Goal: Transaction & Acquisition: Purchase product/service

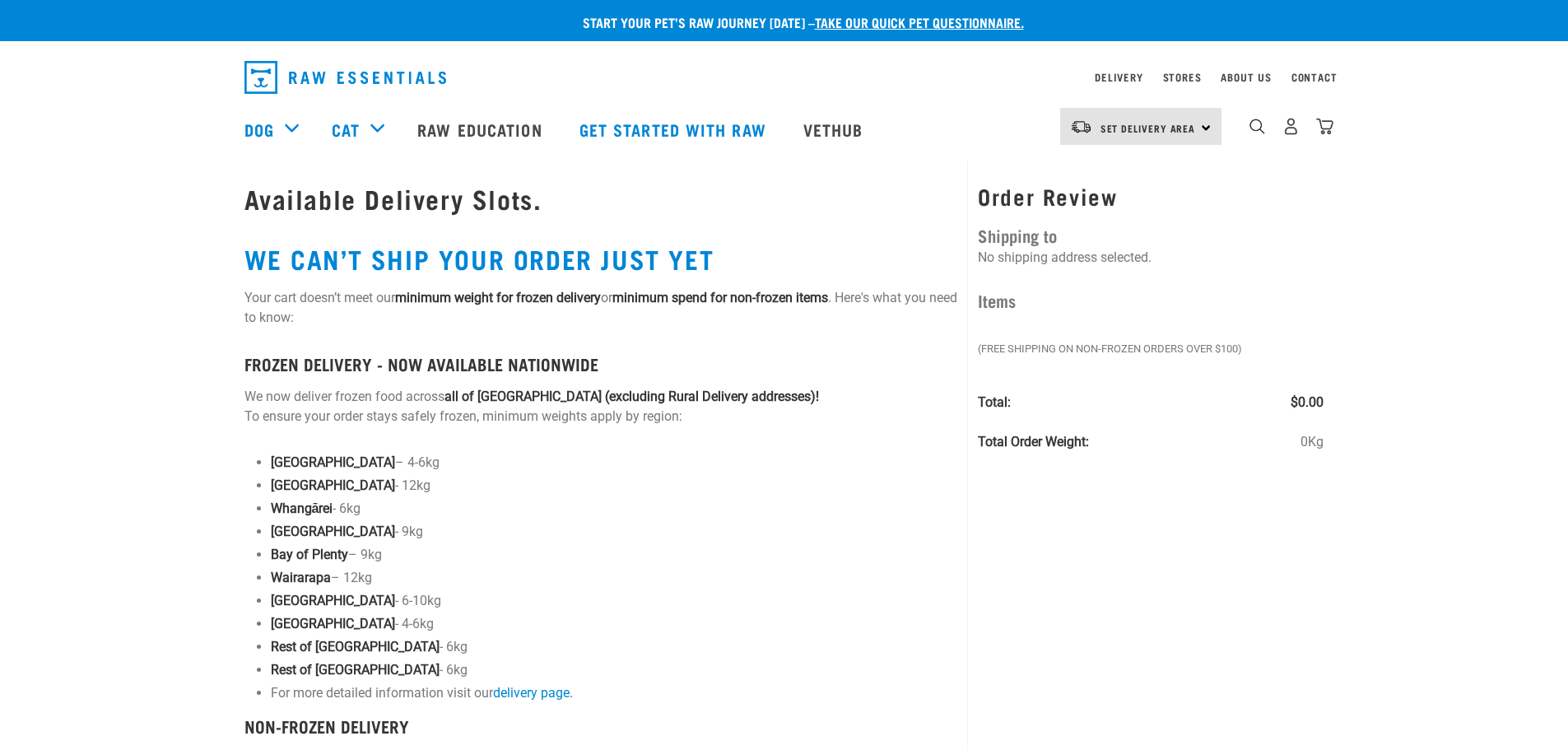
click at [770, 231] on div "Available Delivery Slots. WE CAN’T SHIP YOUR ORDER JUST YET Your cart doesn’t m…" at bounding box center [601, 569] width 733 height 816
click at [449, 276] on div "Available Delivery Slots. WE CAN’T SHIP YOUR ORDER JUST YET Your cart doesn’t m…" at bounding box center [601, 569] width 733 height 816
click at [787, 275] on div "Available Delivery Slots. WE CAN’T SHIP YOUR ORDER JUST YET Your cart doesn’t m…" at bounding box center [601, 569] width 733 height 816
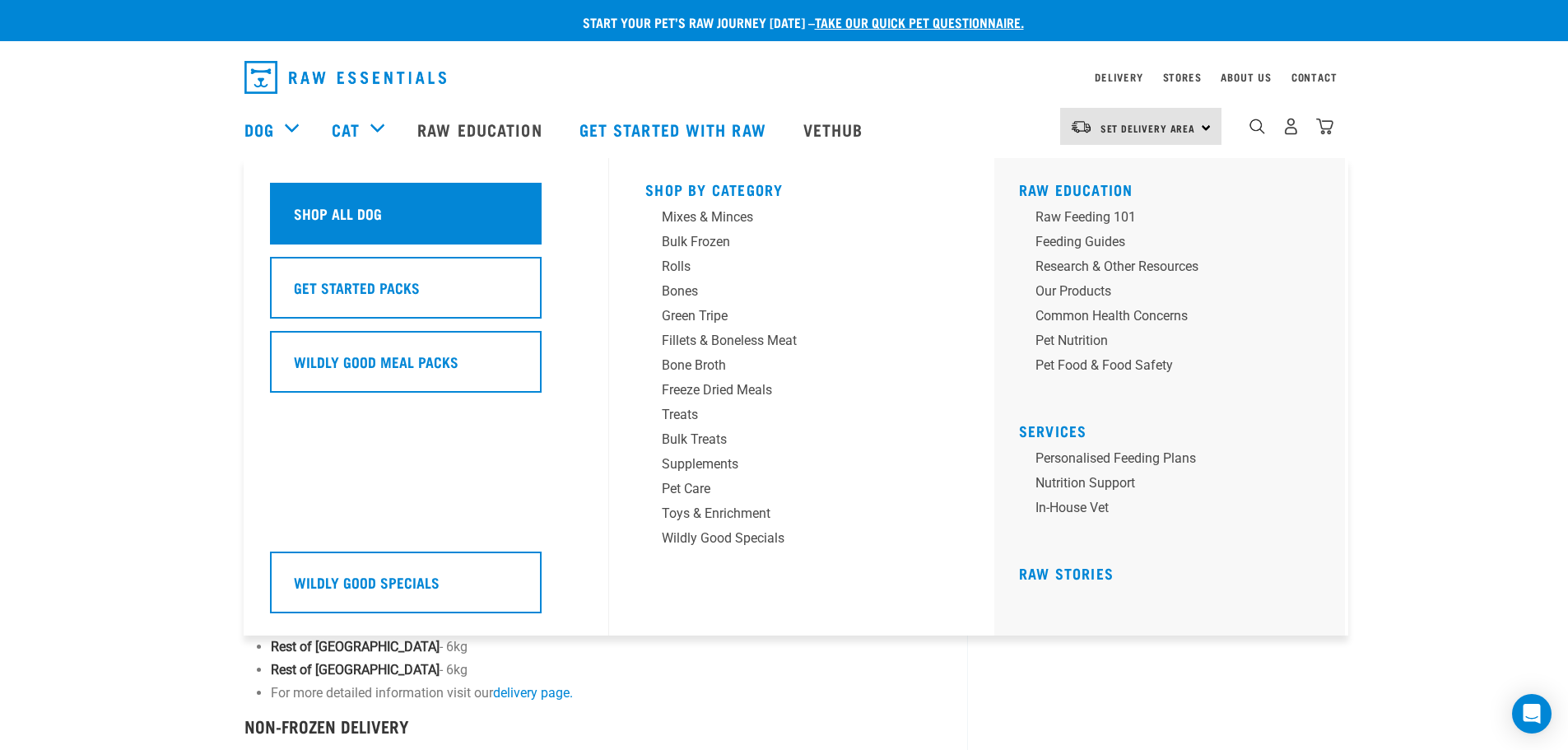
click at [381, 210] on div "Shop All Dog" at bounding box center [406, 214] width 272 height 62
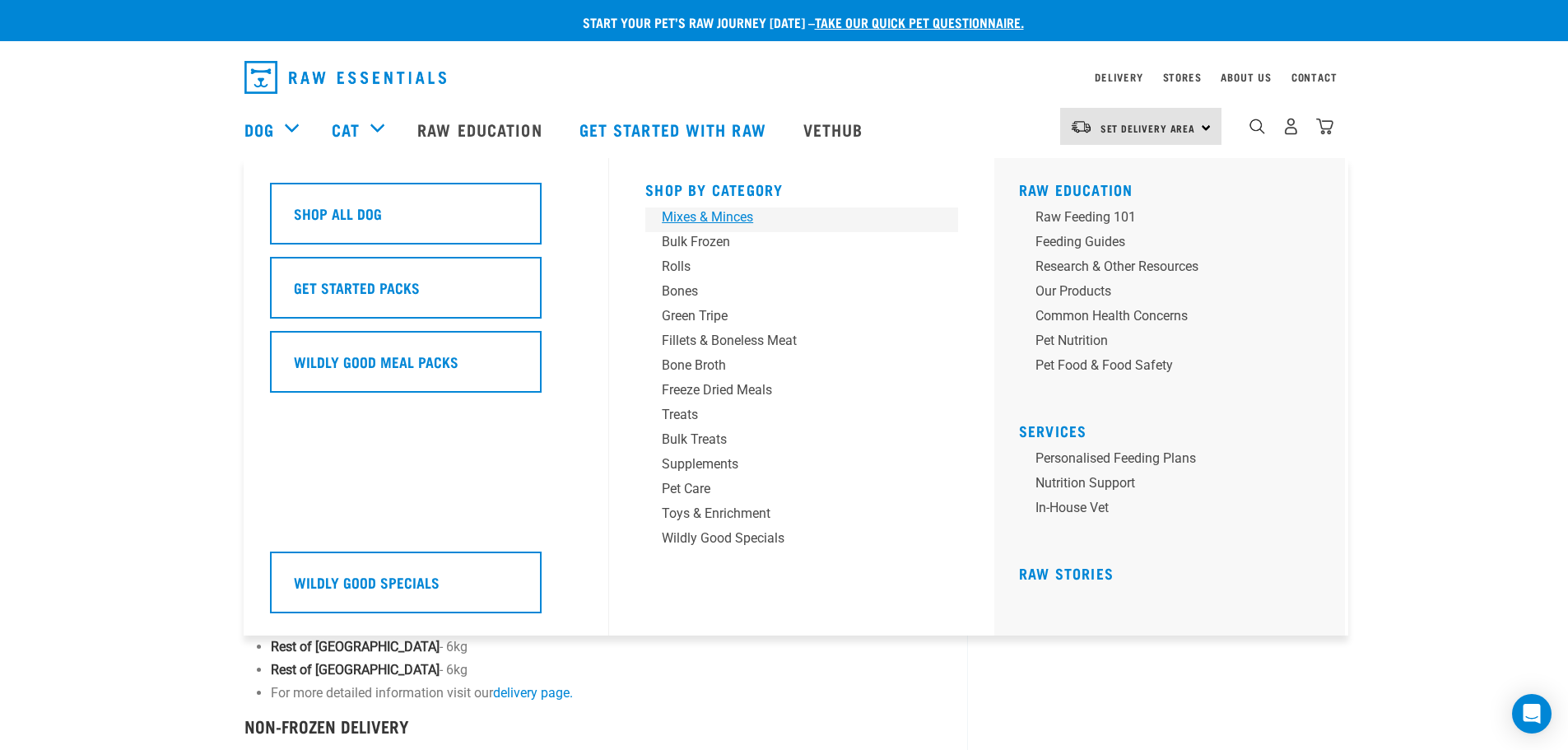
click at [688, 218] on div "Mixes & Minces" at bounding box center [790, 217] width 257 height 20
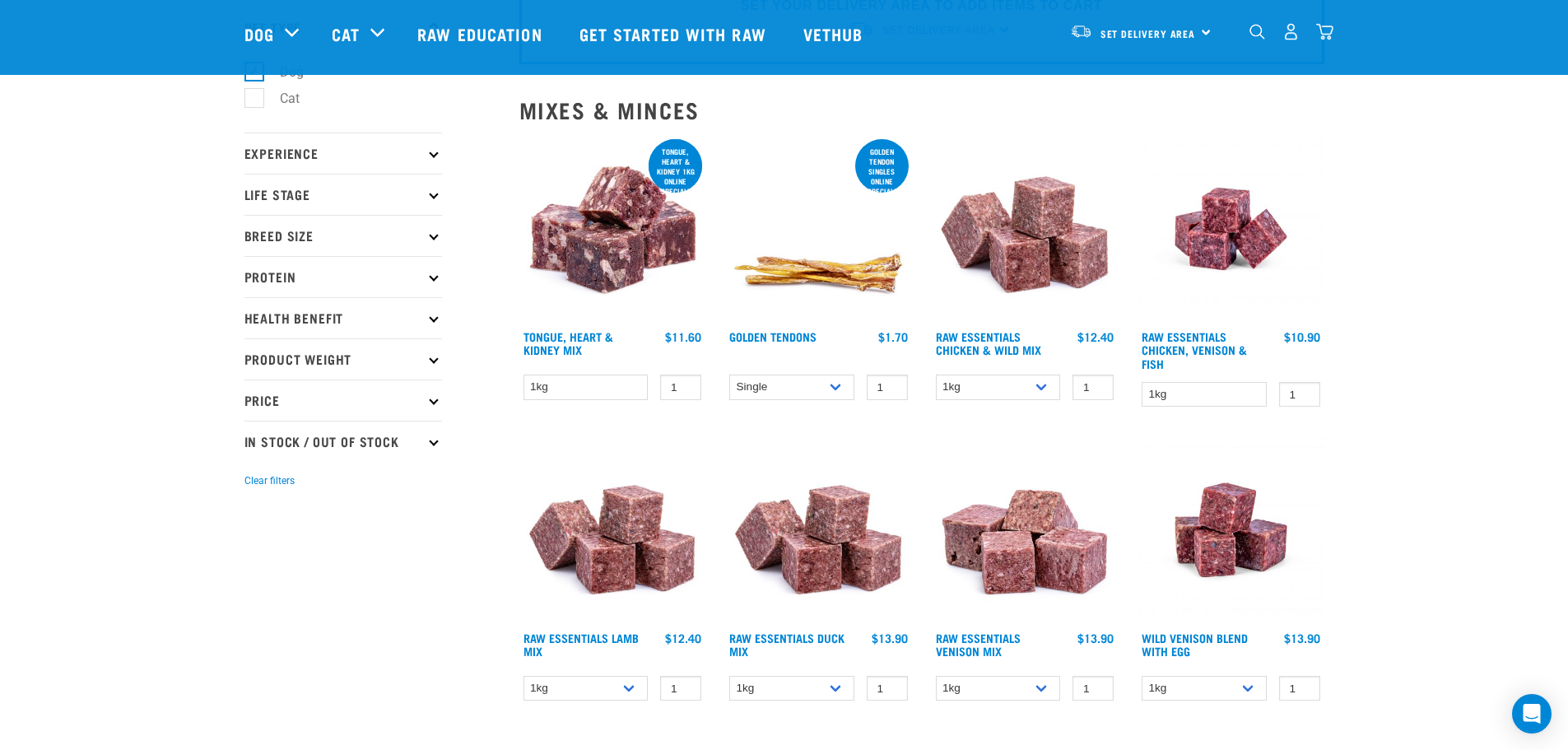
scroll to position [83, 0]
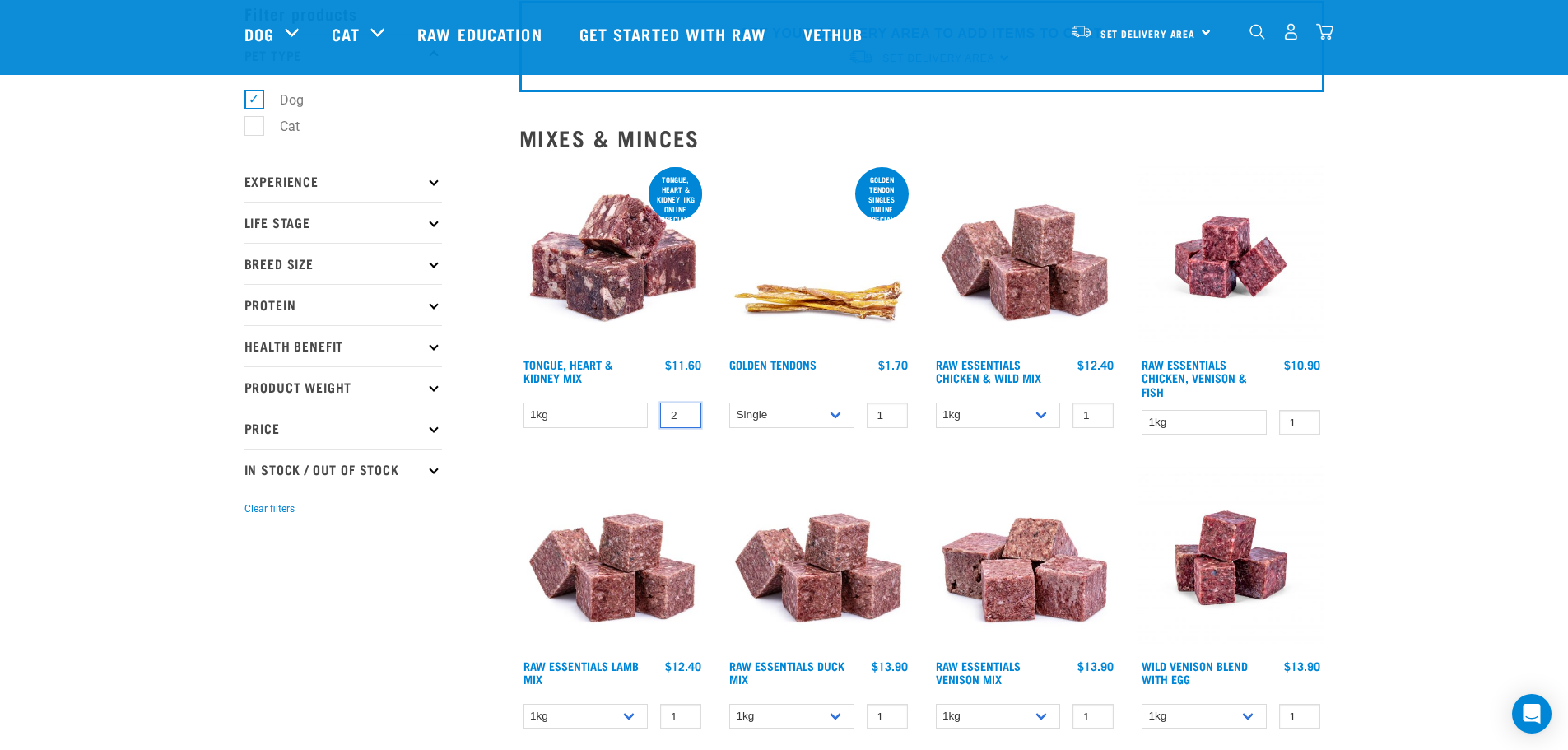
click at [683, 409] on input "2" at bounding box center [681, 415] width 41 height 26
type input "1"
click at [686, 419] on input "1" at bounding box center [681, 415] width 41 height 26
drag, startPoint x: 608, startPoint y: 383, endPoint x: 548, endPoint y: 366, distance: 62.4
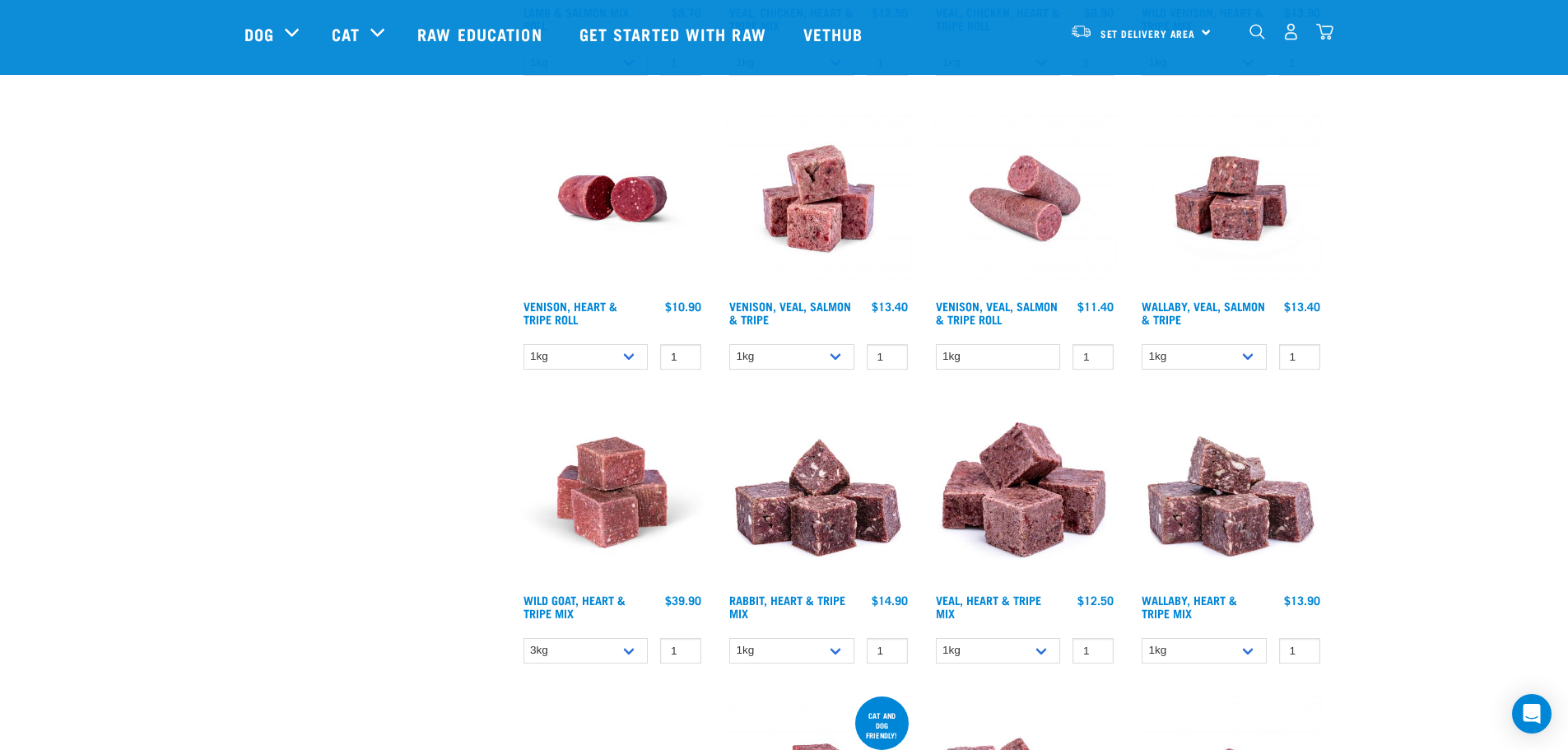
scroll to position [1647, 0]
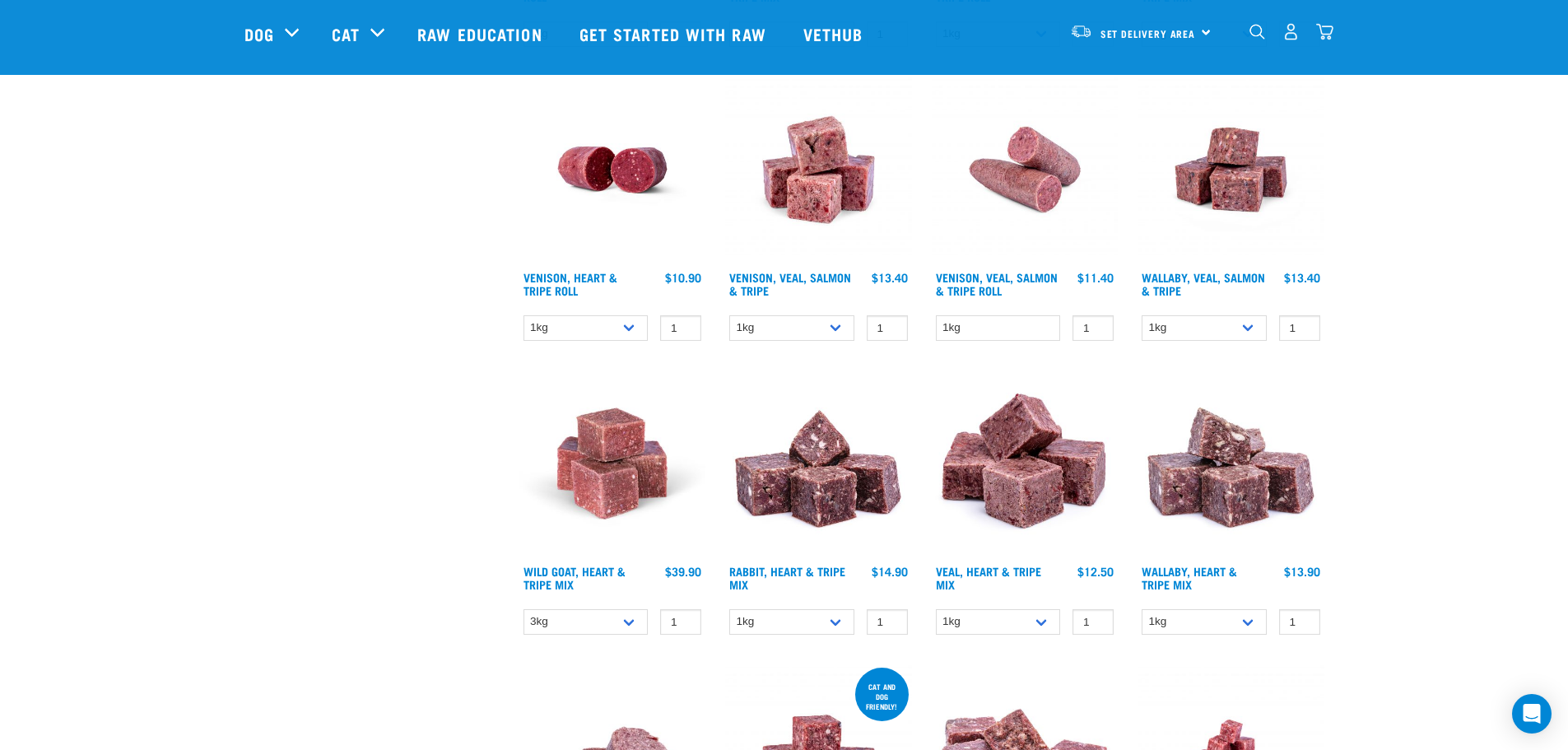
drag, startPoint x: 887, startPoint y: 567, endPoint x: 805, endPoint y: 506, distance: 102.2
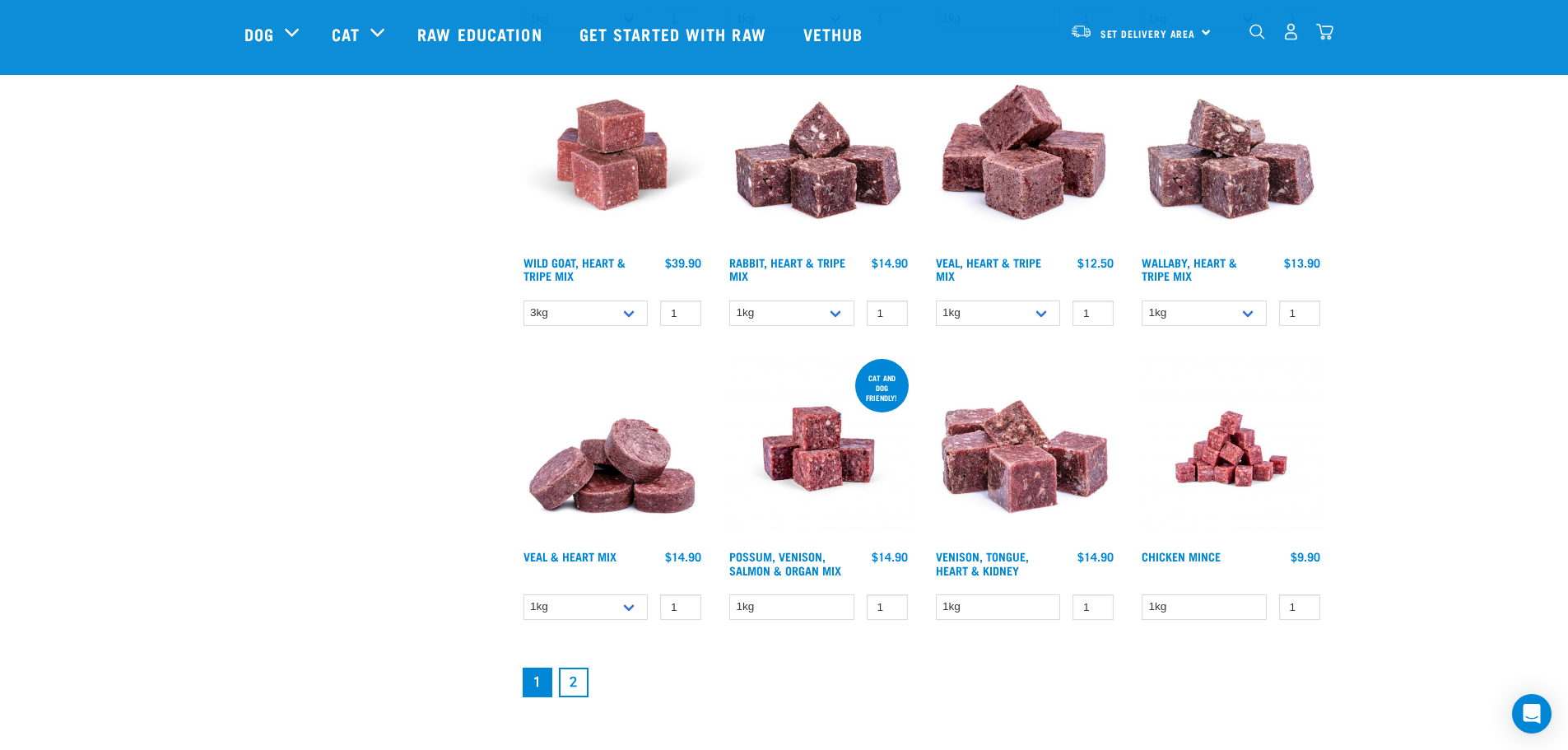
scroll to position [1994, 0]
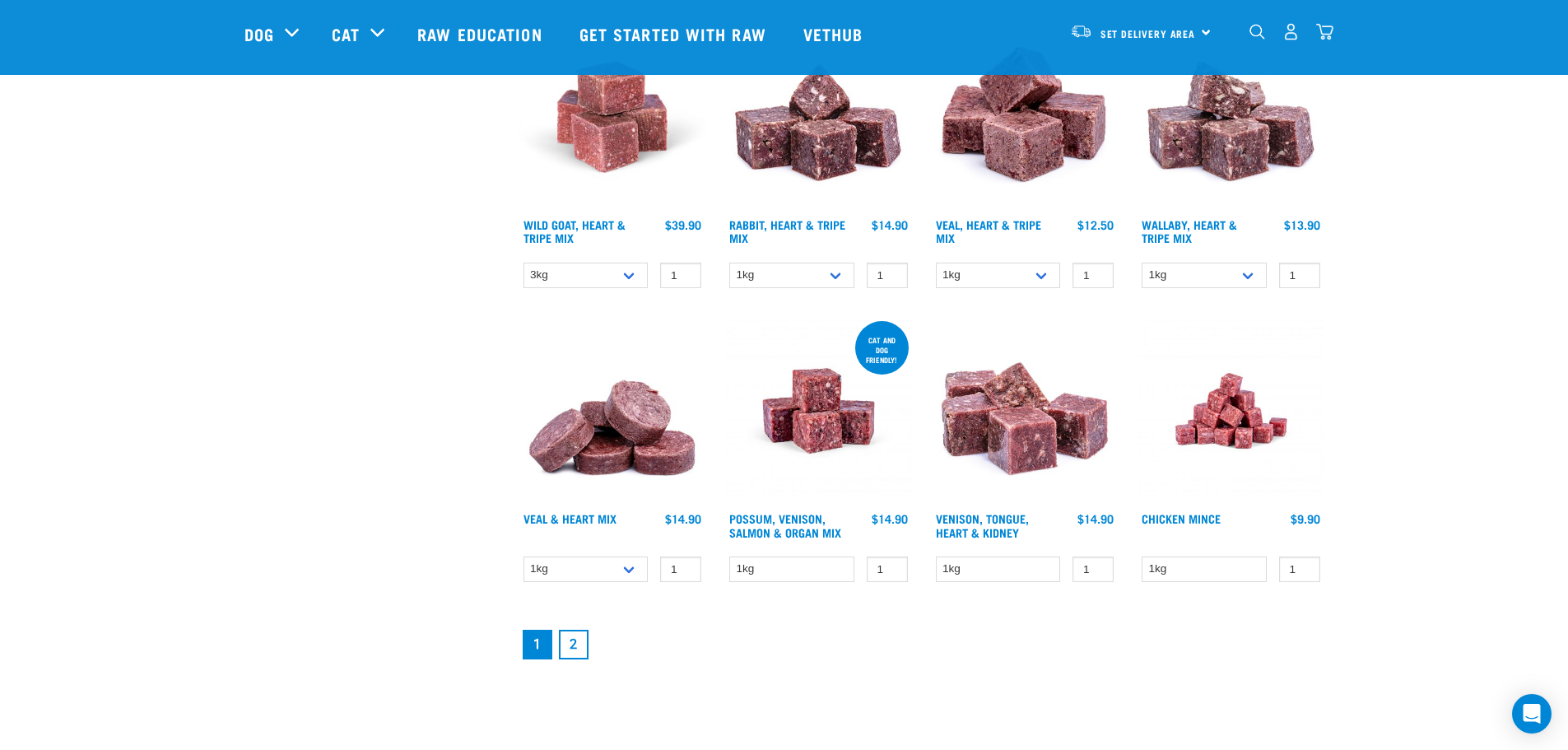
click at [586, 636] on link "2" at bounding box center [573, 645] width 29 height 29
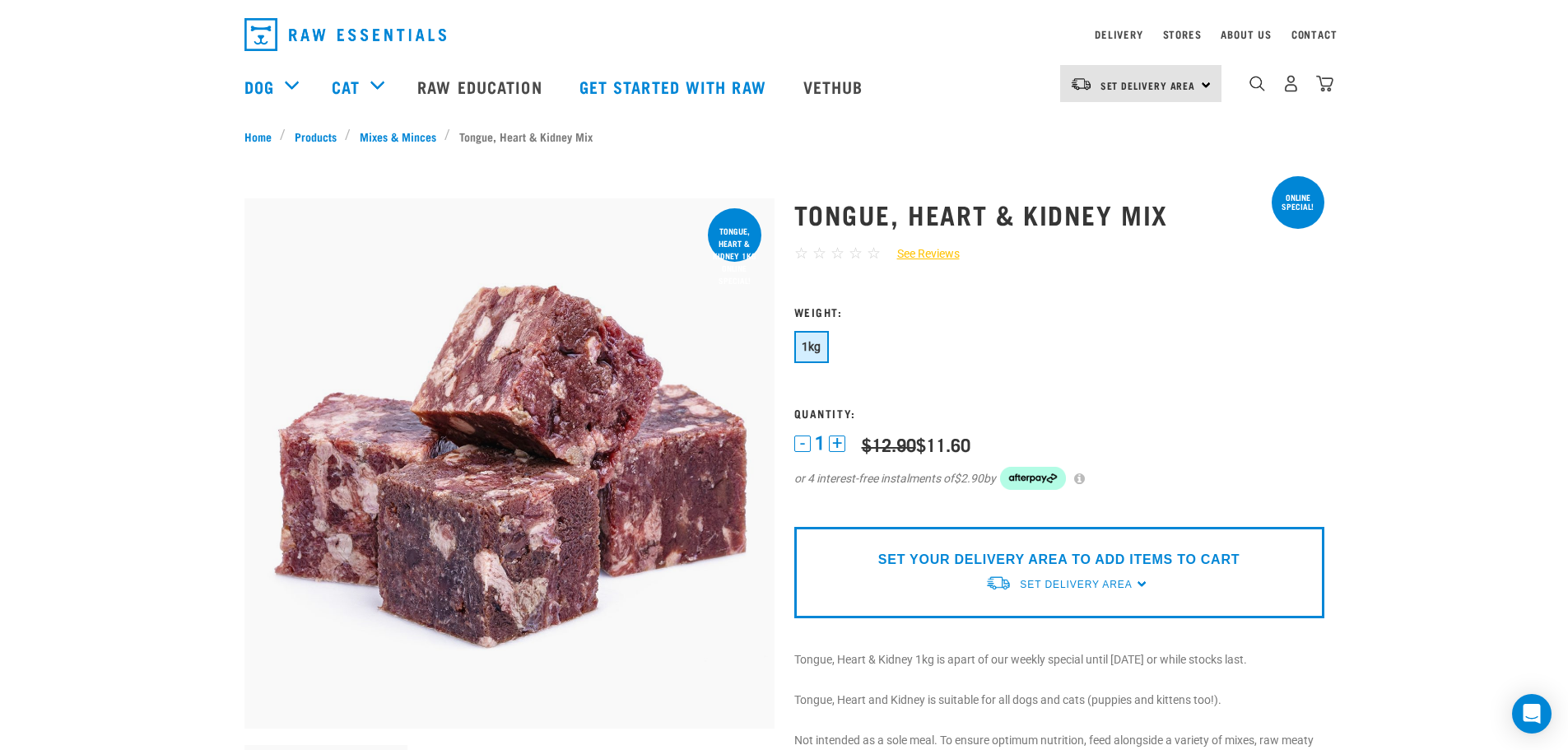
scroll to position [83, 0]
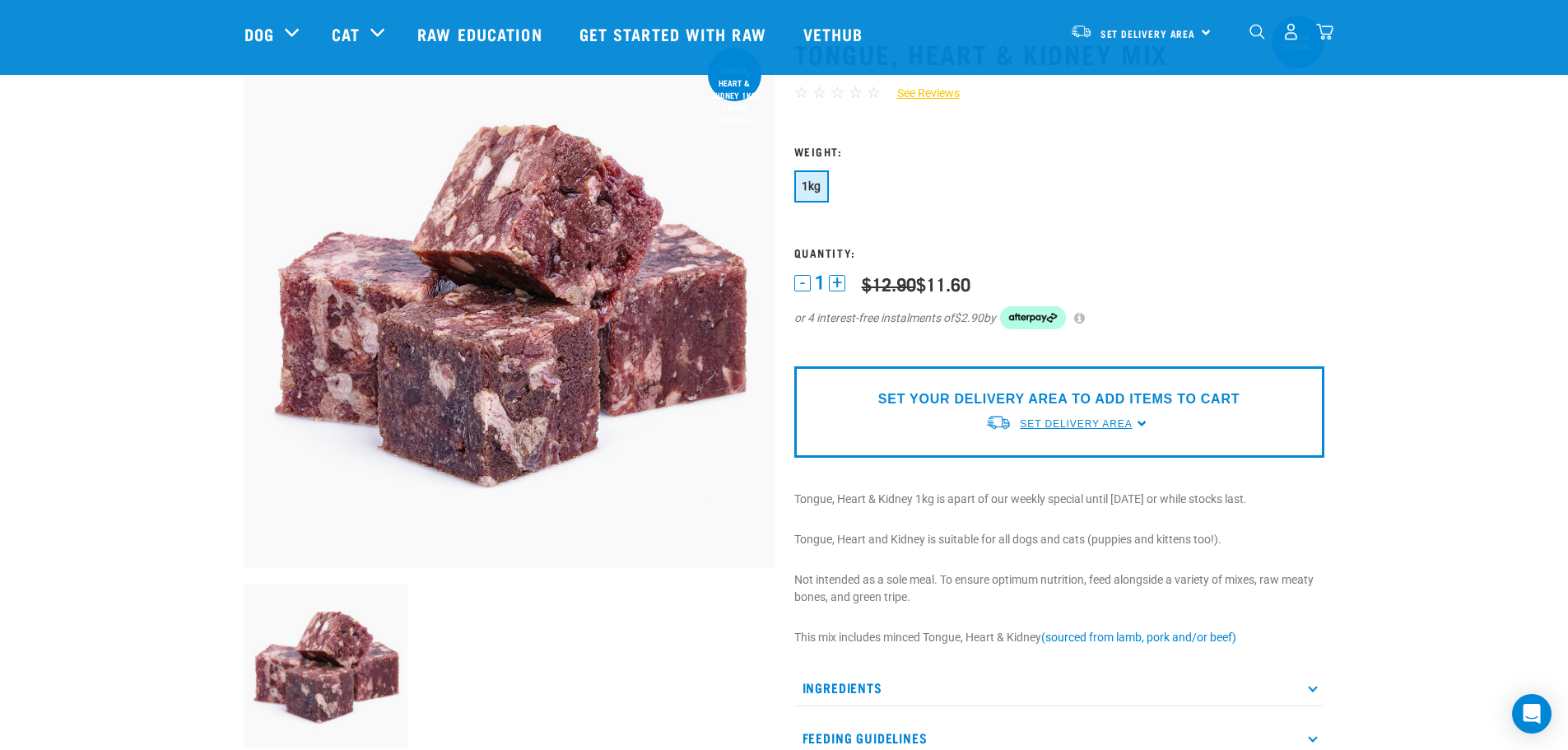
click at [1093, 423] on span "Set Delivery Area" at bounding box center [1075, 423] width 112 height 11
click at [1046, 458] on link "[GEOGRAPHIC_DATA]" at bounding box center [1067, 463] width 164 height 28
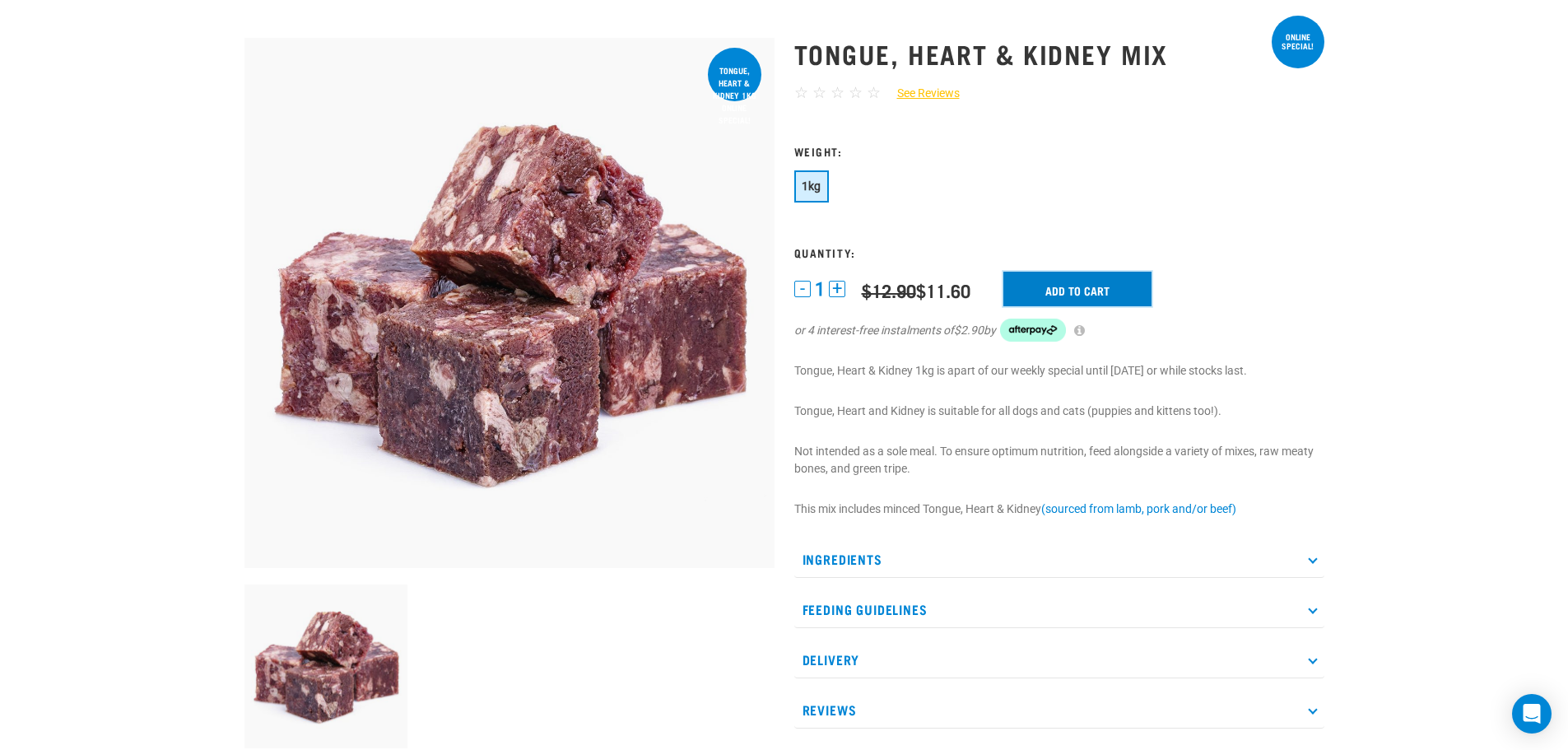
click at [1120, 291] on input "Add to cart" at bounding box center [1077, 289] width 148 height 34
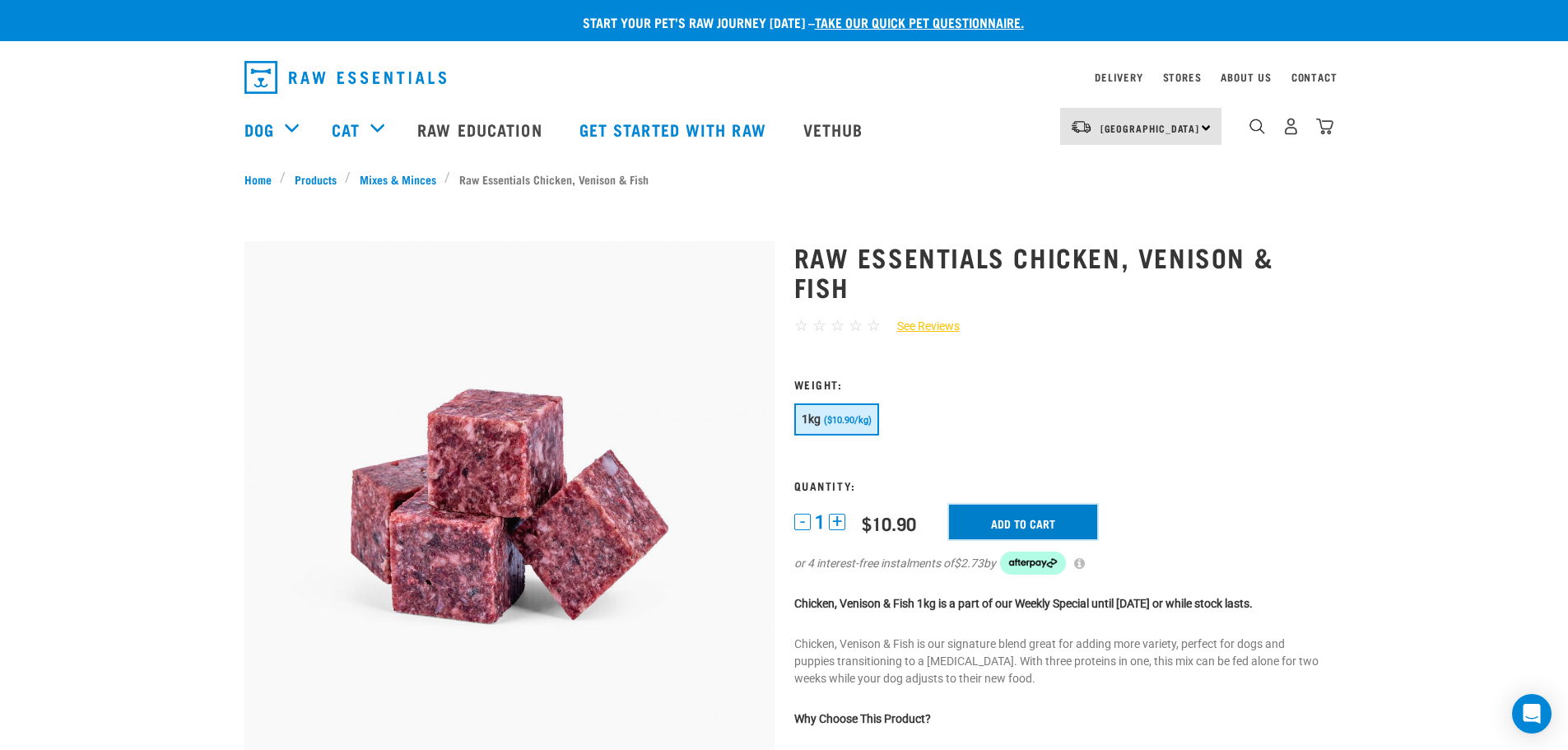
click at [1075, 523] on input "Add to cart" at bounding box center [1023, 522] width 148 height 34
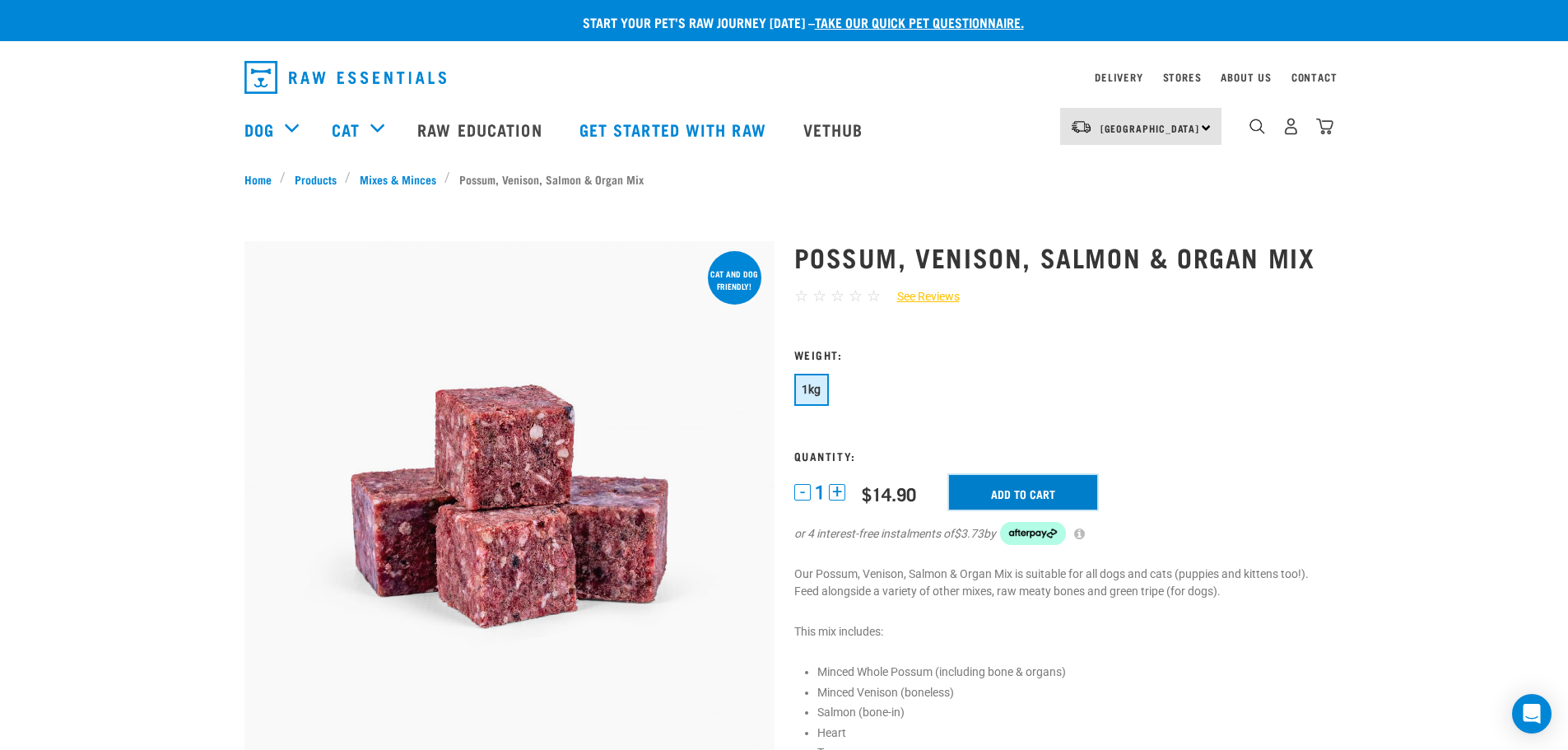
click at [1052, 497] on input "Add to cart" at bounding box center [1023, 492] width 148 height 34
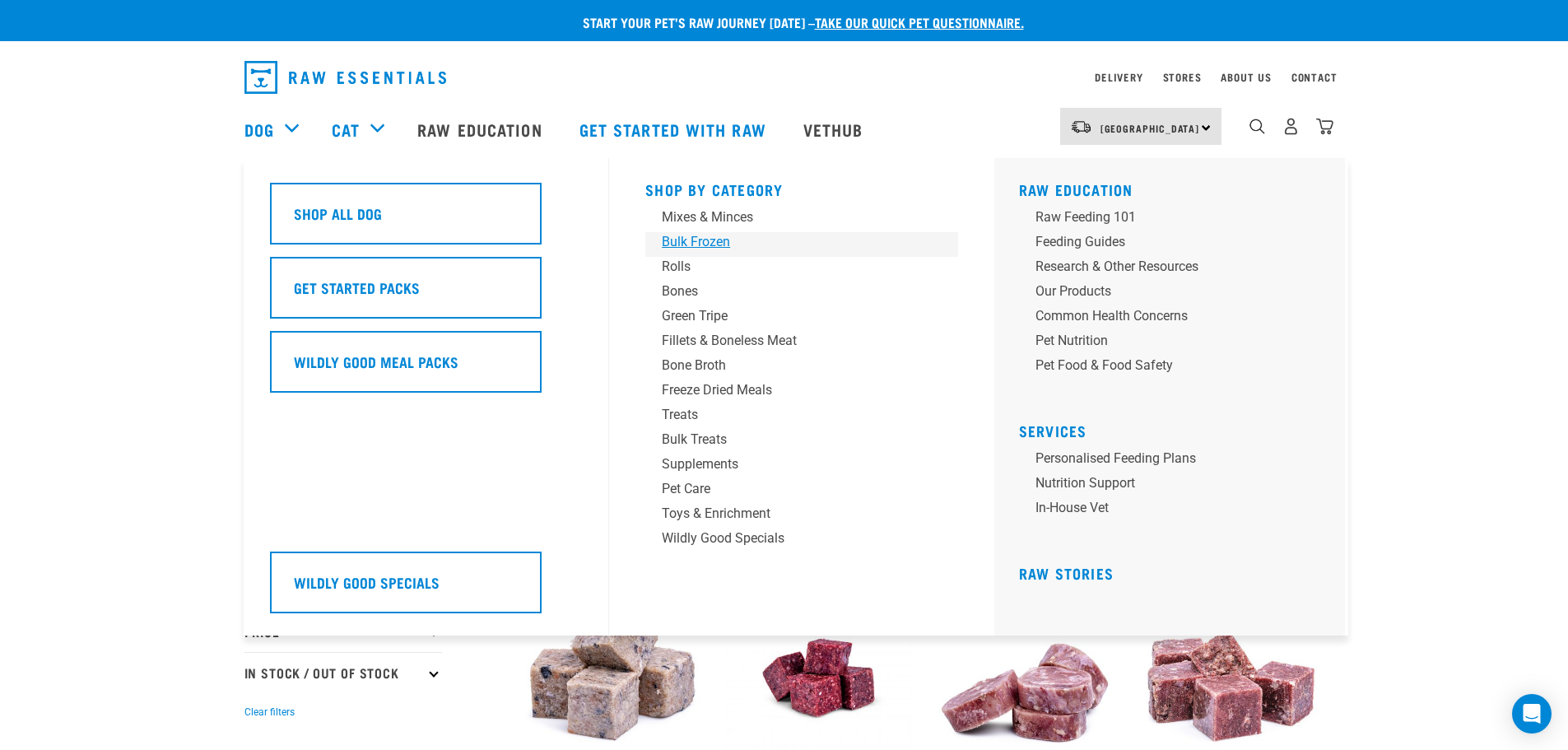
click at [697, 241] on div "Bulk Frozen" at bounding box center [790, 242] width 257 height 20
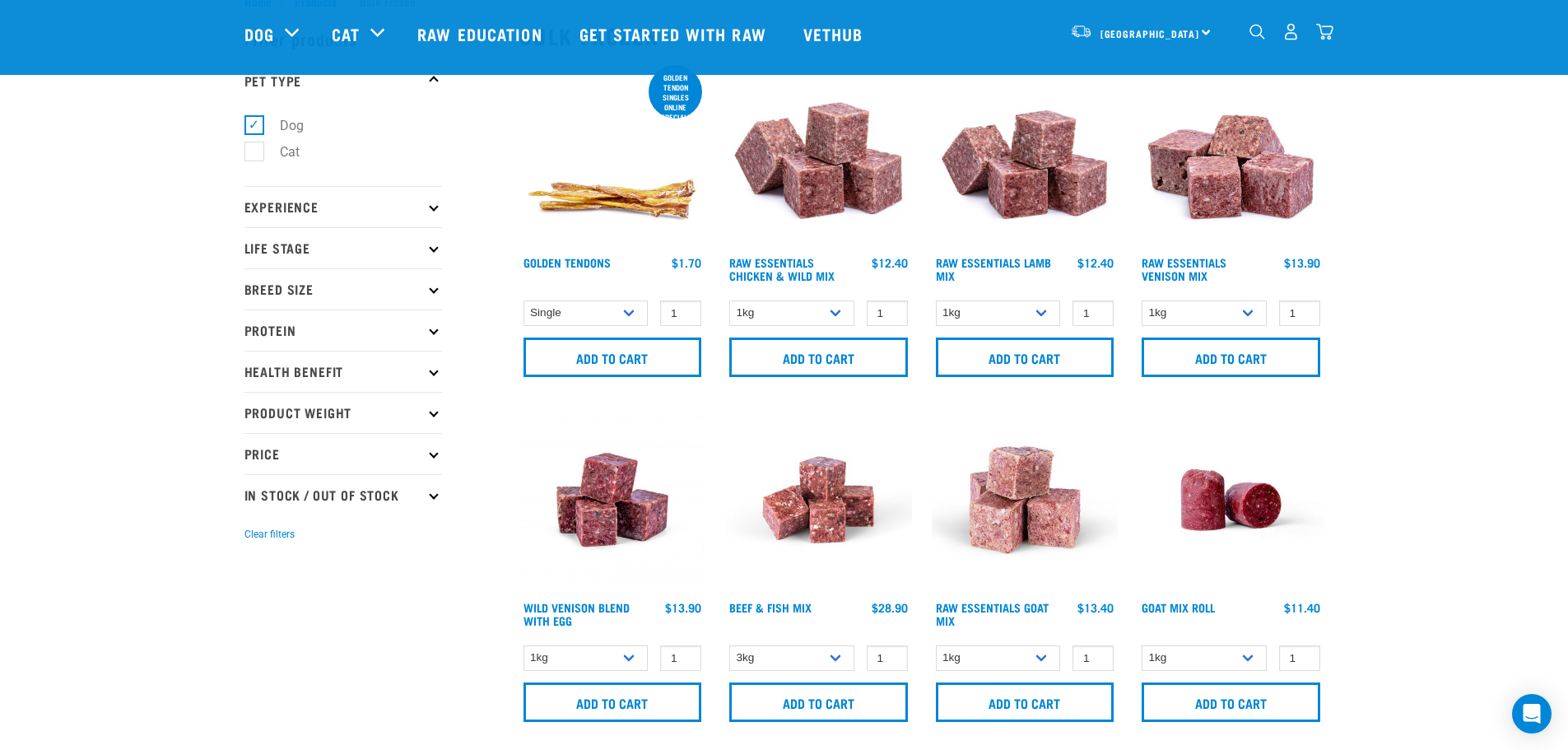
scroll to position [83, 0]
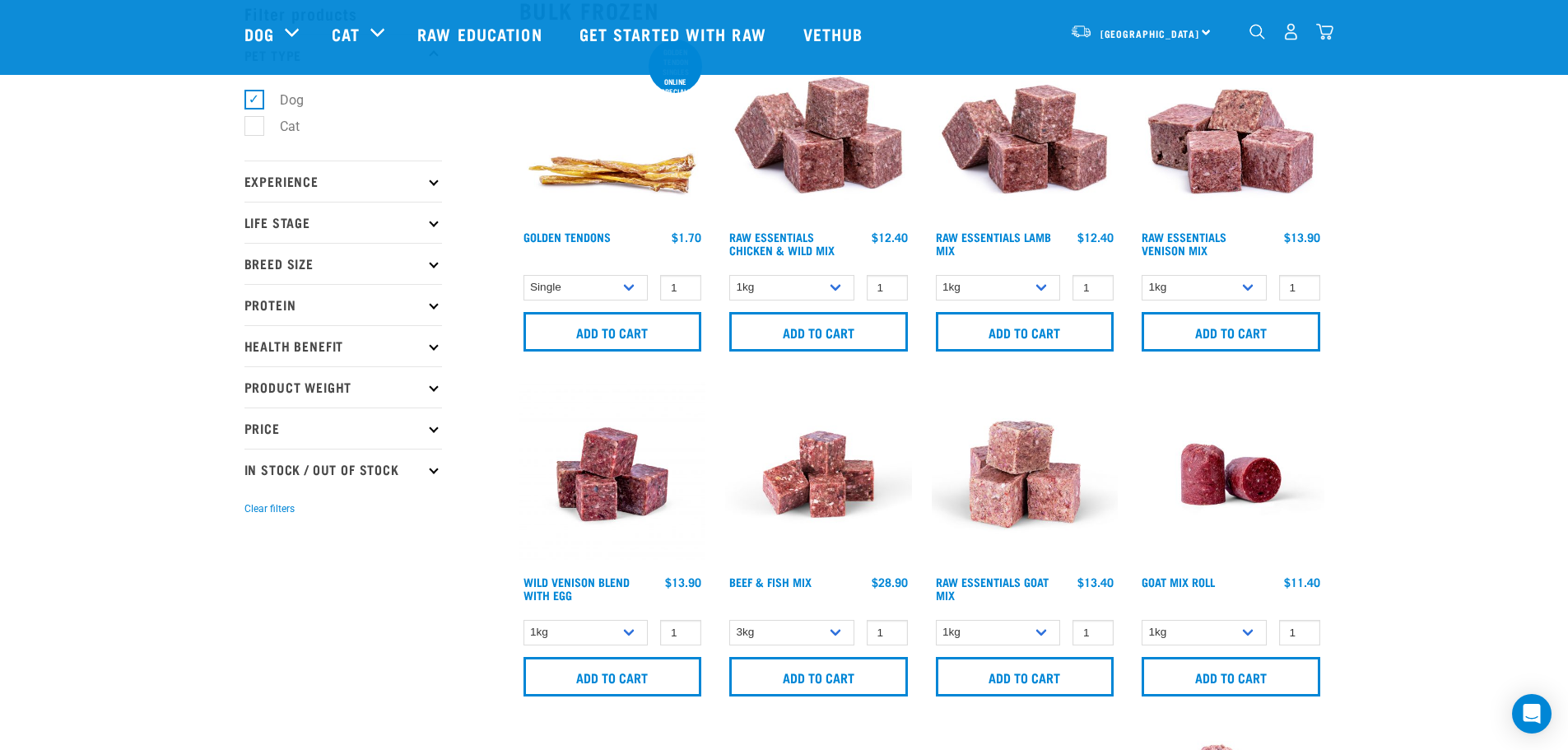
click at [1327, 40] on img "dropdown navigation" at bounding box center [1325, 32] width 17 height 17
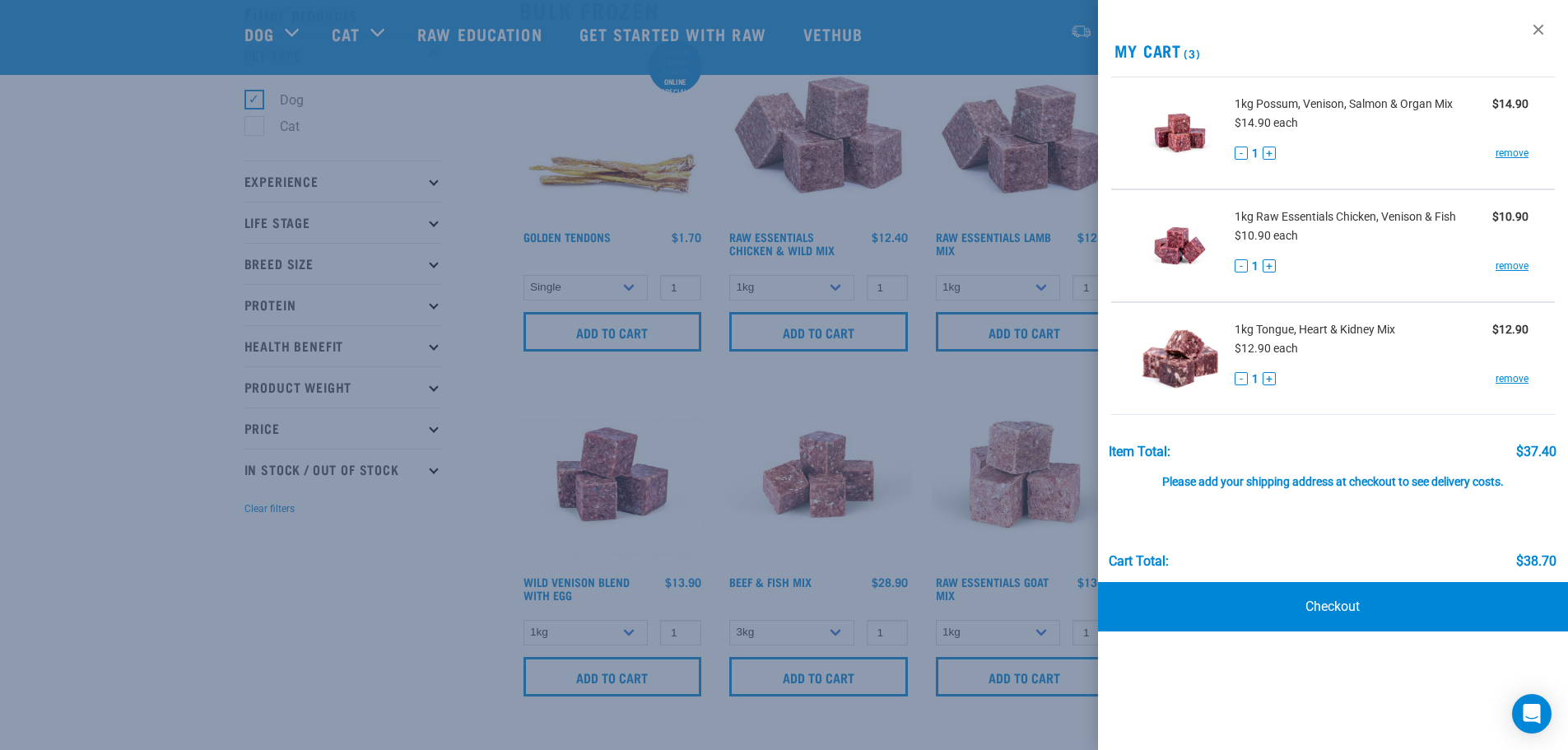
click at [345, 531] on div at bounding box center [784, 375] width 1568 height 750
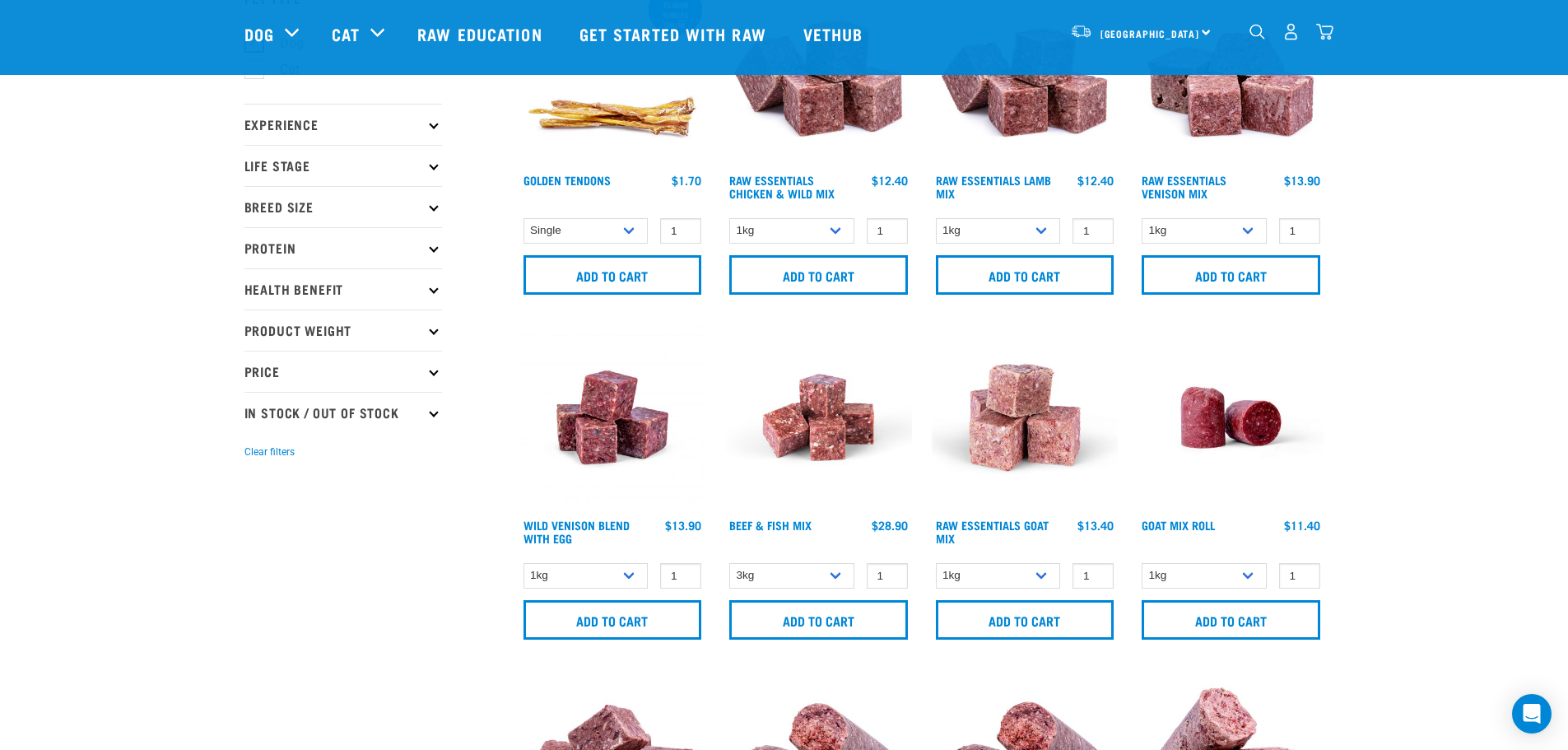
scroll to position [165, 0]
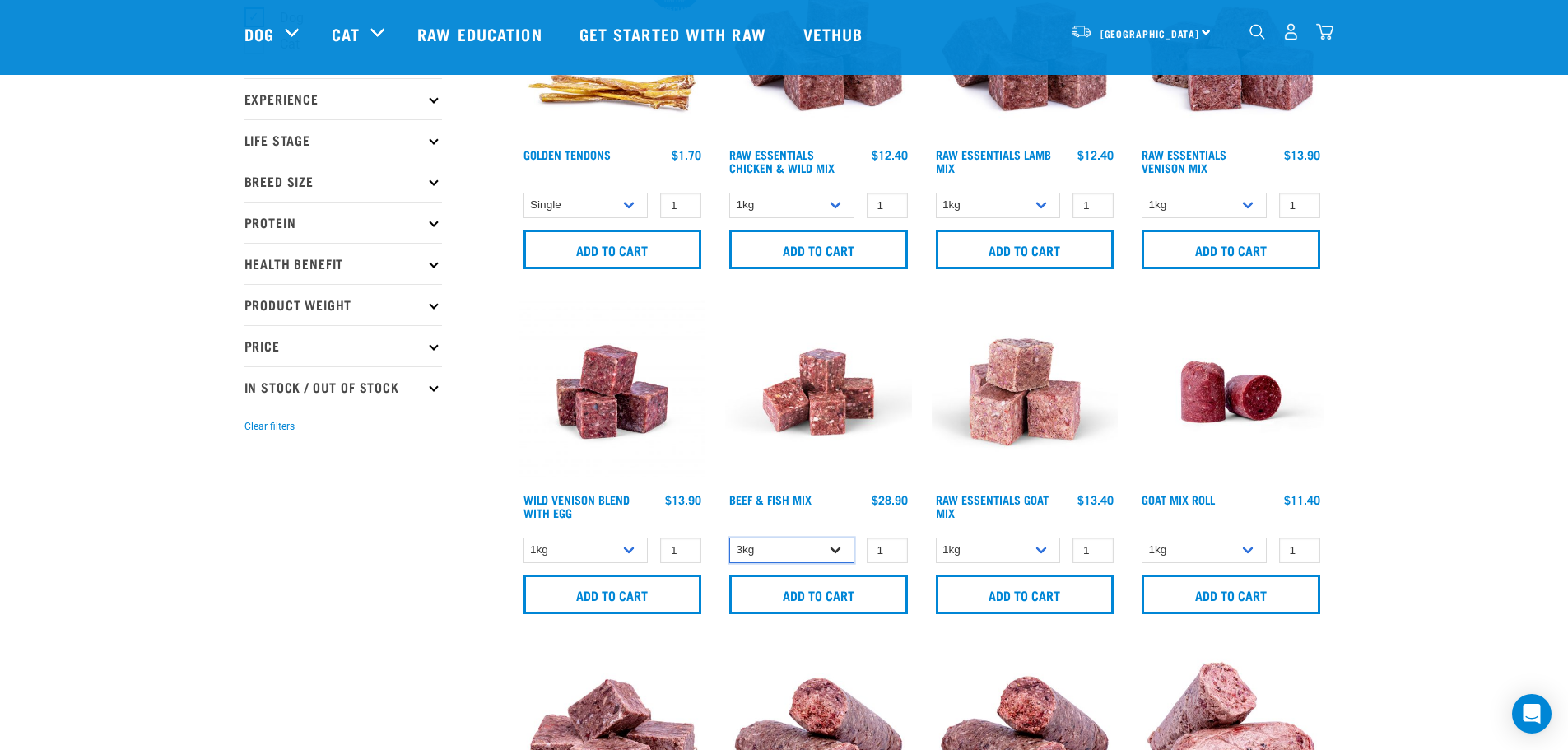
click at [760, 558] on select "3kg Bulk (10kg)" at bounding box center [792, 550] width 126 height 26
click at [729, 538] on select "3kg Bulk (10kg)" at bounding box center [792, 550] width 126 height 26
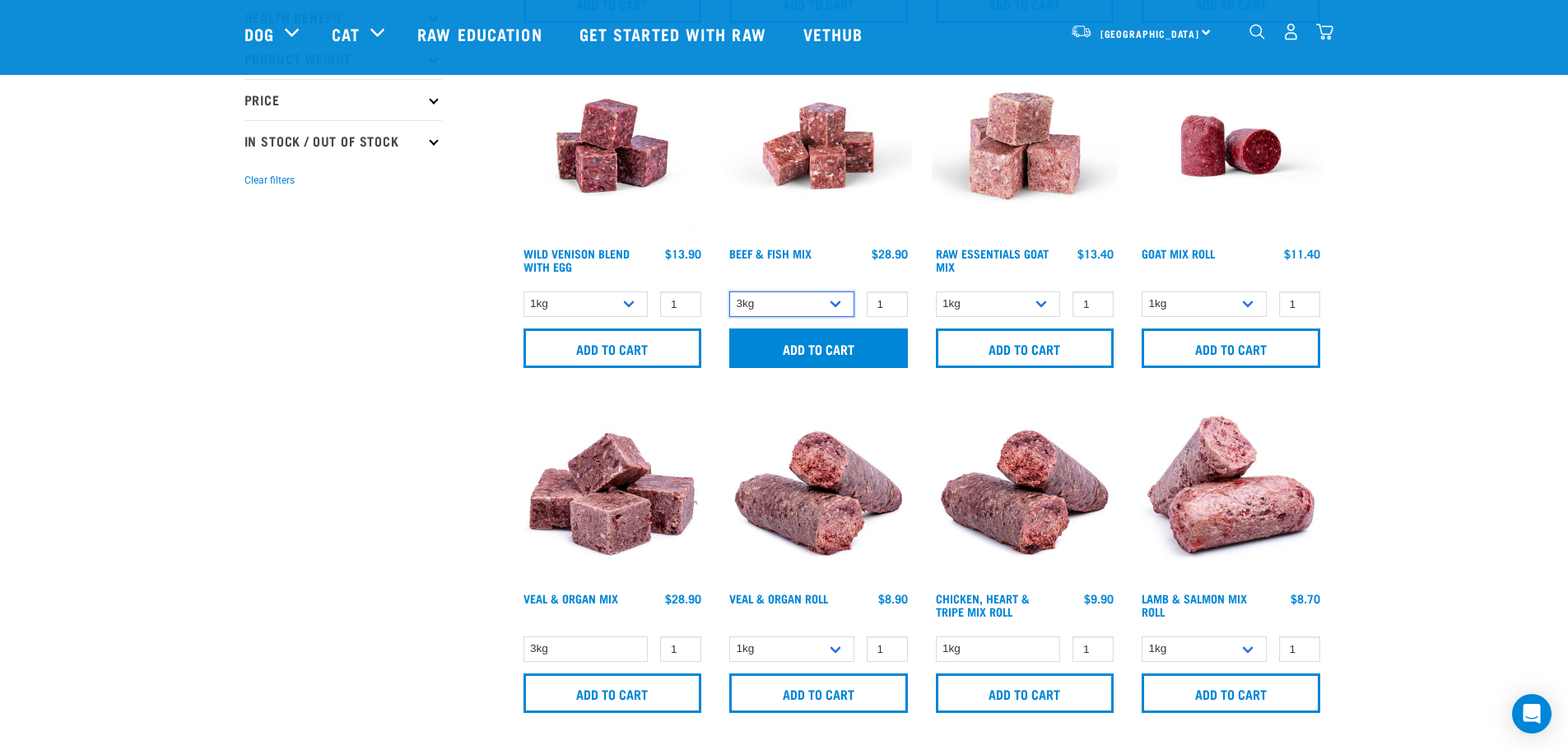
scroll to position [412, 0]
click at [849, 360] on input "Add to cart" at bounding box center [818, 347] width 179 height 40
click at [1314, 30] on div "4" at bounding box center [1291, 31] width 85 height 37
click at [1316, 30] on img "dropdown navigation" at bounding box center [1325, 32] width 17 height 17
click at [1320, 35] on img "dropdown navigation" at bounding box center [1325, 32] width 17 height 17
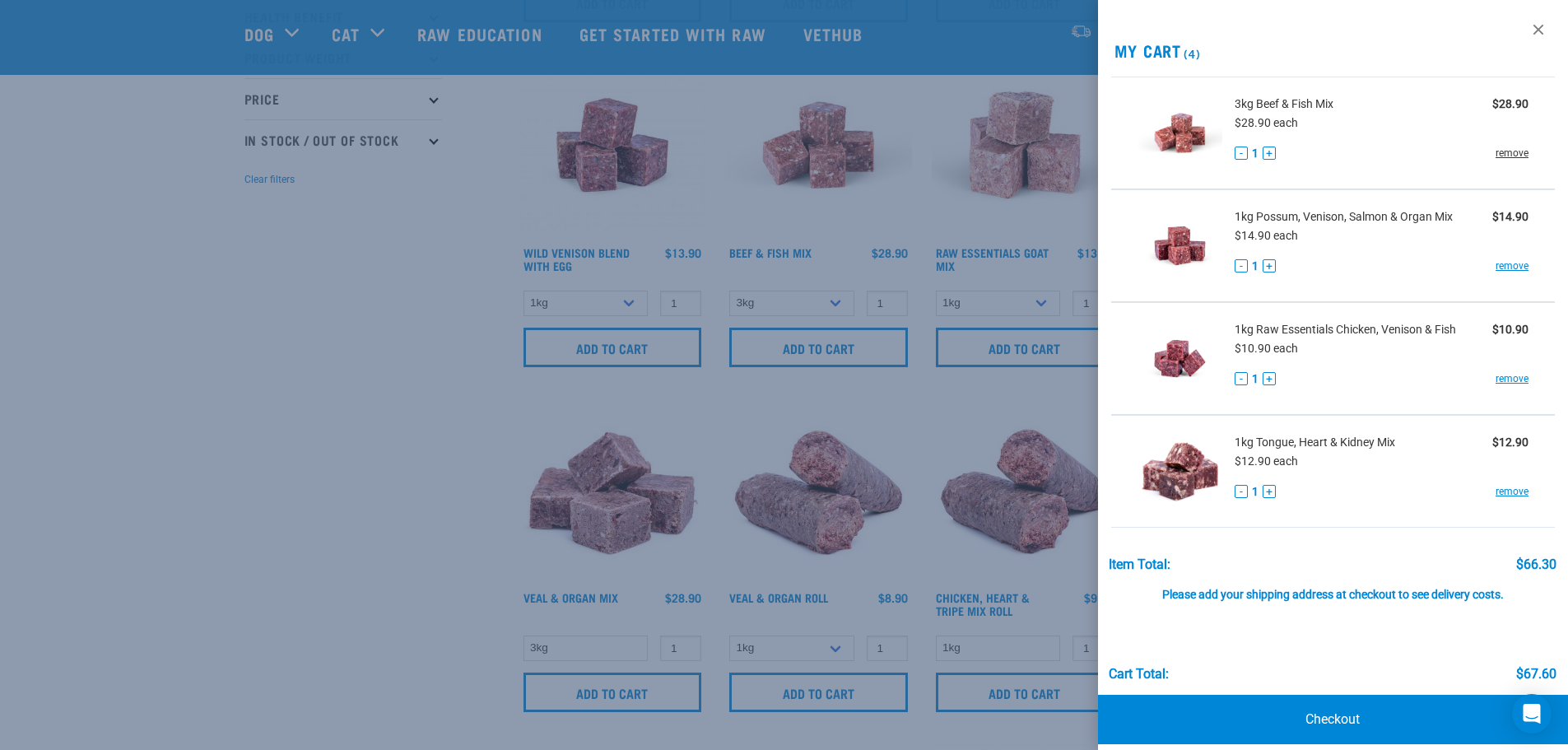
click at [1502, 156] on link "remove" at bounding box center [1512, 152] width 33 height 15
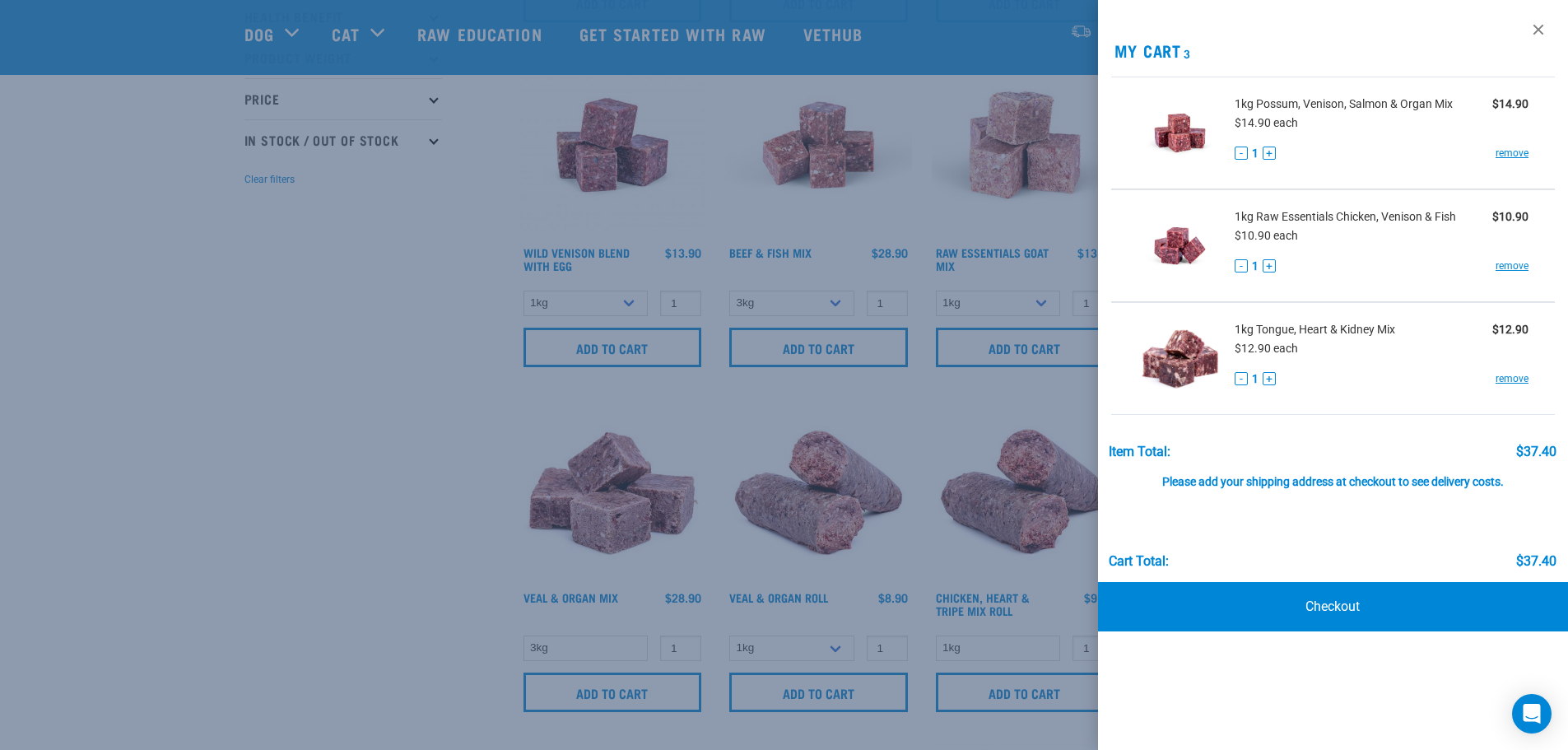
click at [475, 341] on div at bounding box center [784, 375] width 1568 height 750
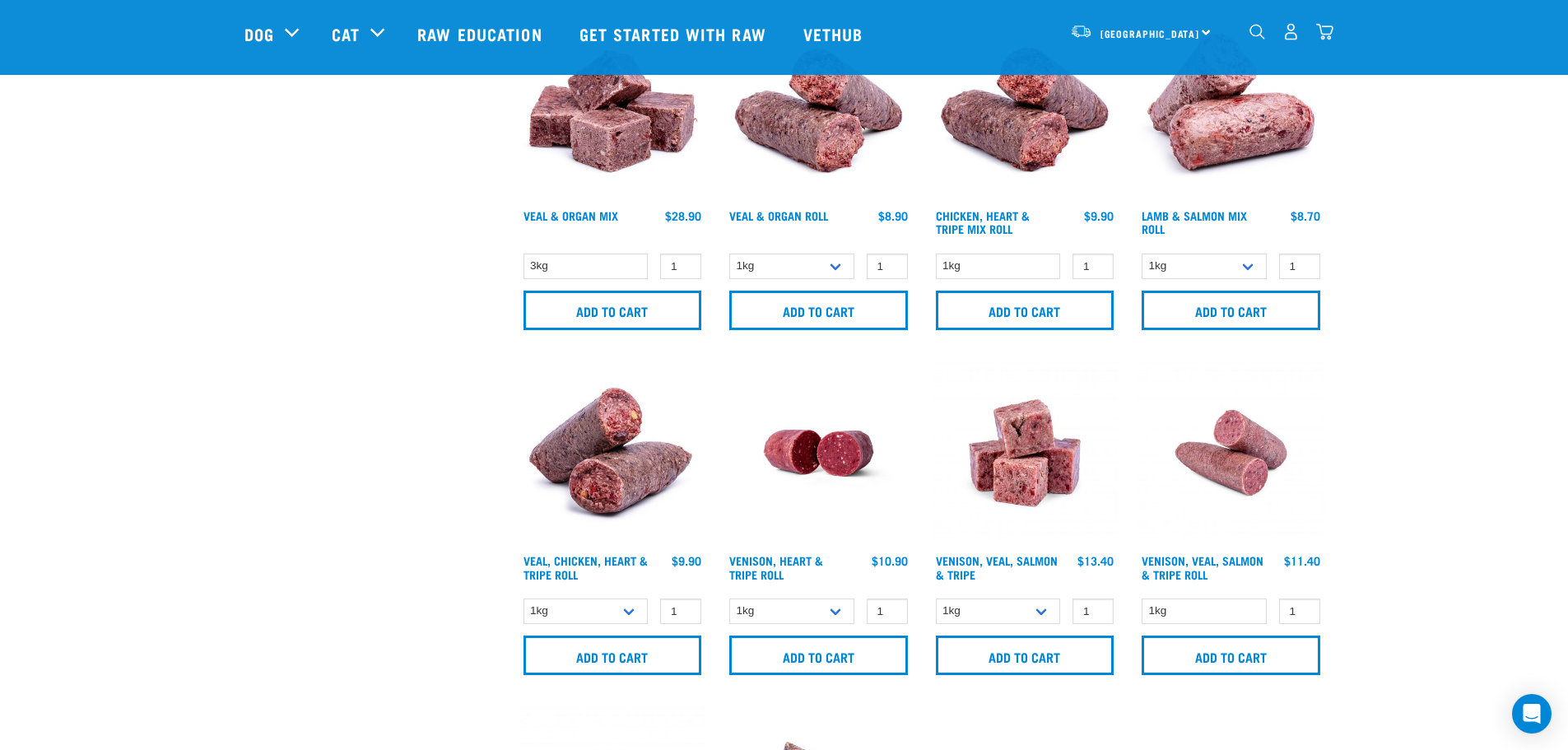
scroll to position [824, 0]
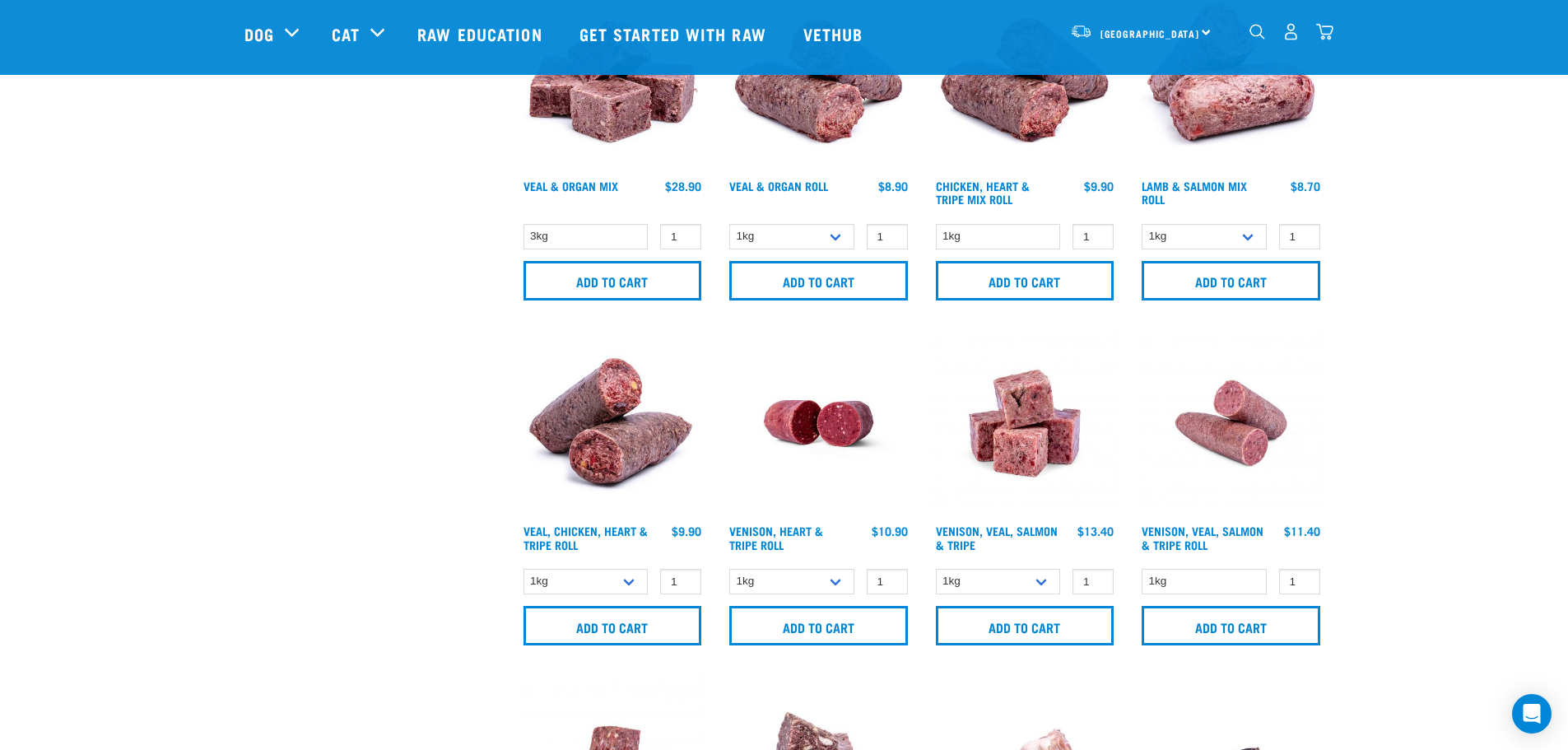
click at [1332, 31] on img "dropdown navigation" at bounding box center [1325, 32] width 17 height 17
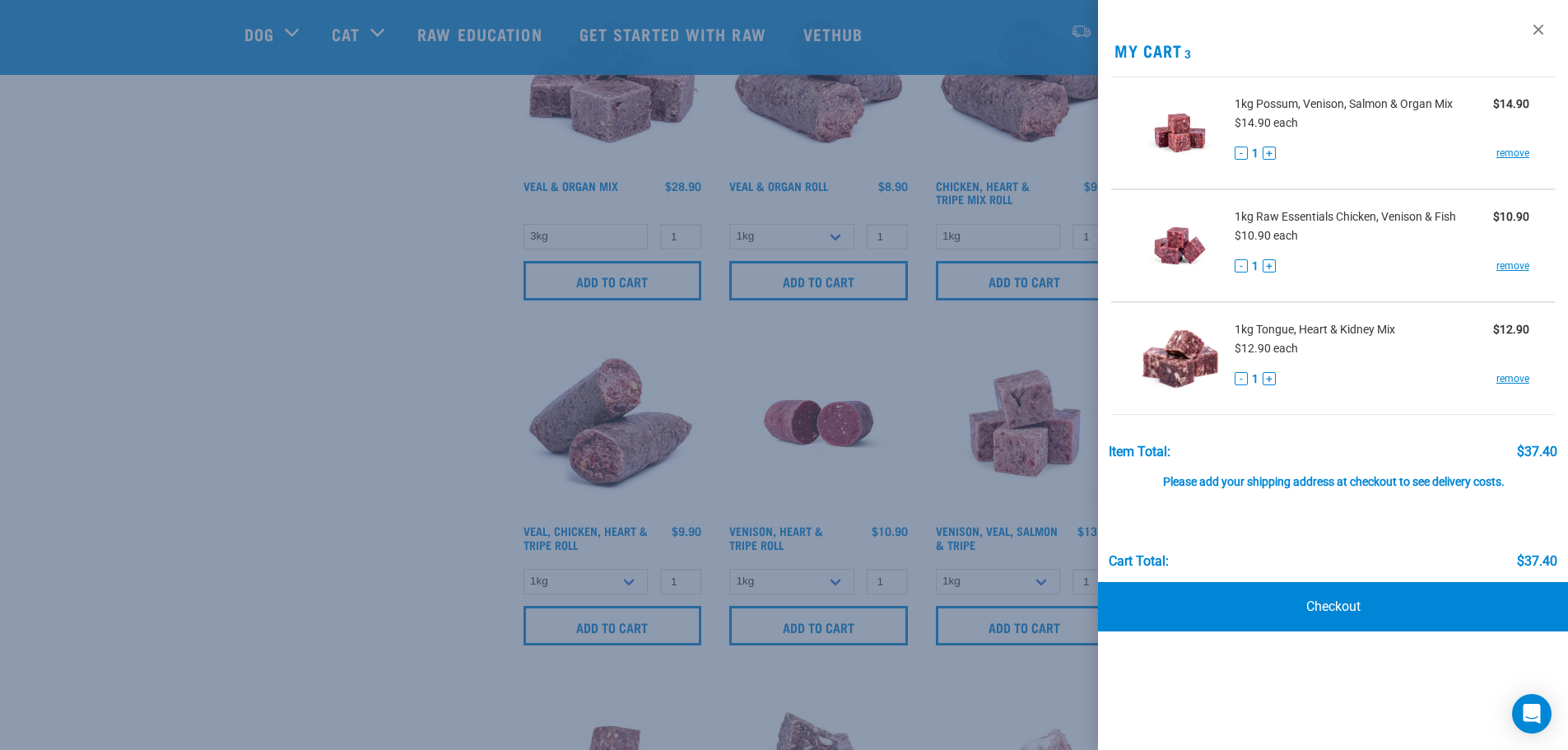
click at [1326, 32] on div "View past orders / re-order My Cart 3 3kg Beef & Fish Mix $28.90 $28.90 each - …" at bounding box center [1333, 375] width 471 height 750
click at [1536, 28] on link at bounding box center [1538, 29] width 27 height 27
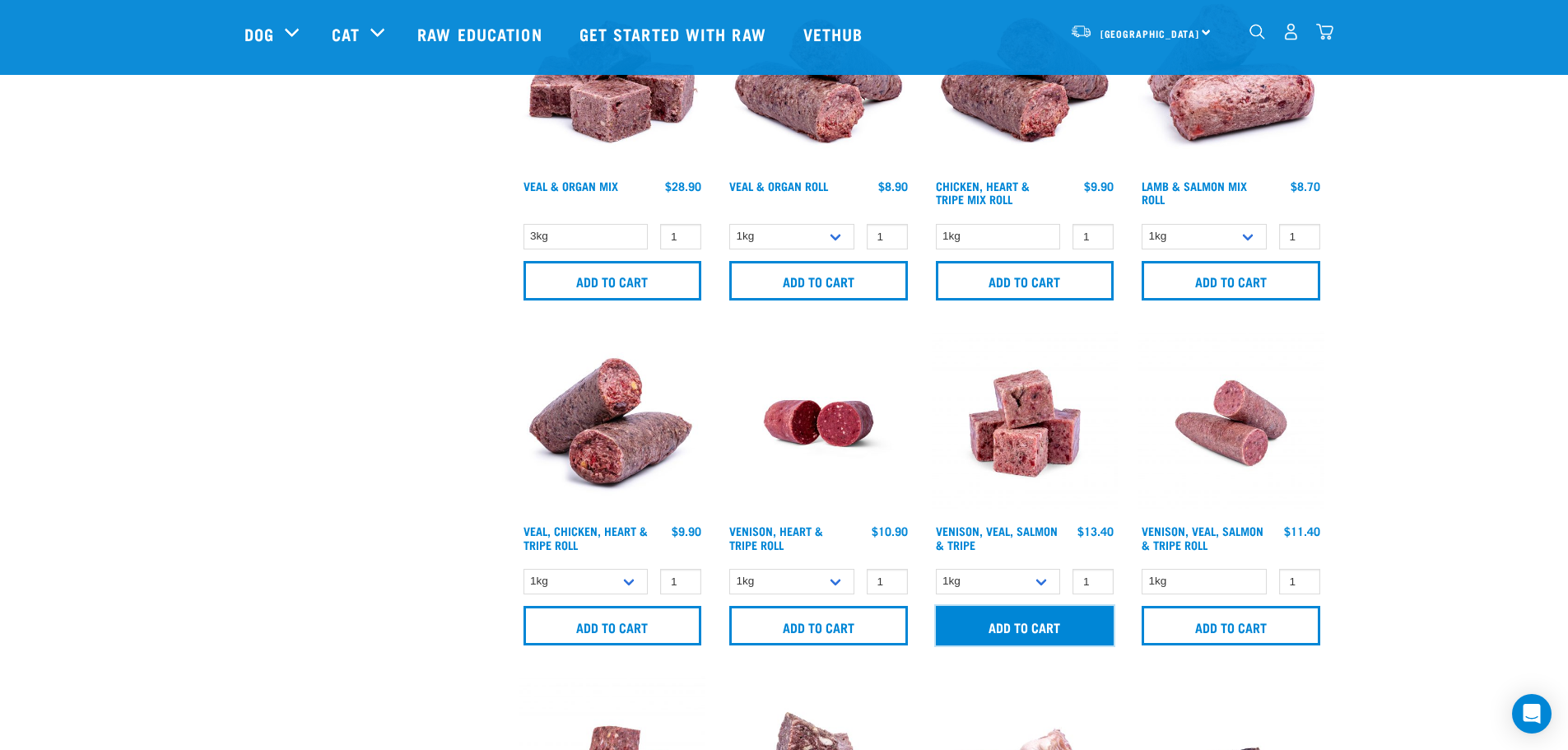
click at [1017, 629] on input "Add to cart" at bounding box center [1026, 626] width 179 height 40
click at [1320, 35] on img "dropdown navigation" at bounding box center [1325, 32] width 17 height 17
click at [1324, 33] on img "dropdown navigation" at bounding box center [1325, 32] width 17 height 17
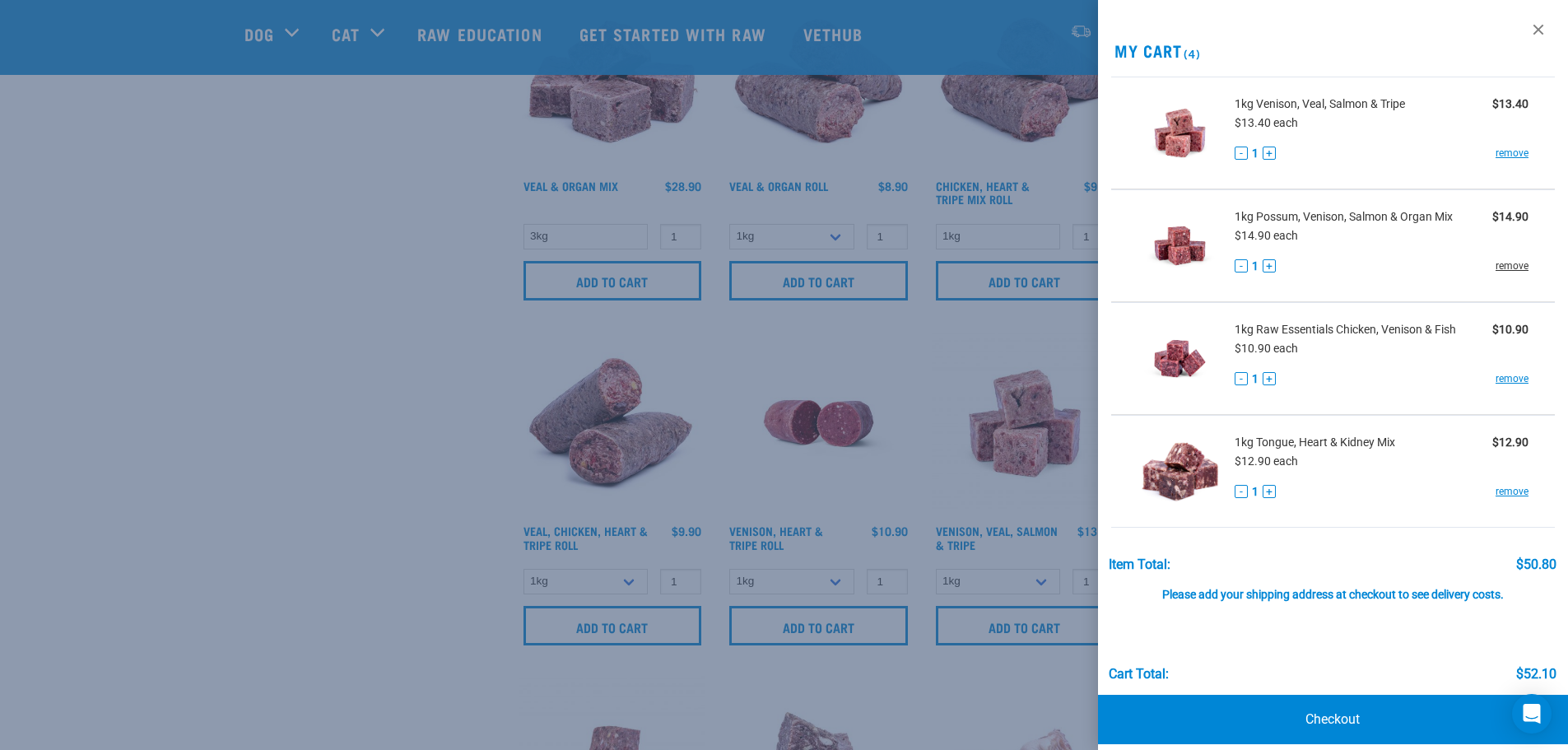
click at [1497, 268] on link "remove" at bounding box center [1512, 266] width 33 height 15
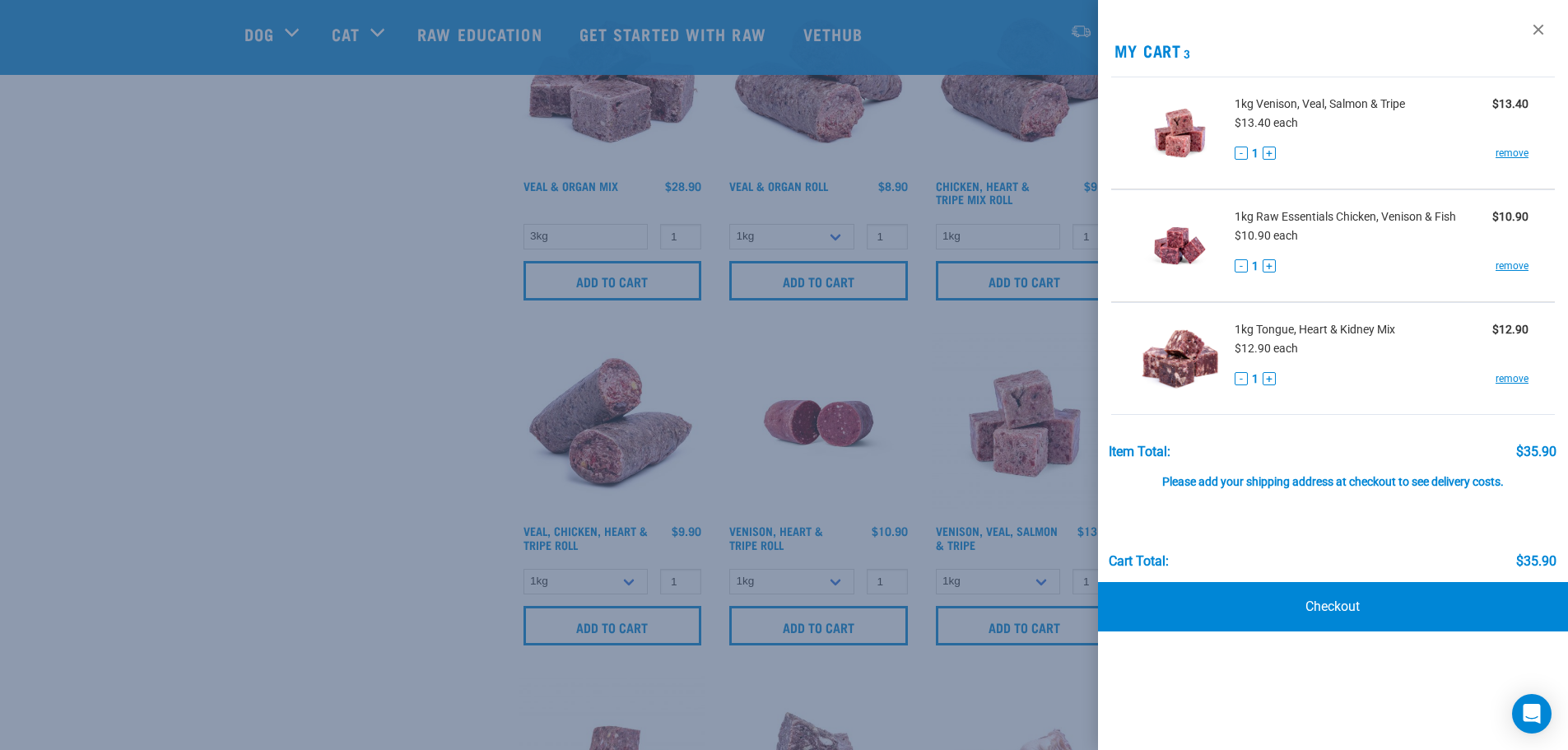
click at [474, 305] on div at bounding box center [784, 375] width 1568 height 750
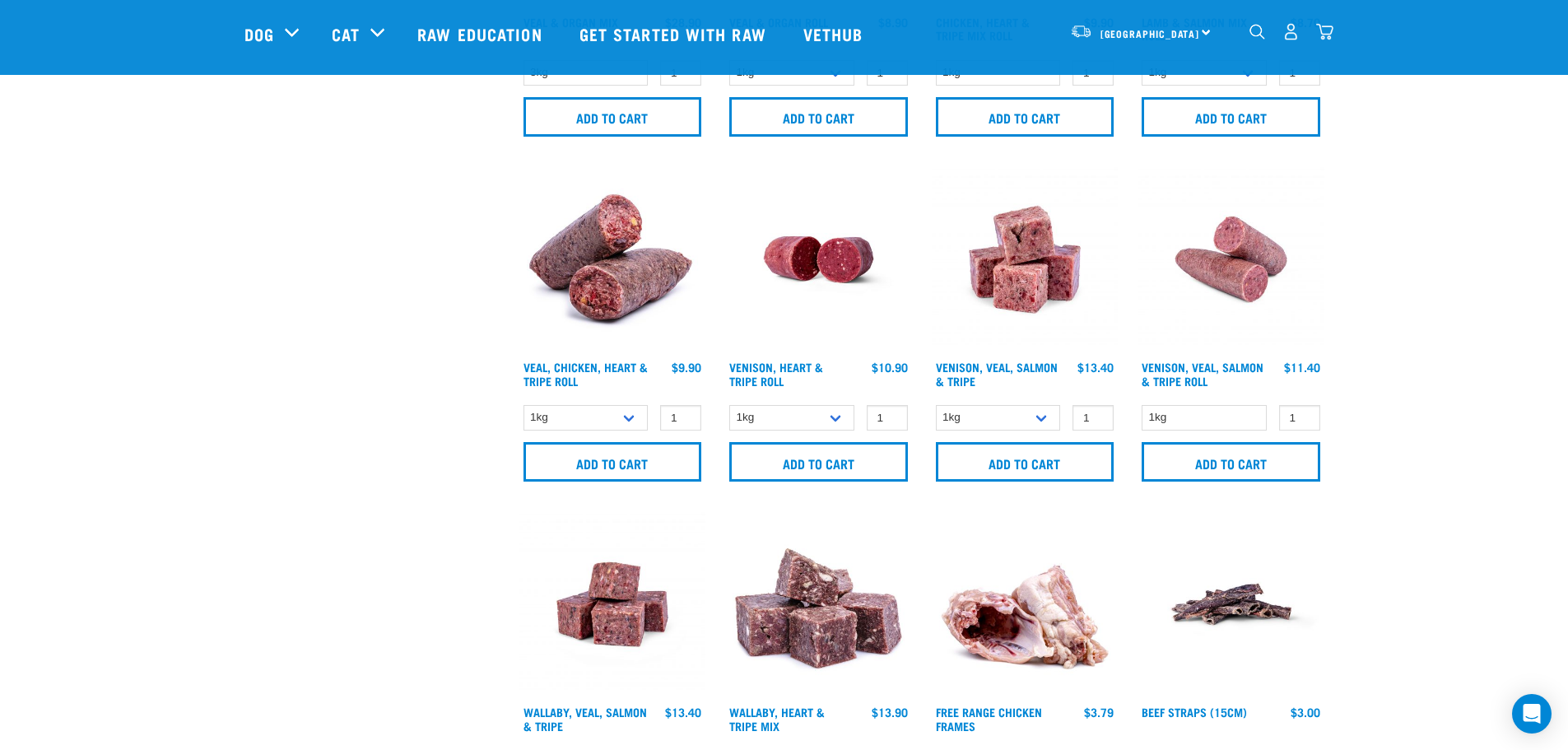
scroll to position [988, 0]
click at [1027, 416] on select "1kg 3kg" at bounding box center [999, 417] width 126 height 26
click at [936, 404] on select "1kg 3kg" at bounding box center [999, 417] width 126 height 26
click at [1029, 424] on select "1kg 3kg" at bounding box center [999, 417] width 126 height 26
select select "62283"
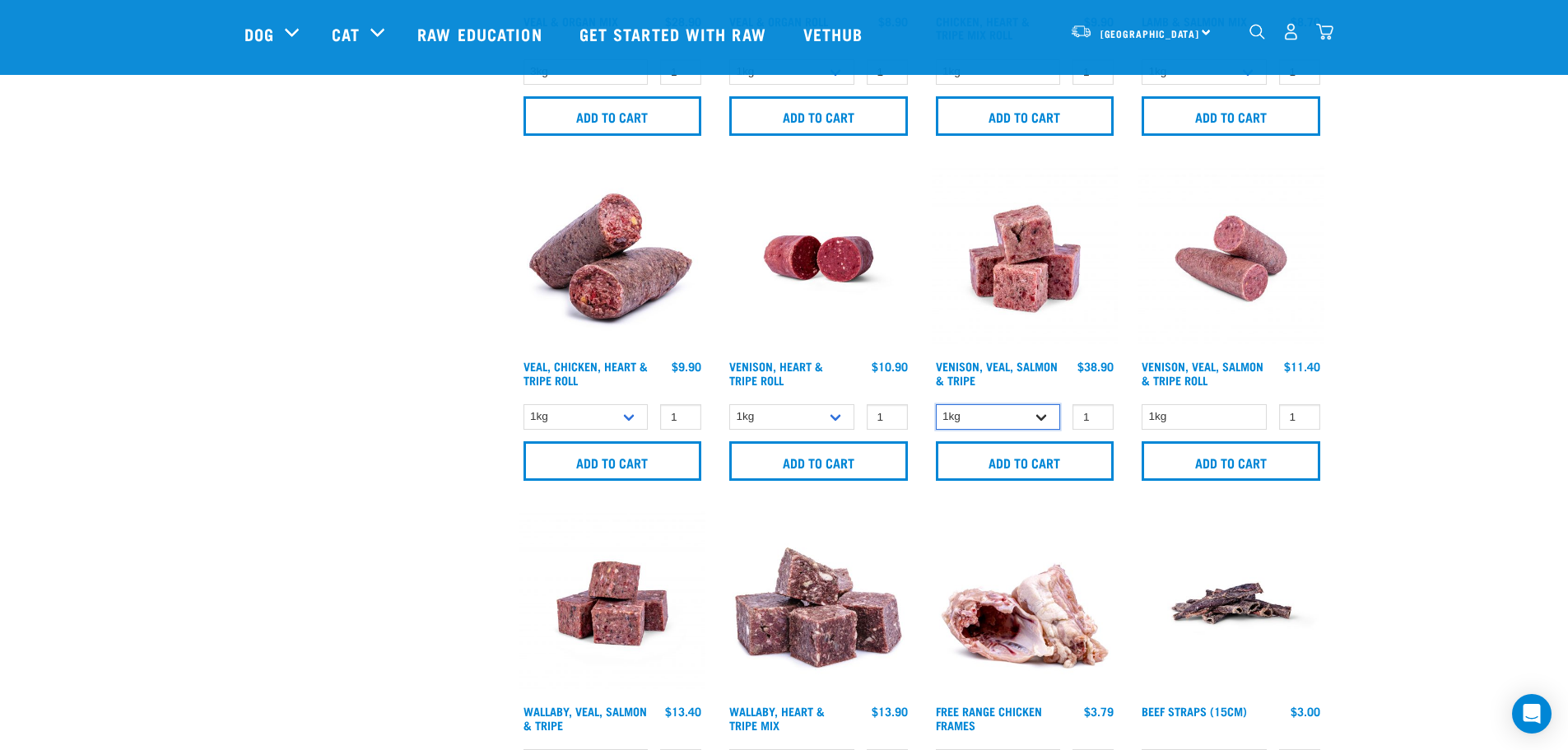
click at [936, 404] on select "1kg 3kg" at bounding box center [999, 417] width 126 height 26
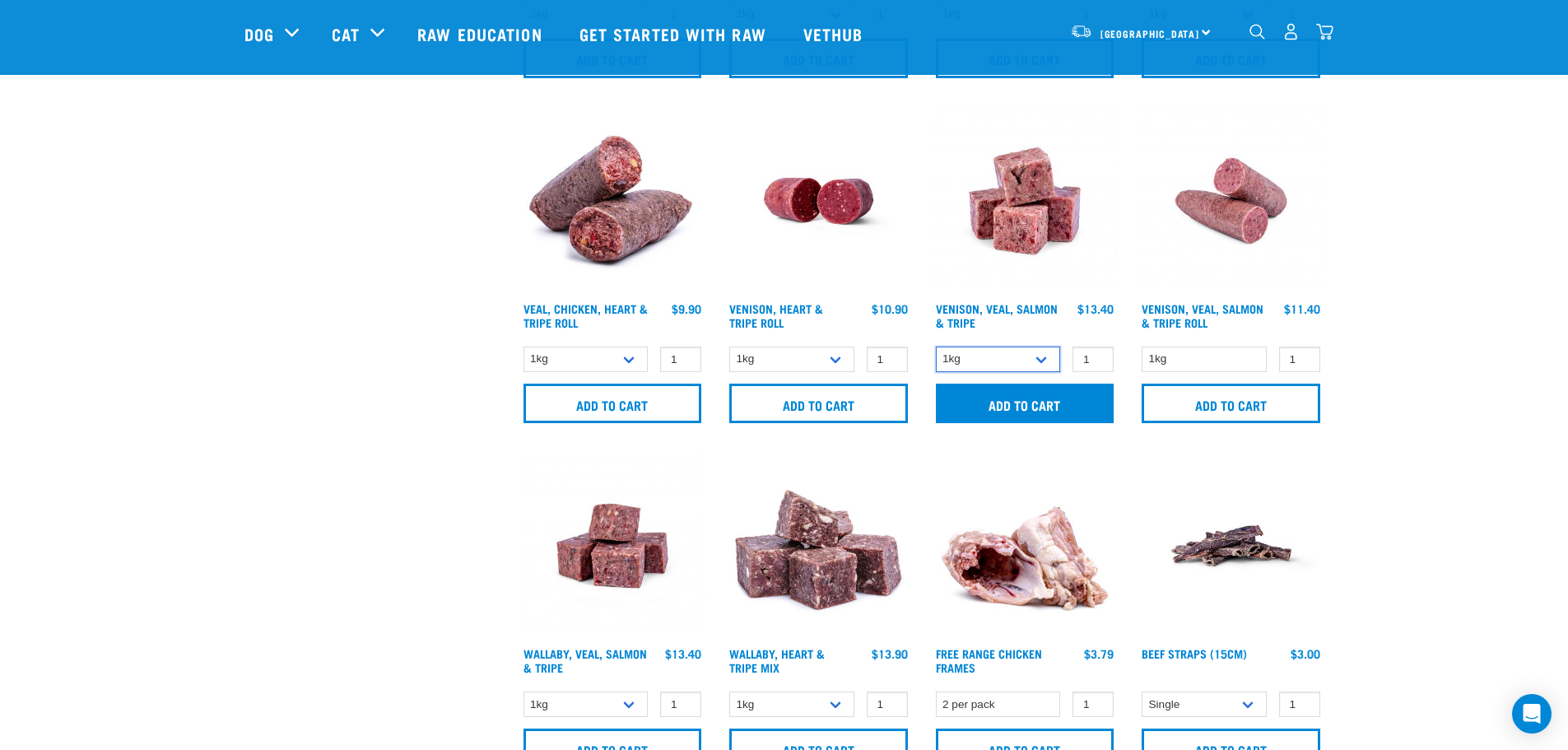
scroll to position [1153, 0]
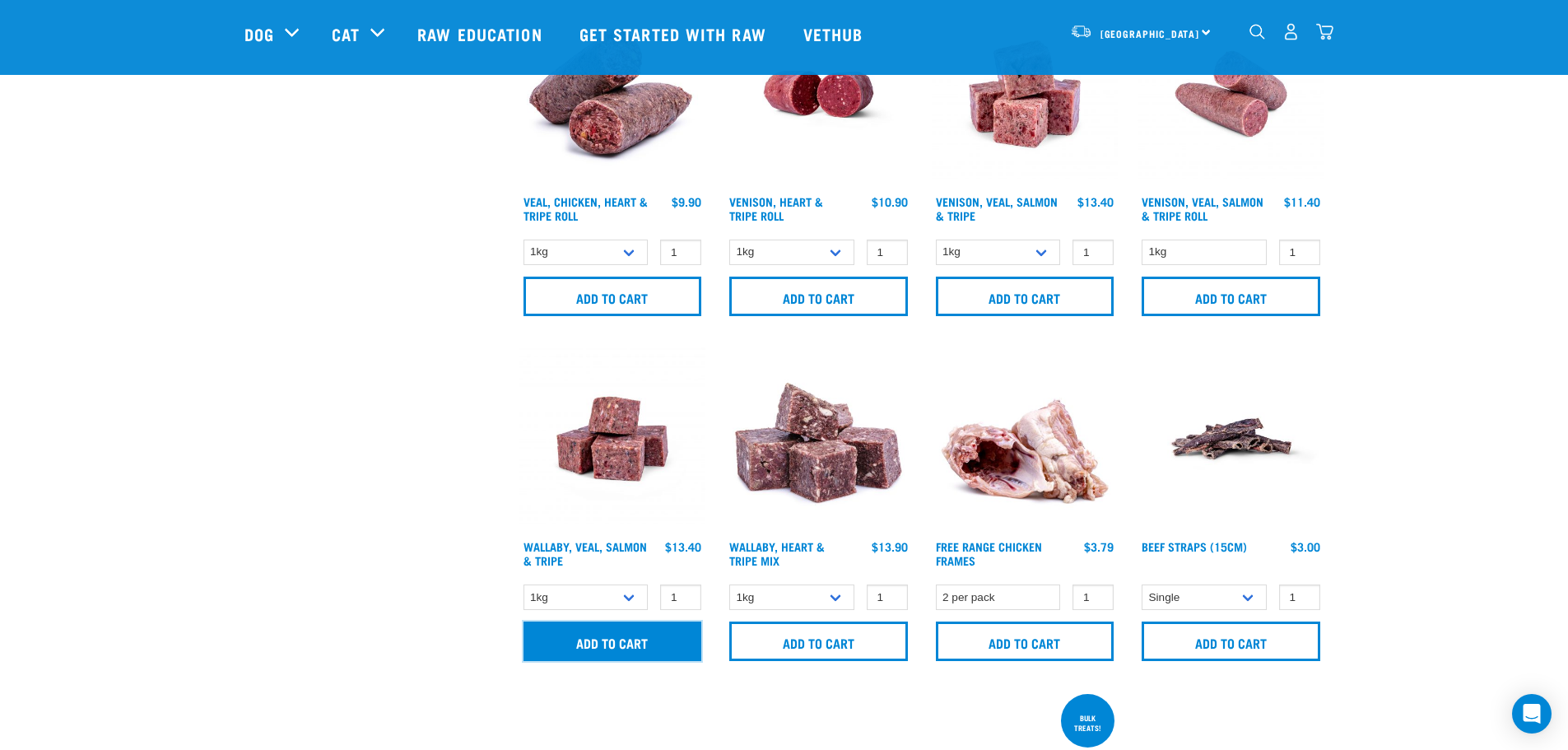
click at [649, 644] on input "Add to cart" at bounding box center [613, 642] width 179 height 40
click at [1333, 39] on img "dropdown navigation" at bounding box center [1325, 32] width 17 height 17
click at [1326, 28] on img "dropdown navigation" at bounding box center [1325, 32] width 17 height 17
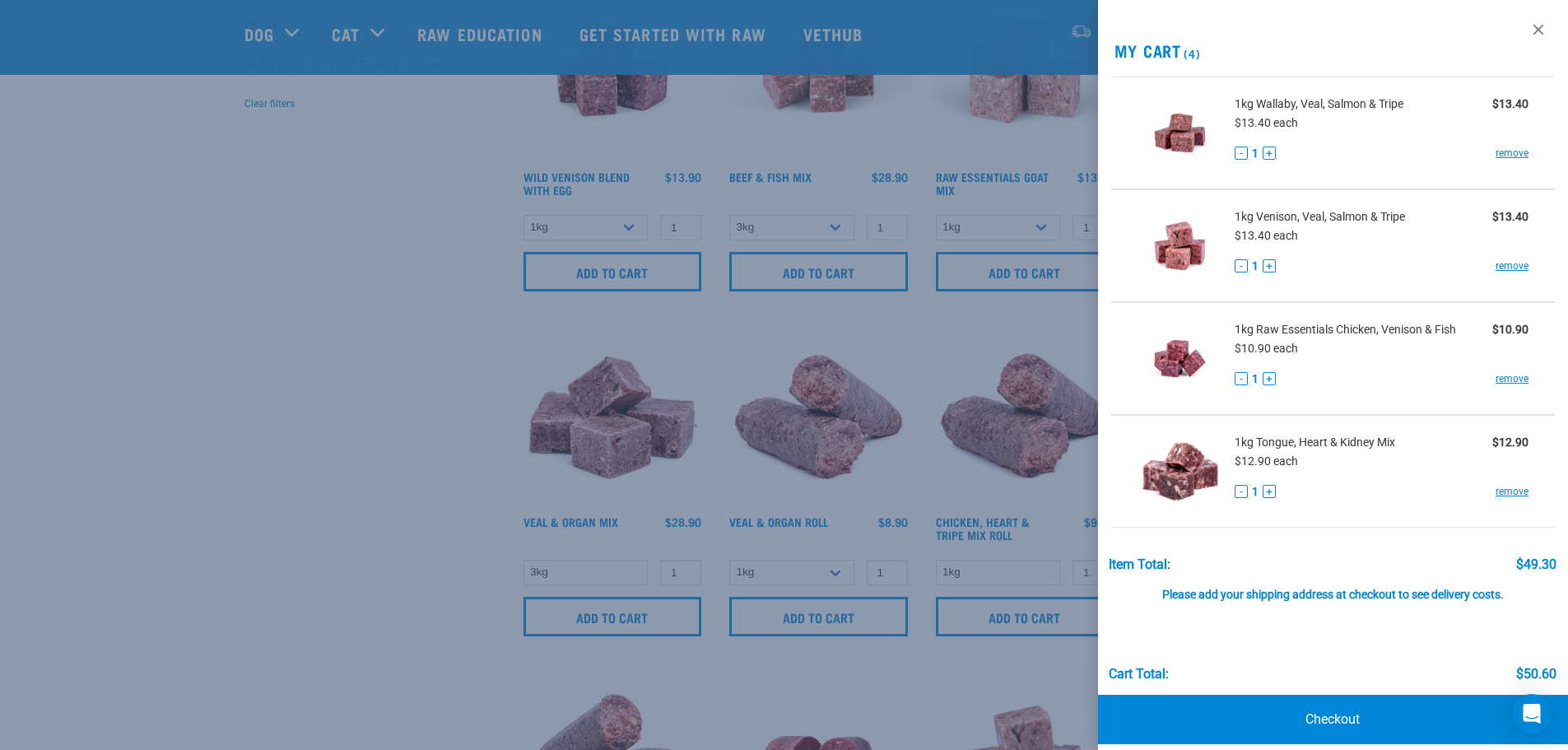
scroll to position [576, 0]
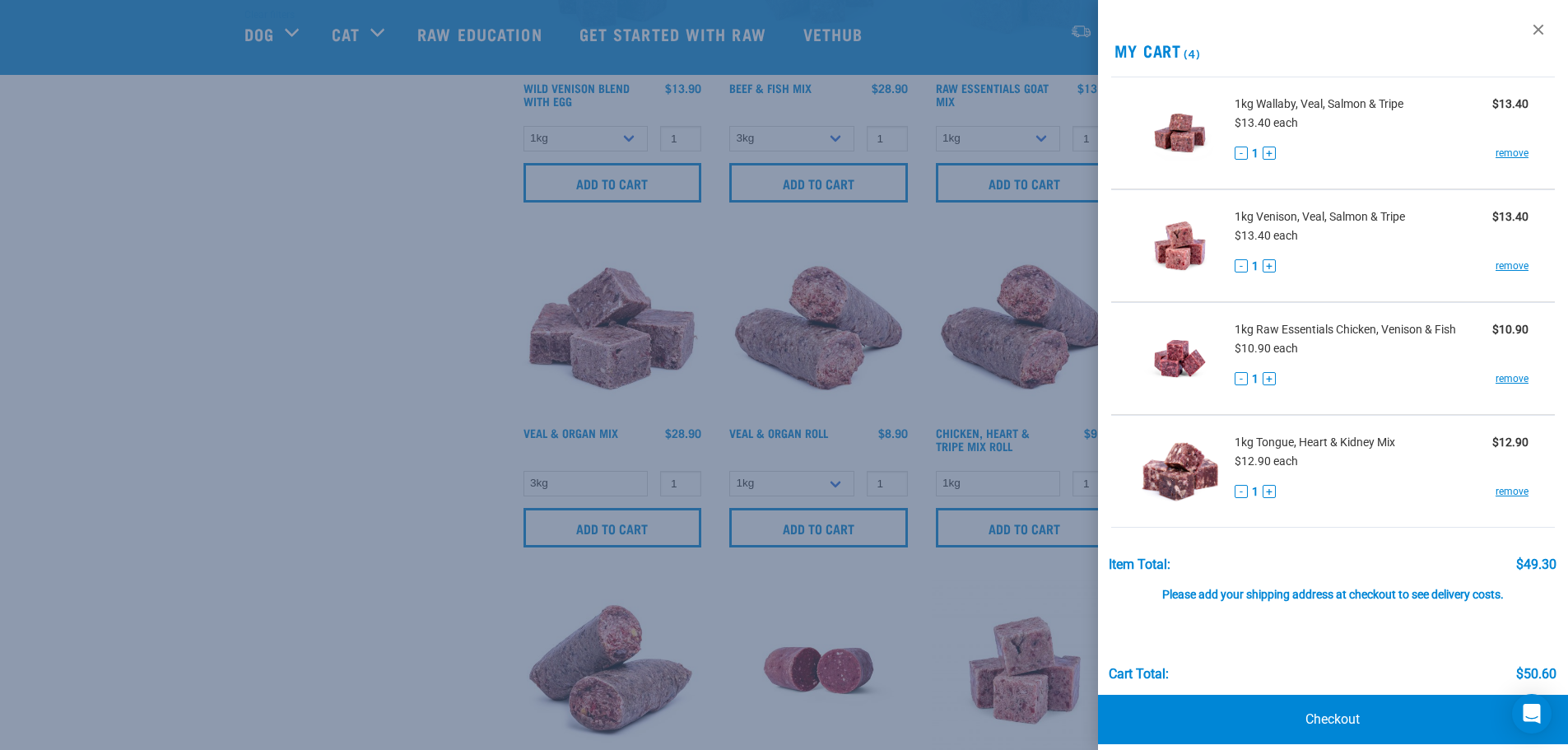
click at [395, 364] on div at bounding box center [784, 375] width 1568 height 750
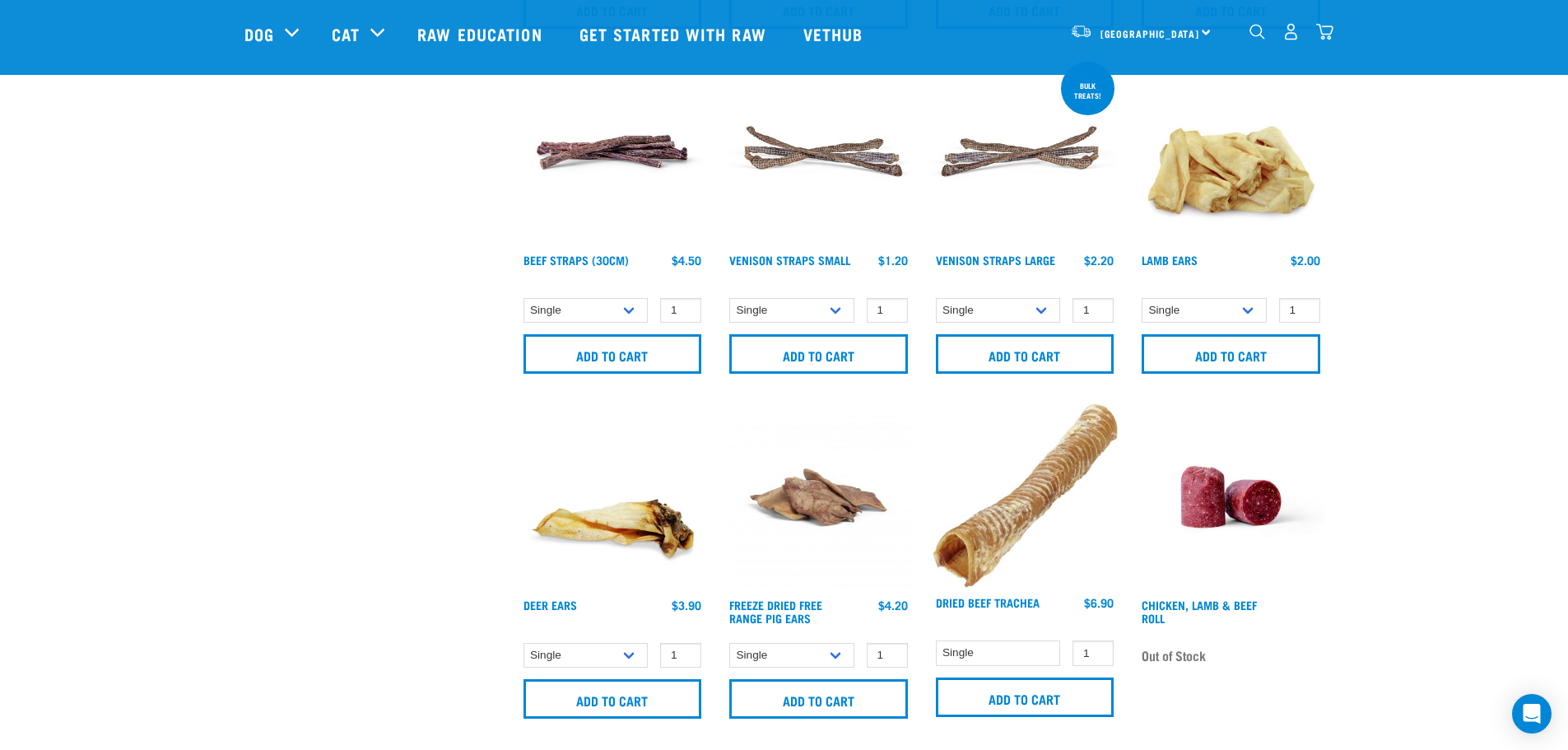
scroll to position [0, 0]
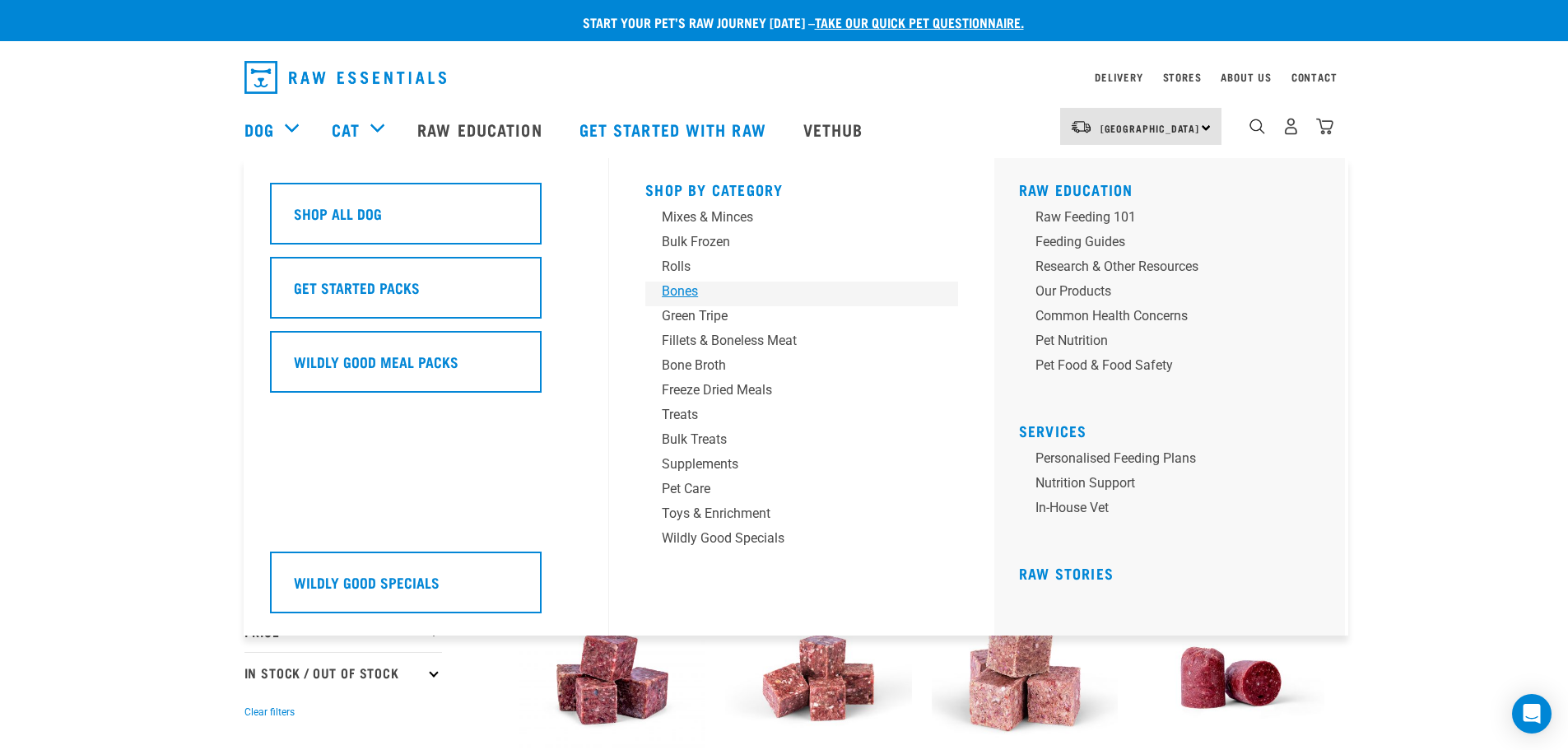
click at [687, 286] on div "Bones" at bounding box center [790, 291] width 257 height 20
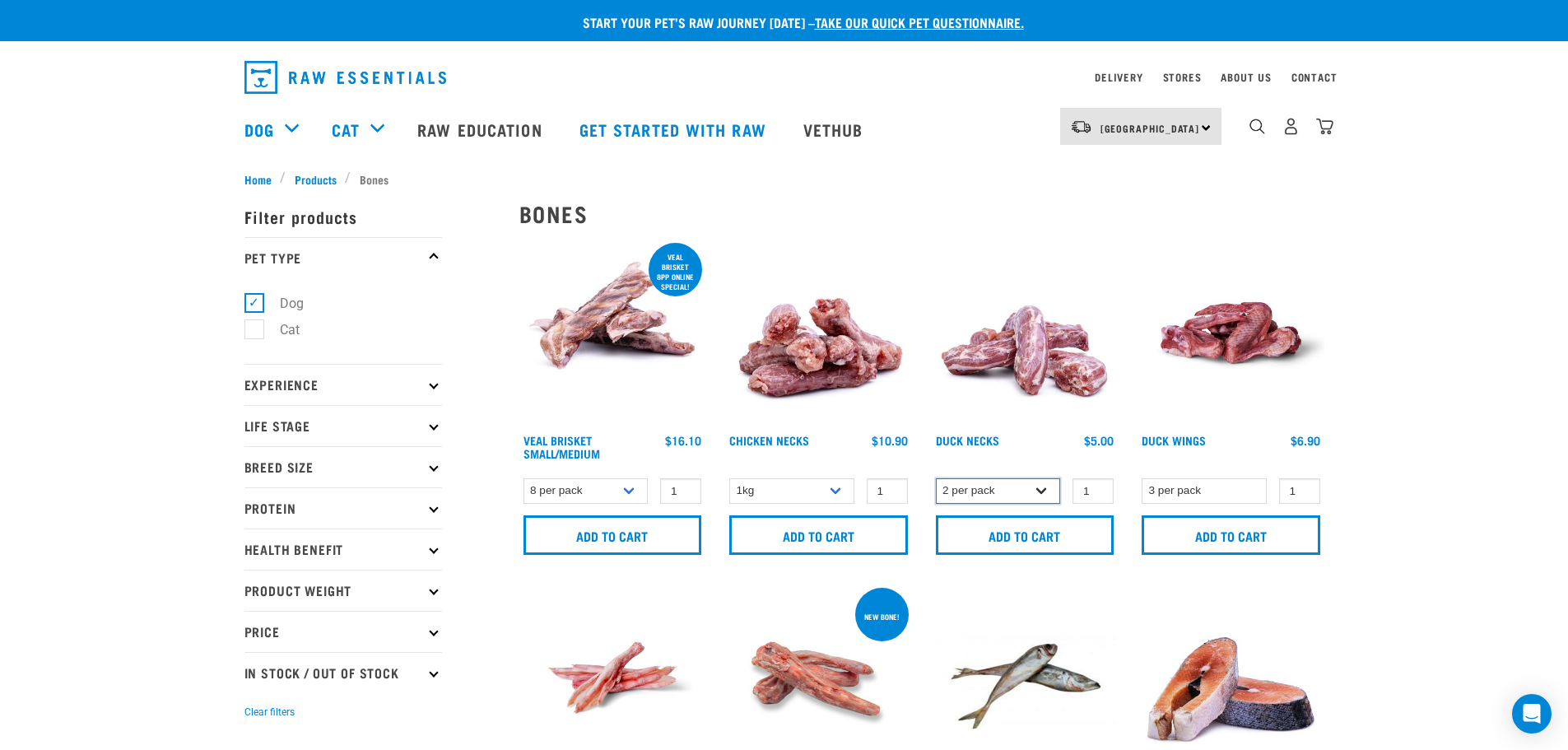
click at [1026, 502] on select "2 per pack 6 per pack" at bounding box center [999, 491] width 126 height 26
select select "810"
click at [936, 478] on select "2 per pack 6 per pack" at bounding box center [999, 491] width 126 height 26
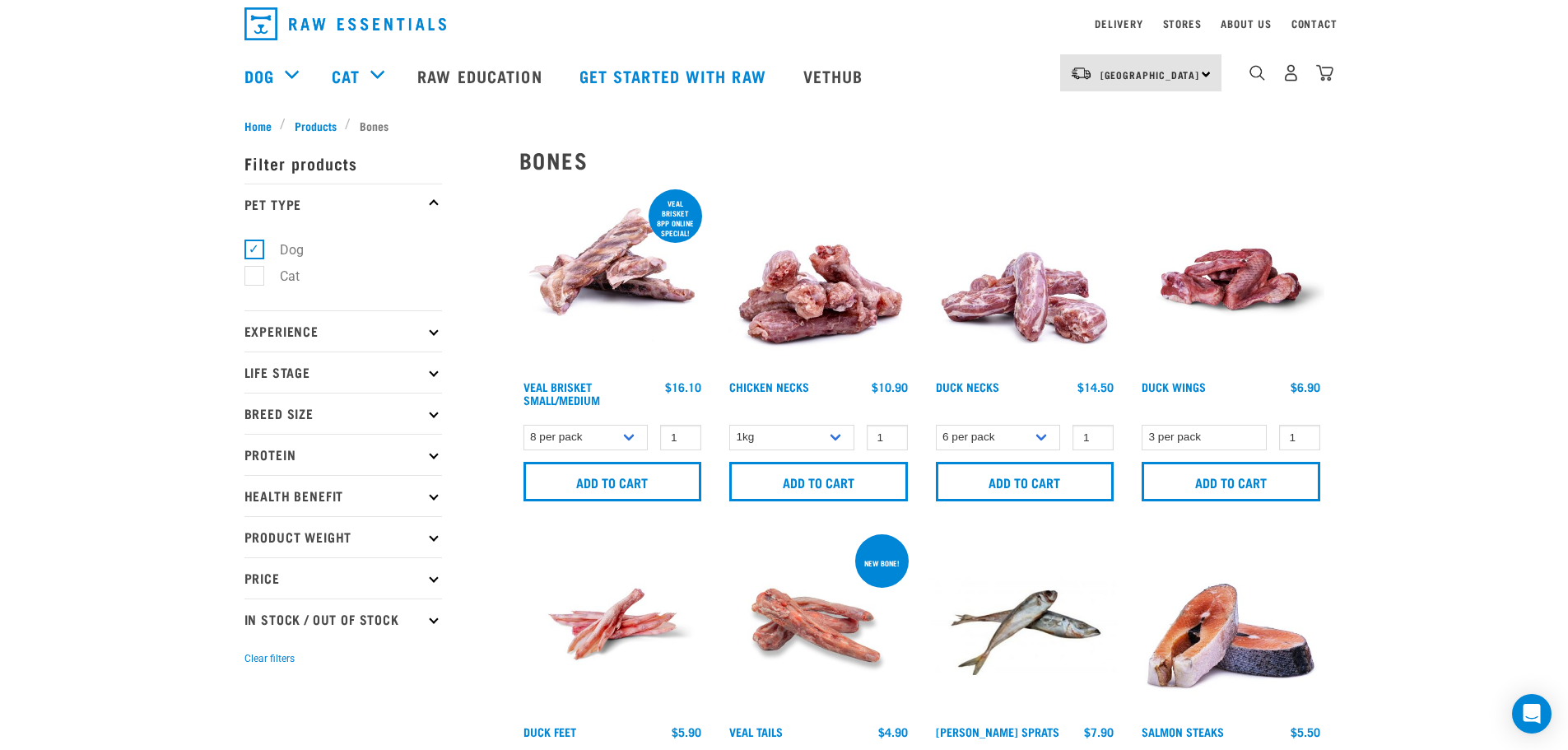
scroll to position [165, 0]
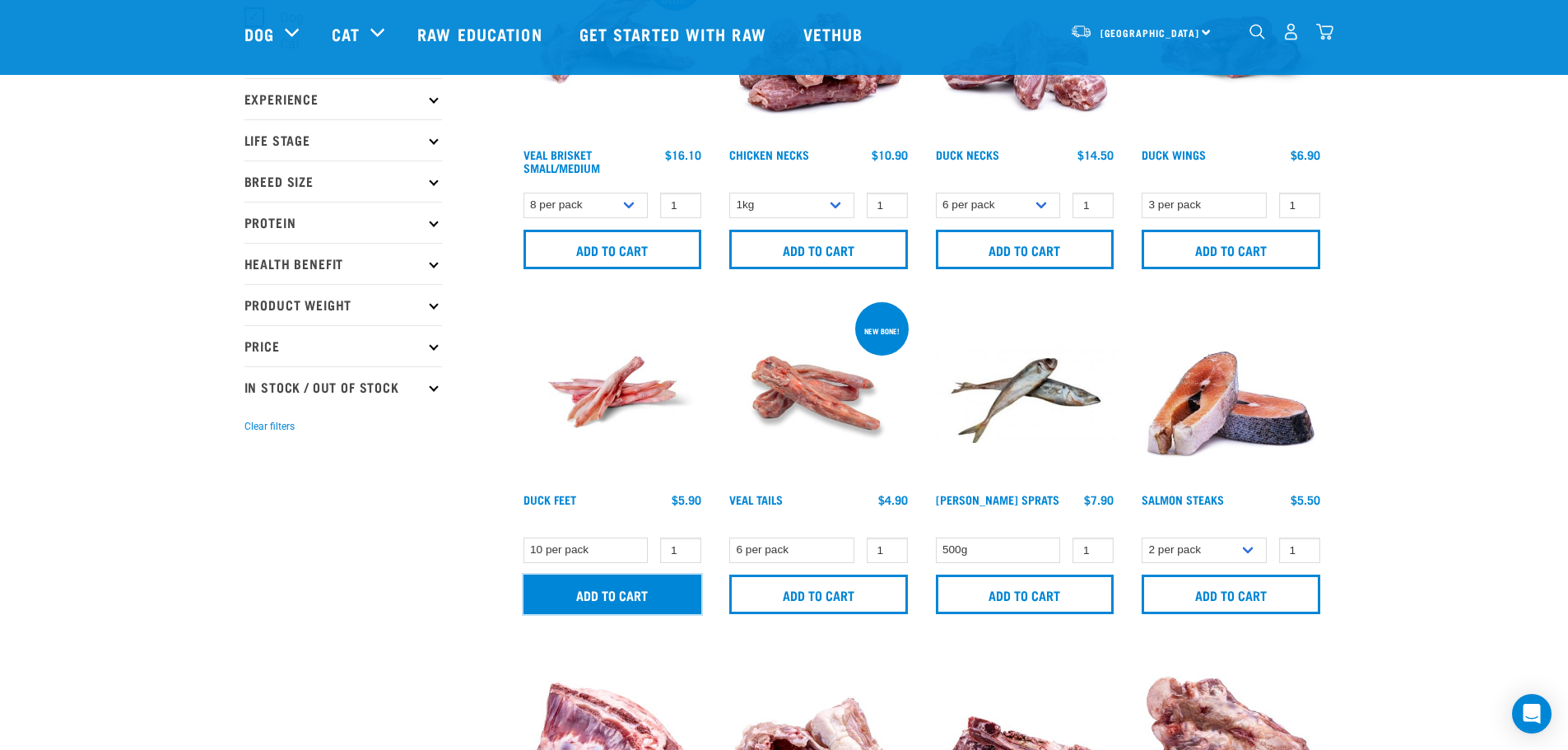
click at [640, 588] on input "Add to cart" at bounding box center [613, 594] width 179 height 40
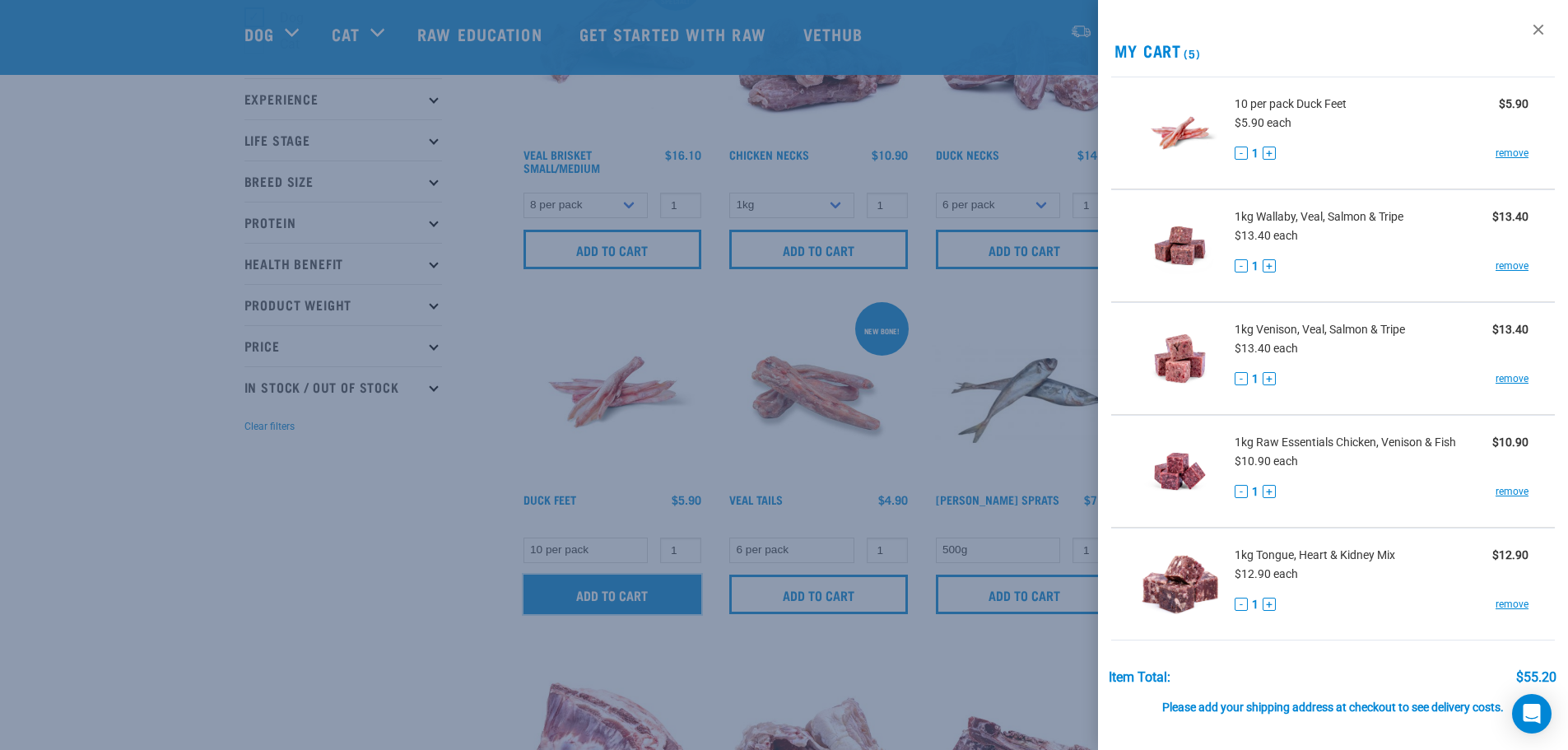
scroll to position [247, 0]
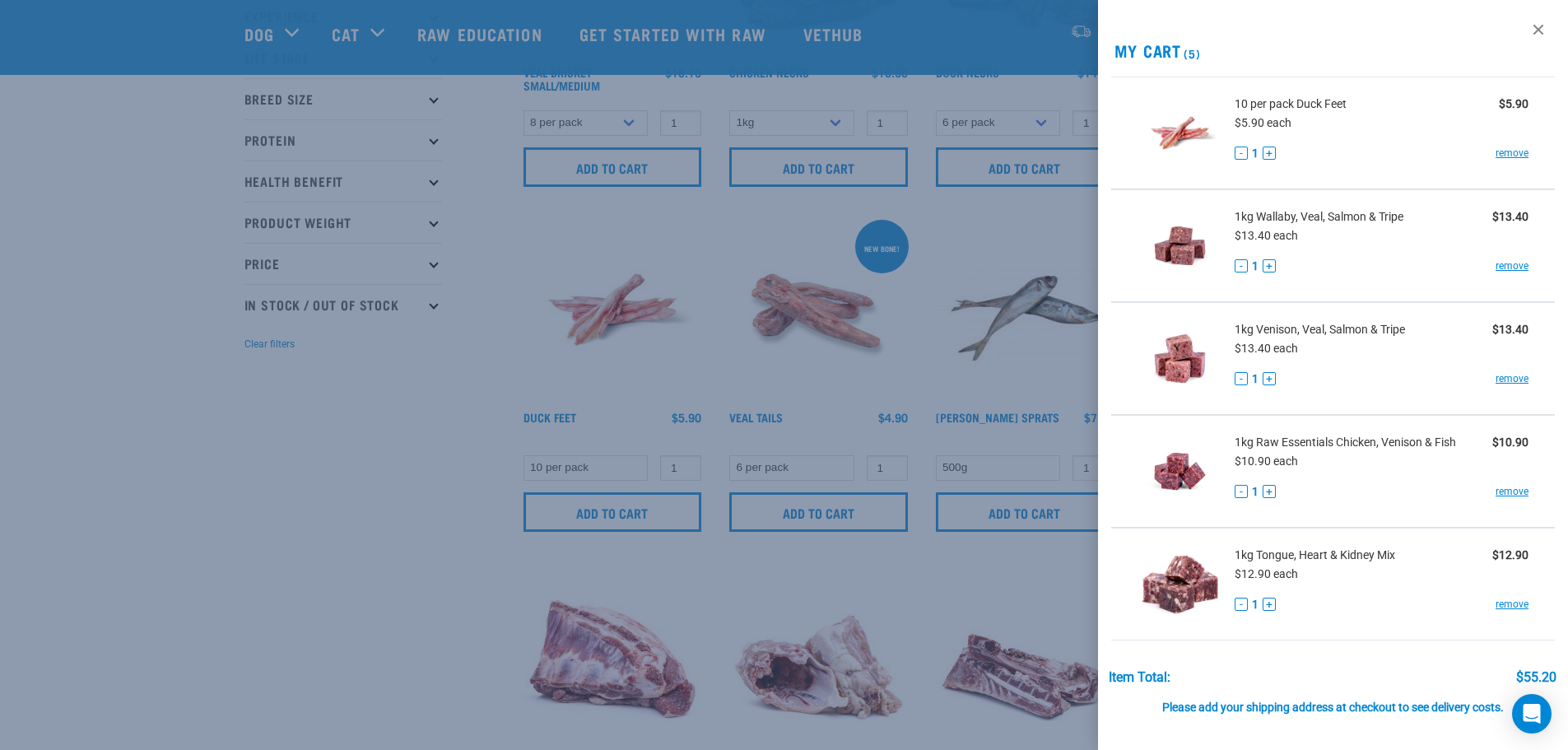
click at [248, 517] on div at bounding box center [784, 375] width 1568 height 750
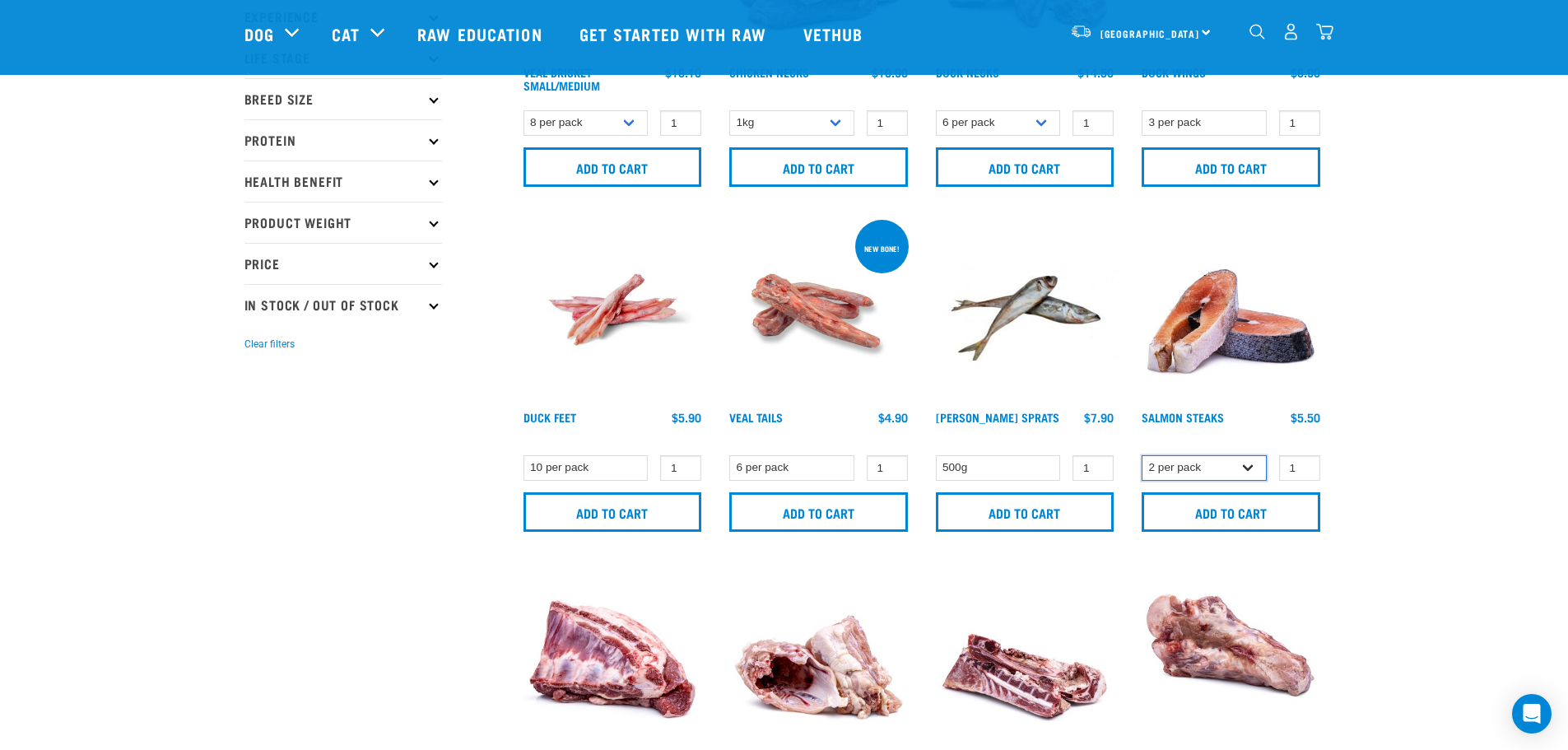
click at [1212, 476] on select "2 per pack 3 per pack" at bounding box center [1204, 469] width 126 height 26
click at [1142, 456] on select "2 per pack 3 per pack" at bounding box center [1204, 469] width 126 height 26
click at [1212, 466] on select "2 per pack 3 per pack" at bounding box center [1204, 469] width 126 height 26
click at [1142, 456] on select "2 per pack 3 per pack" at bounding box center [1204, 469] width 126 height 26
click at [1200, 471] on select "2 per pack 3 per pack" at bounding box center [1204, 469] width 126 height 26
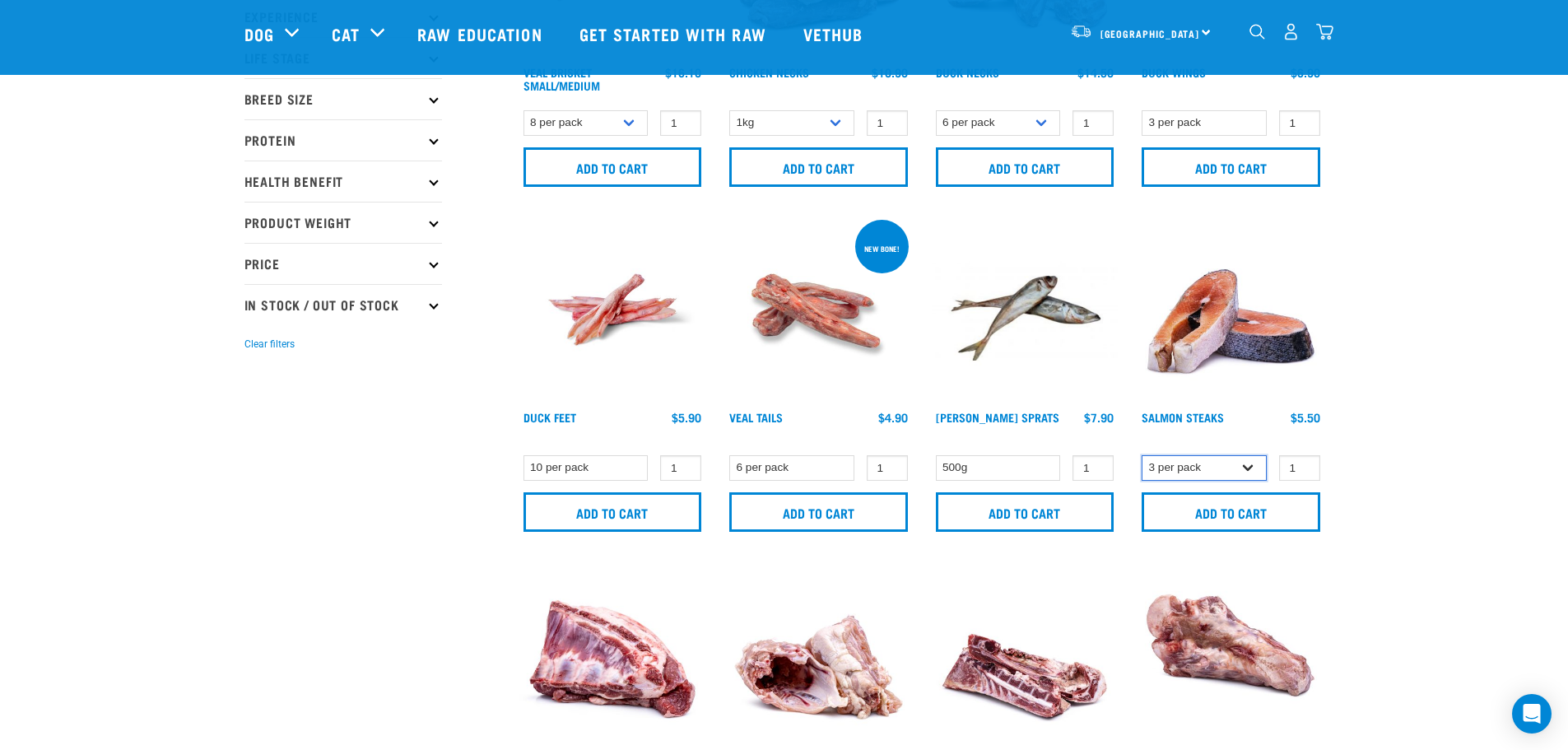
click at [1142, 456] on select "2 per pack 3 per pack" at bounding box center [1204, 469] width 126 height 26
click at [1179, 471] on select "2 per pack 3 per pack" at bounding box center [1204, 469] width 126 height 26
select select "829"
click at [1142, 456] on select "2 per pack 3 per pack" at bounding box center [1204, 469] width 126 height 26
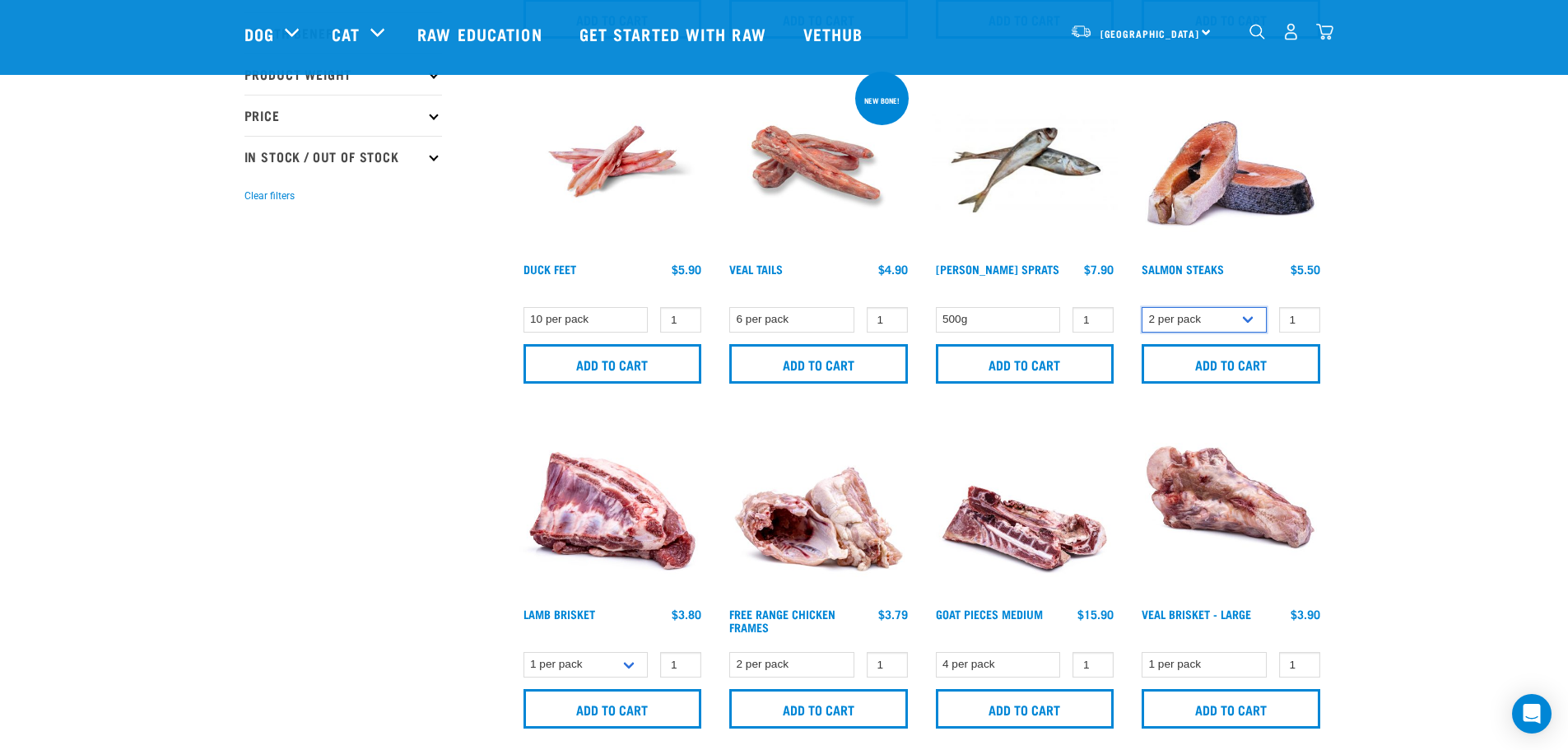
scroll to position [412, 0]
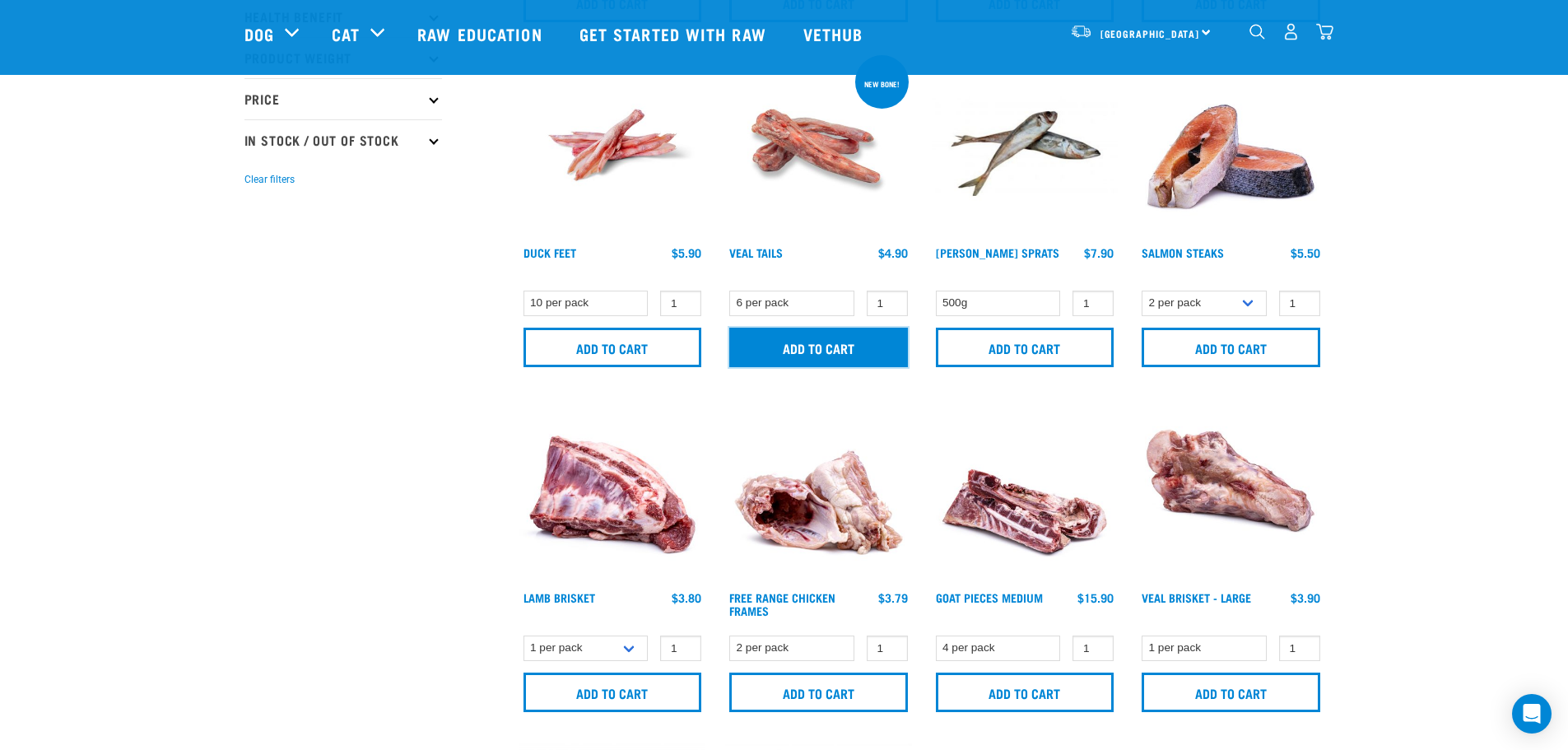
click at [864, 360] on input "Add to cart" at bounding box center [818, 347] width 179 height 40
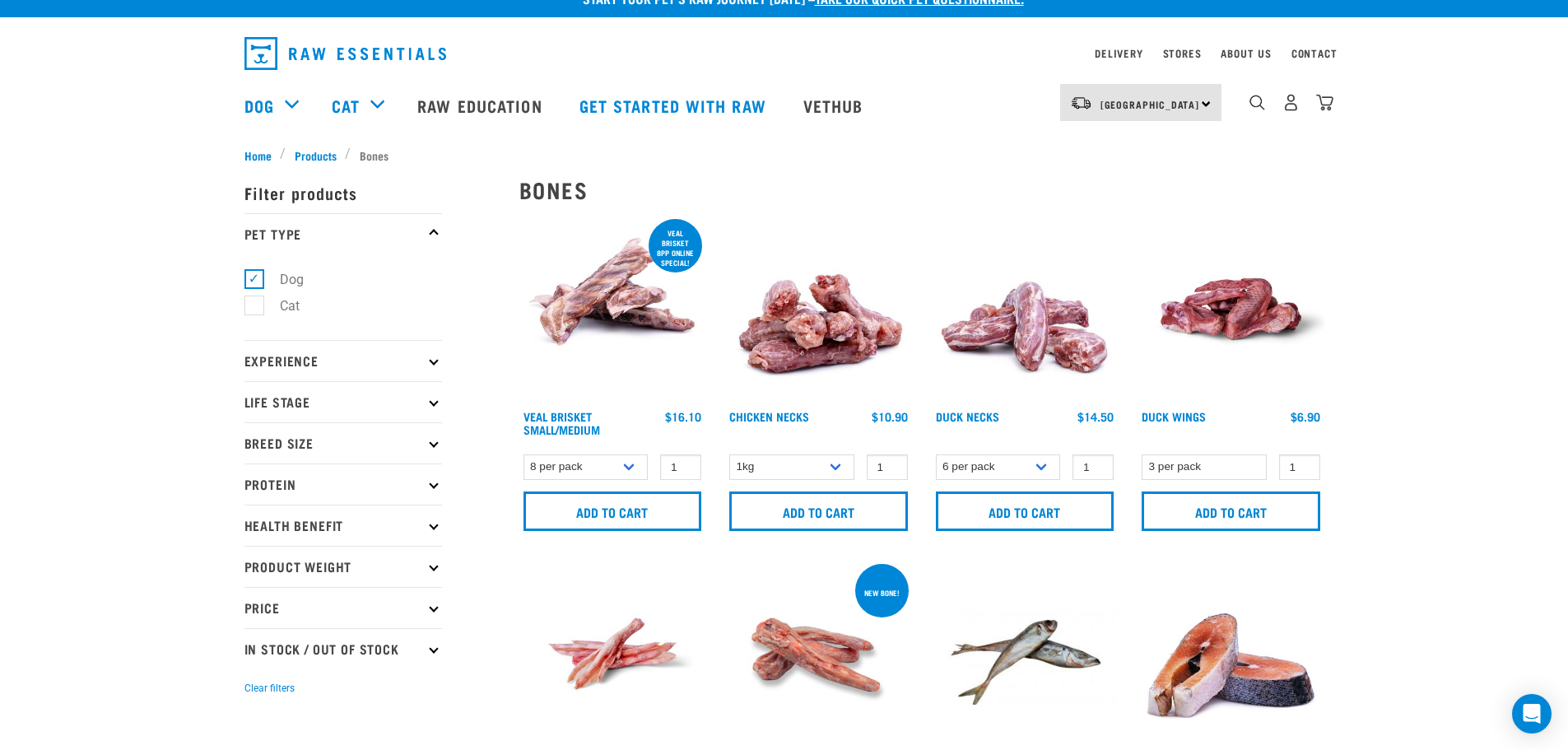
scroll to position [0, 0]
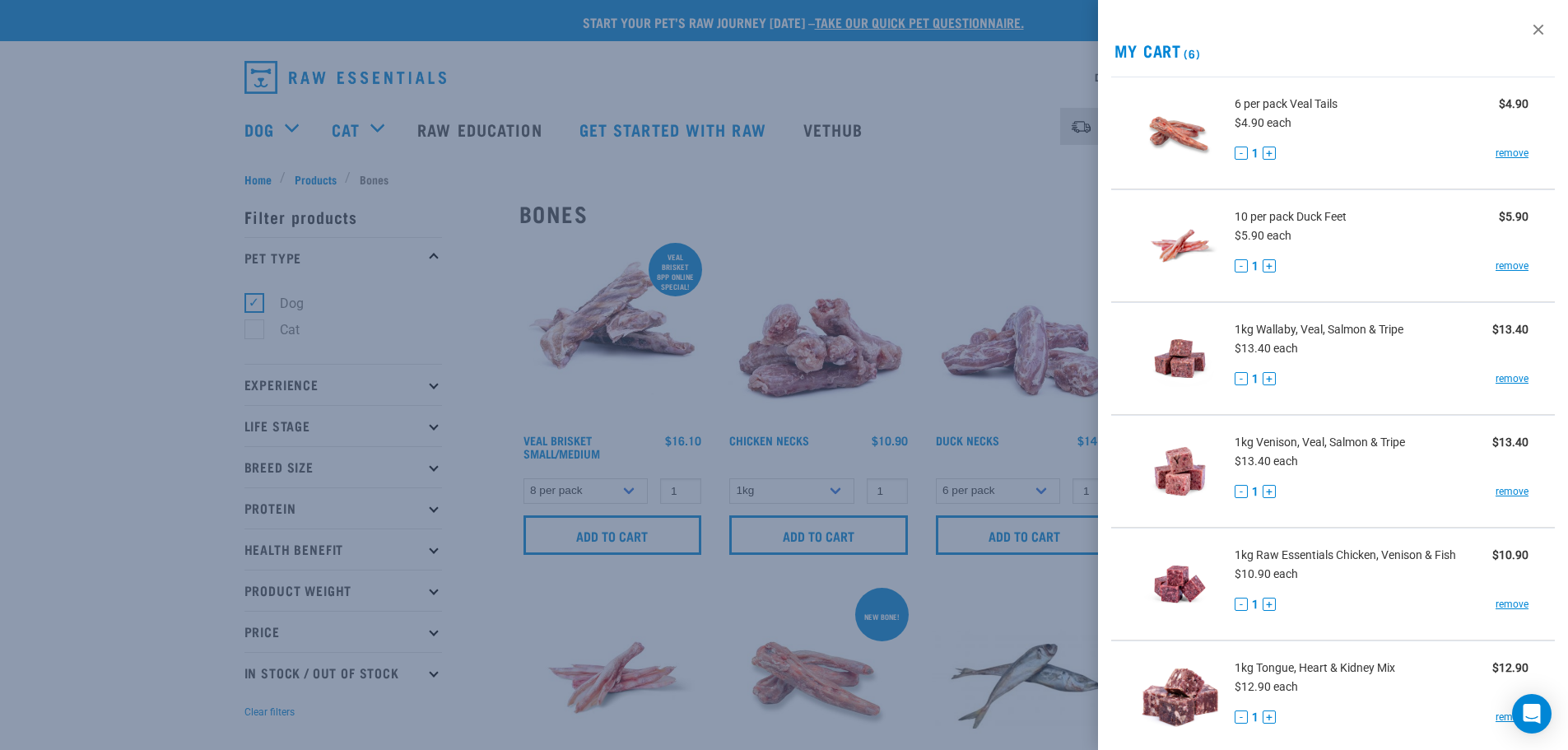
click at [470, 591] on div at bounding box center [784, 375] width 1568 height 750
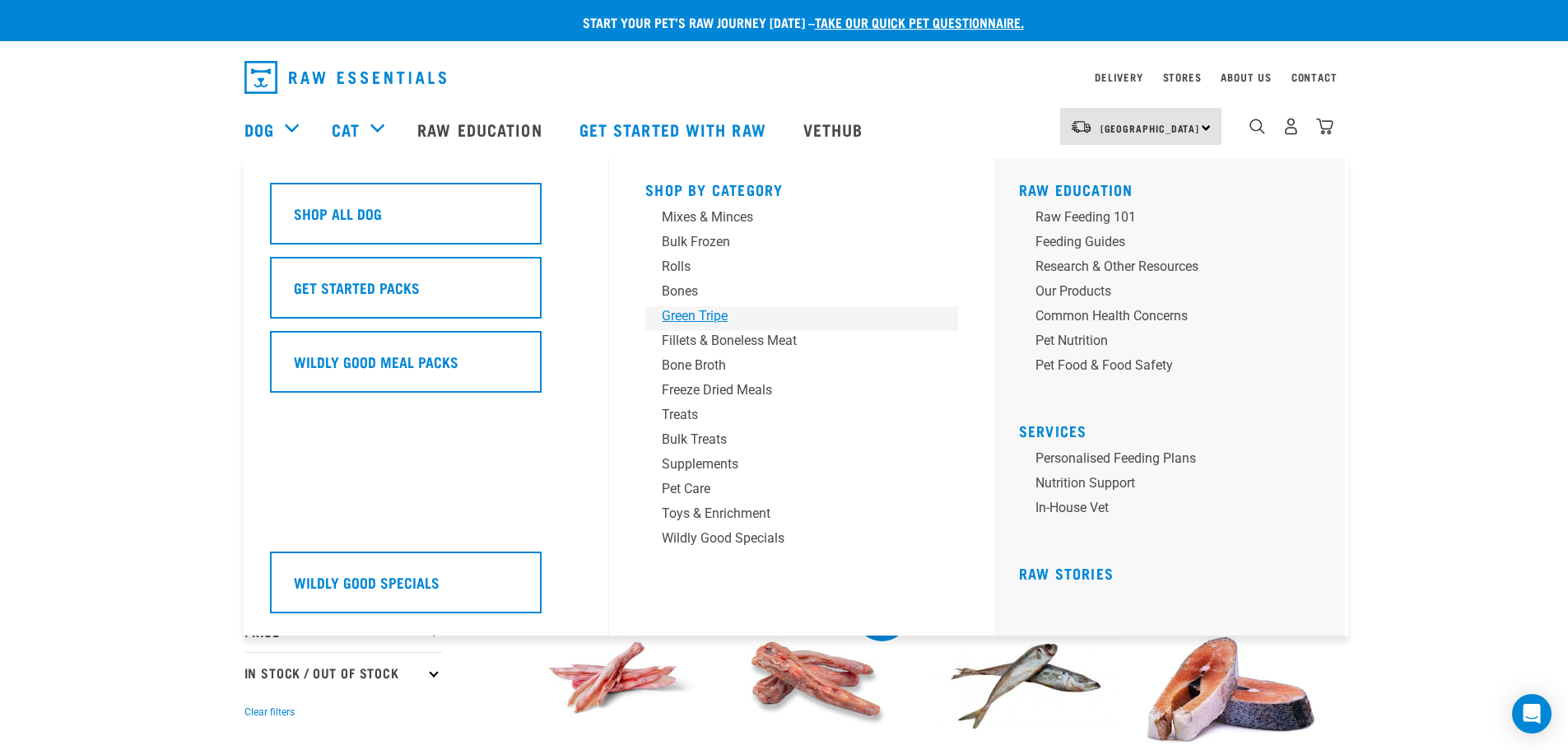
click at [701, 319] on div "Green Tripe" at bounding box center [790, 316] width 257 height 20
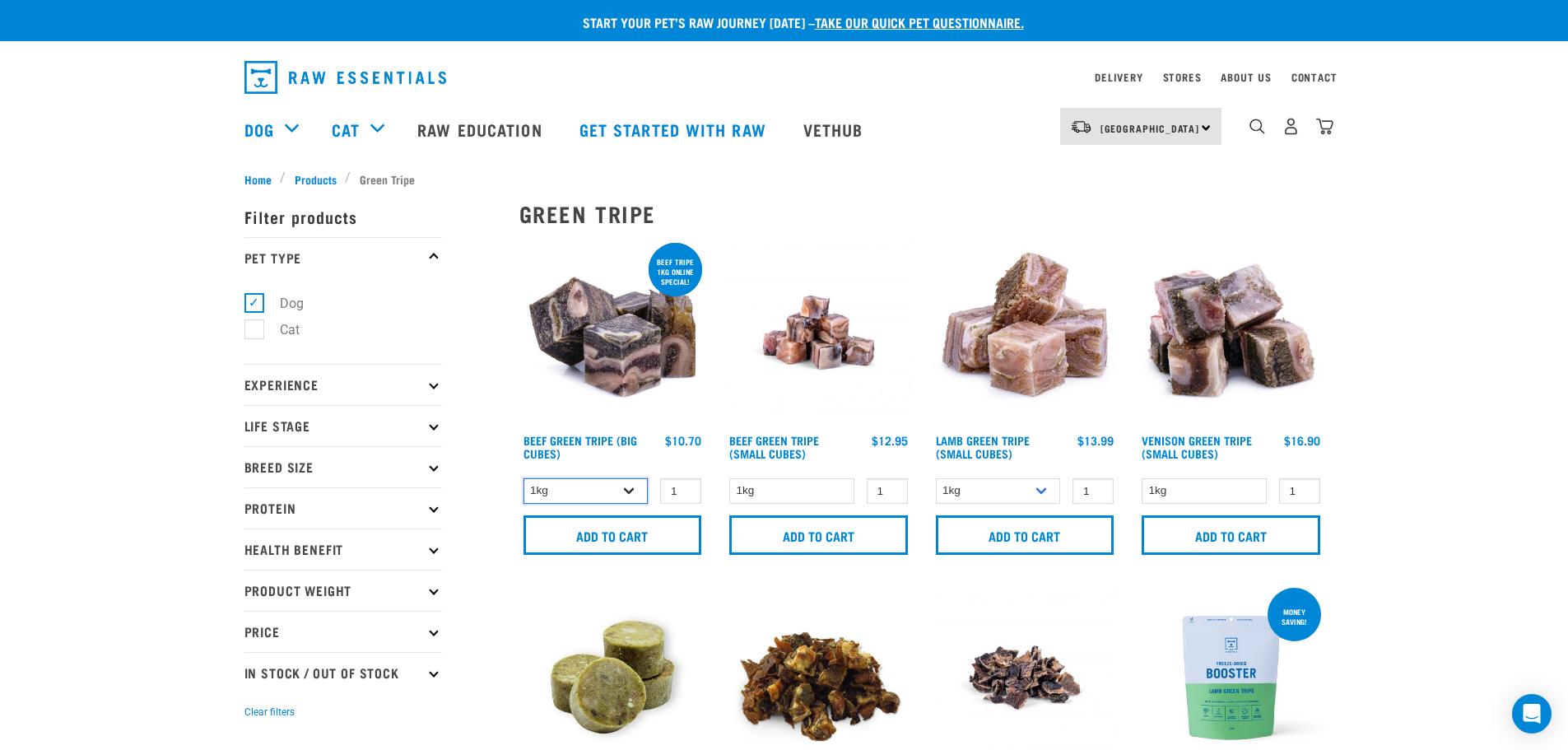
click at [607, 492] on select "1kg 3kg Bulk (10kg)" at bounding box center [586, 491] width 126 height 26
click at [607, 493] on select "1kg 3kg Bulk (10kg)" at bounding box center [586, 491] width 126 height 26
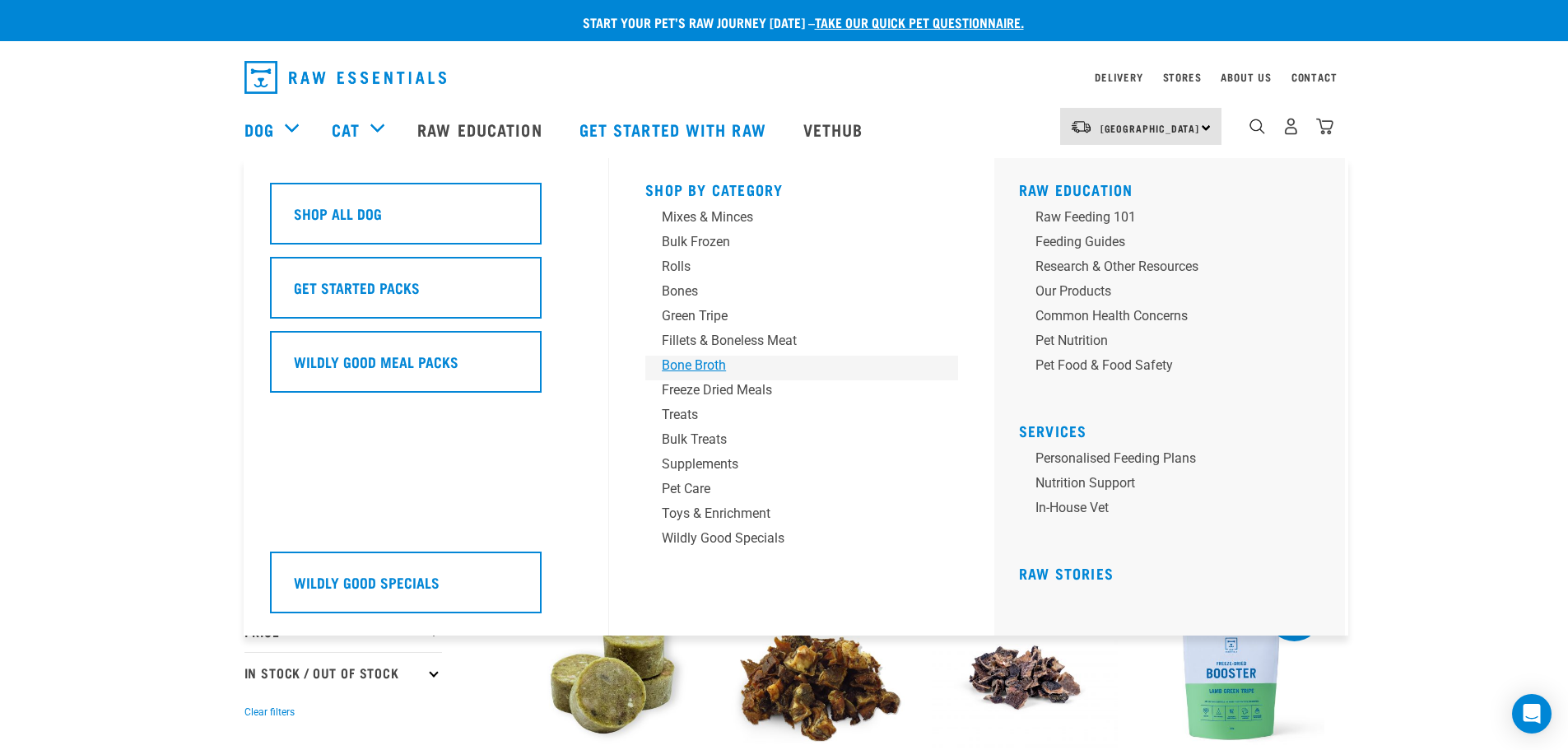
click at [707, 368] on div "Bone Broth" at bounding box center [790, 366] width 257 height 20
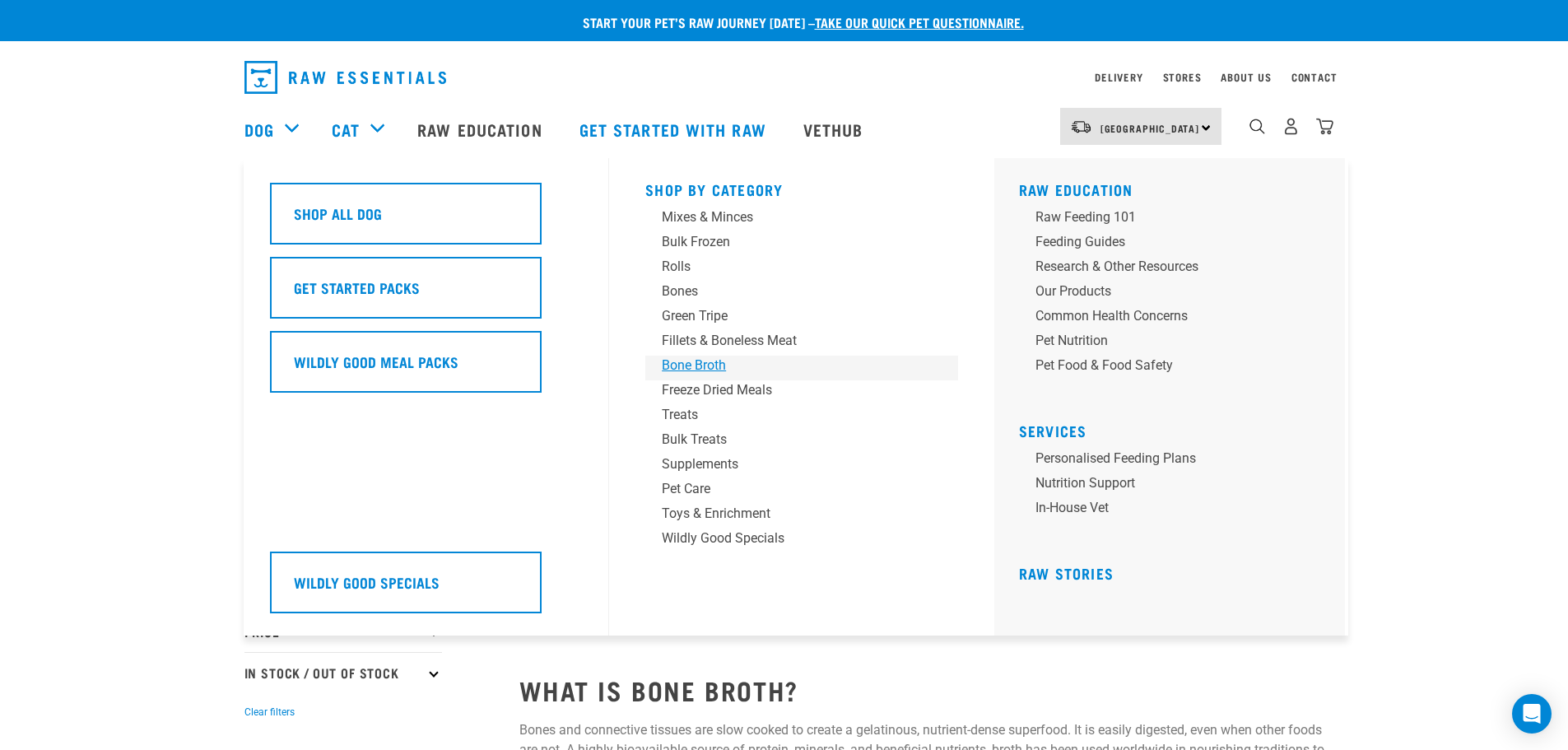
click at [686, 362] on div "Bone Broth" at bounding box center [790, 366] width 257 height 20
click at [751, 391] on div "Freeze Dried Meals" at bounding box center [790, 390] width 257 height 20
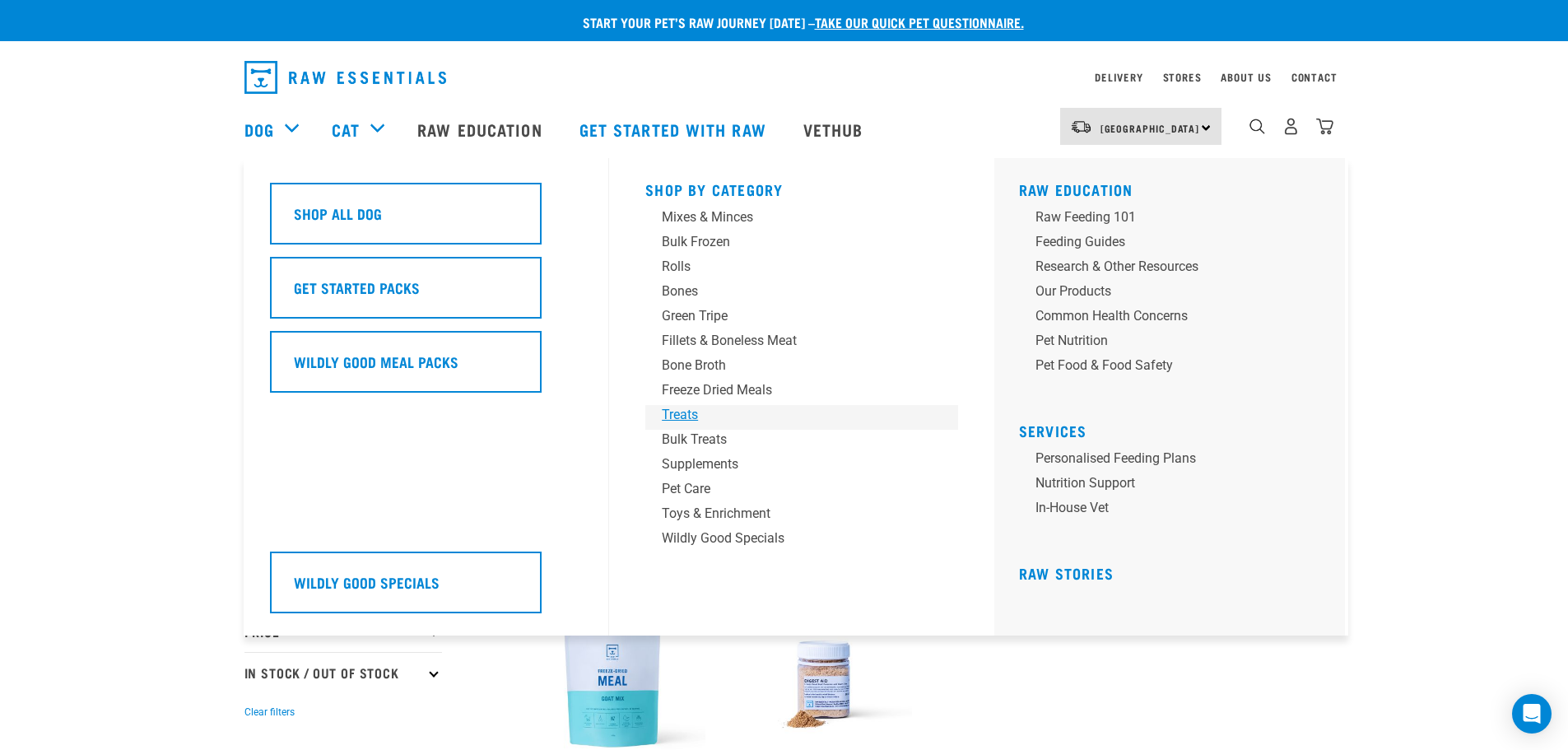
click at [688, 413] on div "Treats" at bounding box center [790, 415] width 257 height 20
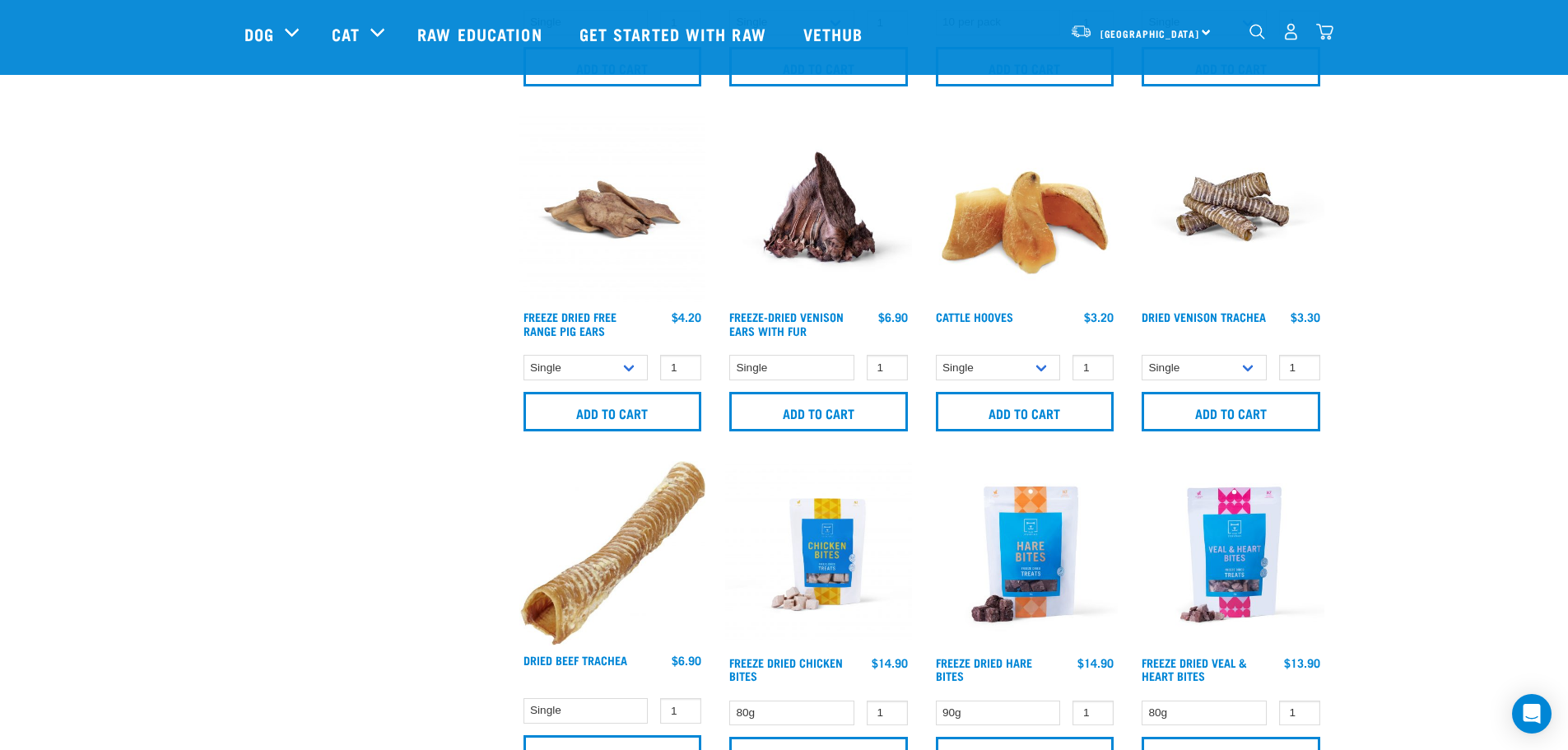
scroll to position [1400, 0]
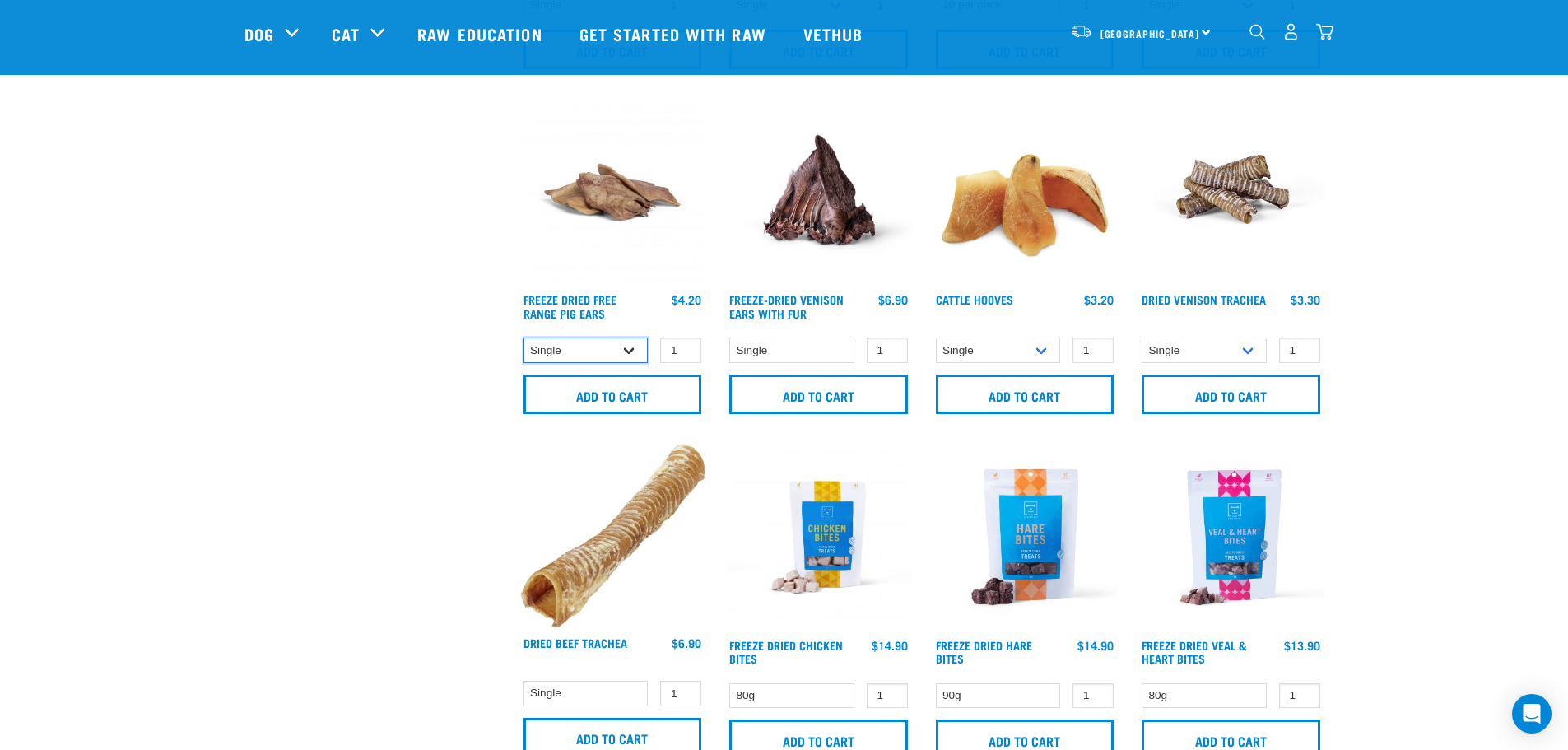
click at [610, 347] on select "Single 25 per pack" at bounding box center [586, 351] width 126 height 26
click at [524, 338] on select "Single 25 per pack" at bounding box center [586, 351] width 126 height 26
click at [590, 353] on select "Single 25 per pack" at bounding box center [586, 351] width 126 height 26
select select "32609"
click at [524, 338] on select "Single 25 per pack" at bounding box center [586, 351] width 126 height 26
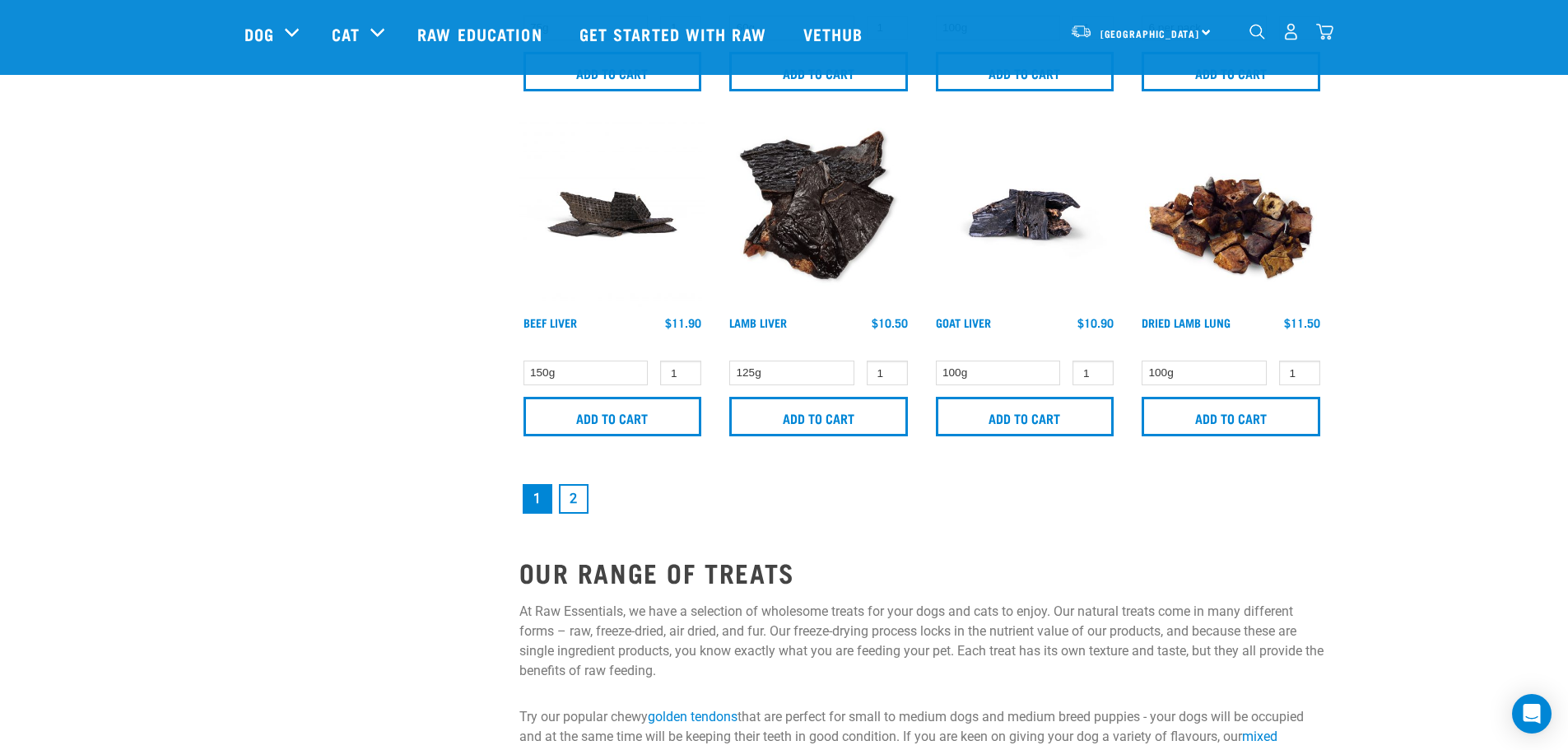
scroll to position [2388, 0]
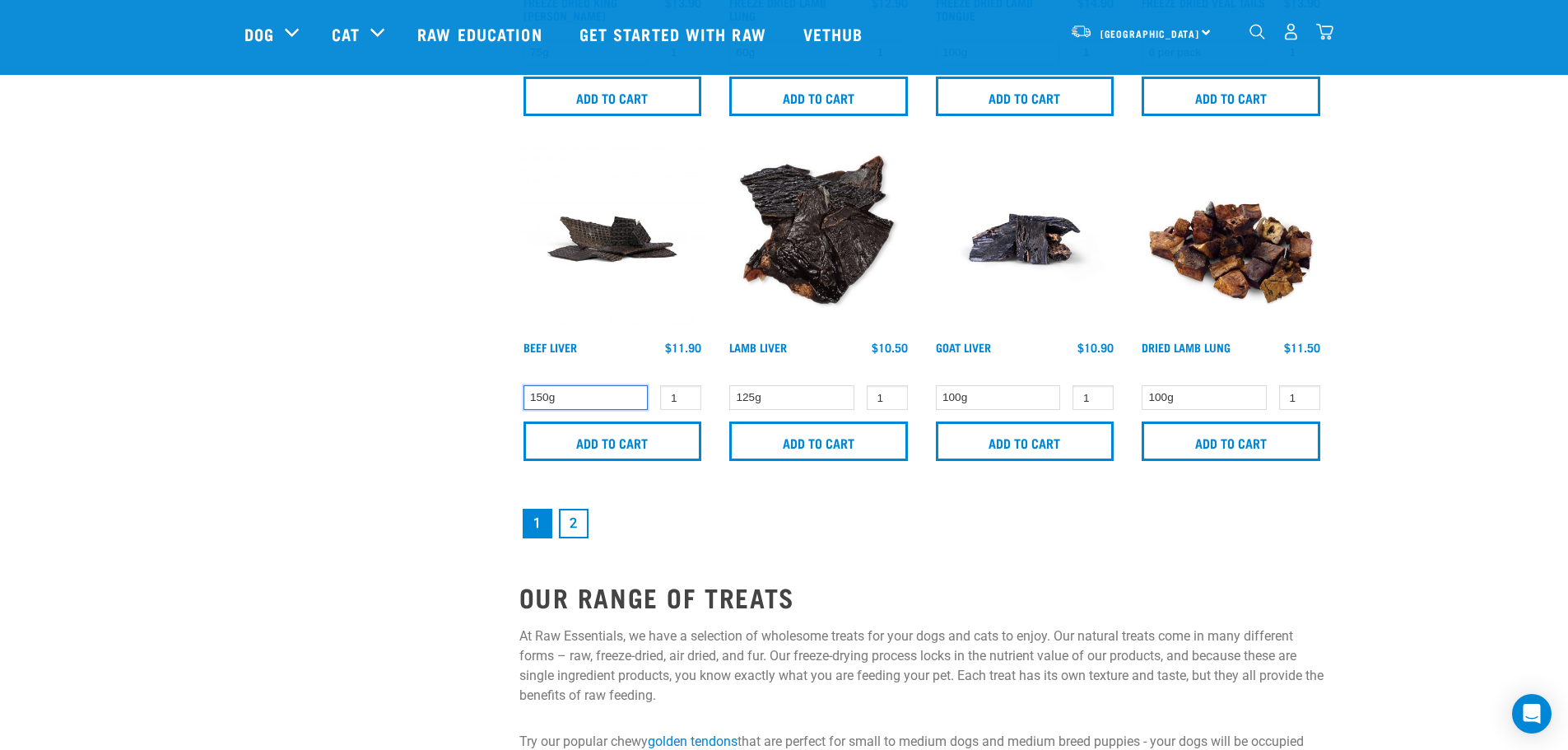
click at [582, 391] on select "150g" at bounding box center [586, 398] width 126 height 26
click at [559, 526] on link "2" at bounding box center [573, 524] width 29 height 29
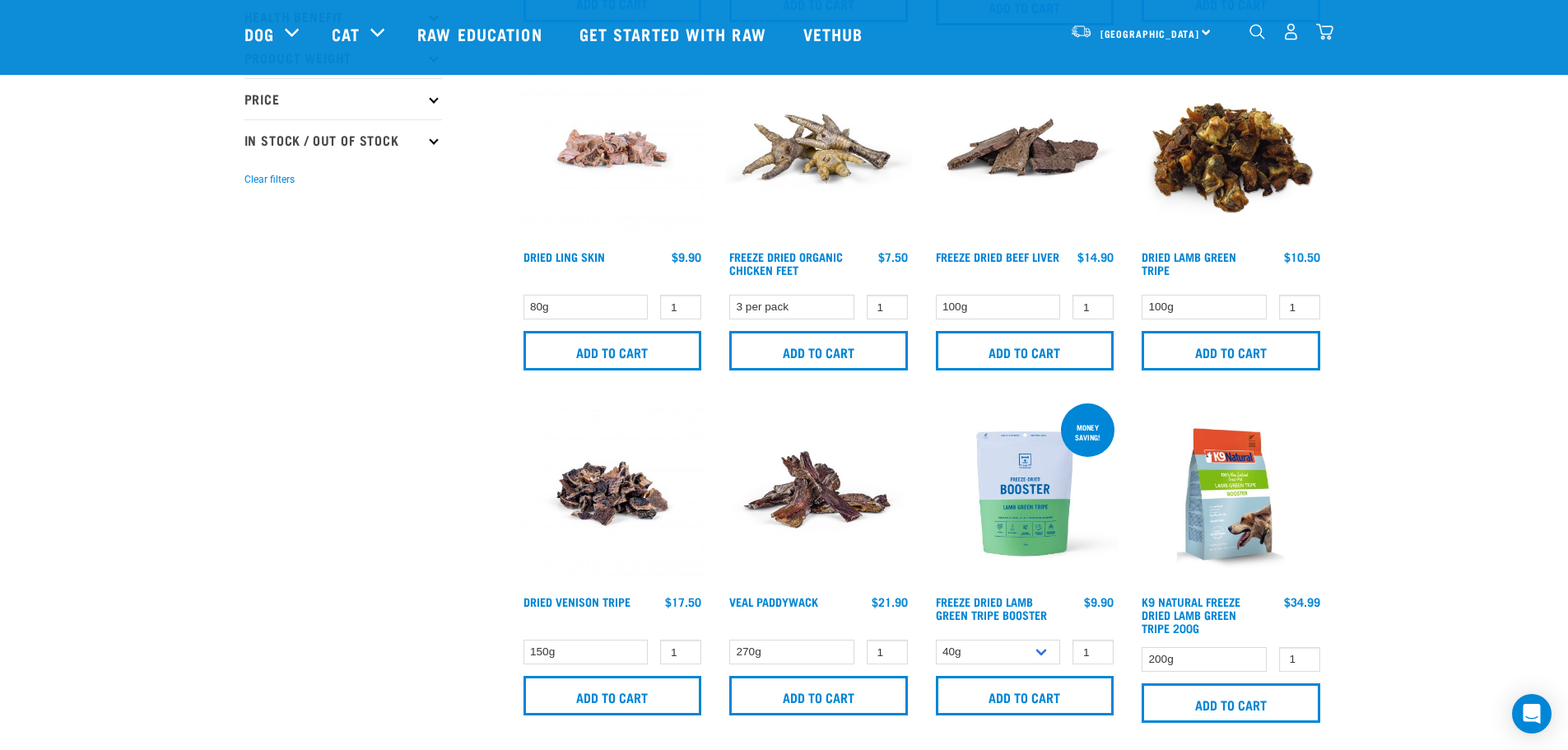
scroll to position [329, 0]
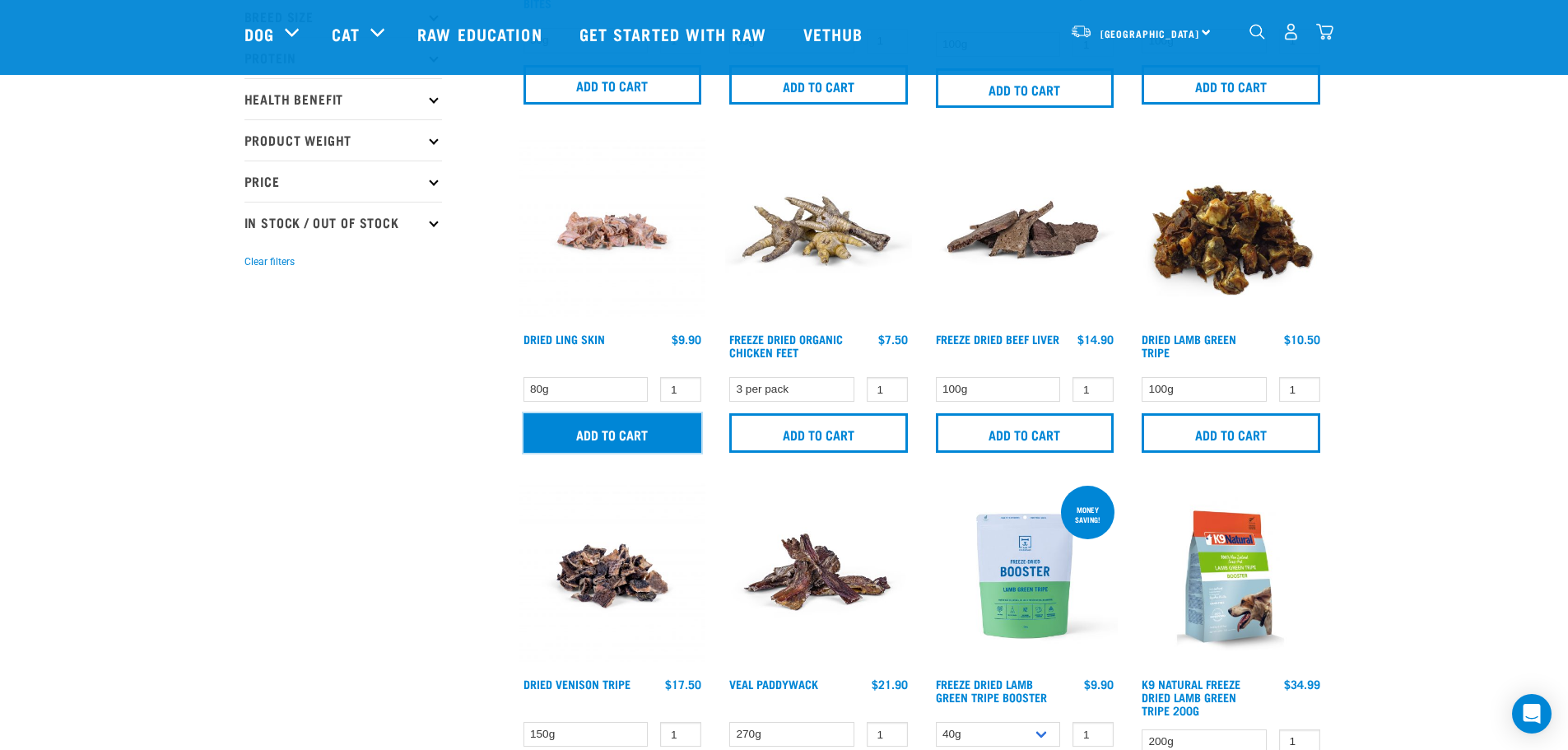
click at [680, 427] on input "Add to cart" at bounding box center [613, 433] width 179 height 40
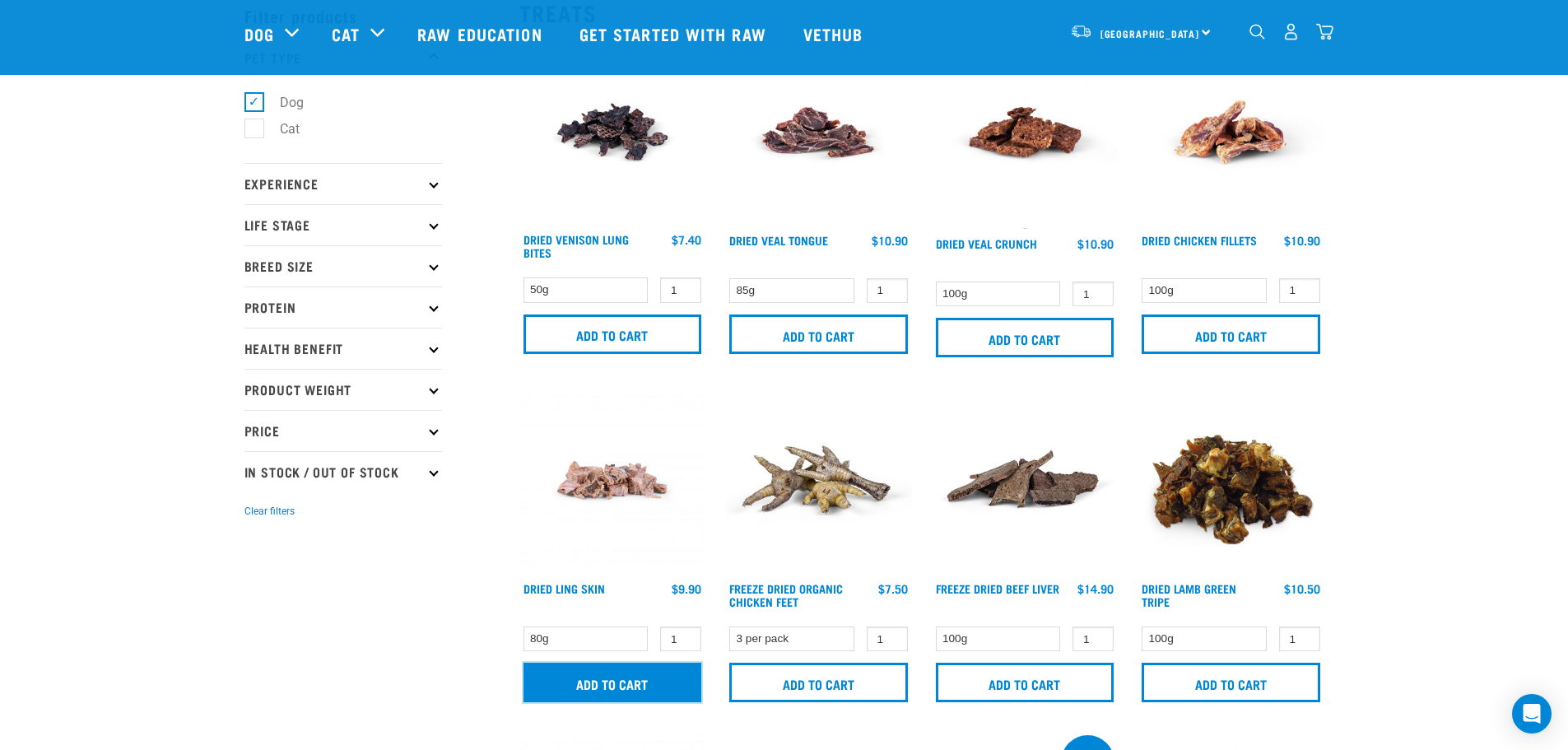
scroll to position [0, 0]
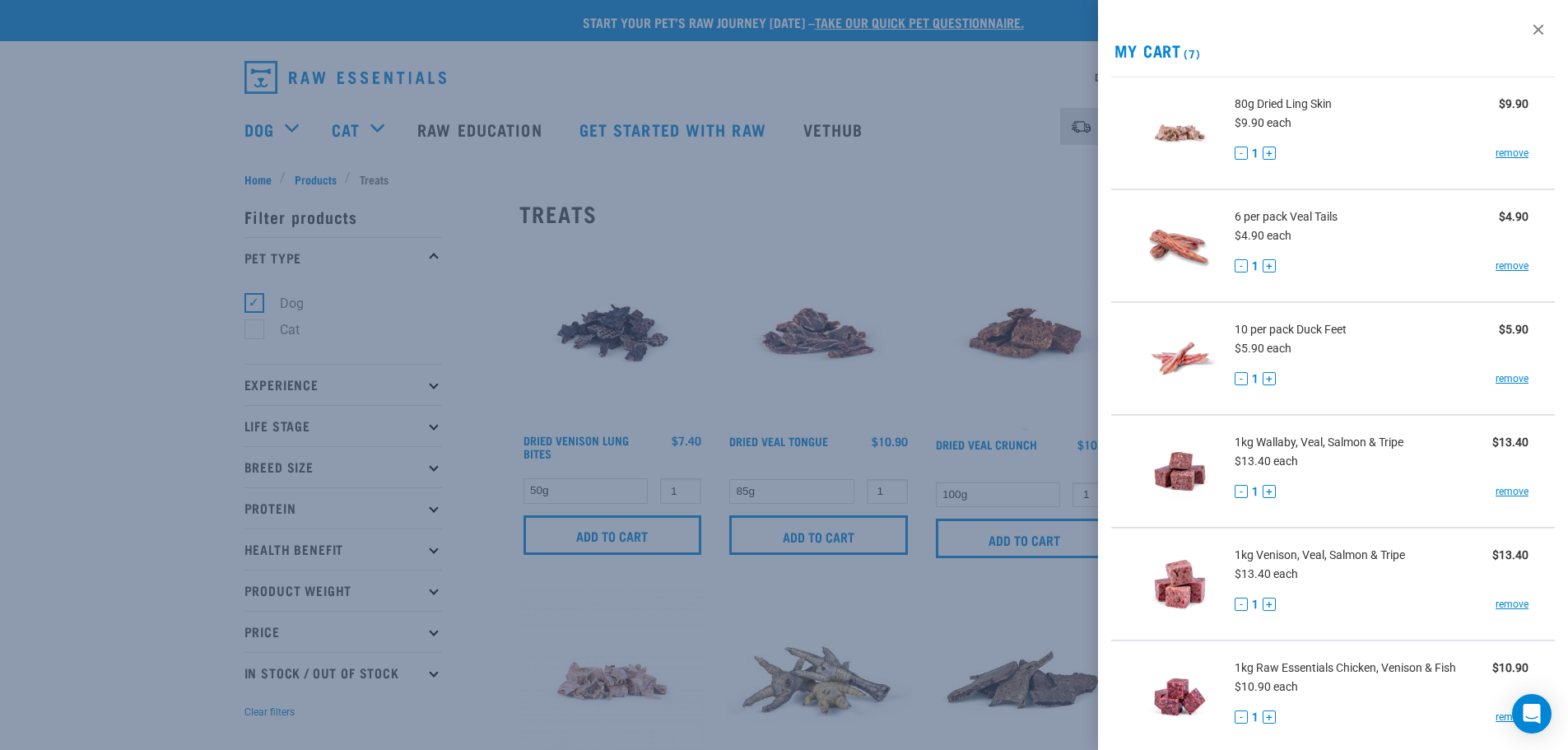
click at [982, 198] on div at bounding box center [784, 375] width 1568 height 750
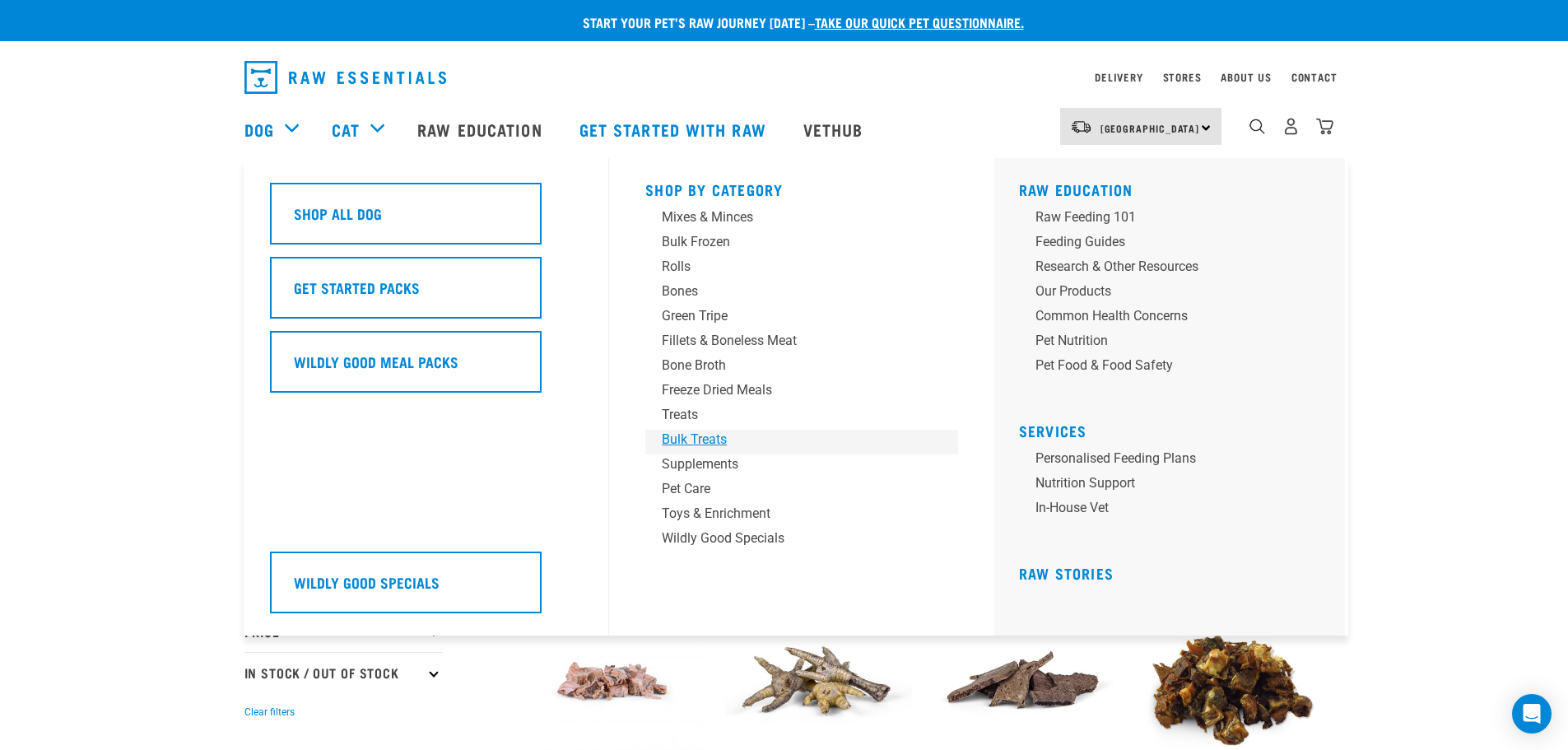
click at [714, 442] on div "Bulk Treats" at bounding box center [790, 440] width 257 height 20
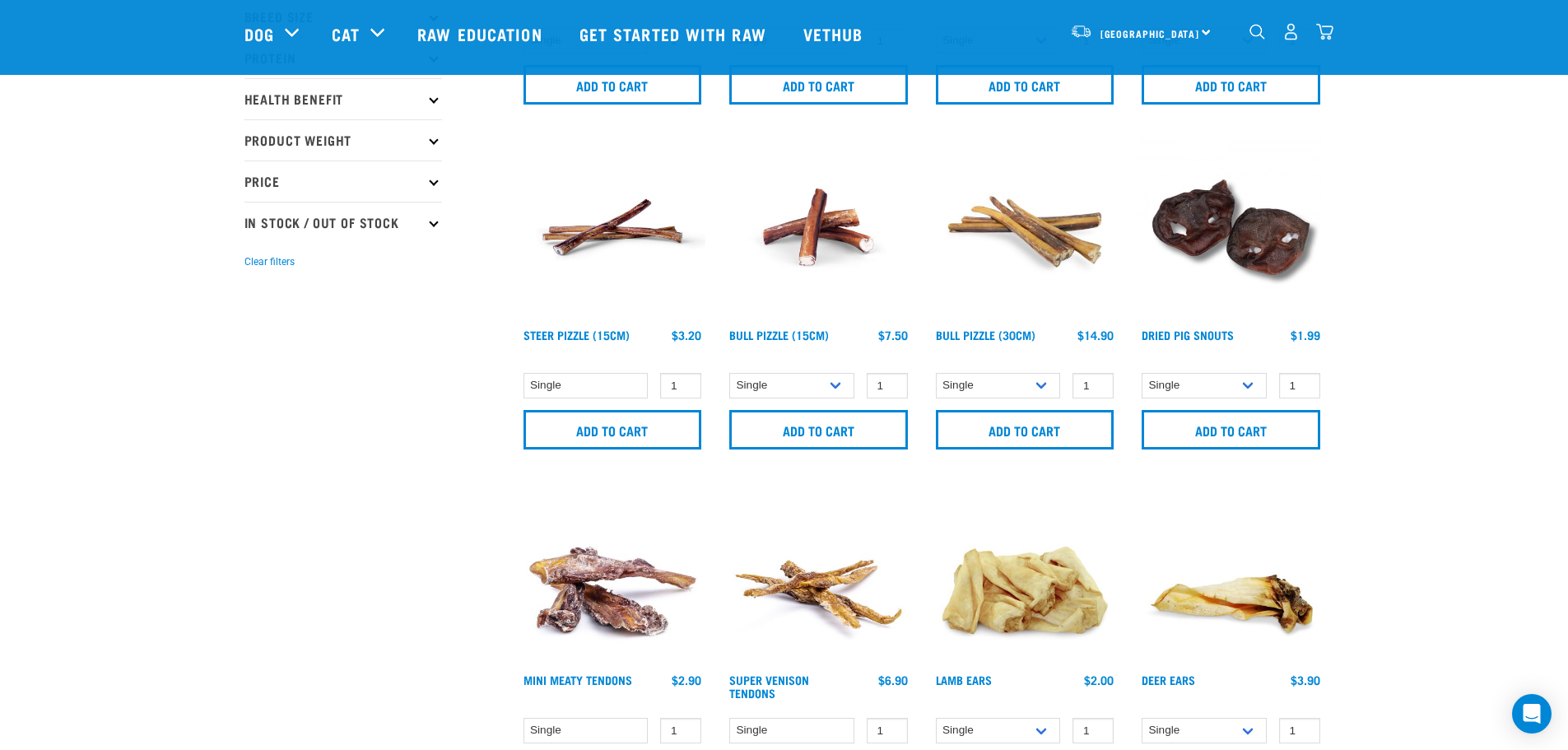
scroll to position [576, 0]
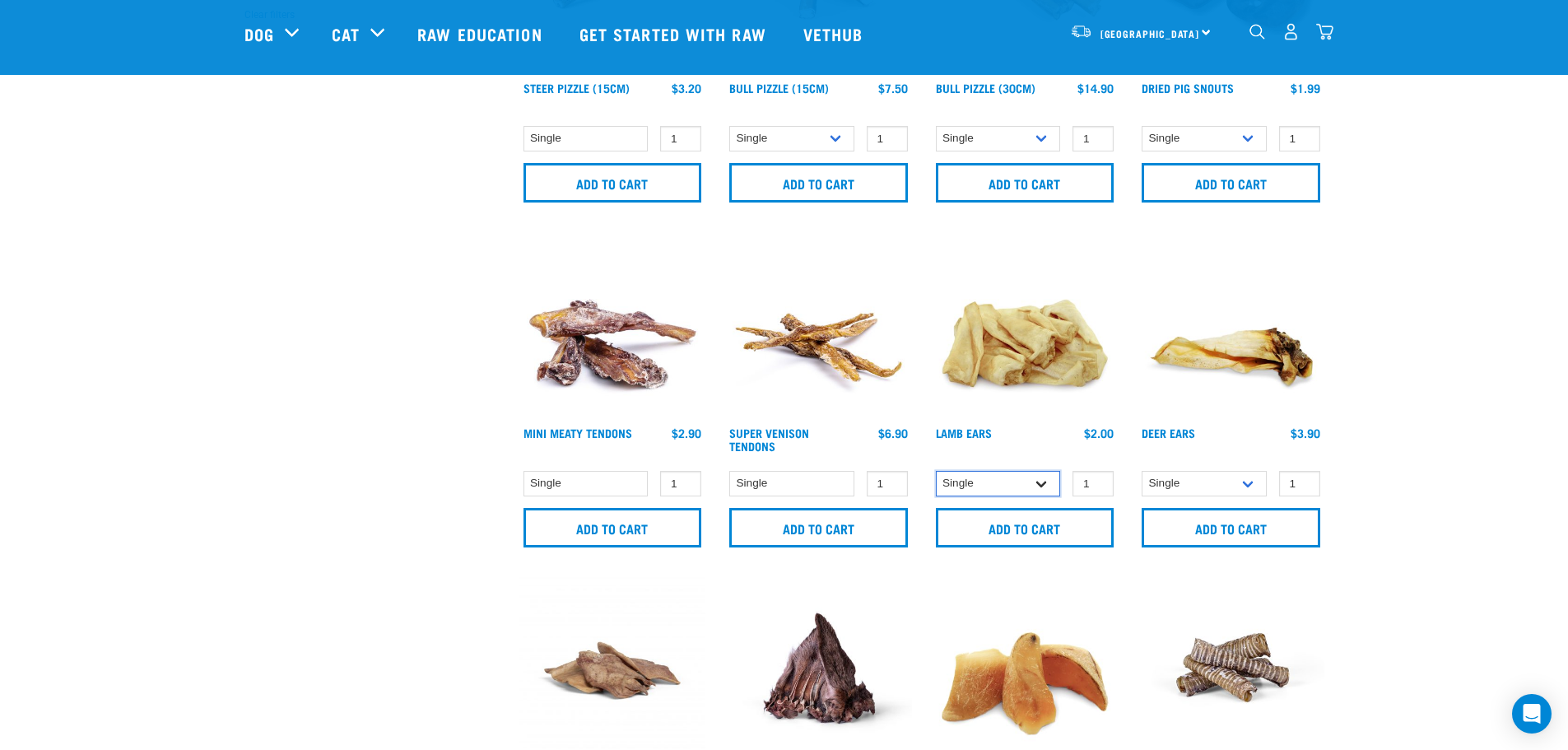
click at [1010, 490] on select "Single 10 per pack 1kg" at bounding box center [999, 484] width 126 height 26
select select "800"
click at [936, 471] on select "Single 10 per pack 1kg" at bounding box center [999, 484] width 126 height 26
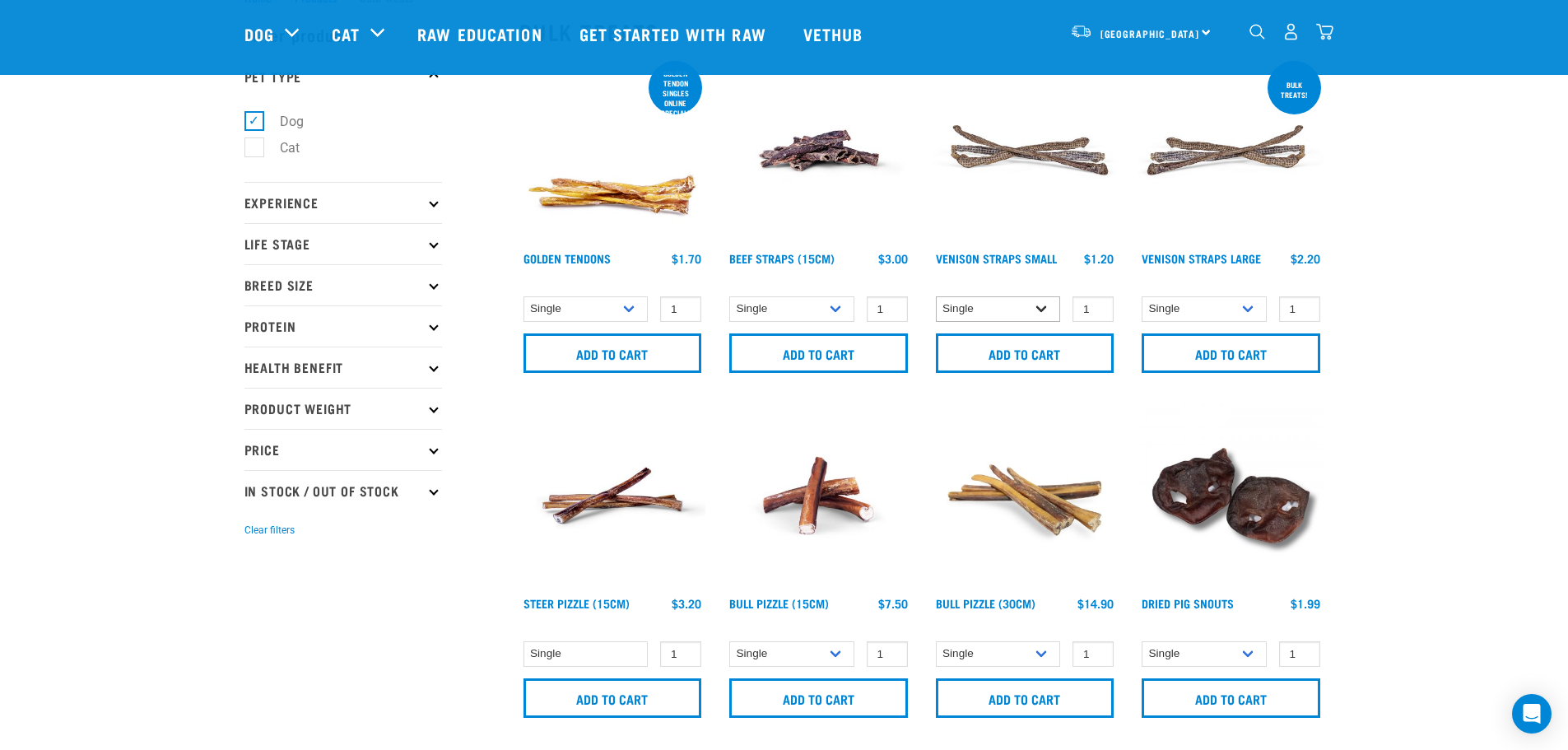
scroll to position [0, 0]
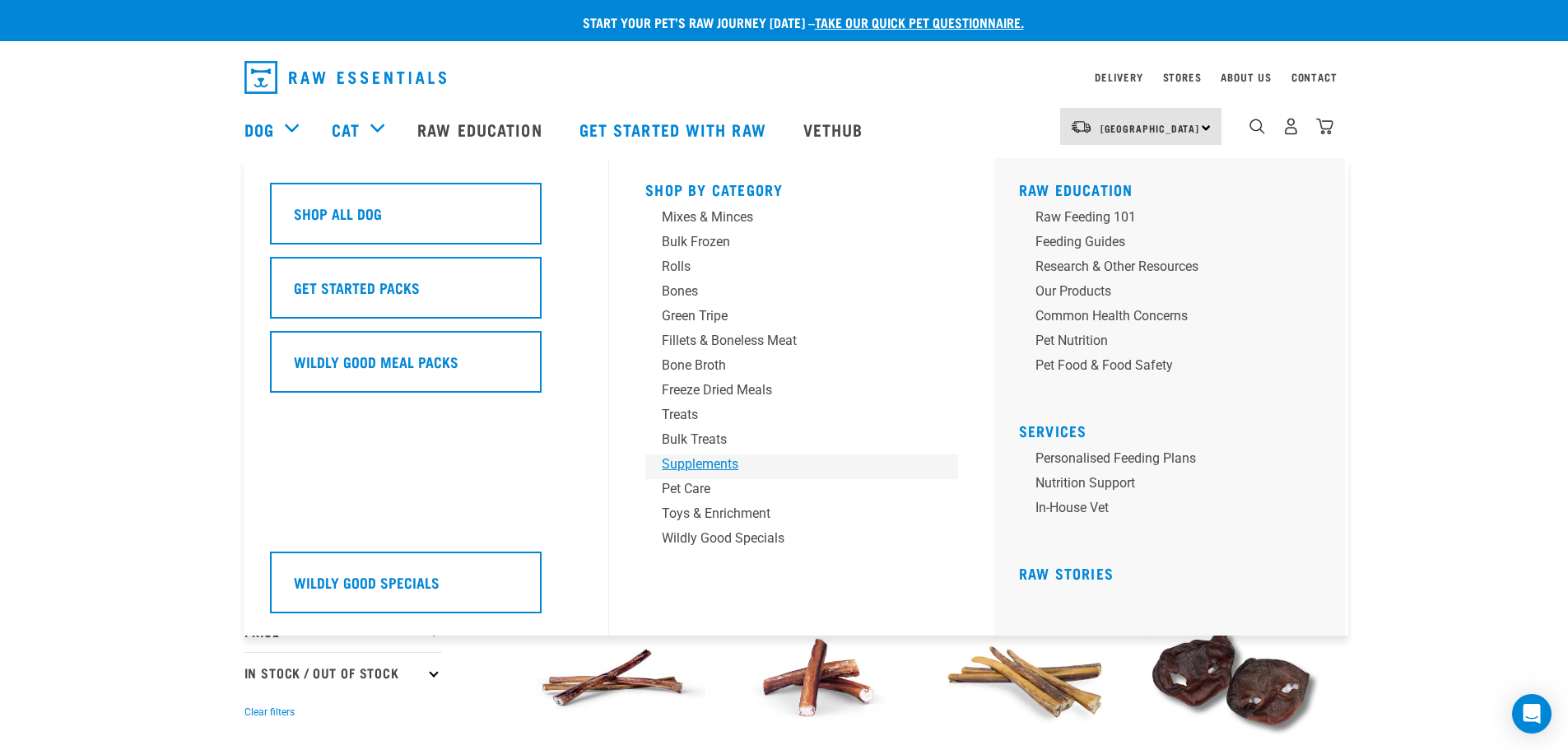
click at [688, 470] on div "Supplements" at bounding box center [790, 464] width 257 height 20
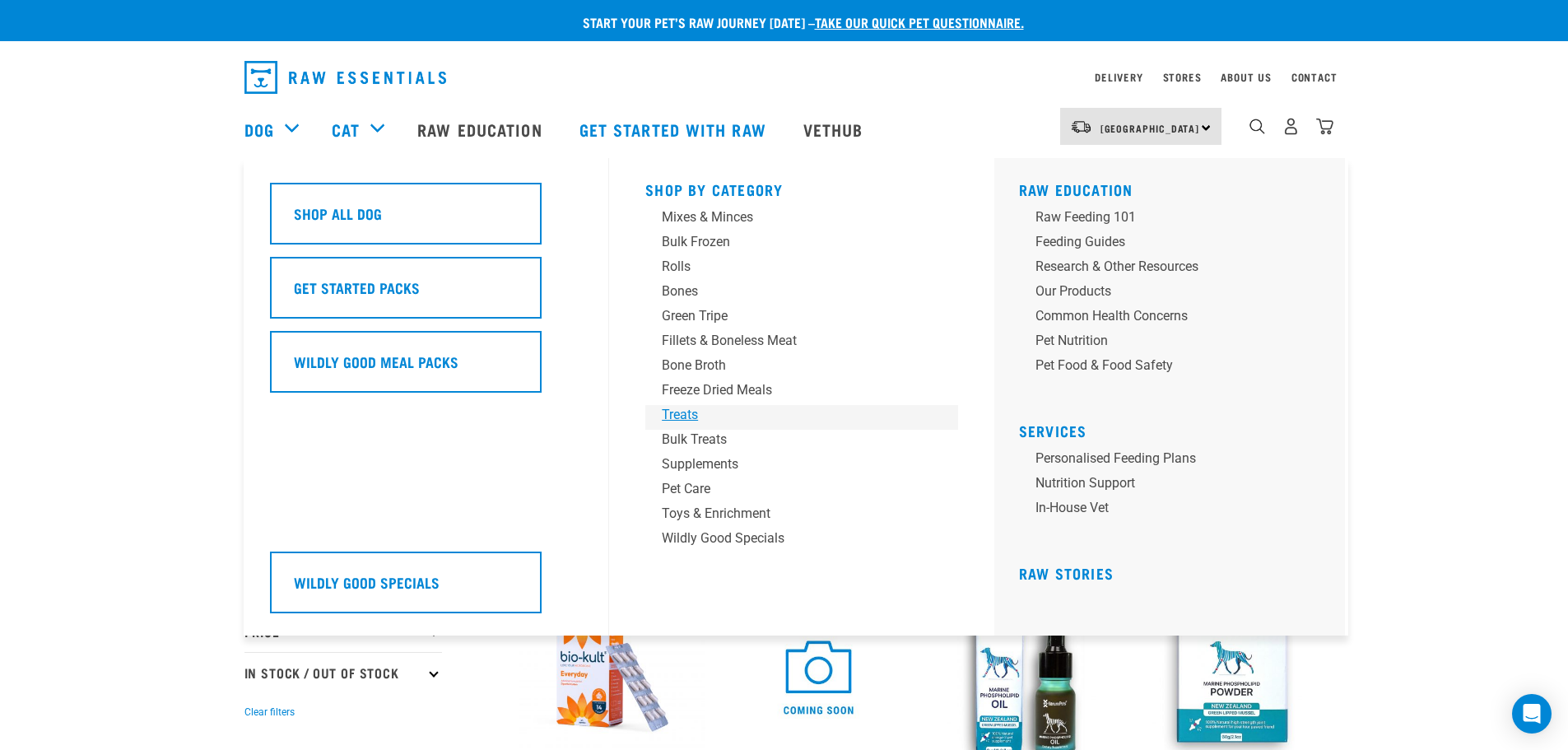
click at [694, 413] on div "Treats" at bounding box center [790, 415] width 257 height 20
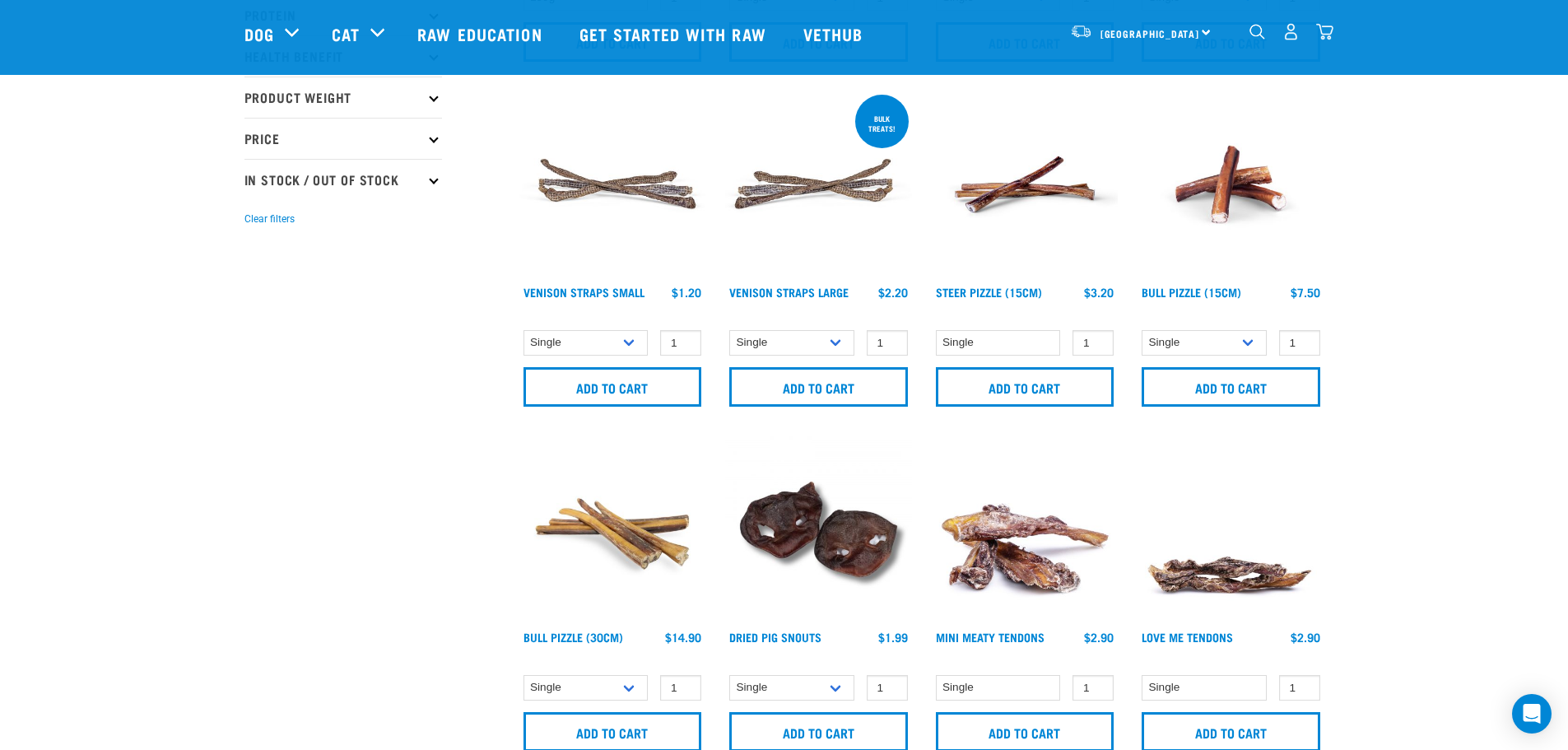
scroll to position [495, 0]
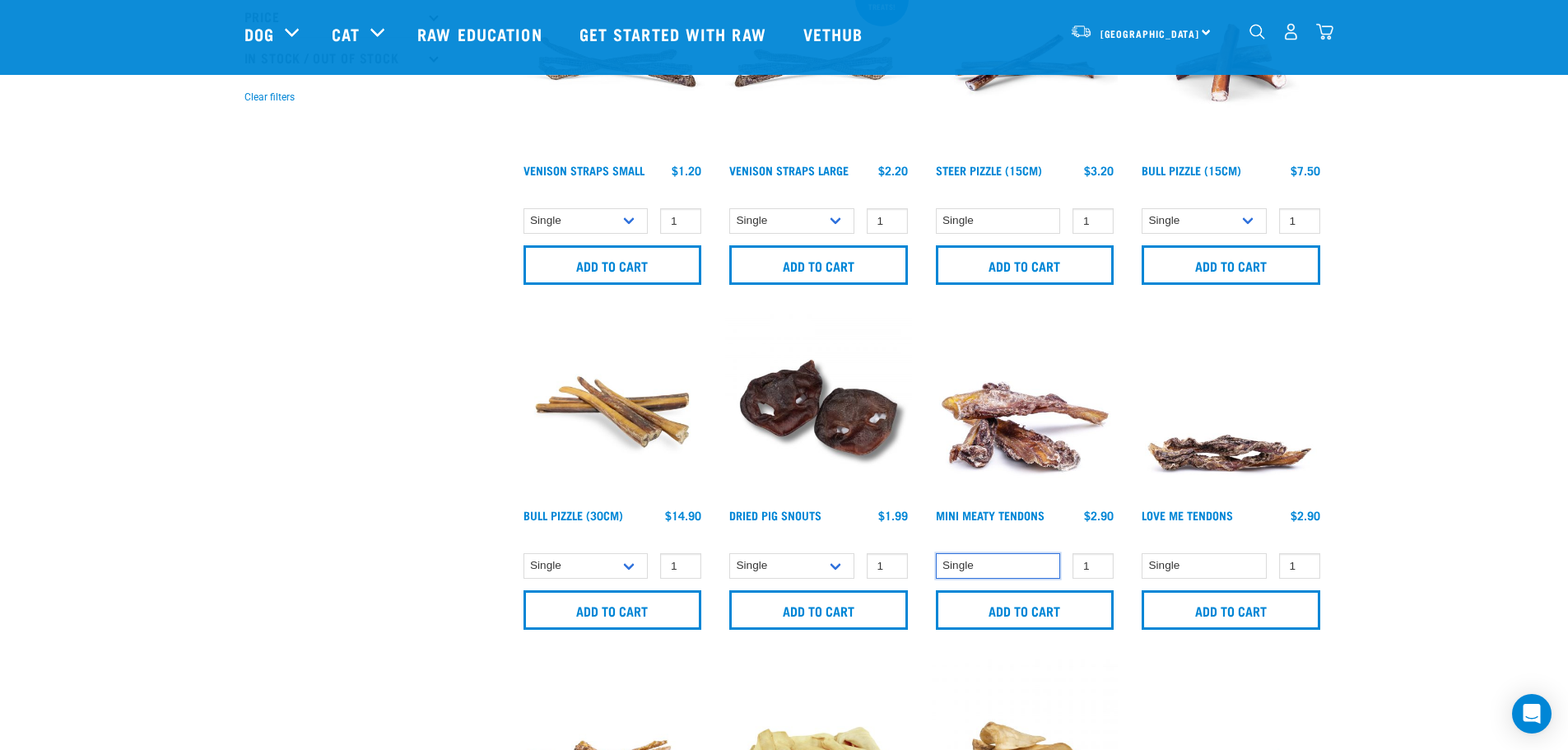
click at [994, 573] on select "Single" at bounding box center [999, 566] width 126 height 26
click at [996, 571] on select "Single" at bounding box center [999, 566] width 126 height 26
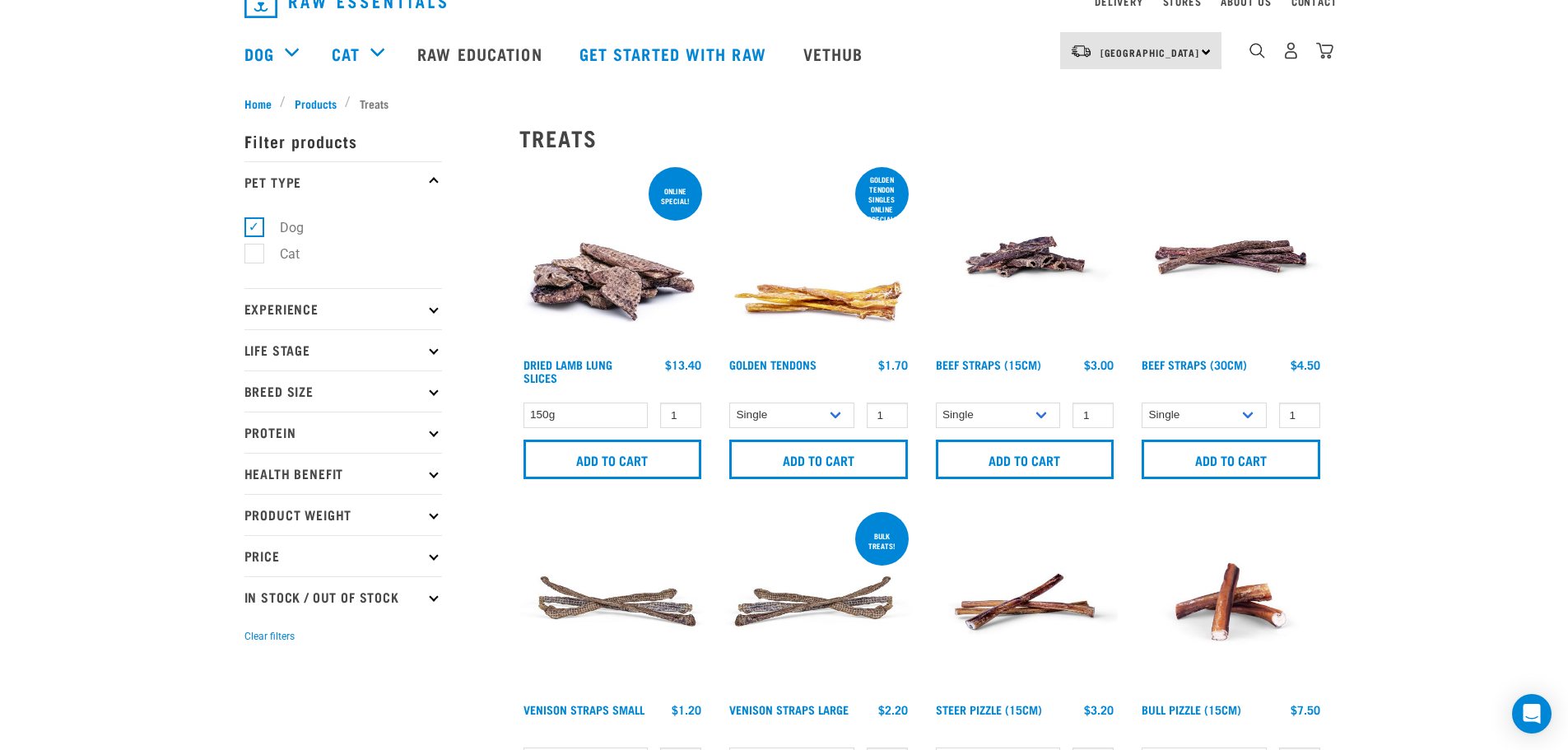
scroll to position [0, 0]
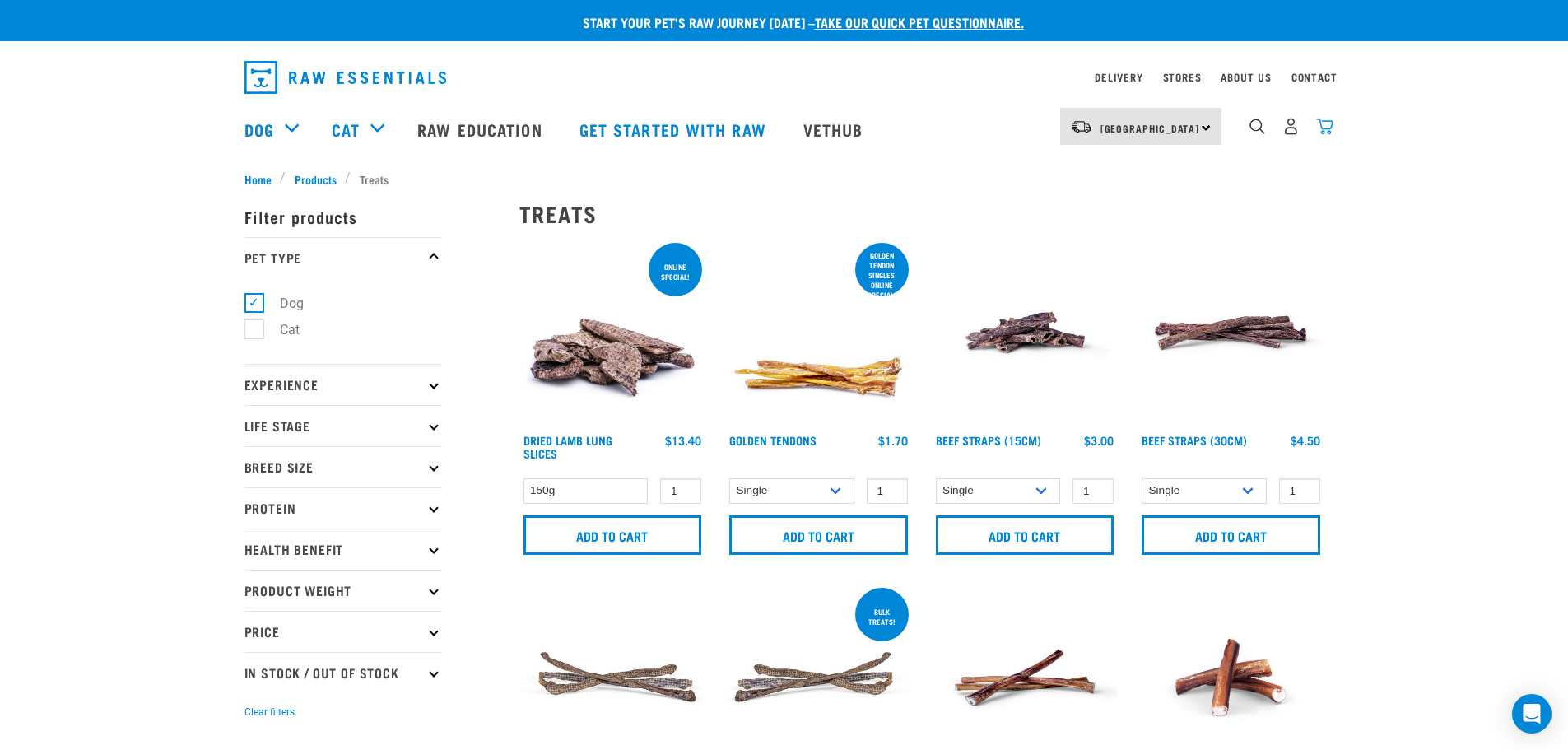
click at [1327, 125] on img "dropdown navigation" at bounding box center [1325, 126] width 17 height 17
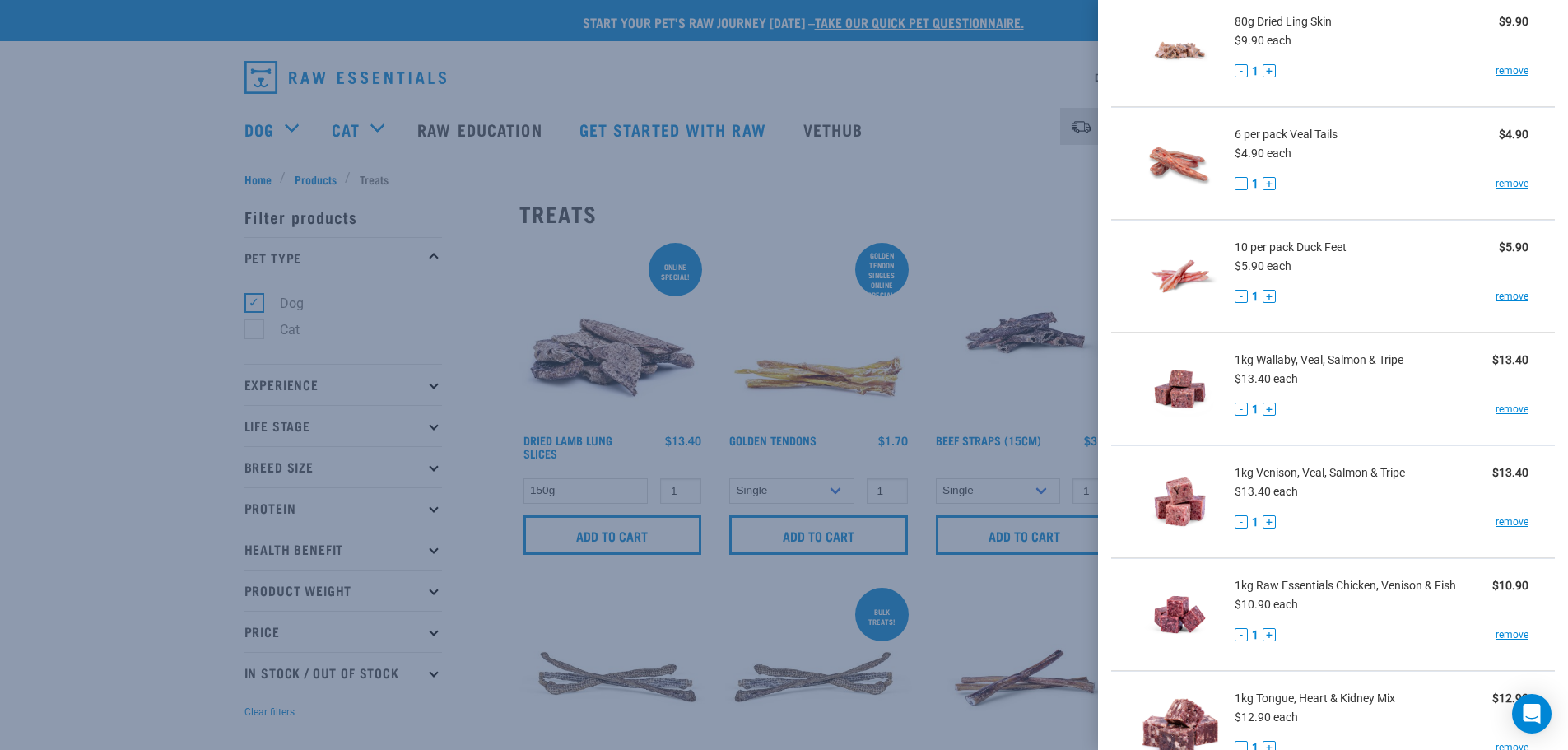
scroll to position [247, 0]
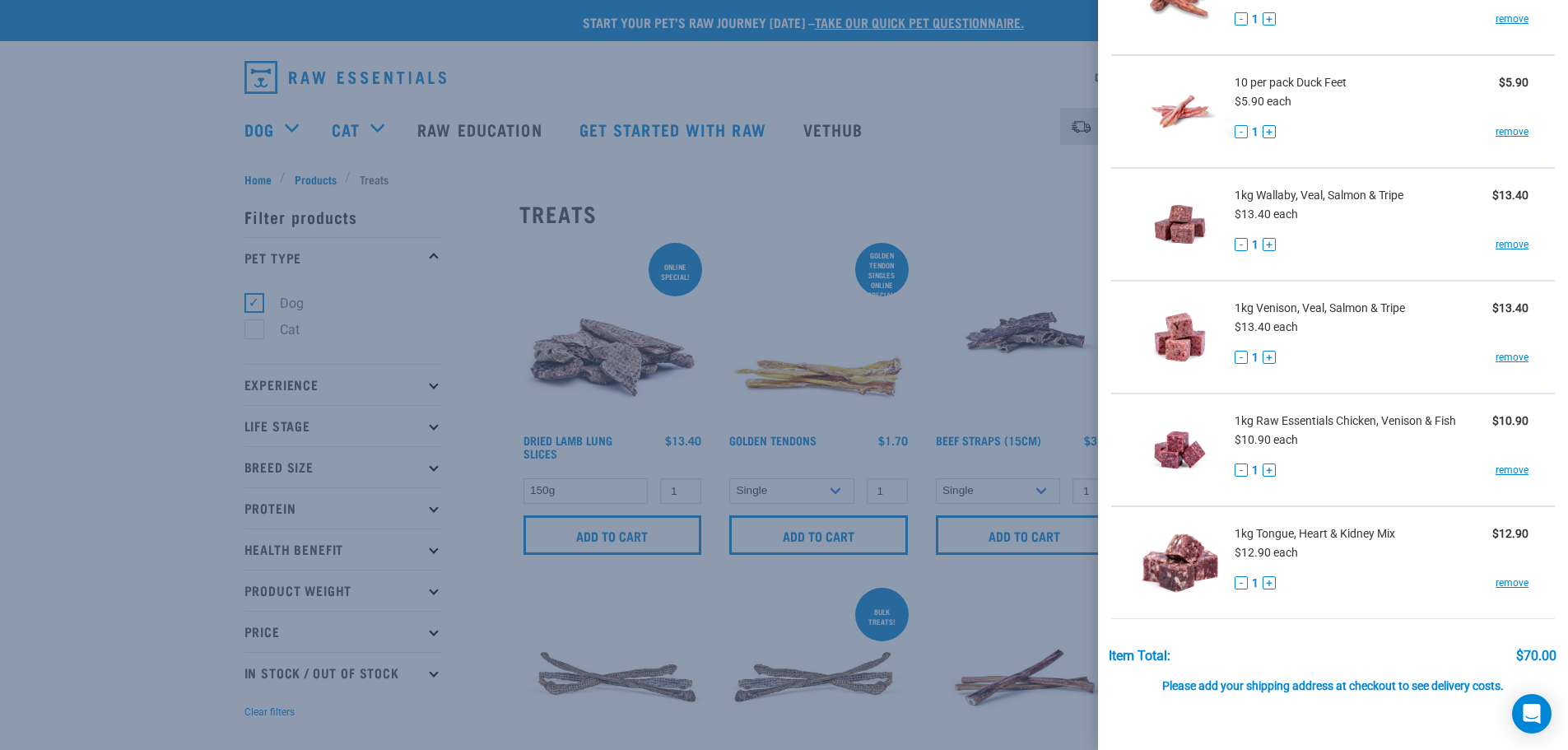
click at [916, 114] on div at bounding box center [784, 375] width 1568 height 750
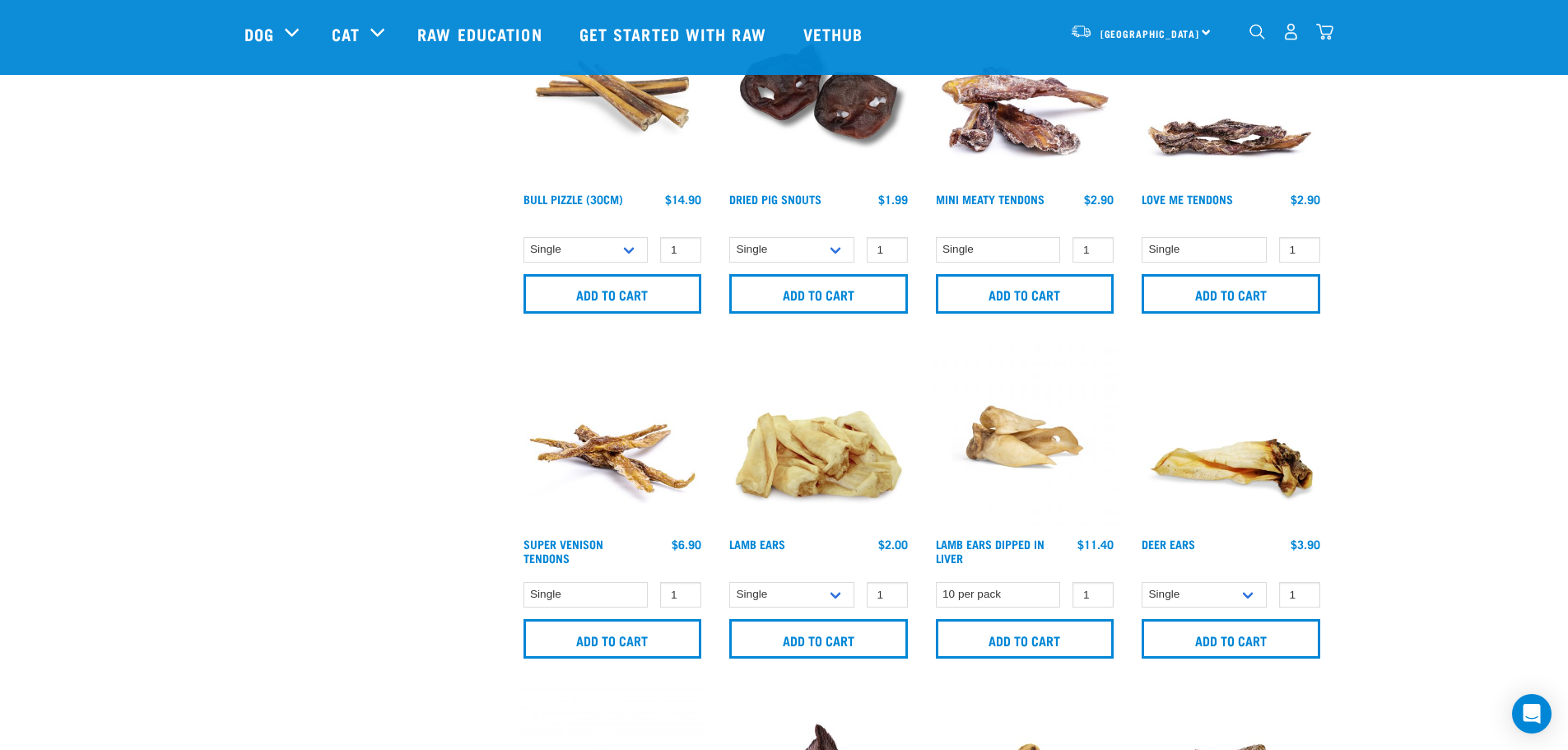
scroll to position [906, 0]
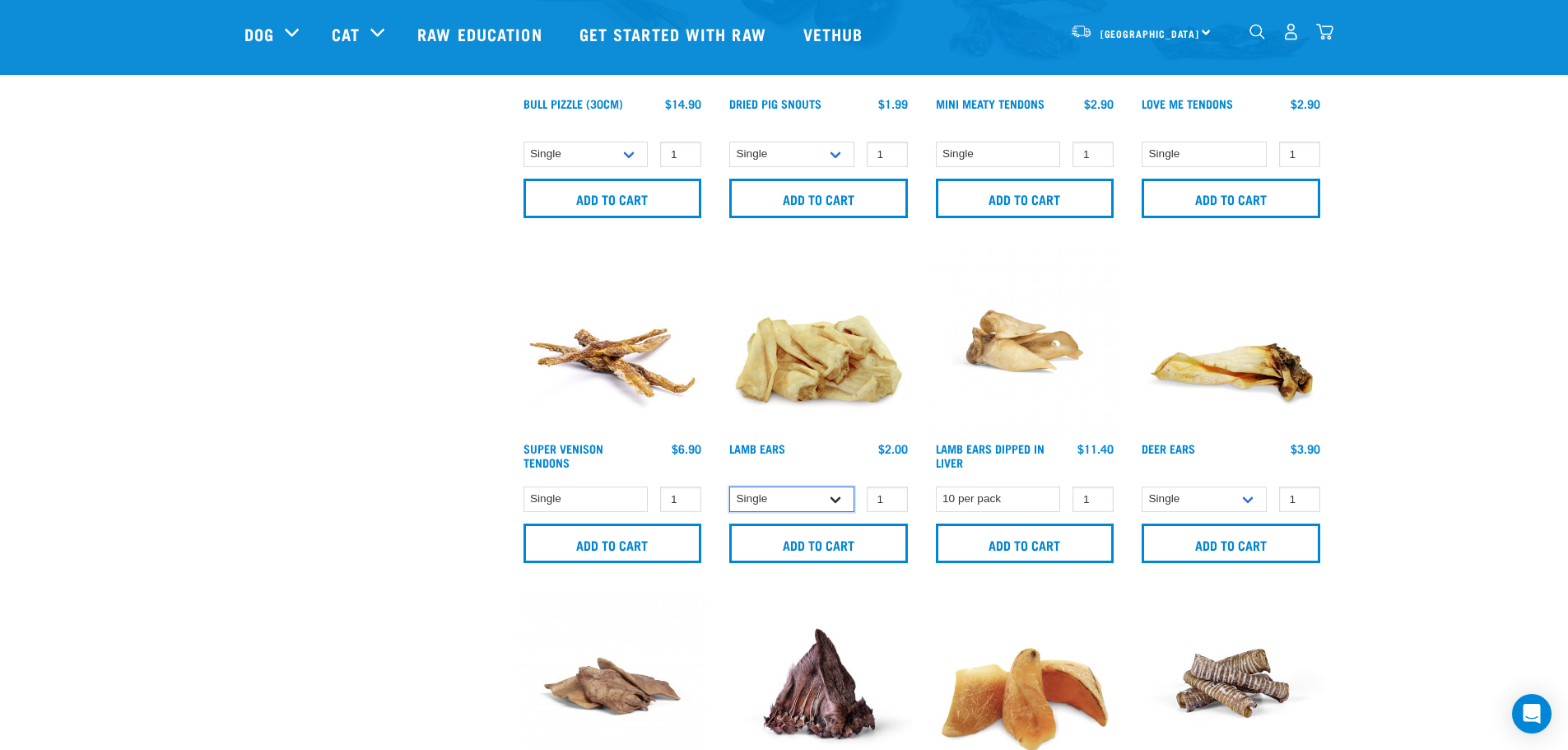
click at [778, 487] on select "Single 10 per pack 1kg" at bounding box center [792, 500] width 126 height 26
select select "800"
click at [729, 487] on select "Single 10 per pack 1kg" at bounding box center [792, 500] width 126 height 26
drag, startPoint x: 824, startPoint y: 359, endPoint x: 798, endPoint y: 364, distance: 26.5
click at [798, 364] on img at bounding box center [818, 341] width 187 height 187
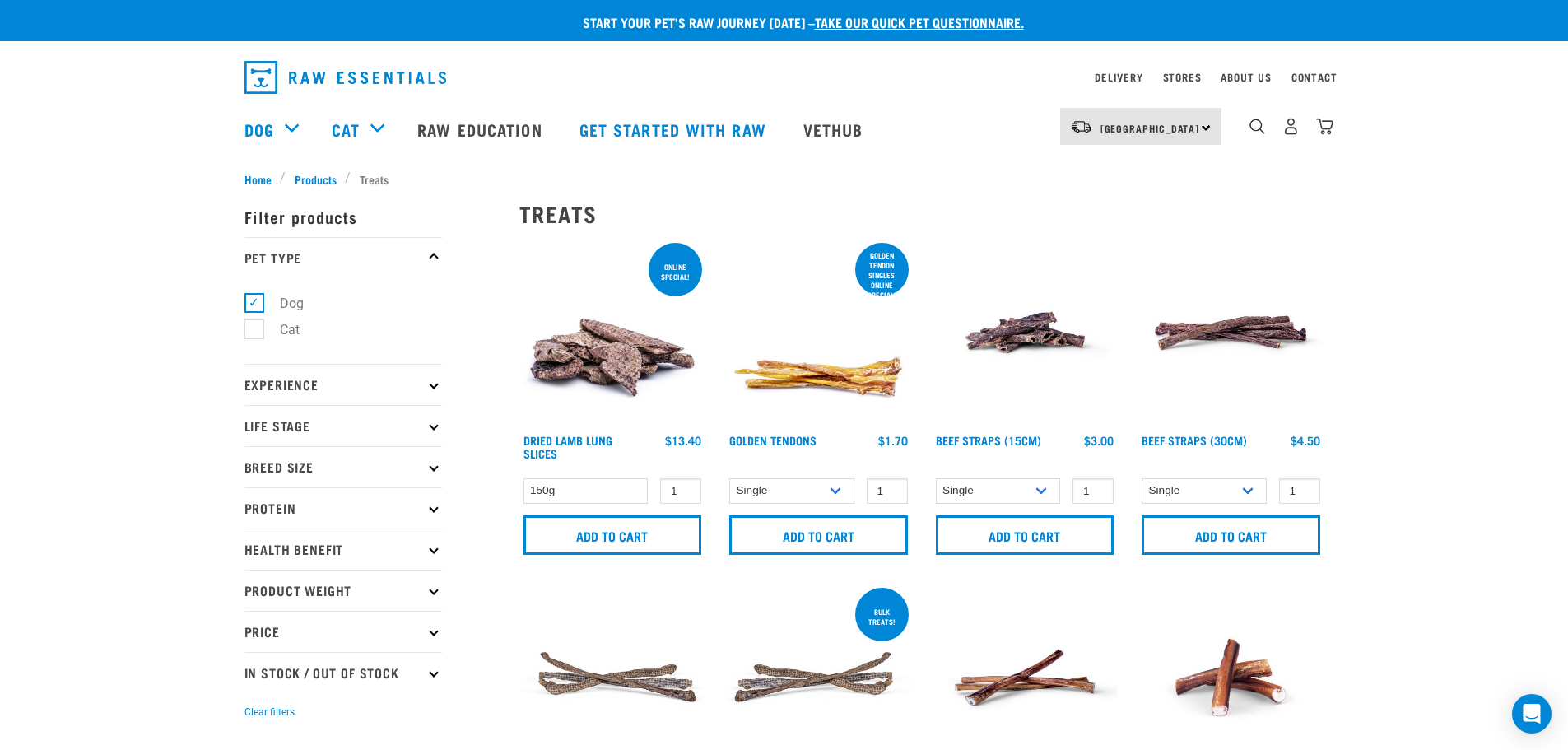
select select "800"
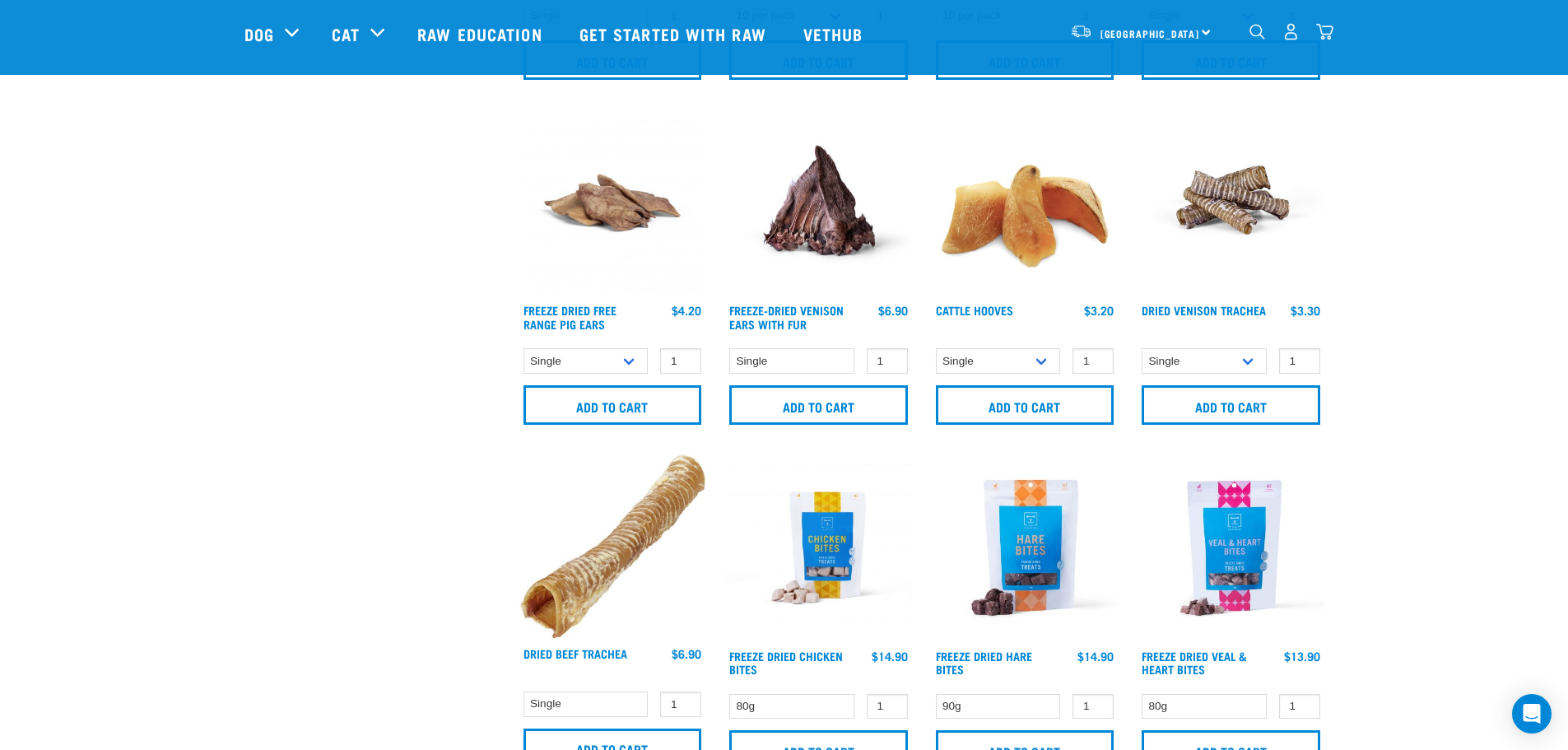
scroll to position [1274, 0]
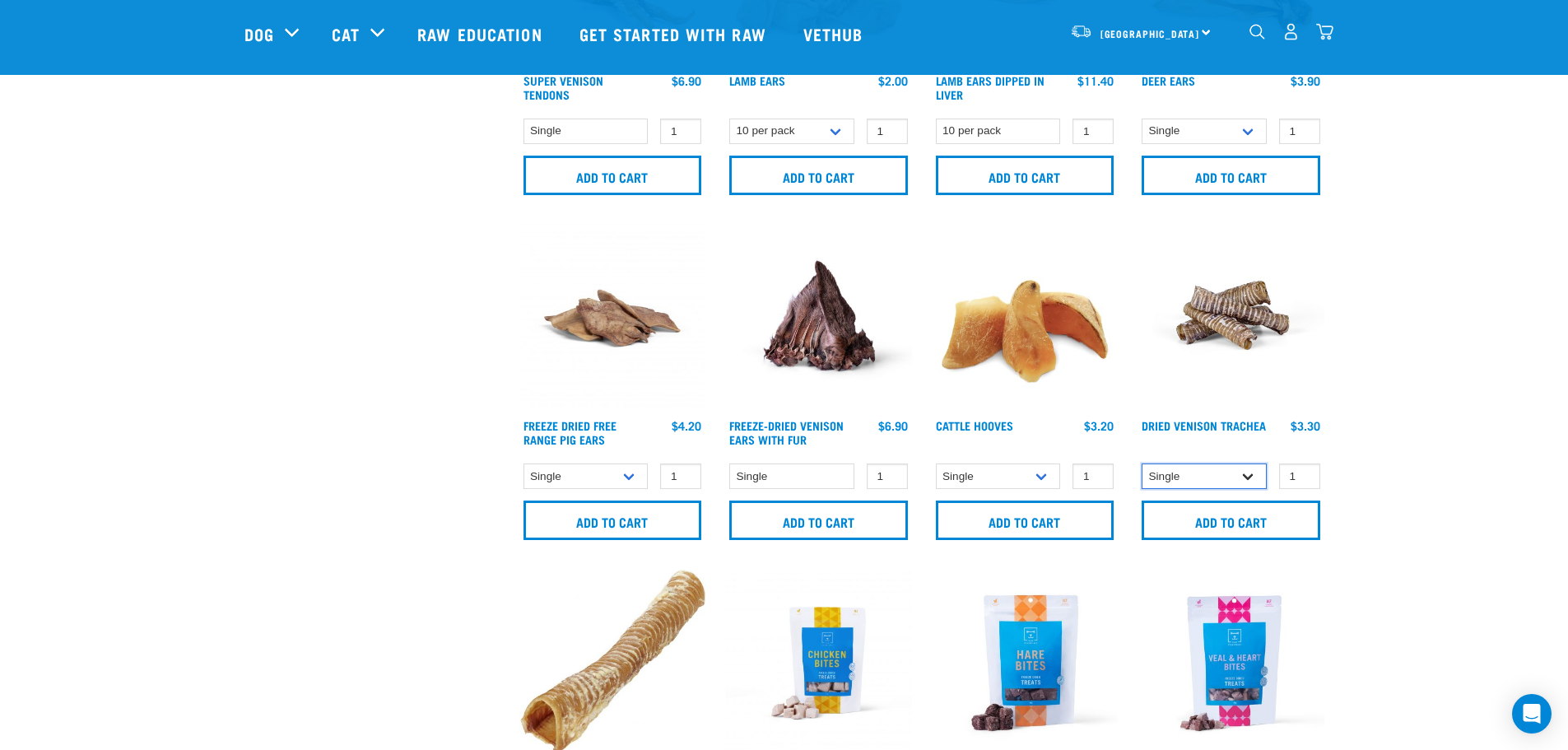
click at [1207, 476] on select "Single 10 per pack" at bounding box center [1204, 476] width 126 height 26
click at [1142, 464] on select "Single 10 per pack" at bounding box center [1204, 476] width 126 height 26
click at [1234, 483] on select "Single 10 per pack" at bounding box center [1204, 476] width 126 height 26
select select "443103"
click at [1142, 464] on select "Single 10 per pack" at bounding box center [1204, 476] width 126 height 26
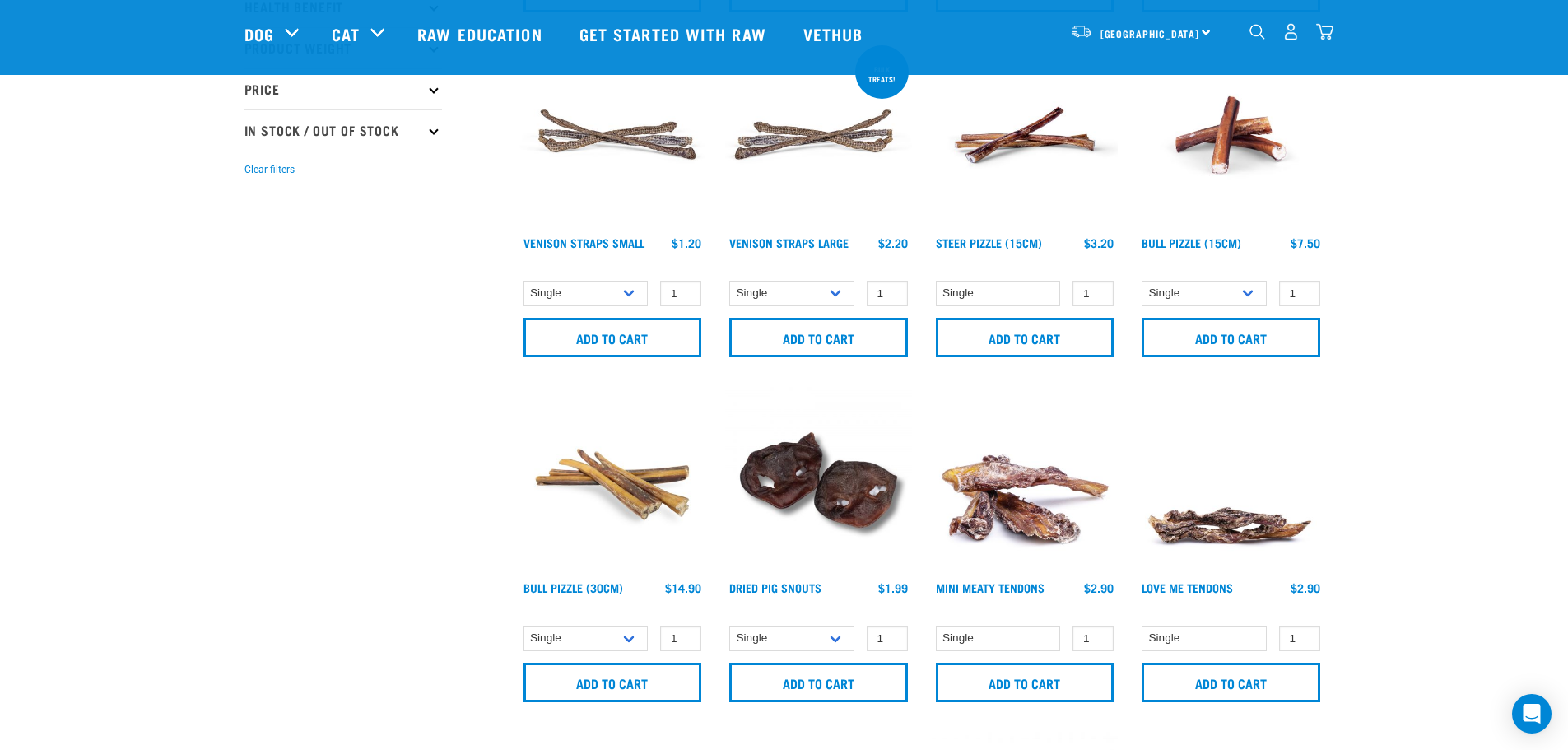
scroll to position [615, 0]
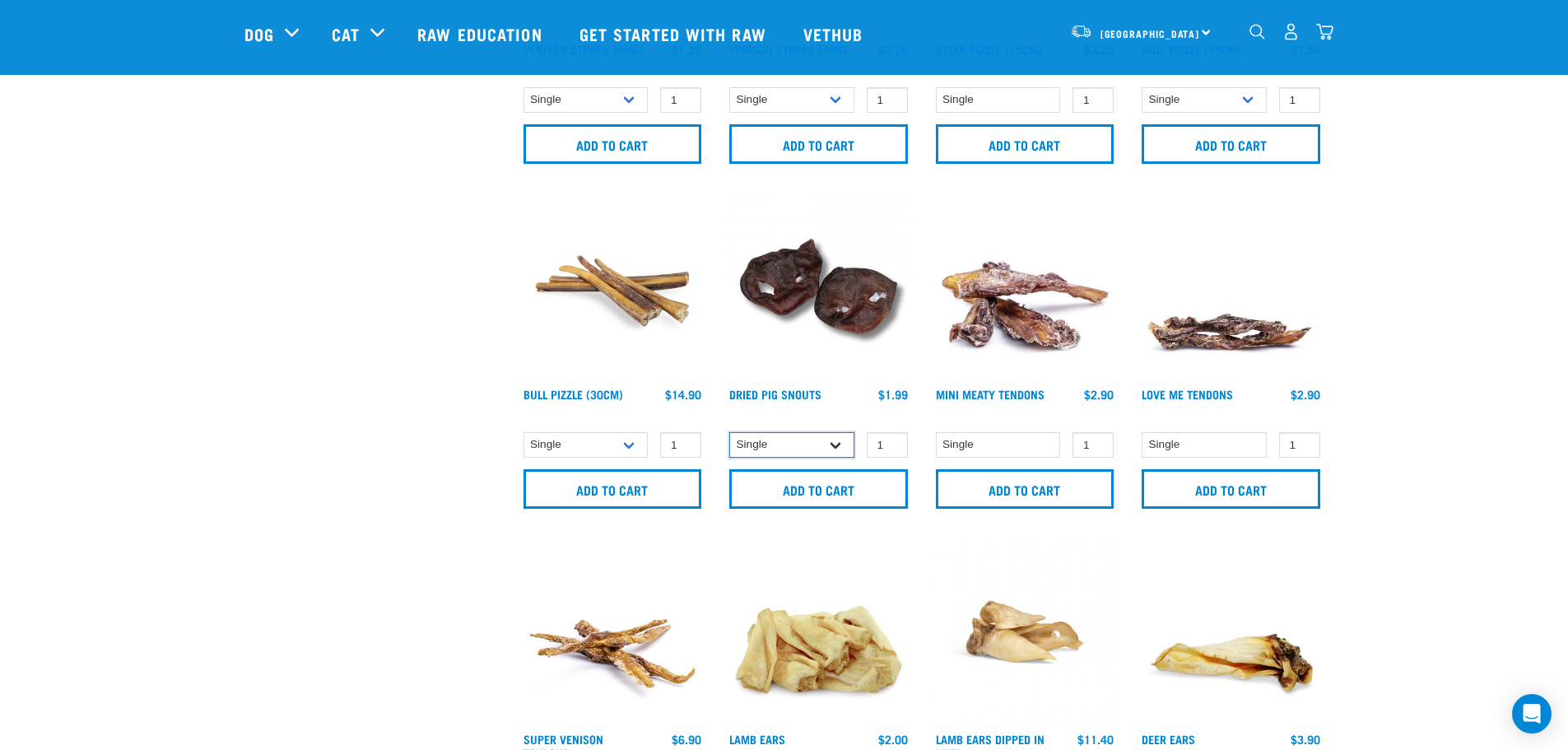
click at [793, 446] on select "Single 10 per pack 25 per pack" at bounding box center [792, 446] width 126 height 26
select select "443097"
click at [729, 433] on select "Single 10 per pack 25 per pack" at bounding box center [792, 446] width 126 height 26
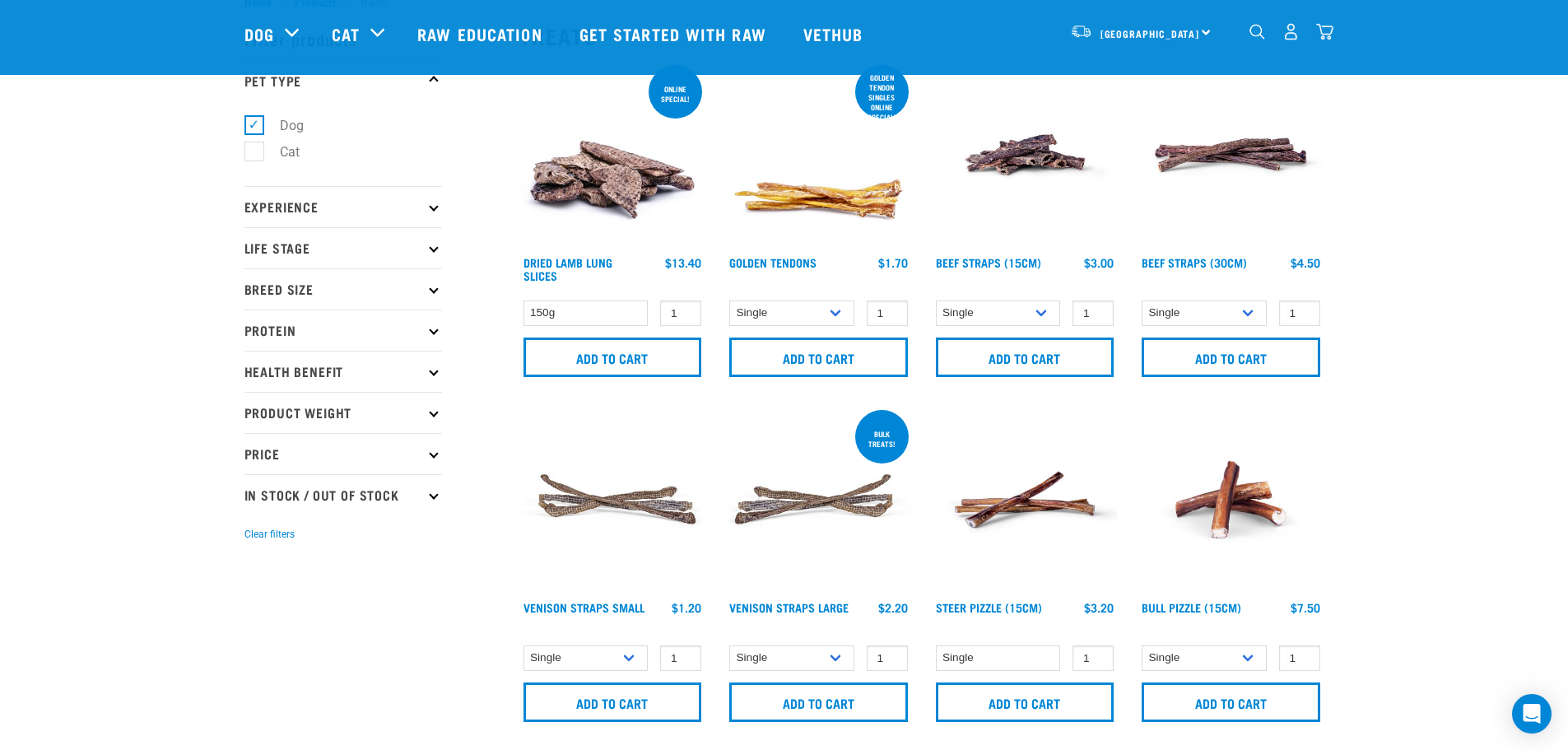
scroll to position [0, 0]
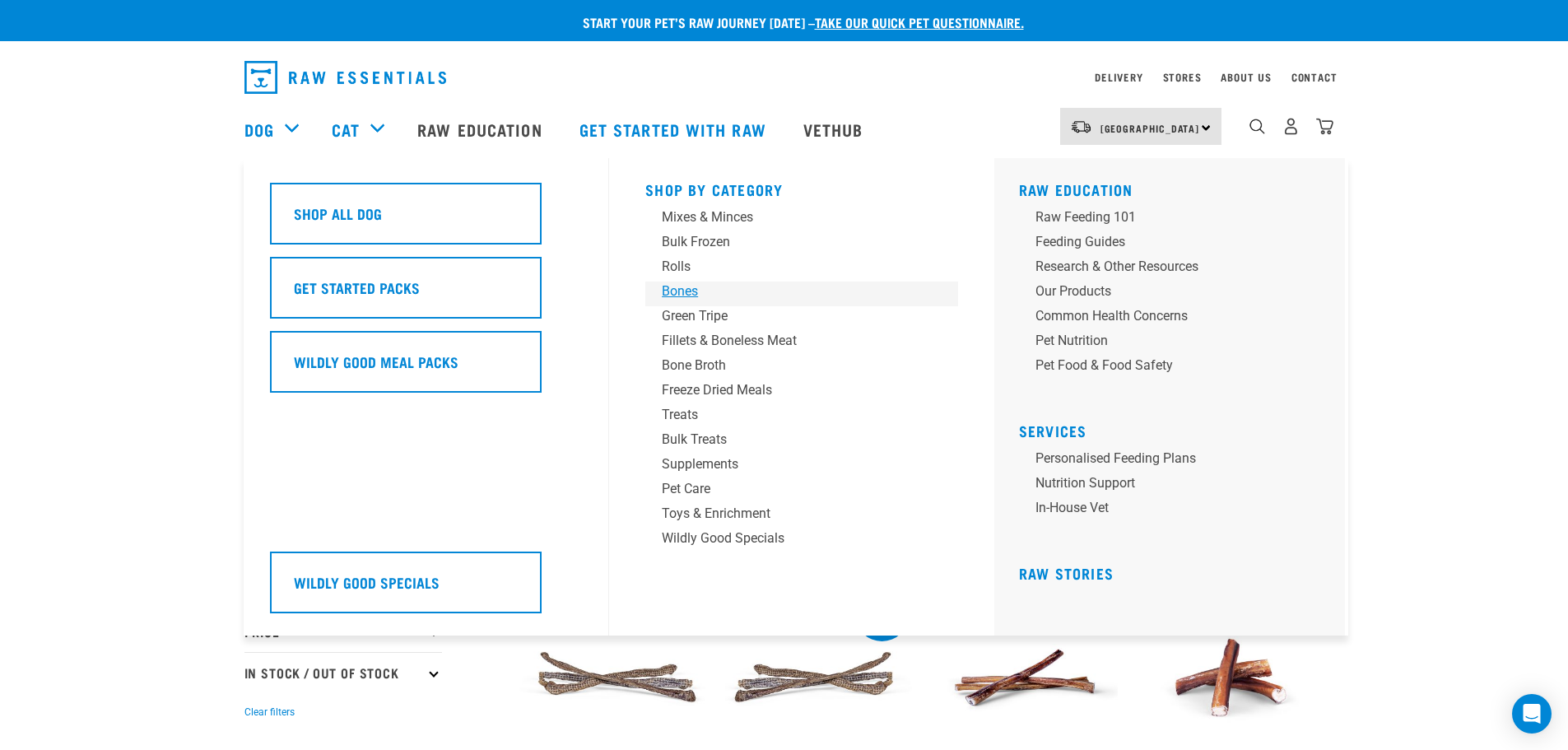
click at [688, 297] on div "Bones" at bounding box center [790, 291] width 257 height 20
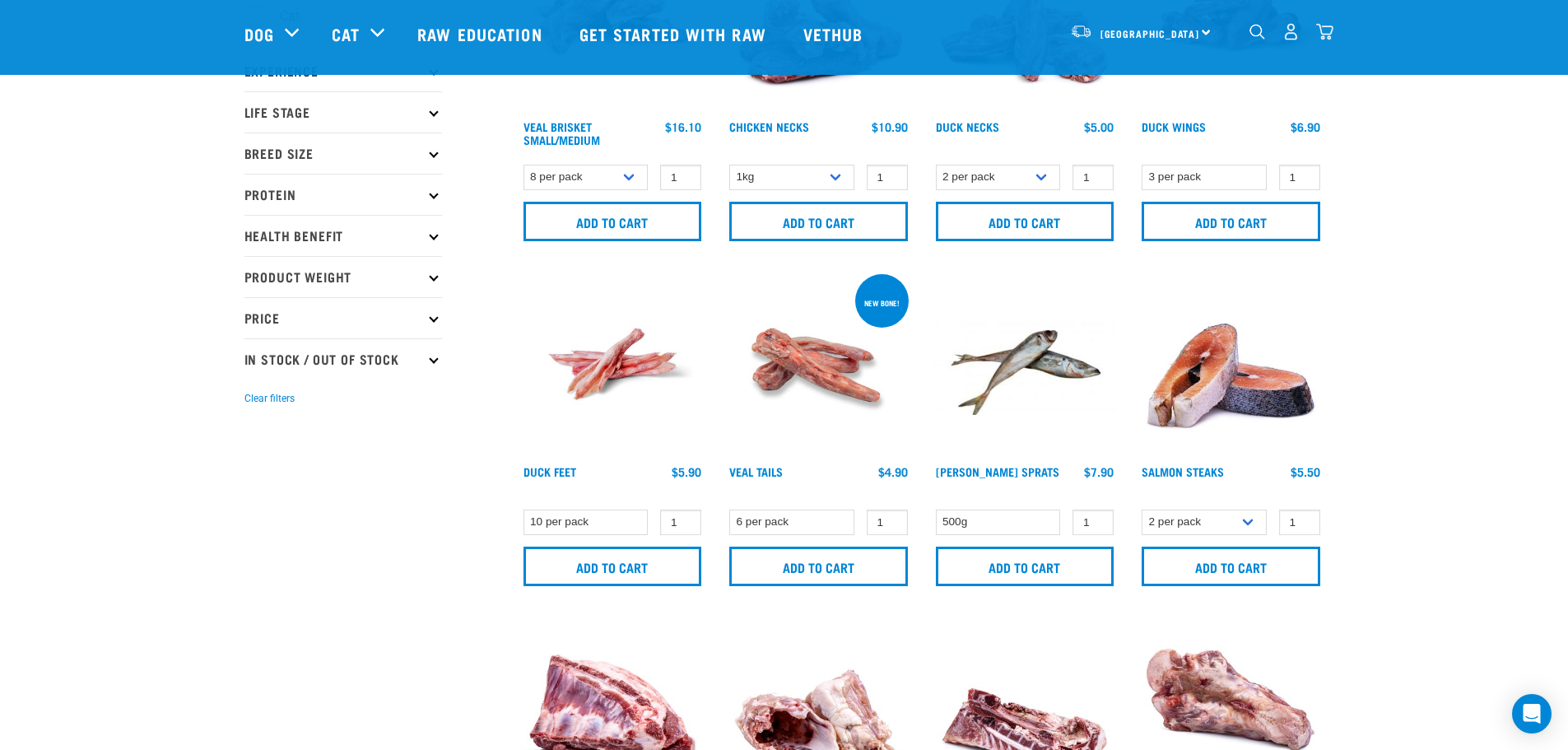
scroll to position [165, 0]
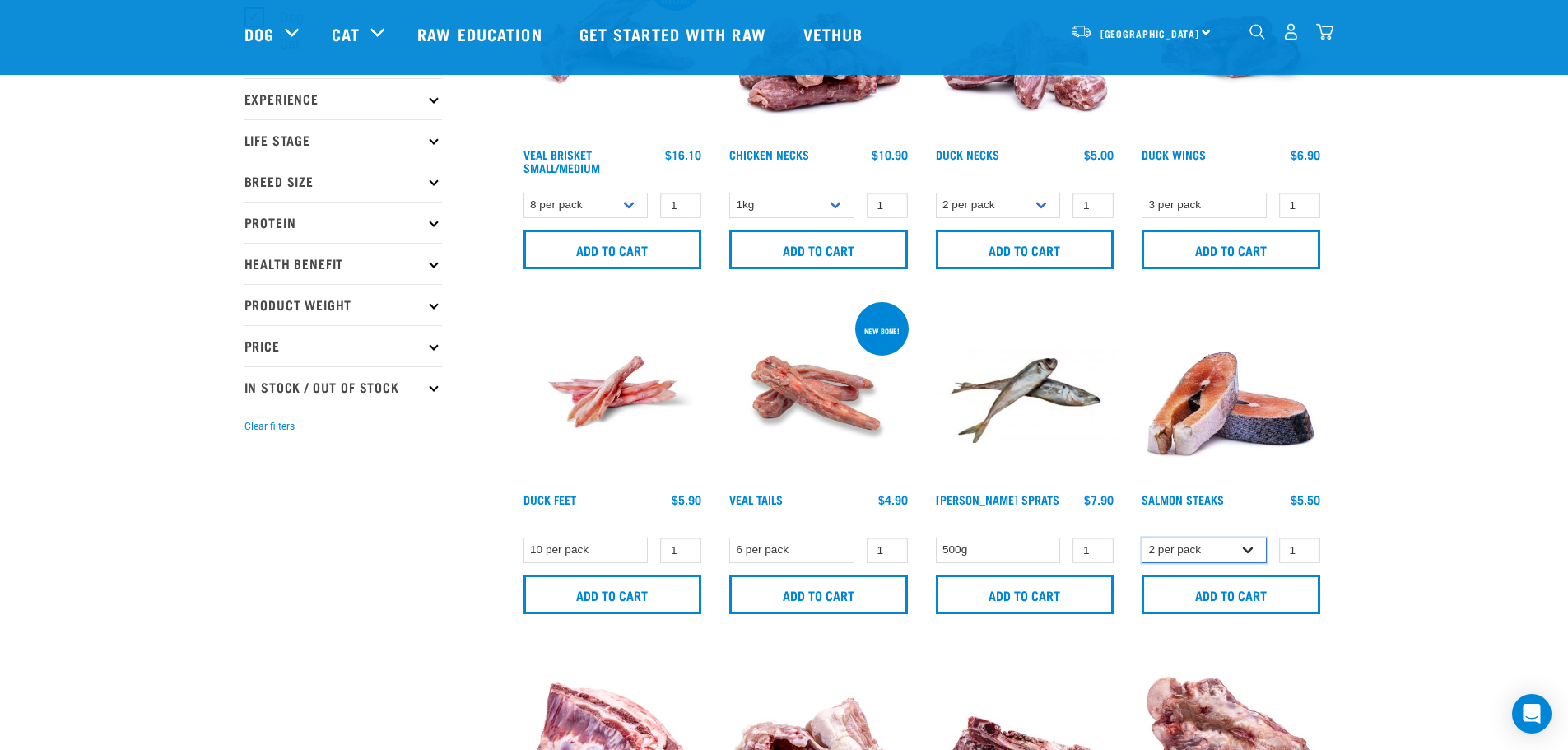
click at [1235, 541] on select "2 per pack 3 per pack" at bounding box center [1204, 550] width 126 height 26
click at [1142, 538] on select "2 per pack 3 per pack" at bounding box center [1204, 550] width 126 height 26
drag, startPoint x: 1222, startPoint y: 551, endPoint x: 1219, endPoint y: 562, distance: 11.4
click at [1222, 551] on select "2 per pack 3 per pack" at bounding box center [1204, 550] width 126 height 26
select select "829"
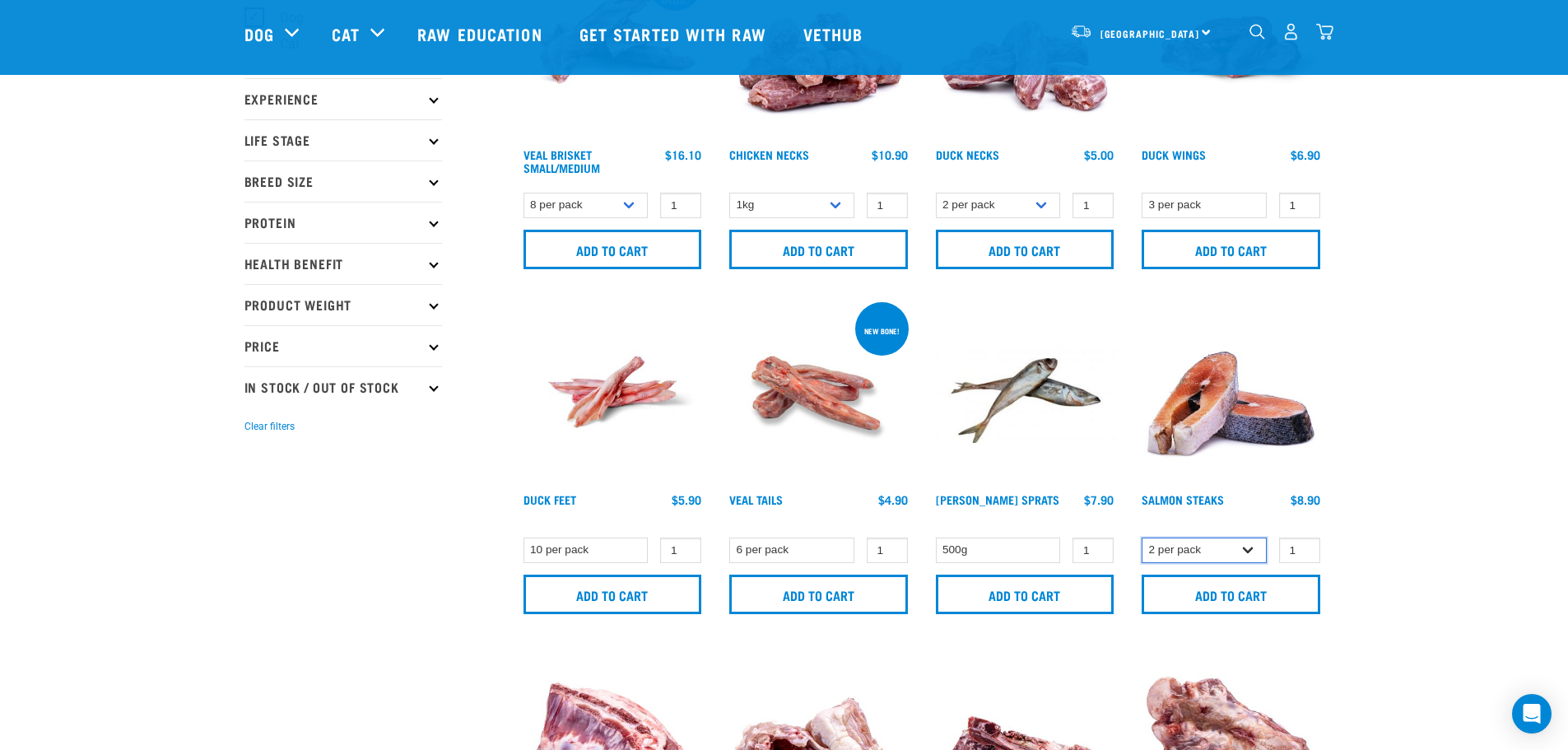
click at [1142, 538] on select "2 per pack 3 per pack" at bounding box center [1204, 550] width 126 height 26
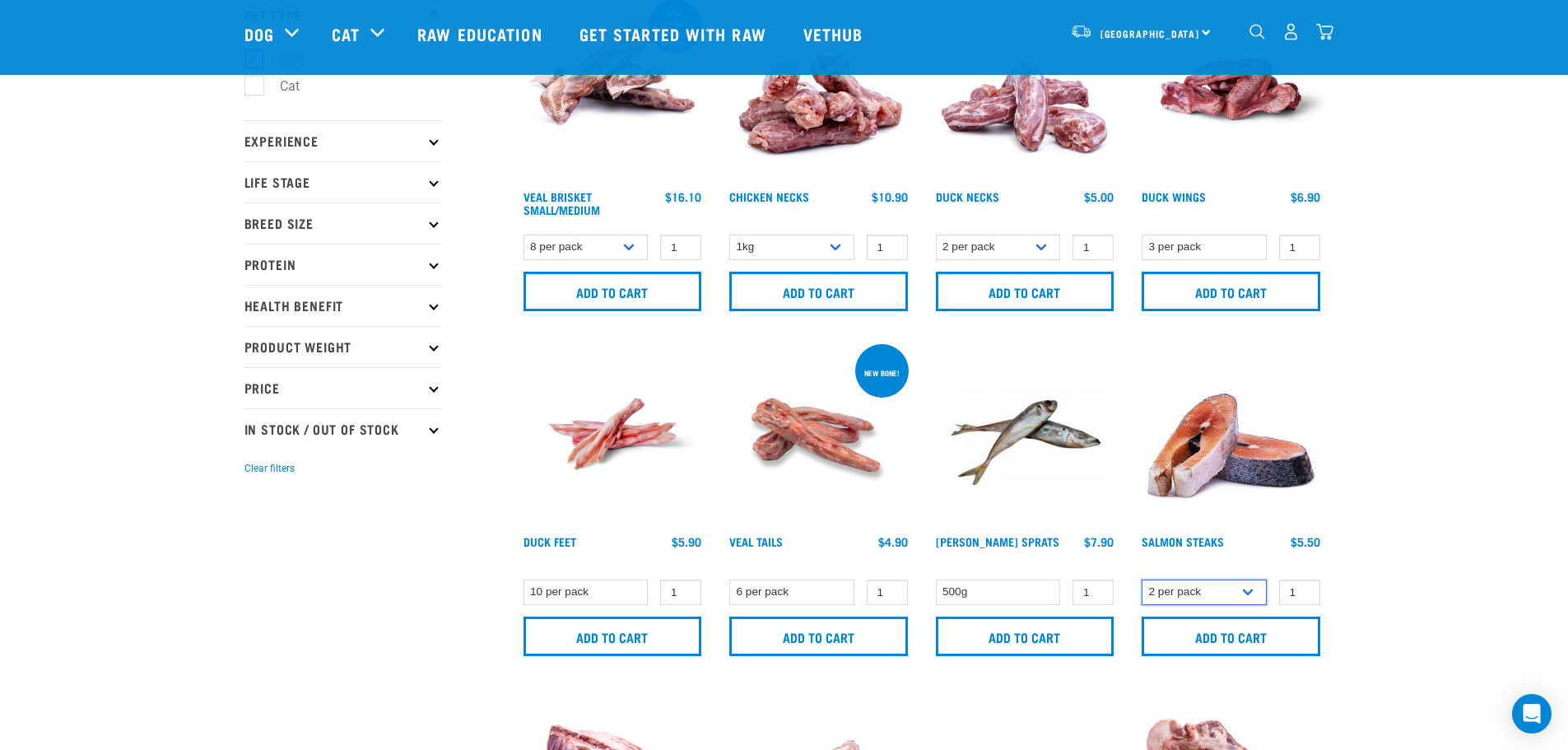
scroll to position [83, 0]
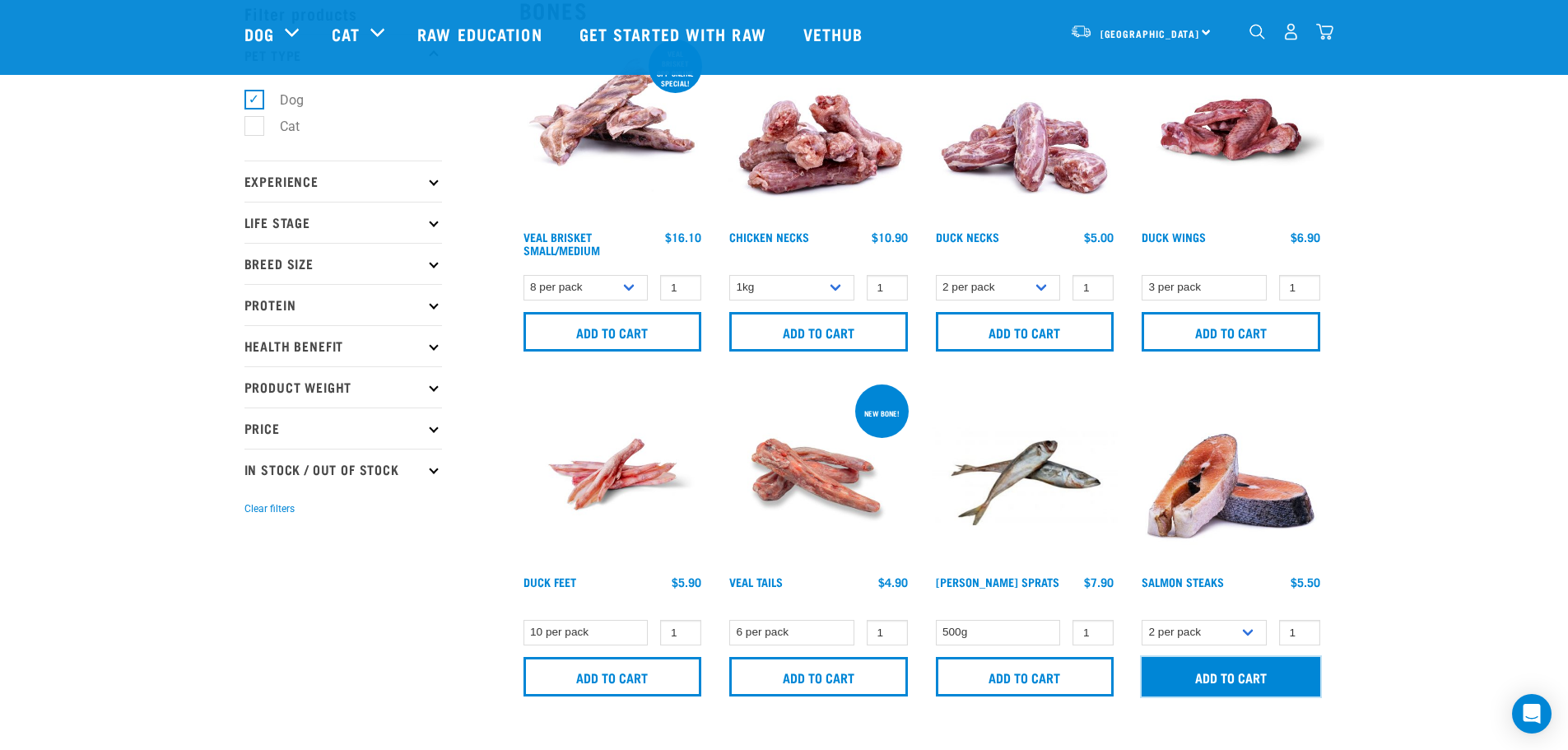
click at [1265, 674] on input "Add to cart" at bounding box center [1231, 677] width 179 height 40
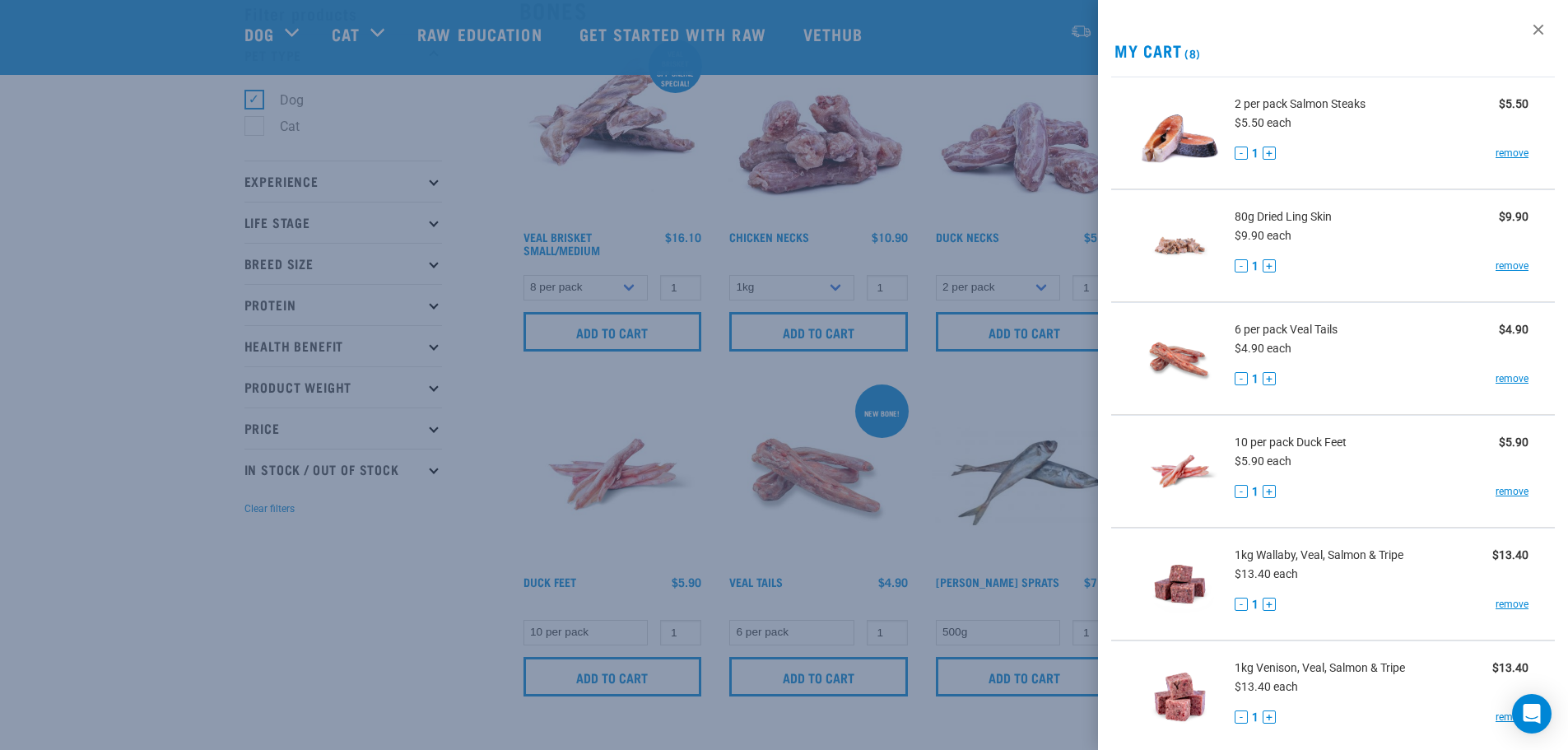
click at [989, 630] on div at bounding box center [784, 375] width 1568 height 750
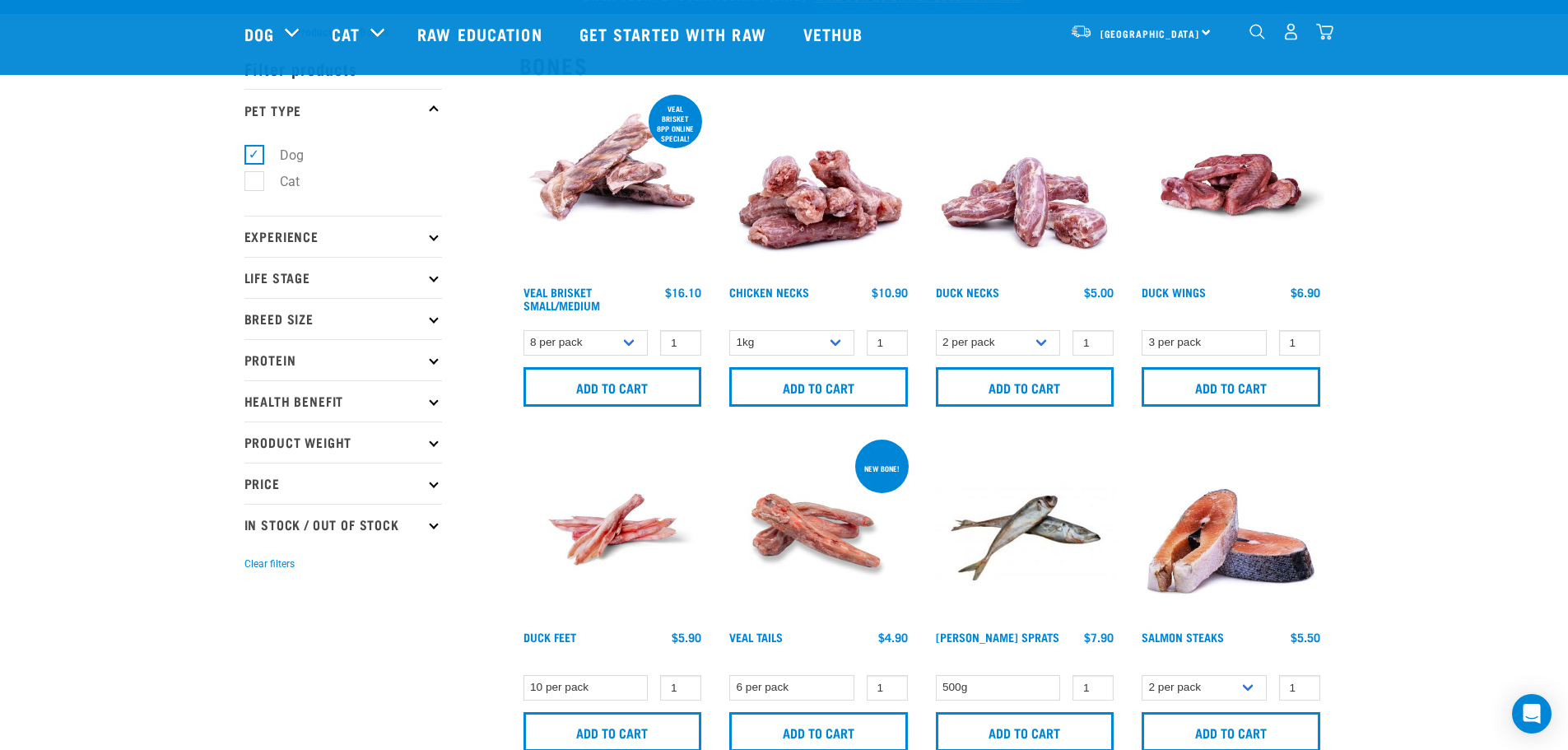
scroll to position [0, 0]
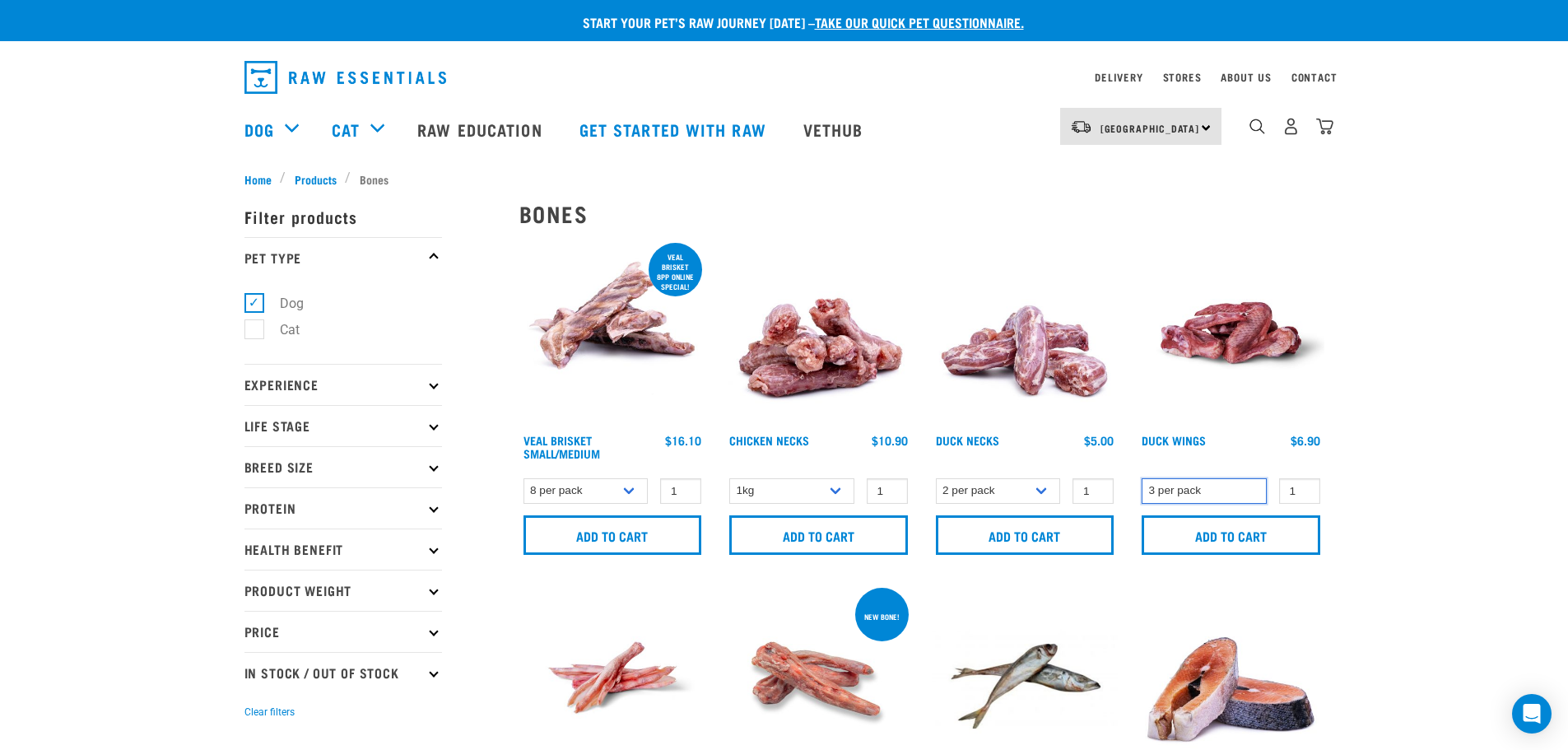
click at [1247, 492] on select "3 per pack" at bounding box center [1204, 491] width 126 height 26
click at [1230, 550] on input "Add to cart" at bounding box center [1231, 535] width 179 height 40
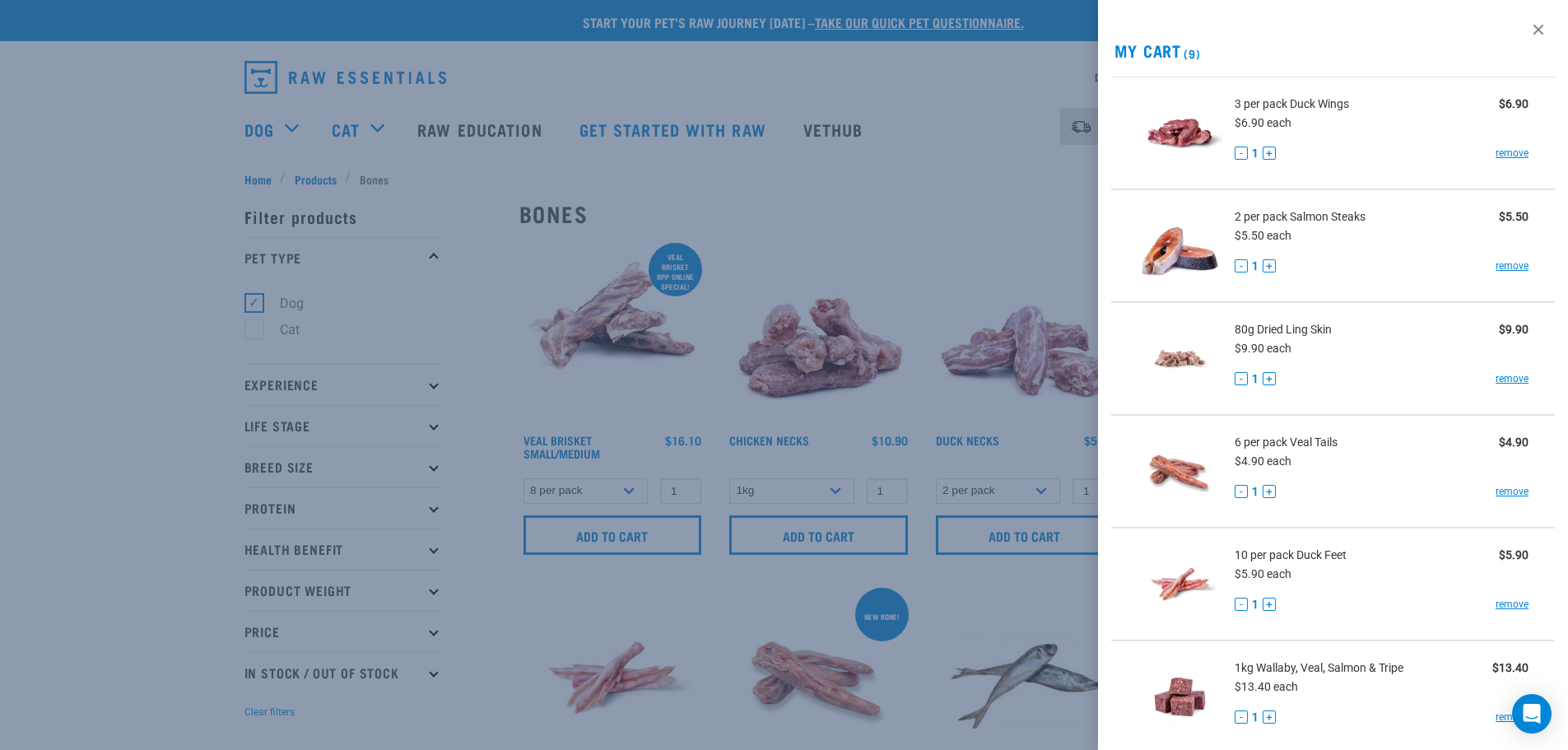
click at [964, 52] on div at bounding box center [784, 375] width 1568 height 750
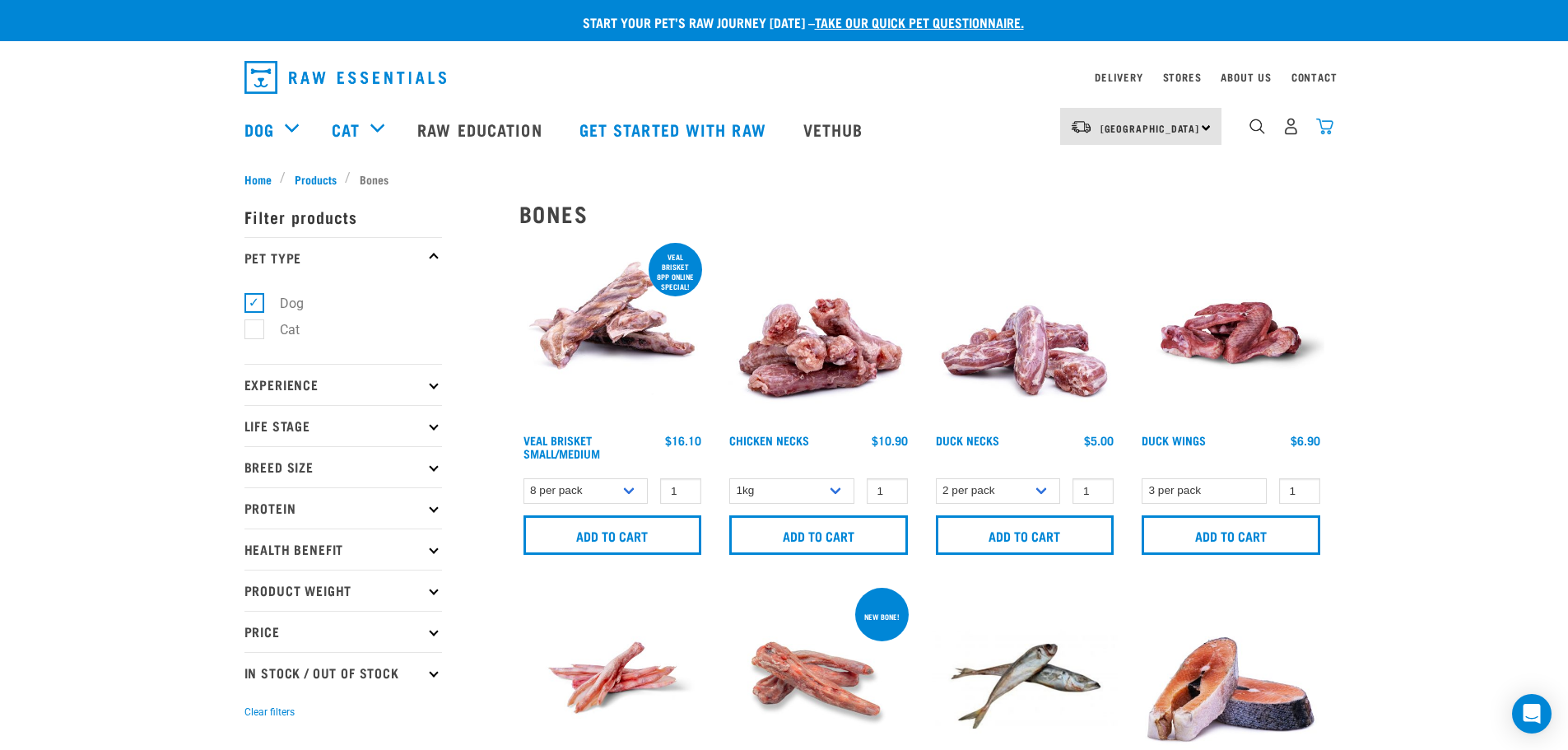
click at [1330, 132] on img "dropdown navigation" at bounding box center [1325, 126] width 17 height 17
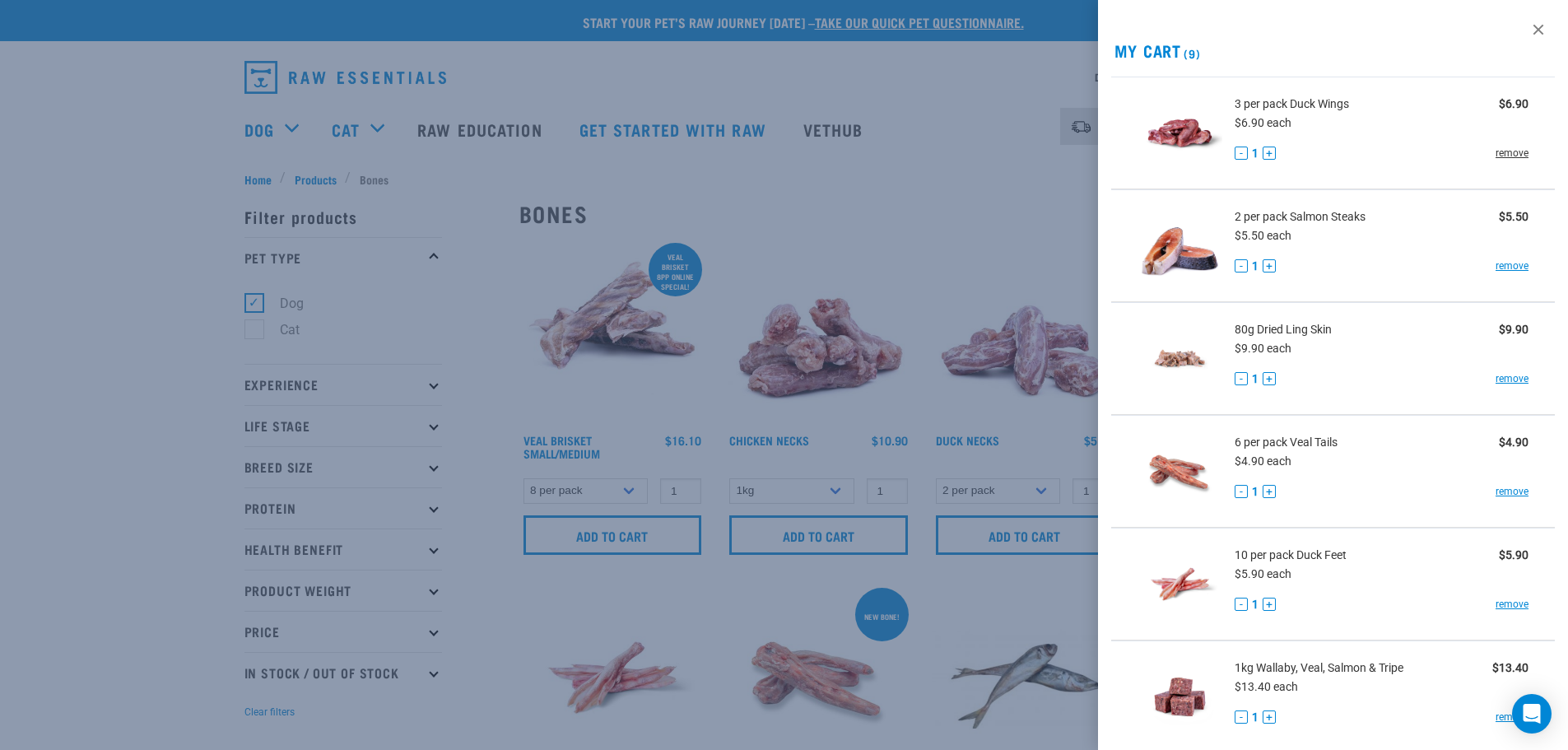
click at [1504, 151] on link "remove" at bounding box center [1512, 152] width 33 height 15
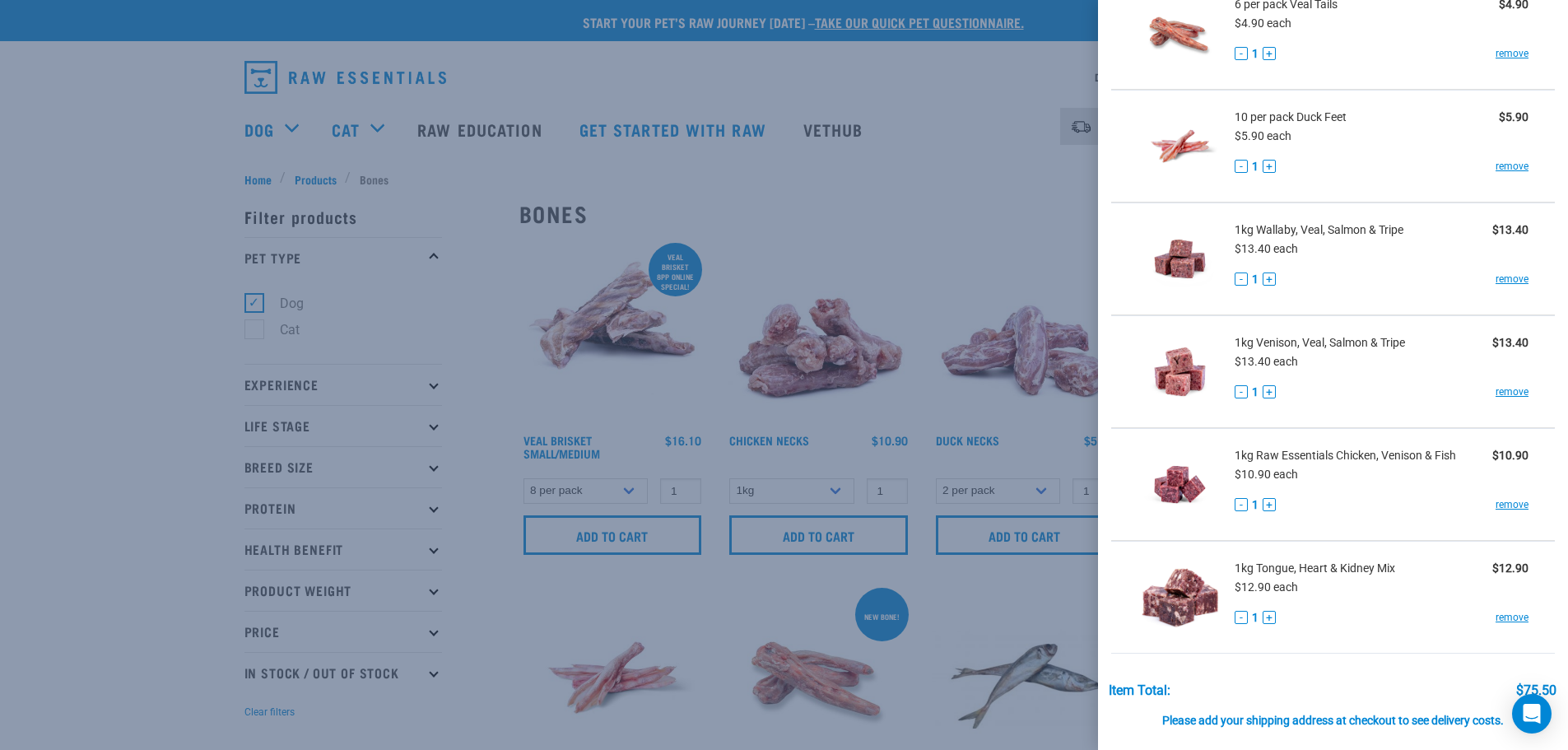
scroll to position [136, 0]
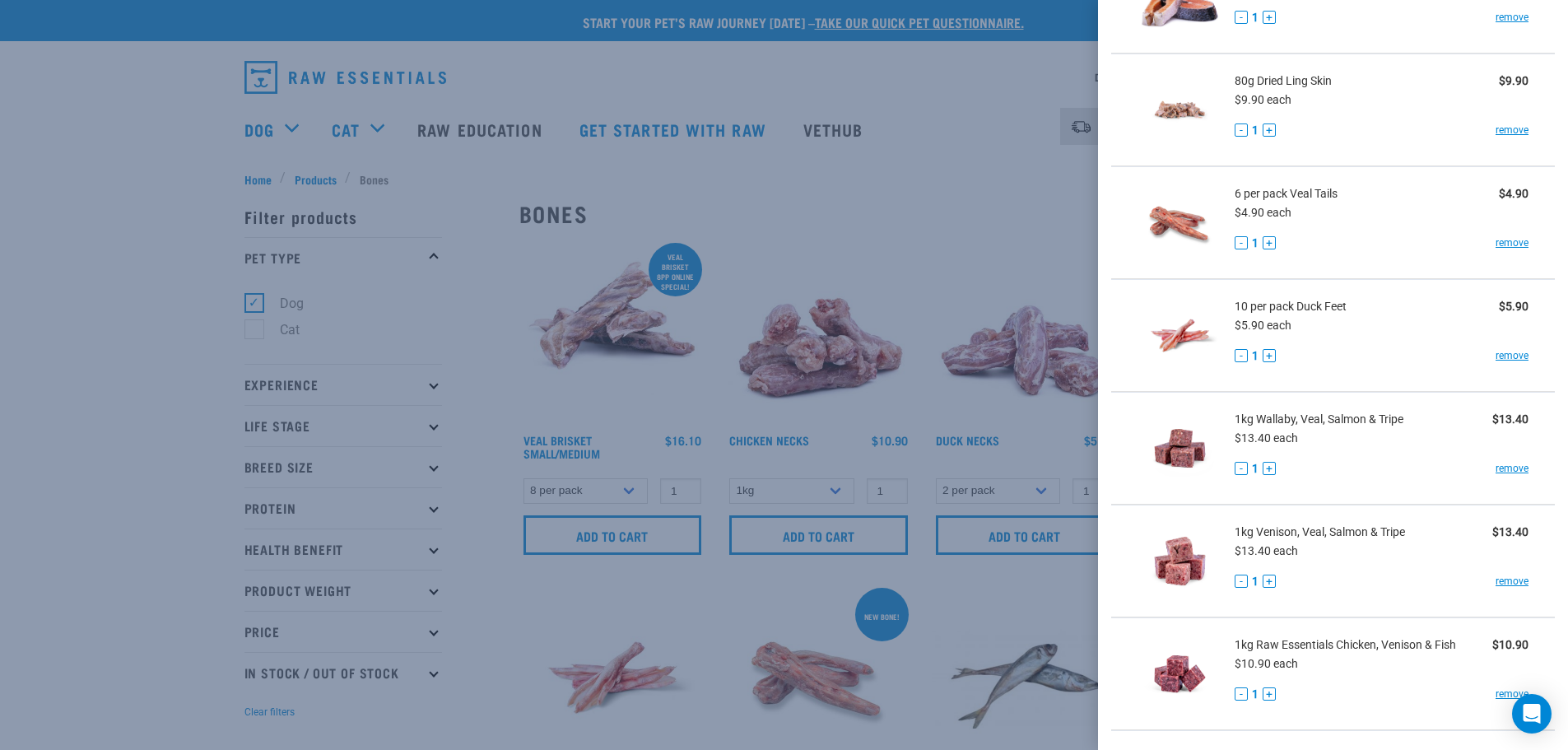
click at [877, 198] on div at bounding box center [784, 375] width 1568 height 750
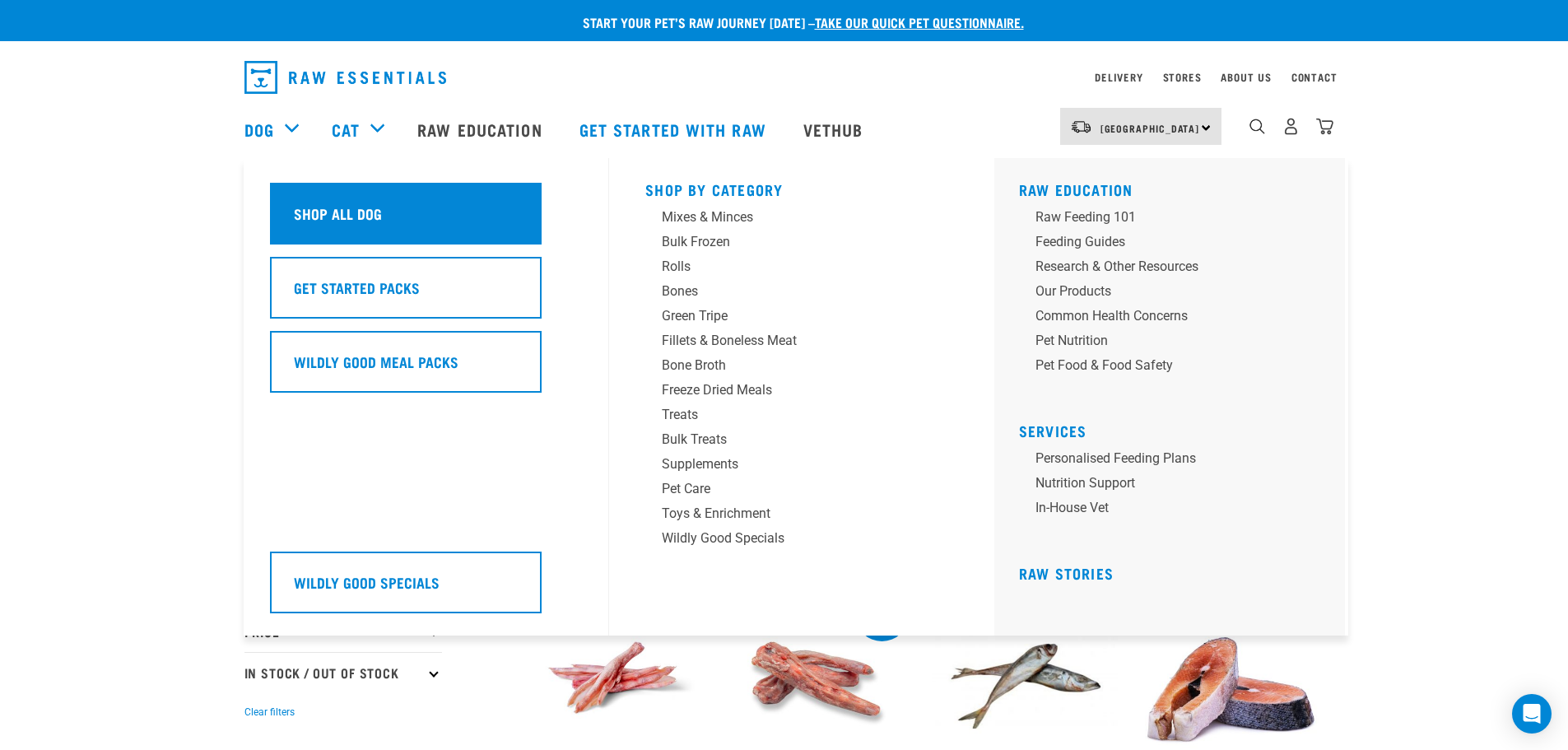
click at [367, 223] on h5 "Shop All Dog" at bounding box center [338, 213] width 88 height 22
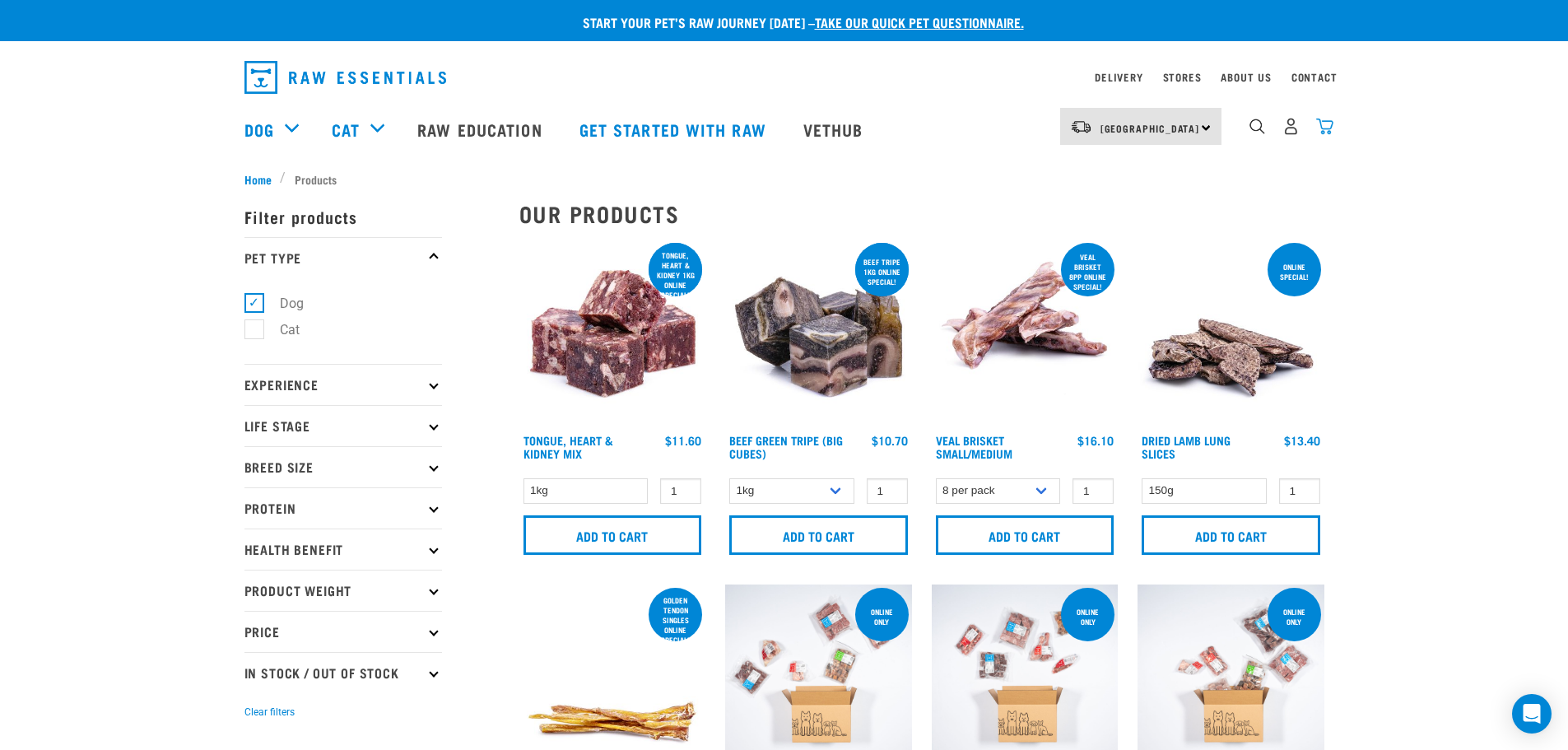
click at [1319, 132] on img "dropdown navigation" at bounding box center [1325, 126] width 17 height 17
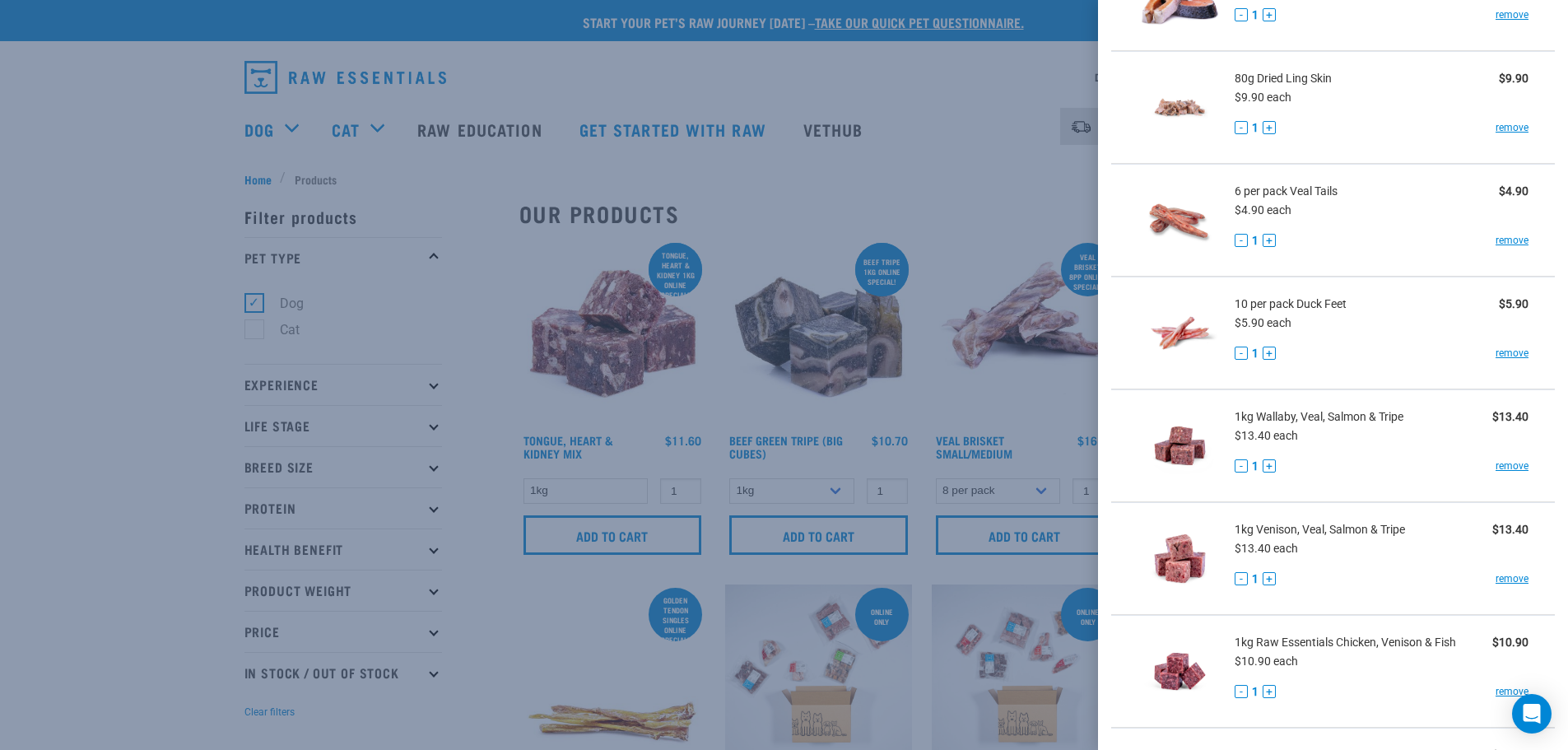
scroll to position [165, 0]
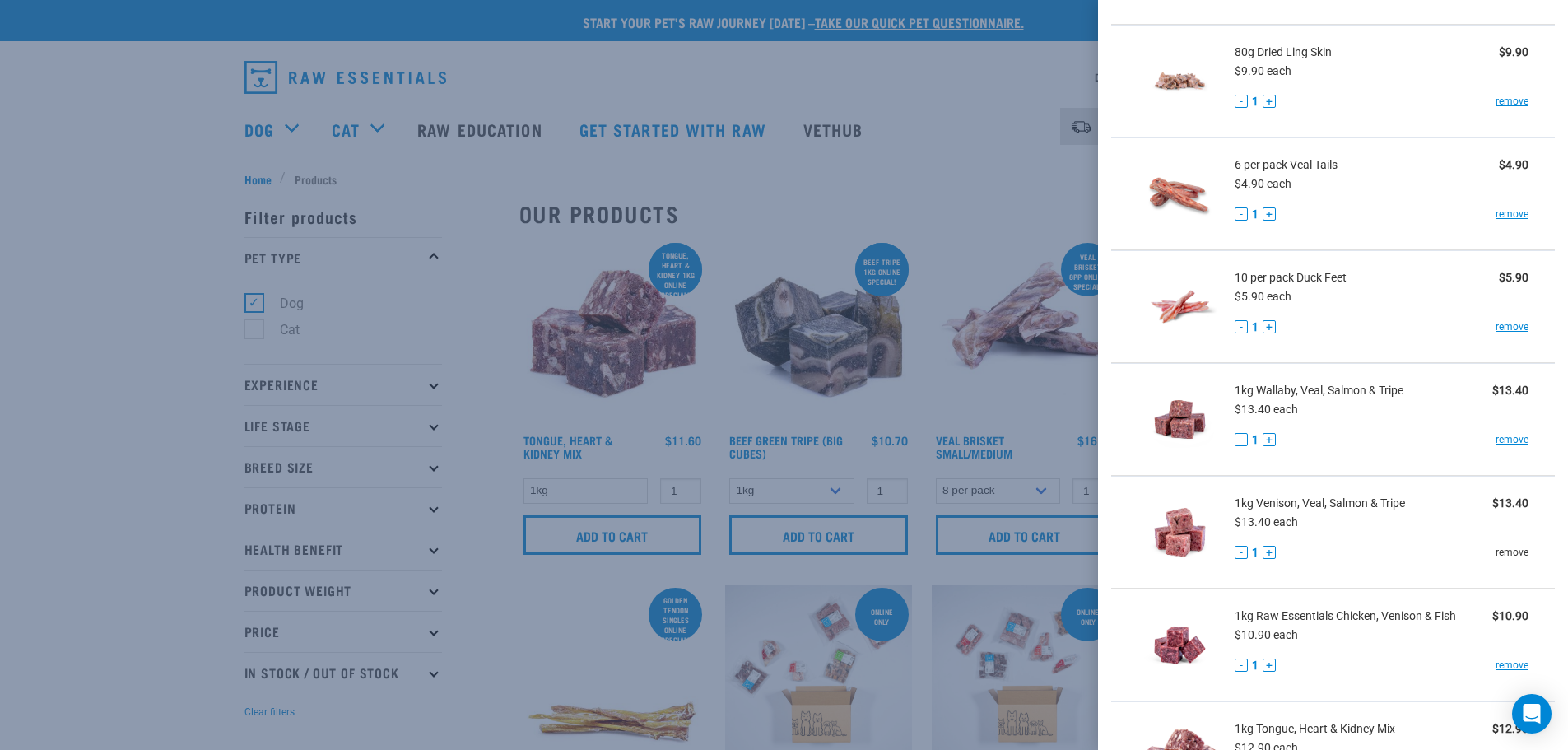
click at [1504, 554] on link "remove" at bounding box center [1512, 552] width 33 height 15
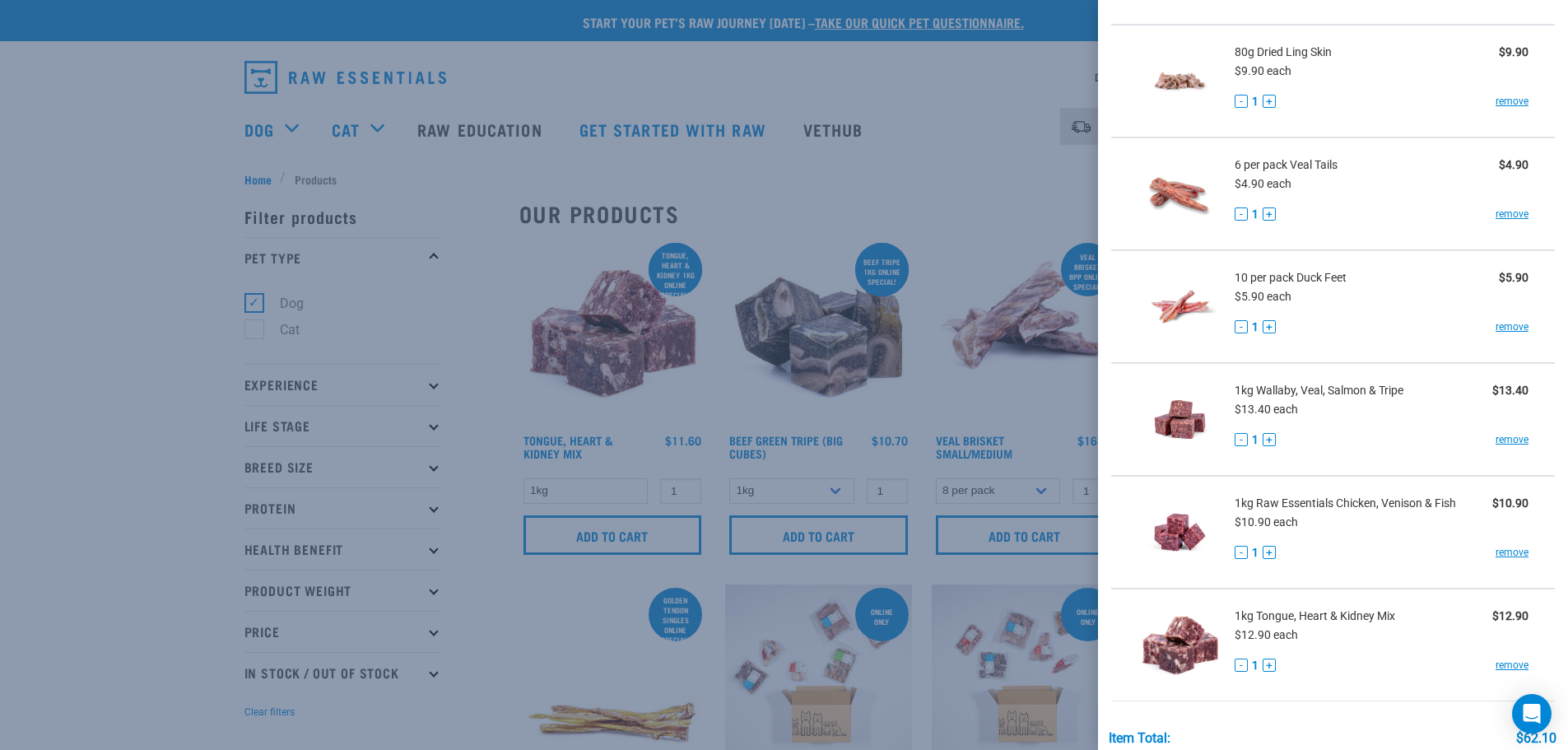
click at [967, 108] on div at bounding box center [784, 375] width 1568 height 750
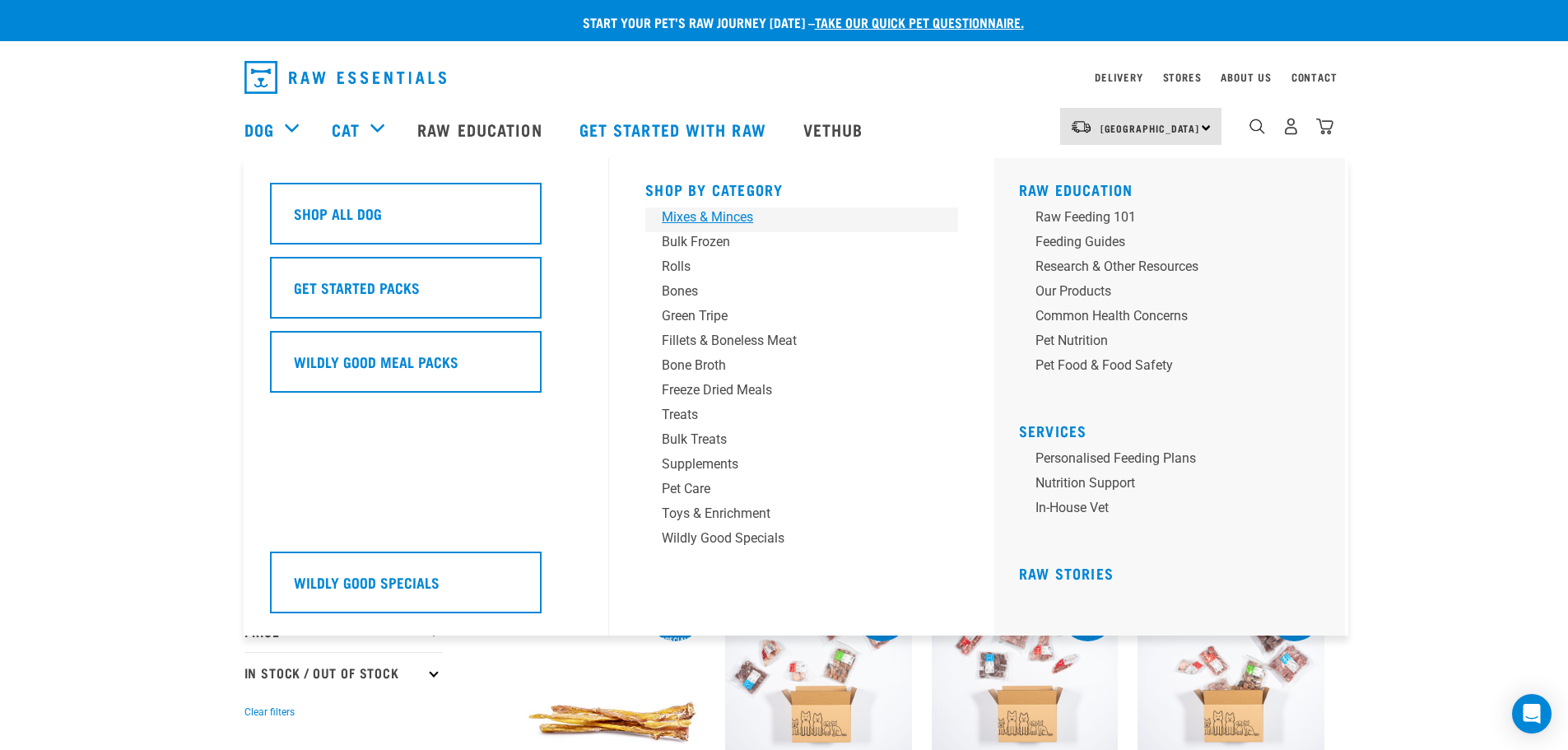
click at [732, 218] on div "Mixes & Minces" at bounding box center [790, 217] width 257 height 20
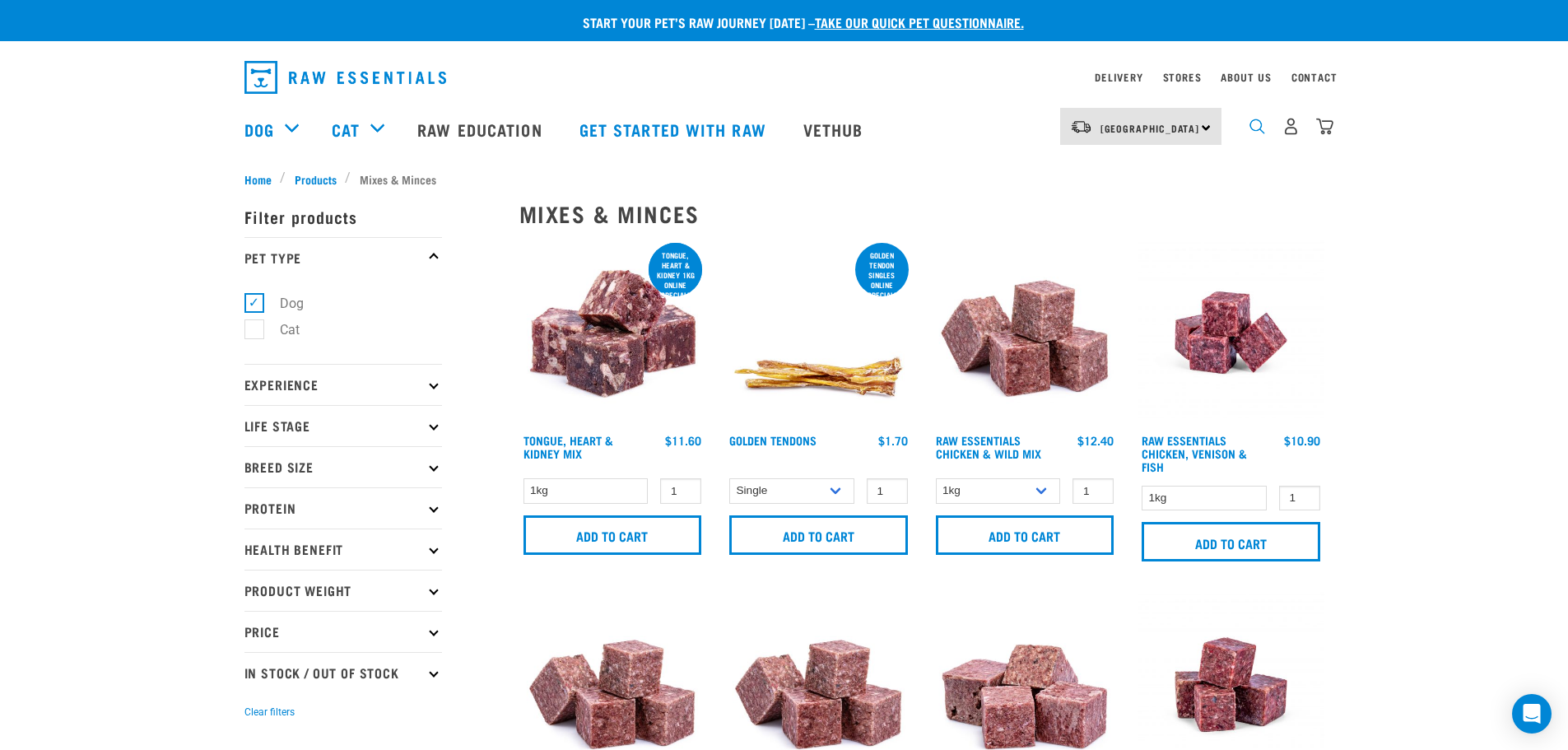
click at [1260, 134] on img "dropdown navigation" at bounding box center [1258, 126] width 15 height 15
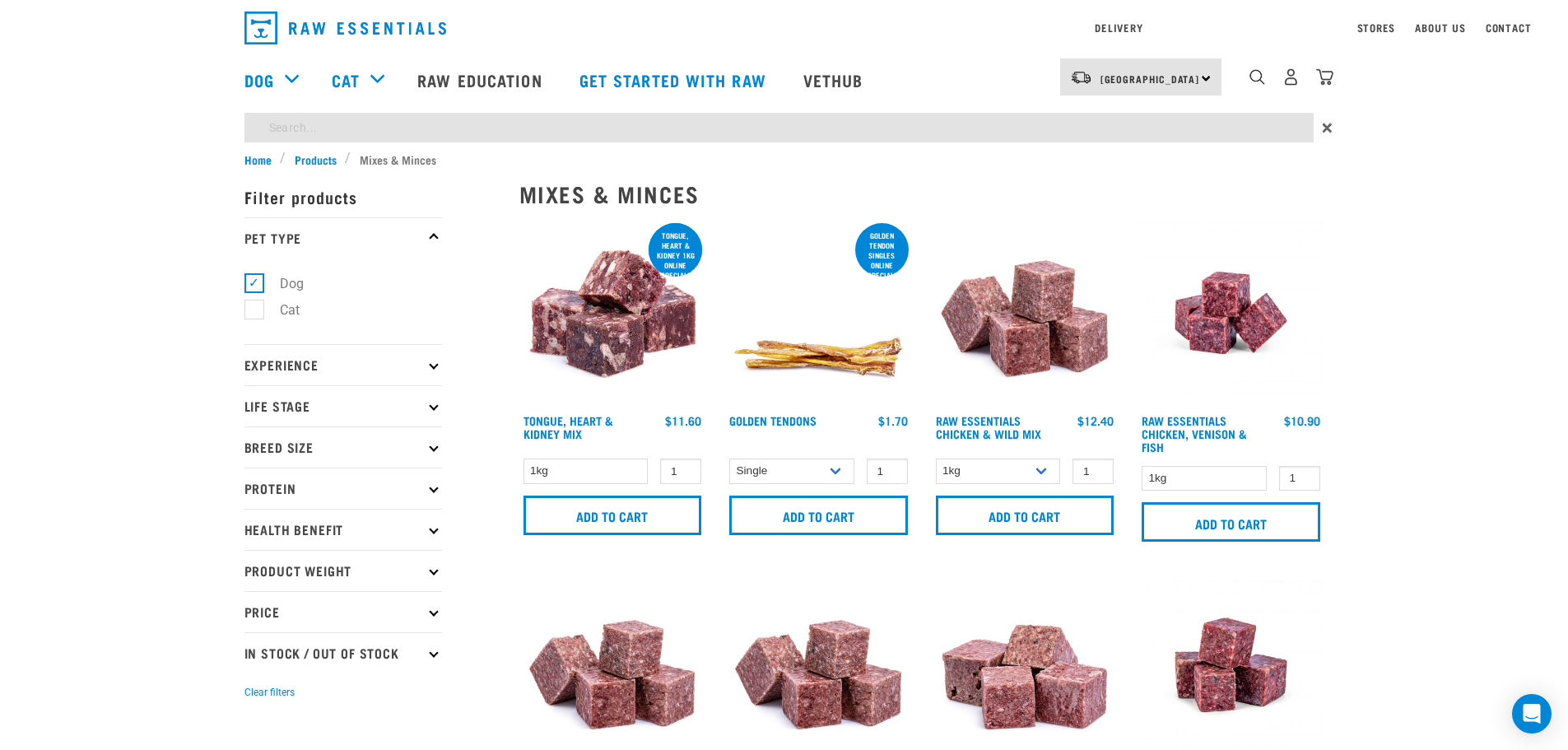
type input "l"
type input "ear"
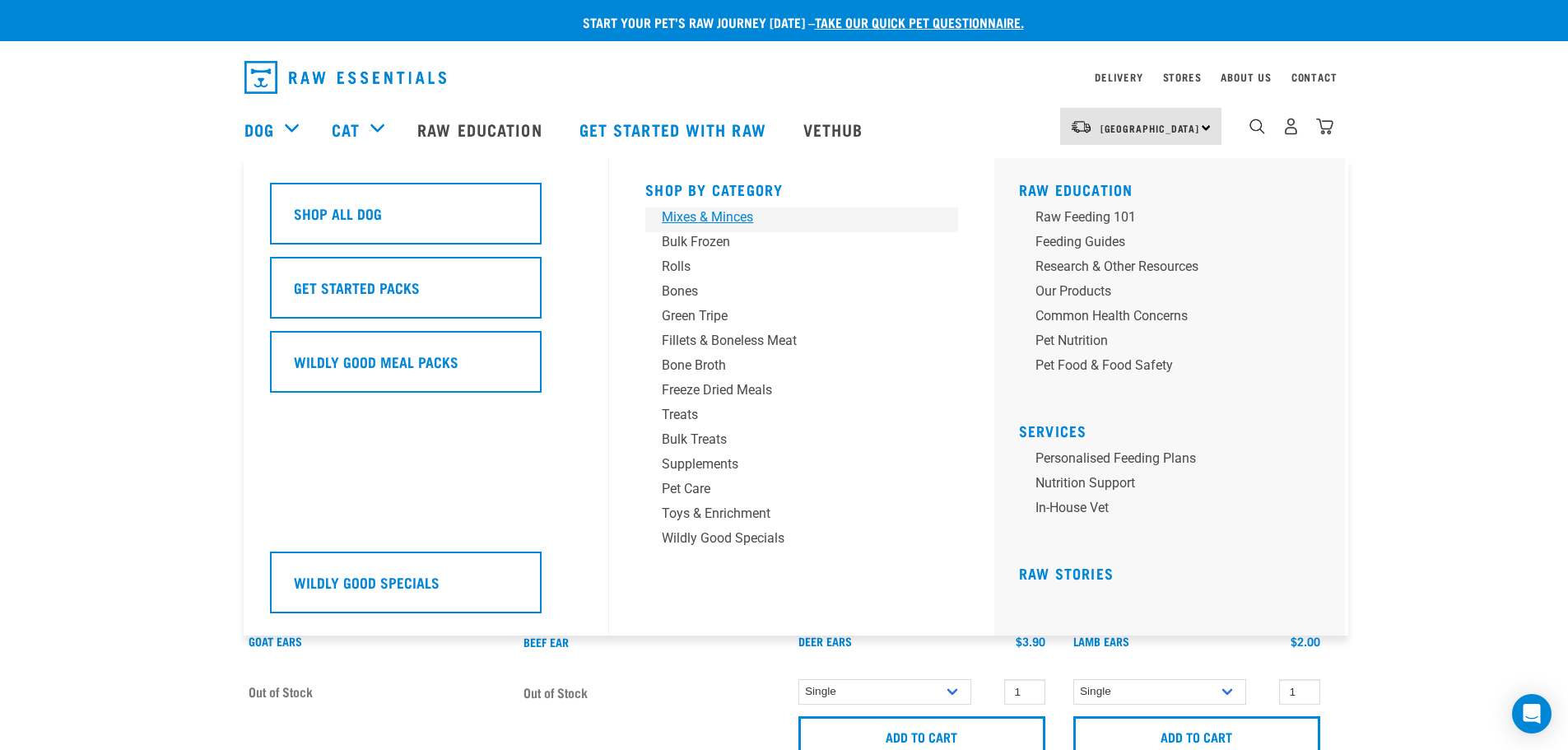
click at [720, 211] on div "Mixes & Minces" at bounding box center [790, 217] width 257 height 20
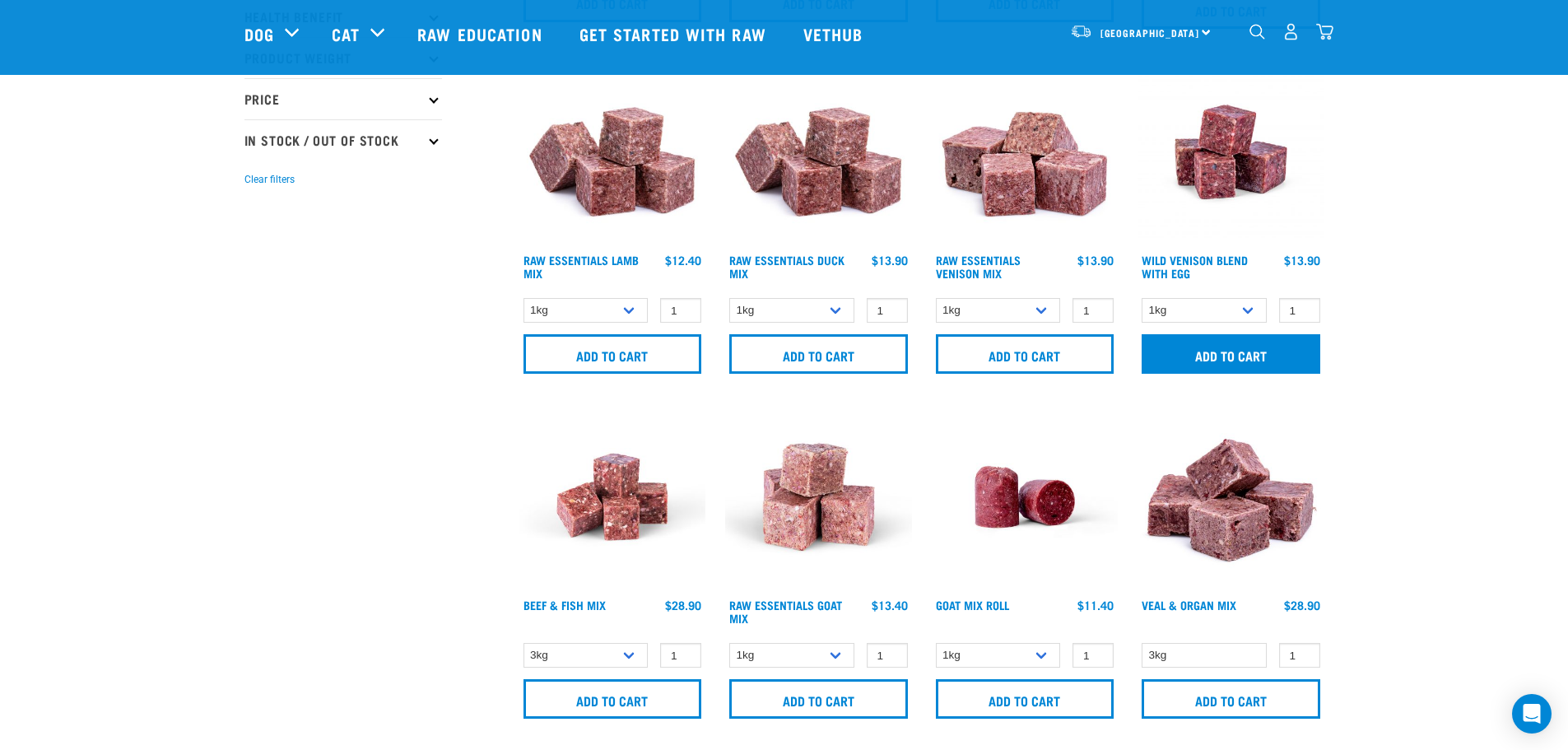
scroll to position [495, 0]
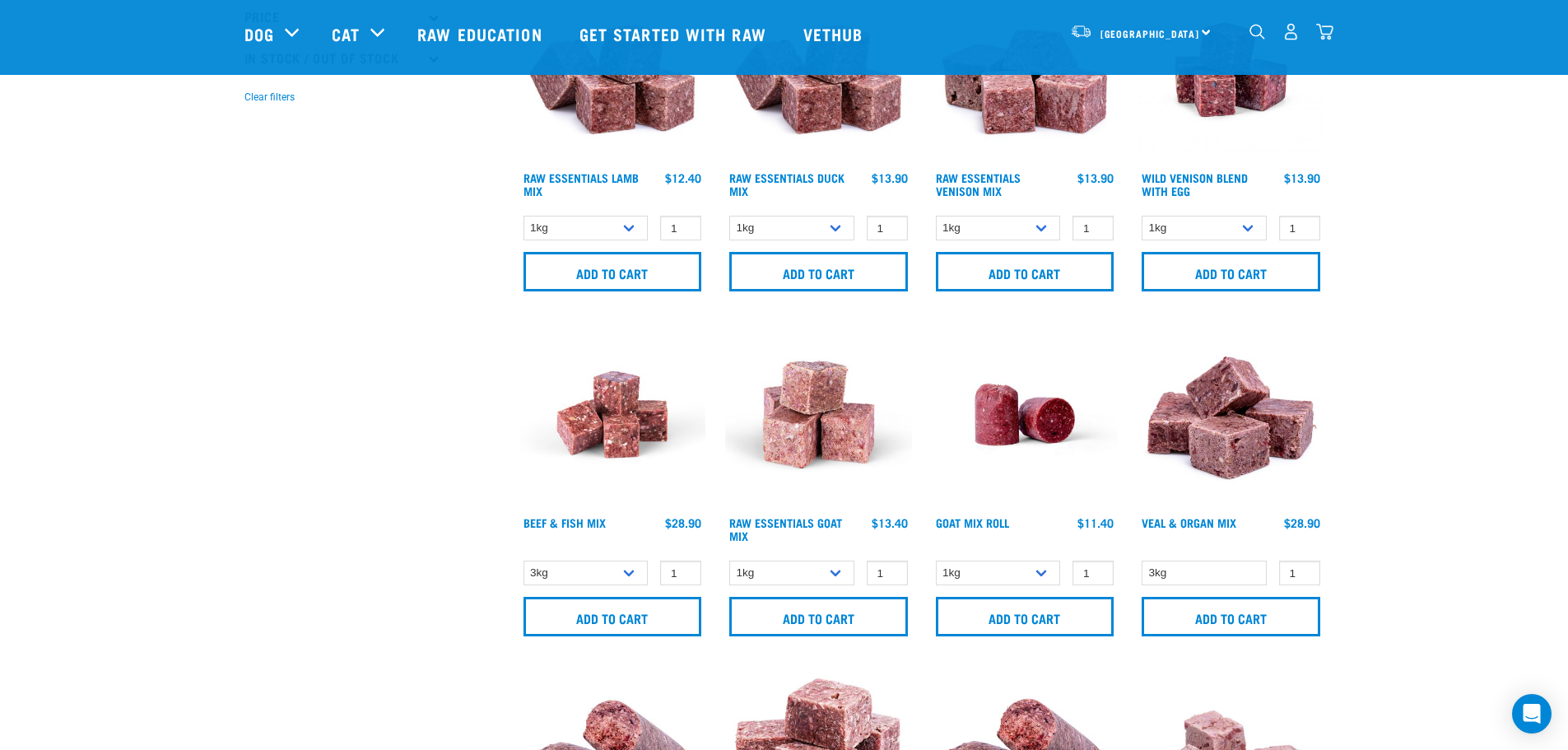
click at [1329, 28] on img "dropdown navigation" at bounding box center [1325, 32] width 17 height 17
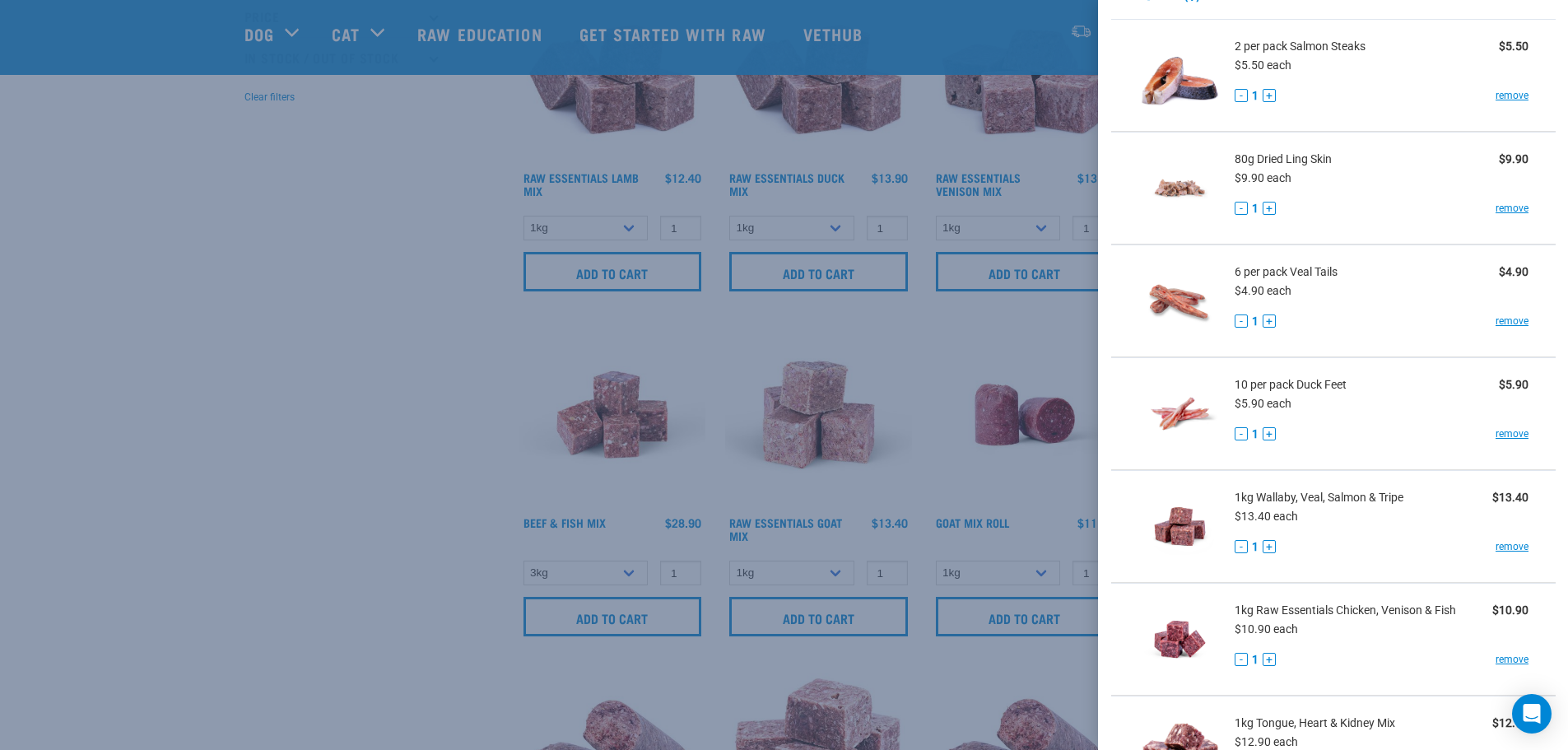
scroll to position [83, 0]
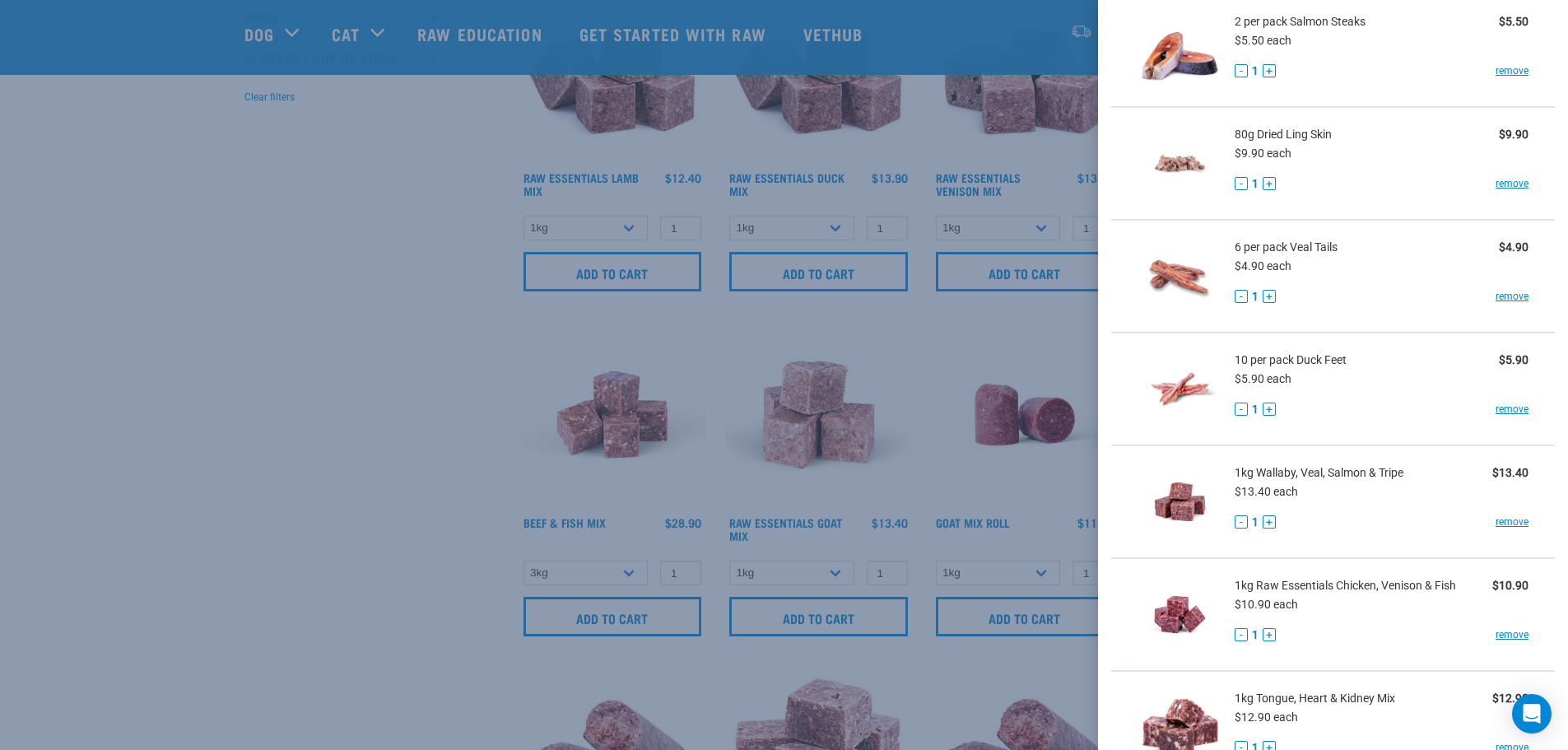
drag, startPoint x: 168, startPoint y: 471, endPoint x: 239, endPoint y: 473, distance: 71.0
click at [168, 471] on div at bounding box center [784, 375] width 1568 height 750
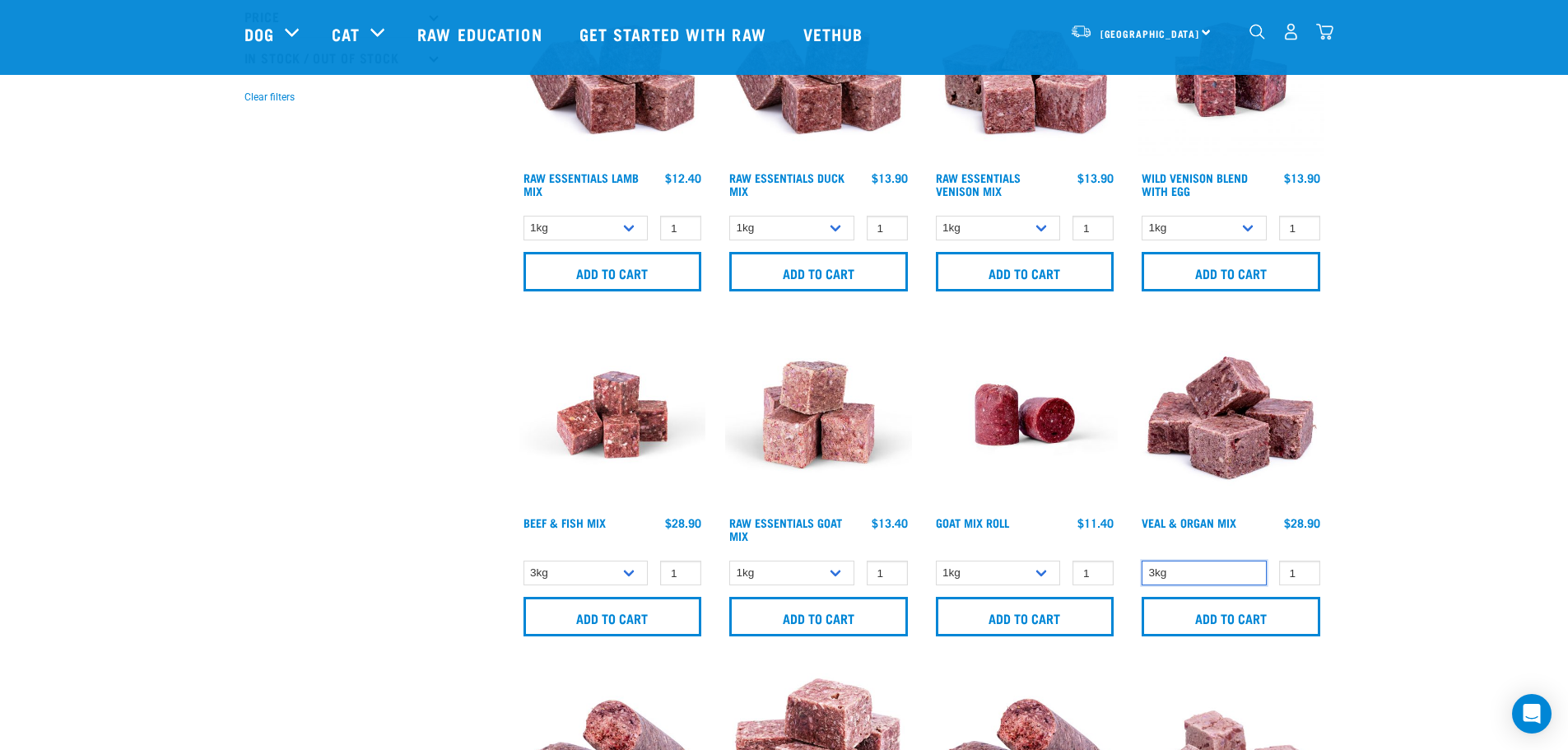
click at [1190, 583] on select "3kg" at bounding box center [1204, 574] width 126 height 26
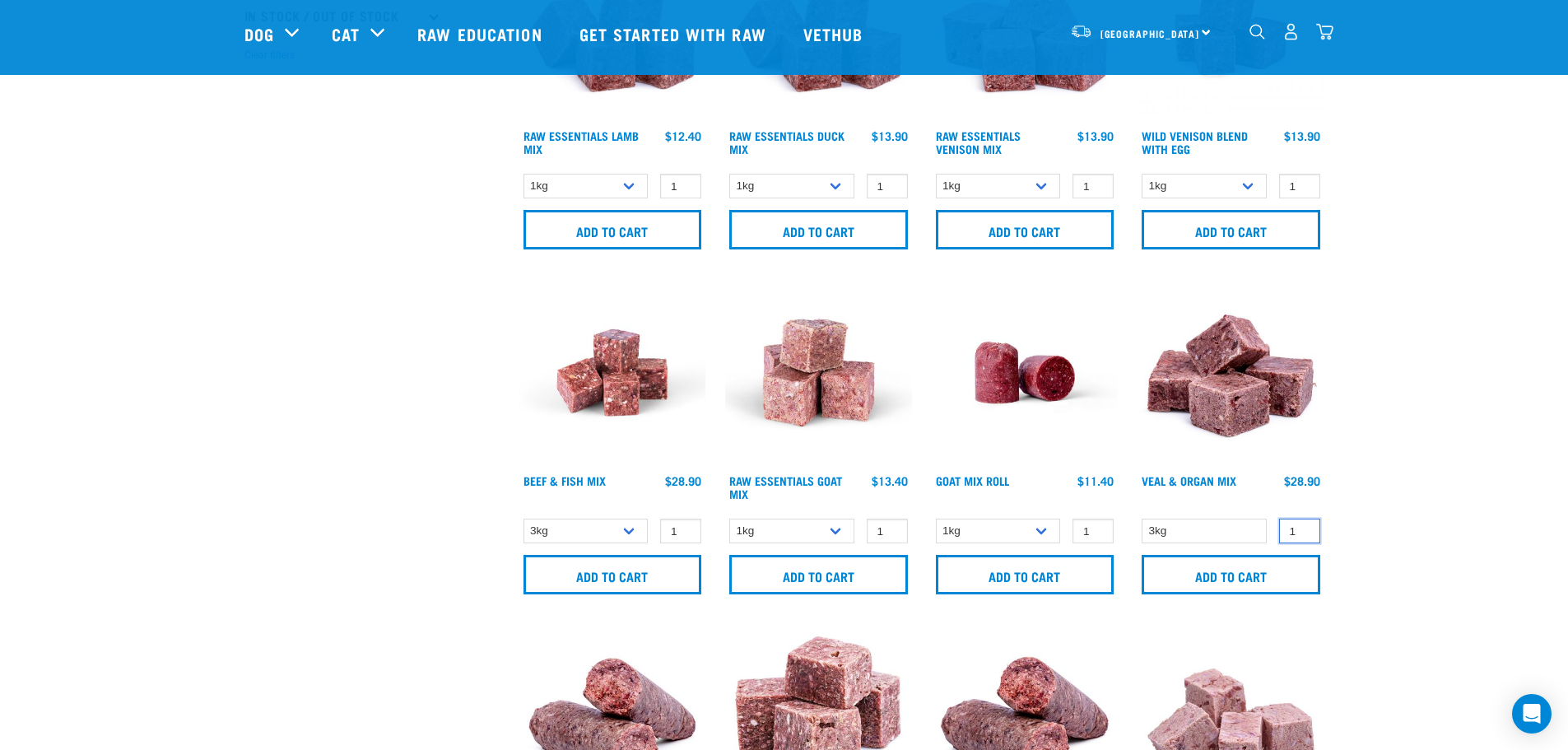
scroll to position [576, 0]
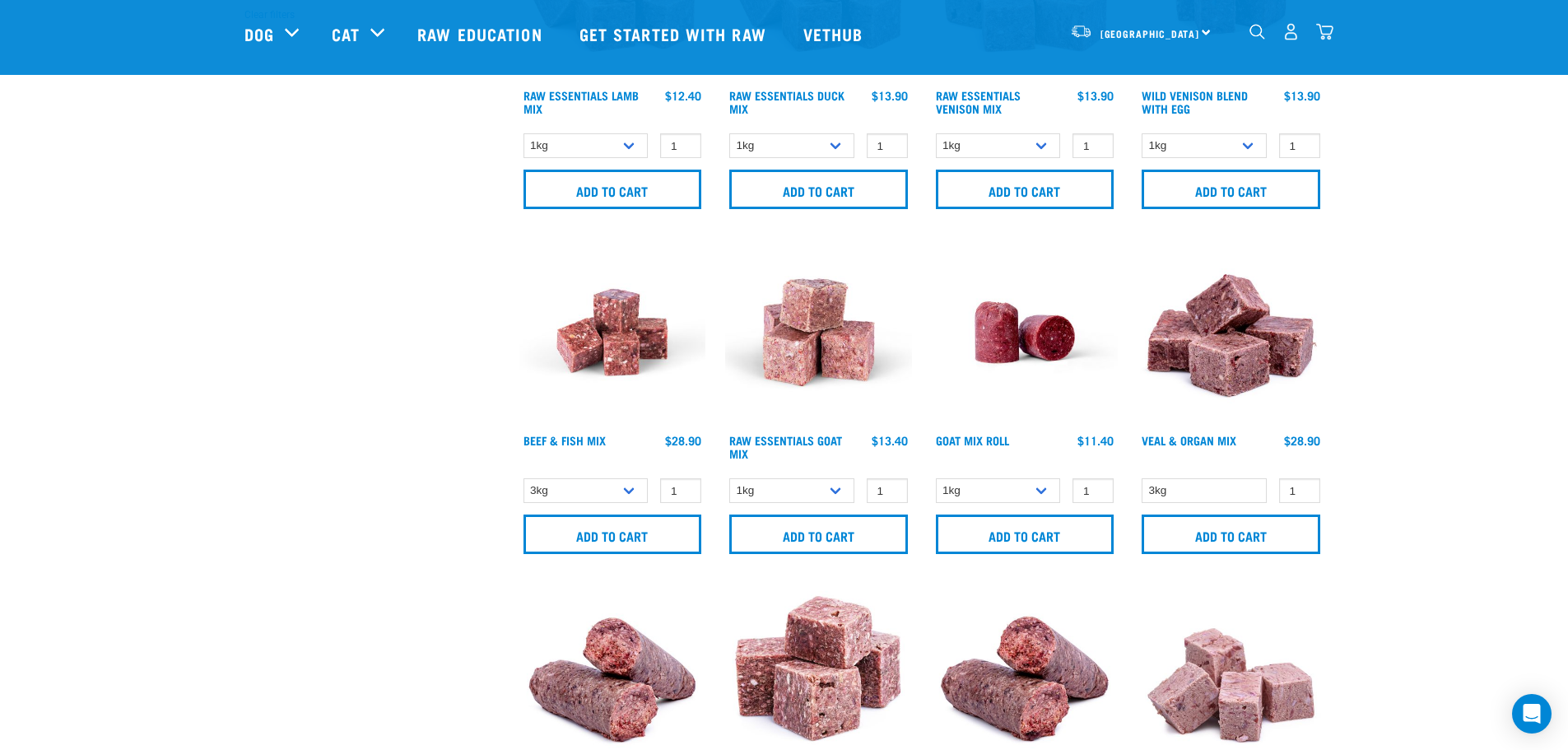
click at [1327, 34] on img "dropdown navigation" at bounding box center [1325, 32] width 17 height 17
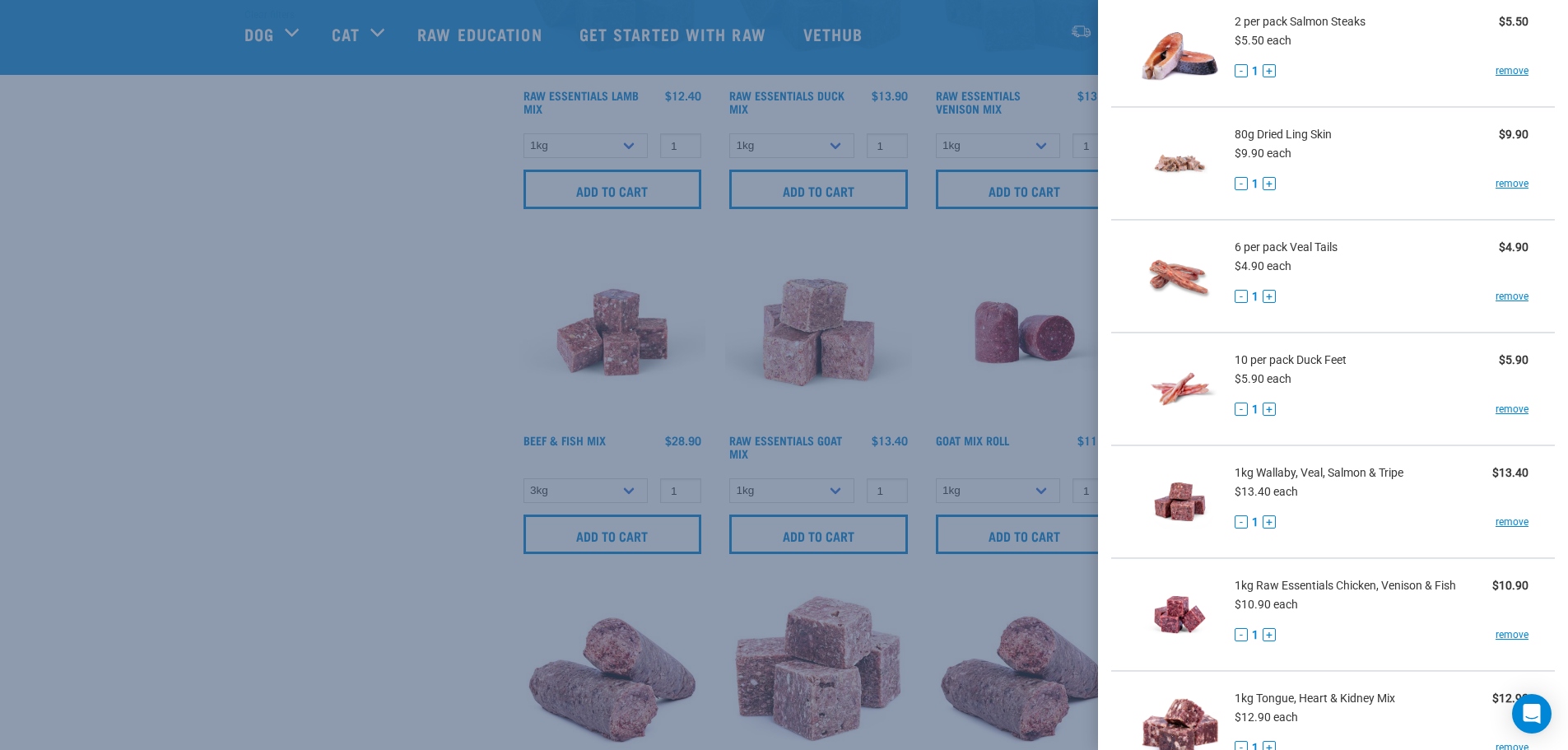
click at [341, 425] on div at bounding box center [784, 375] width 1568 height 750
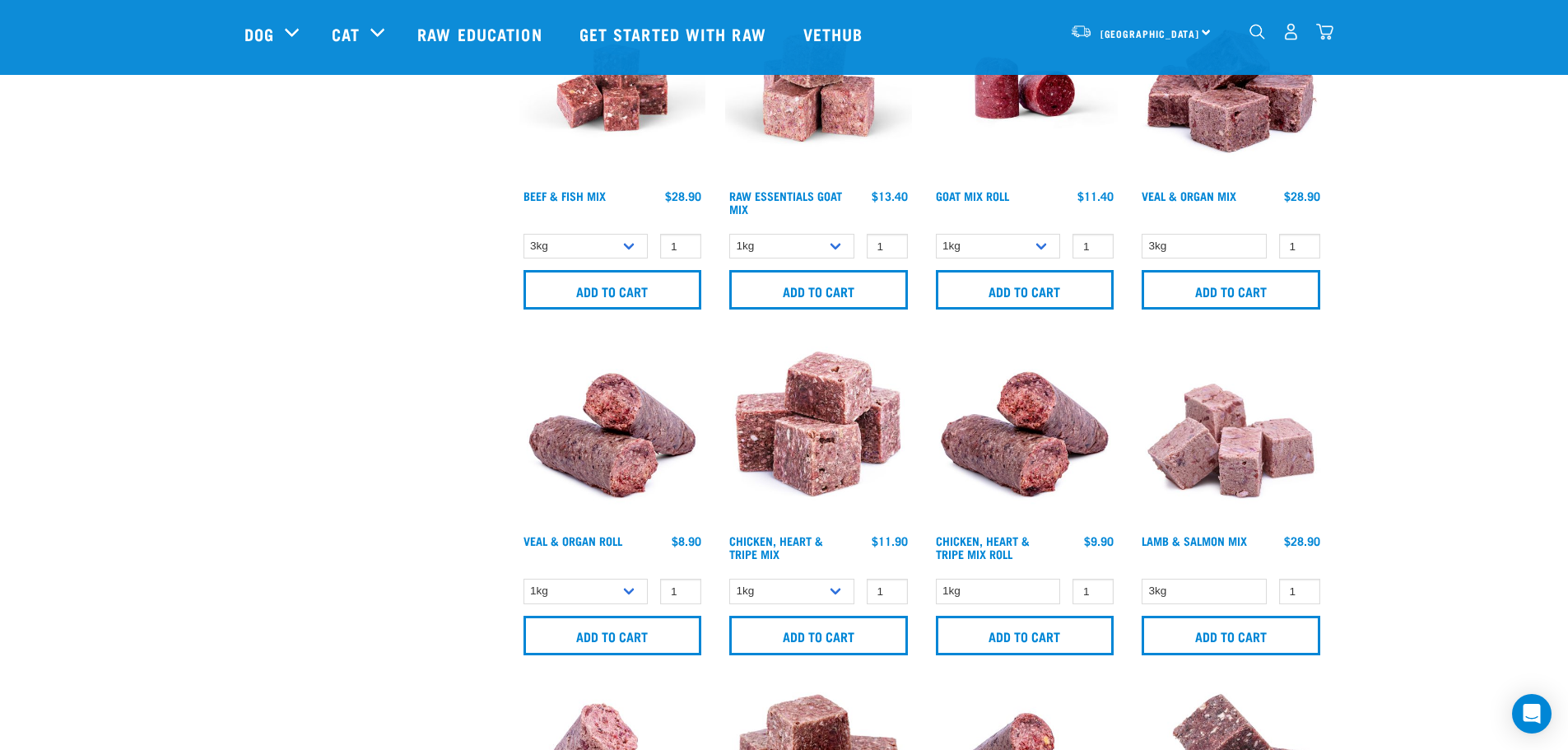
scroll to position [824, 0]
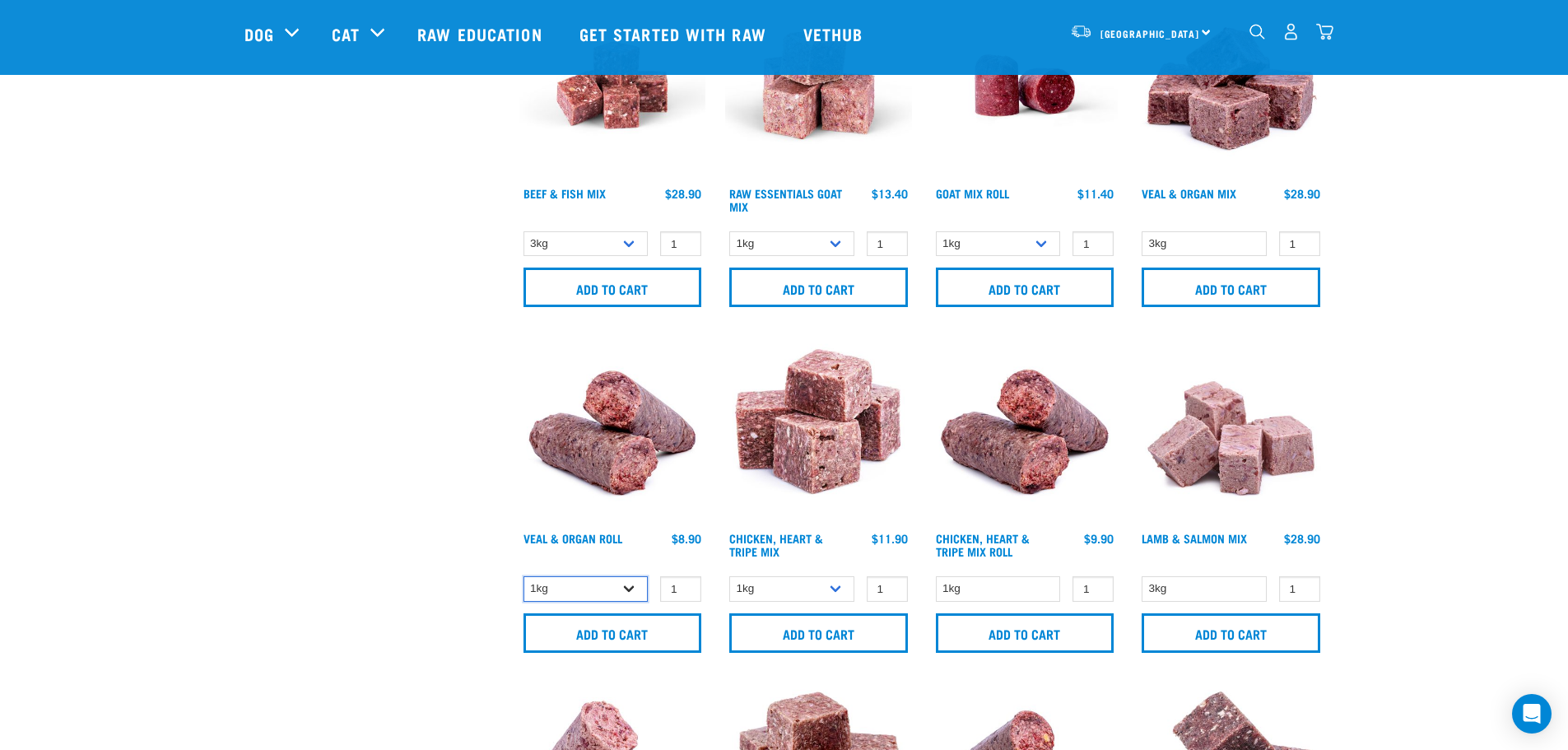
click at [594, 587] on select "1kg Bulk (10kg)" at bounding box center [586, 589] width 126 height 26
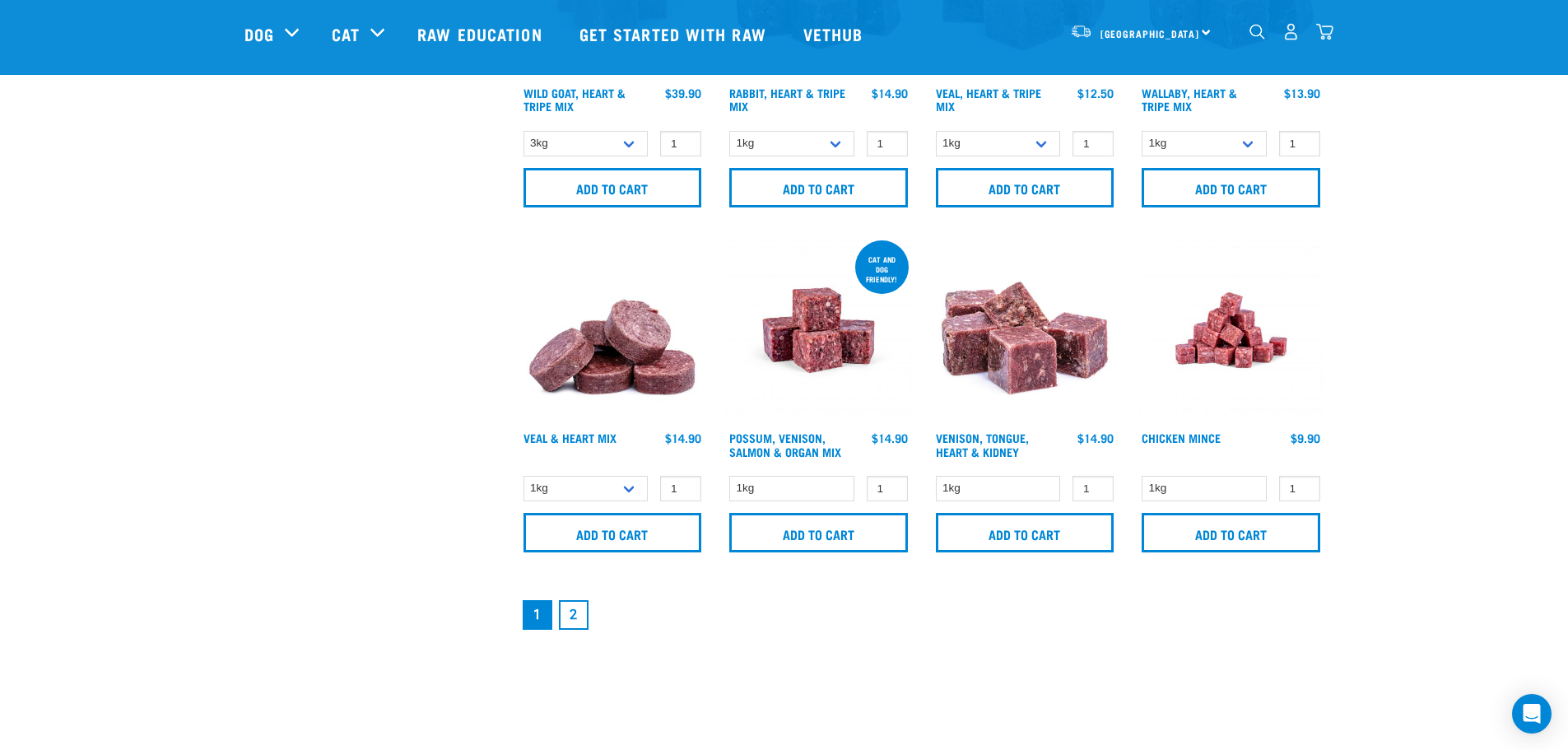
scroll to position [2306, 0]
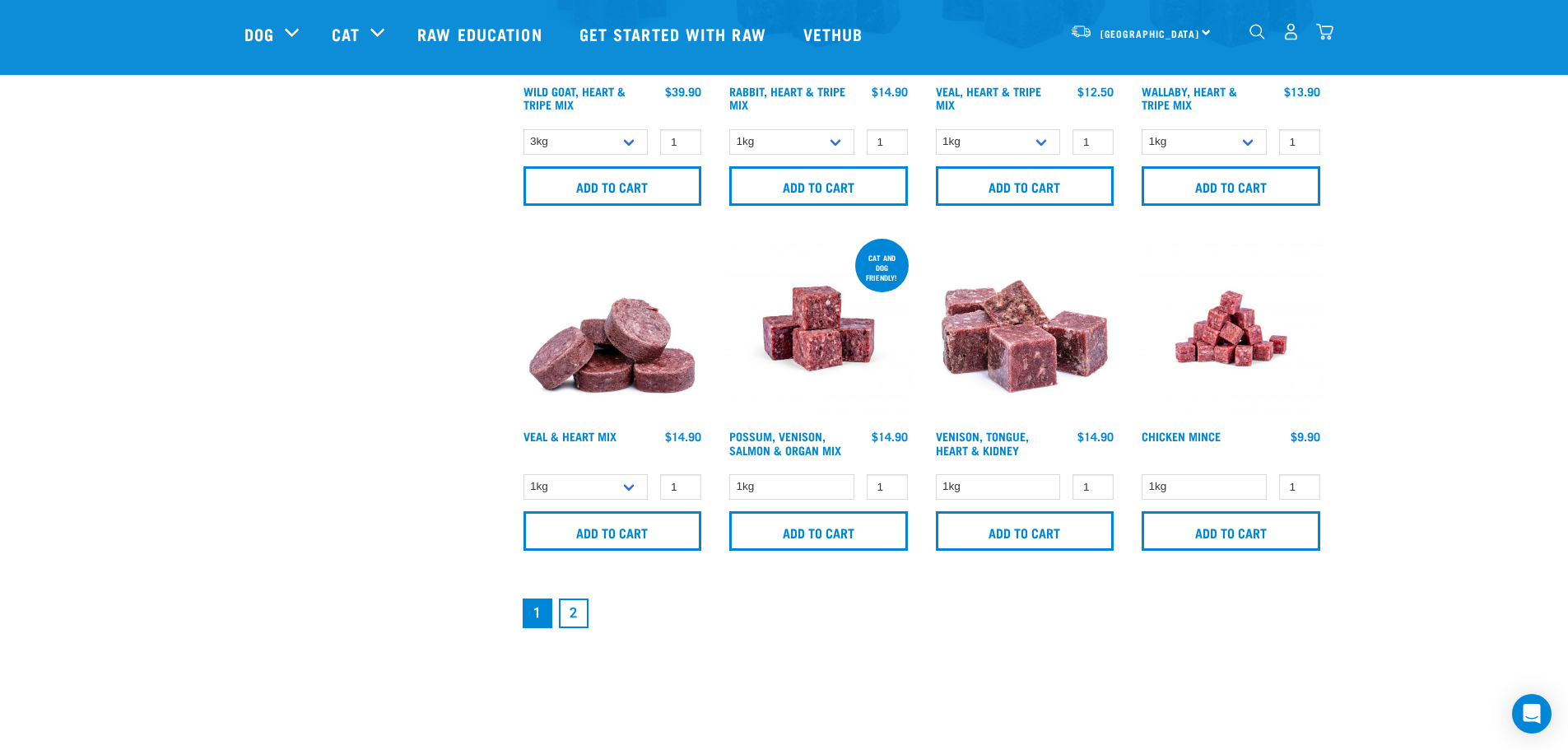
click at [569, 611] on link "2" at bounding box center [573, 613] width 29 height 29
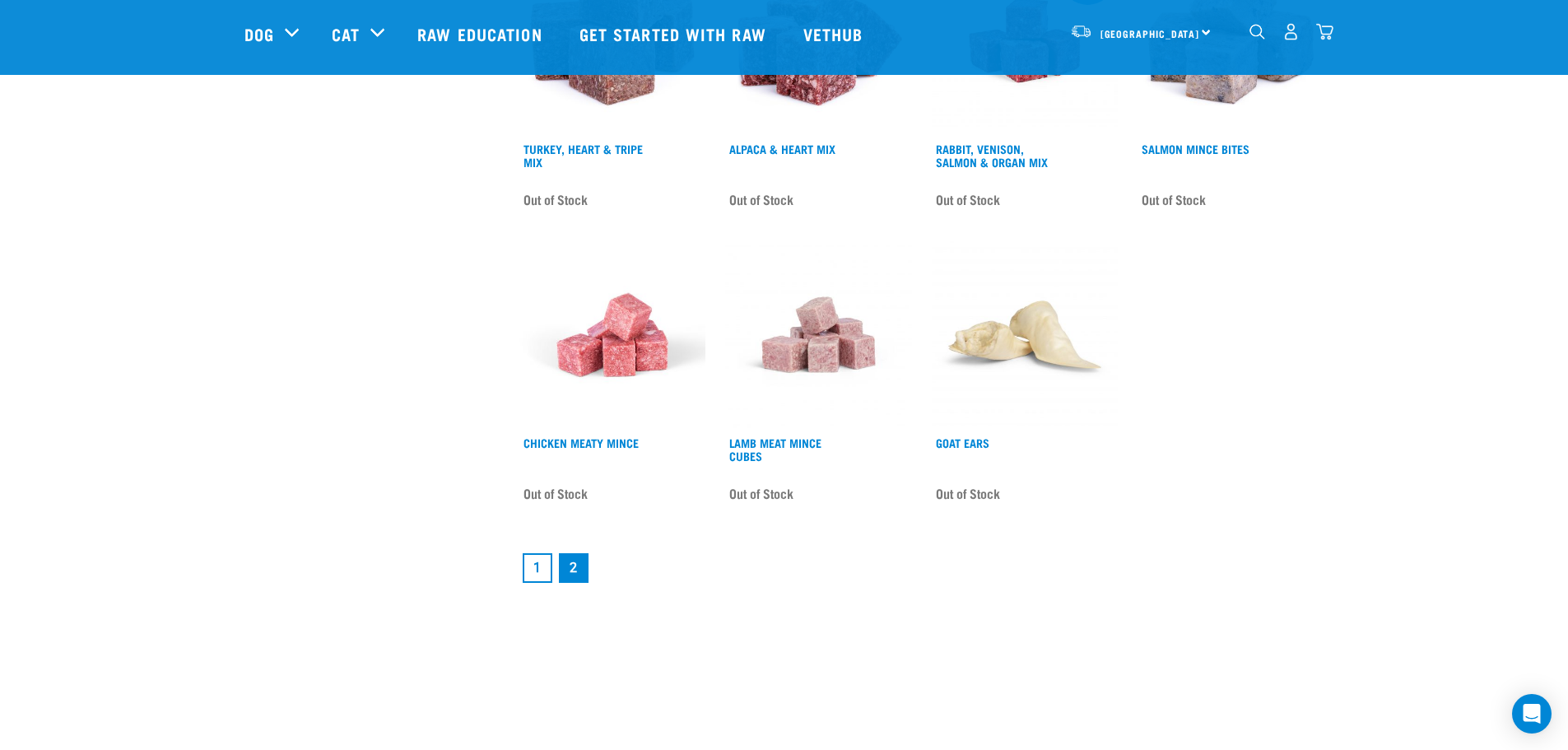
scroll to position [2223, 0]
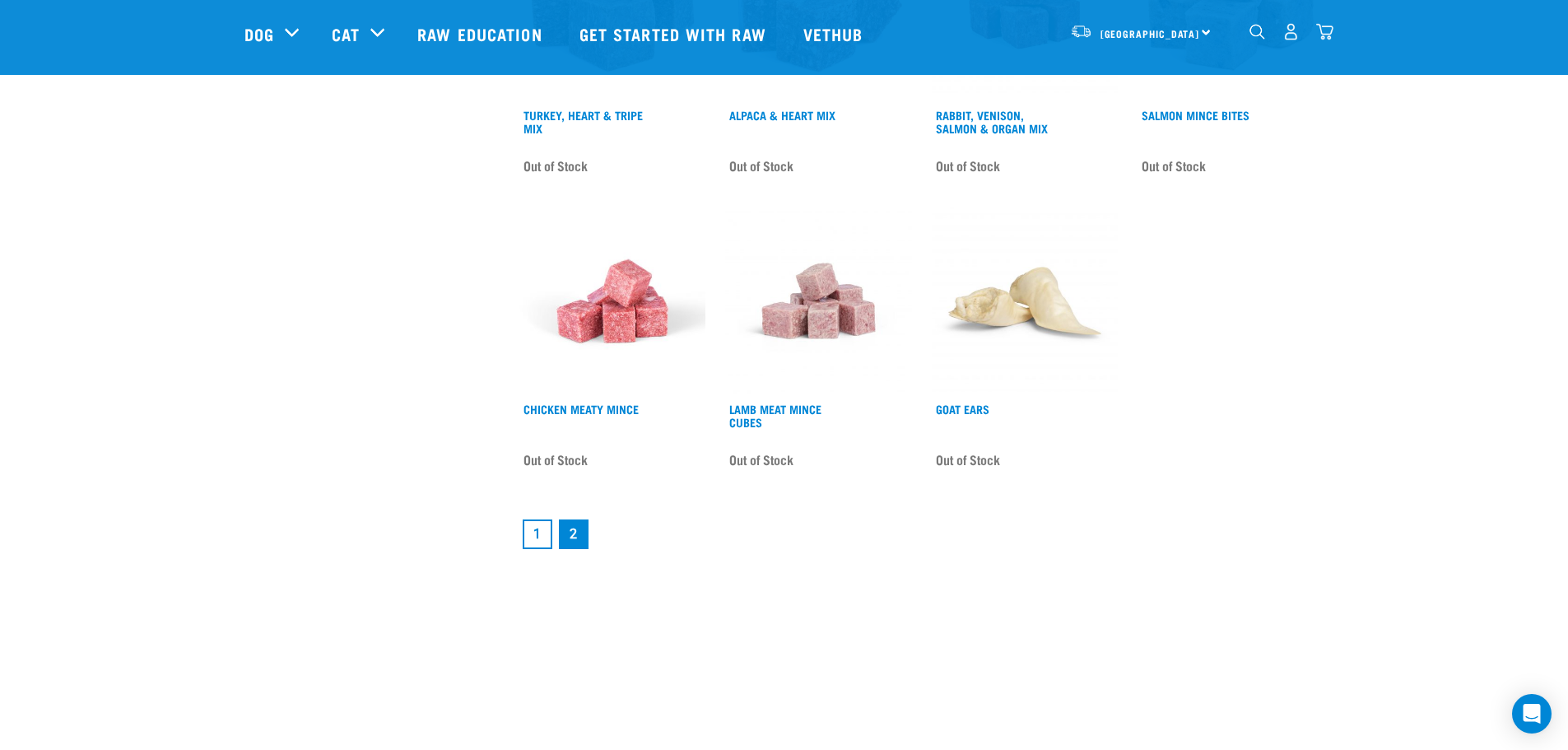
click at [535, 542] on link "1" at bounding box center [537, 534] width 29 height 29
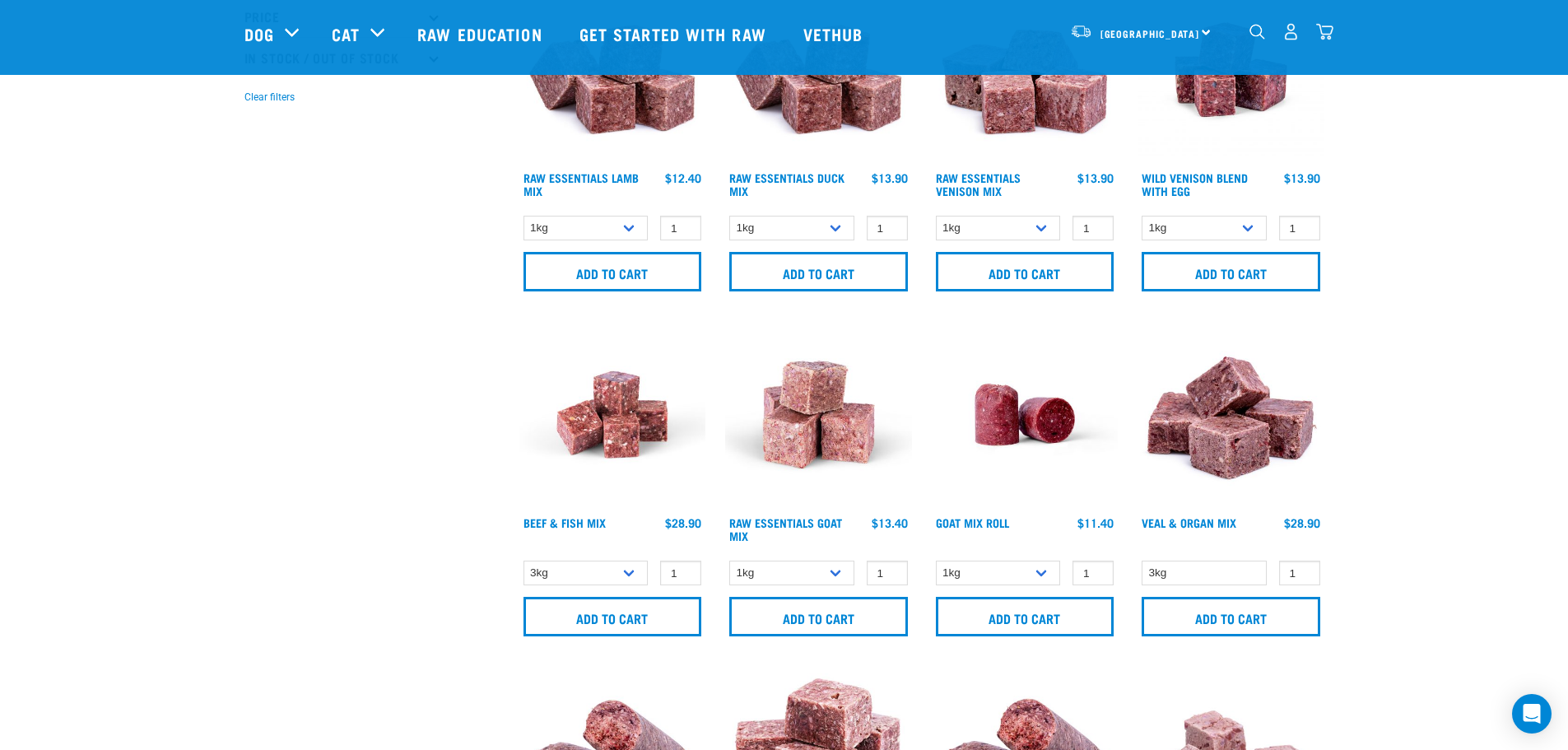
scroll to position [412, 0]
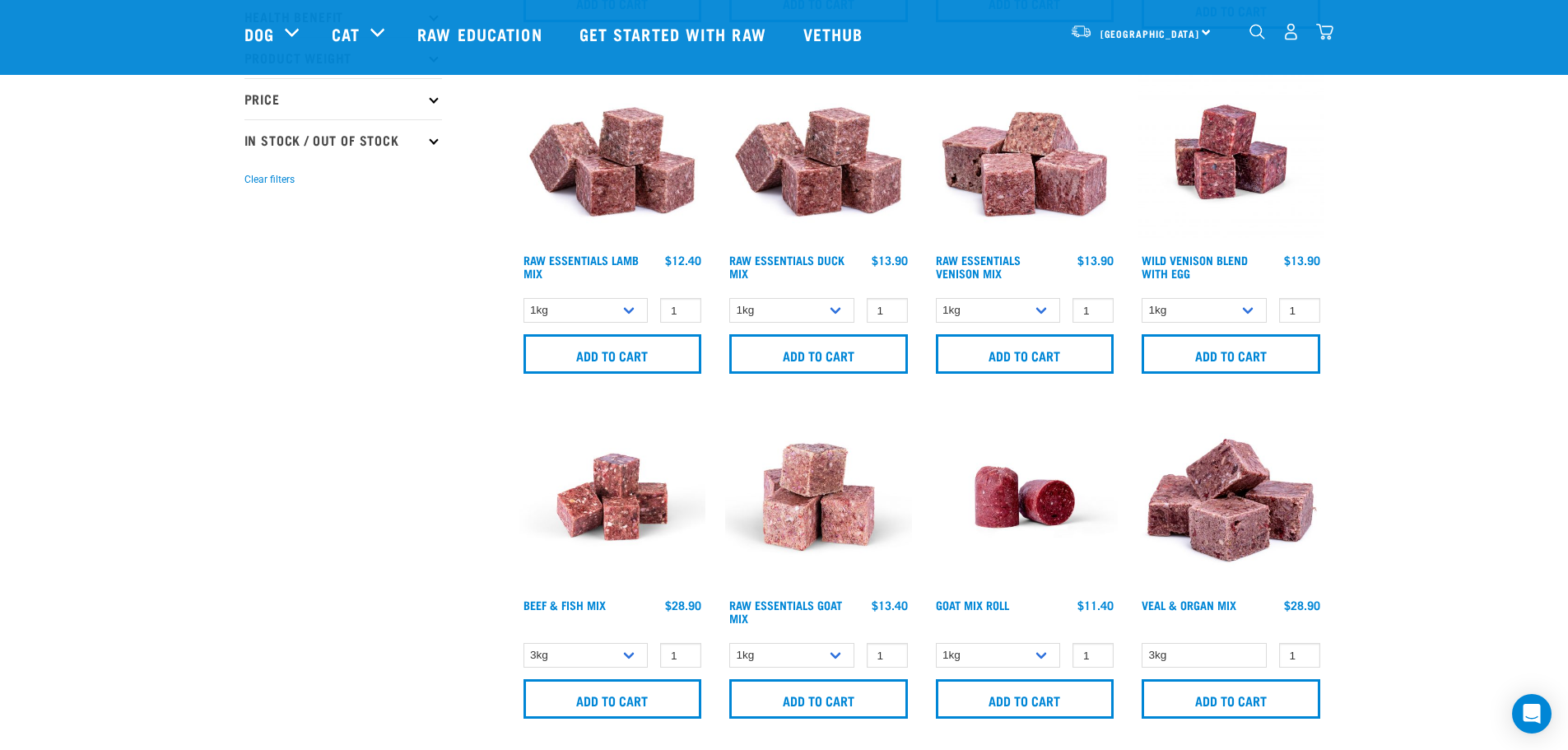
click at [1317, 34] on img "dropdown navigation" at bounding box center [1325, 32] width 17 height 17
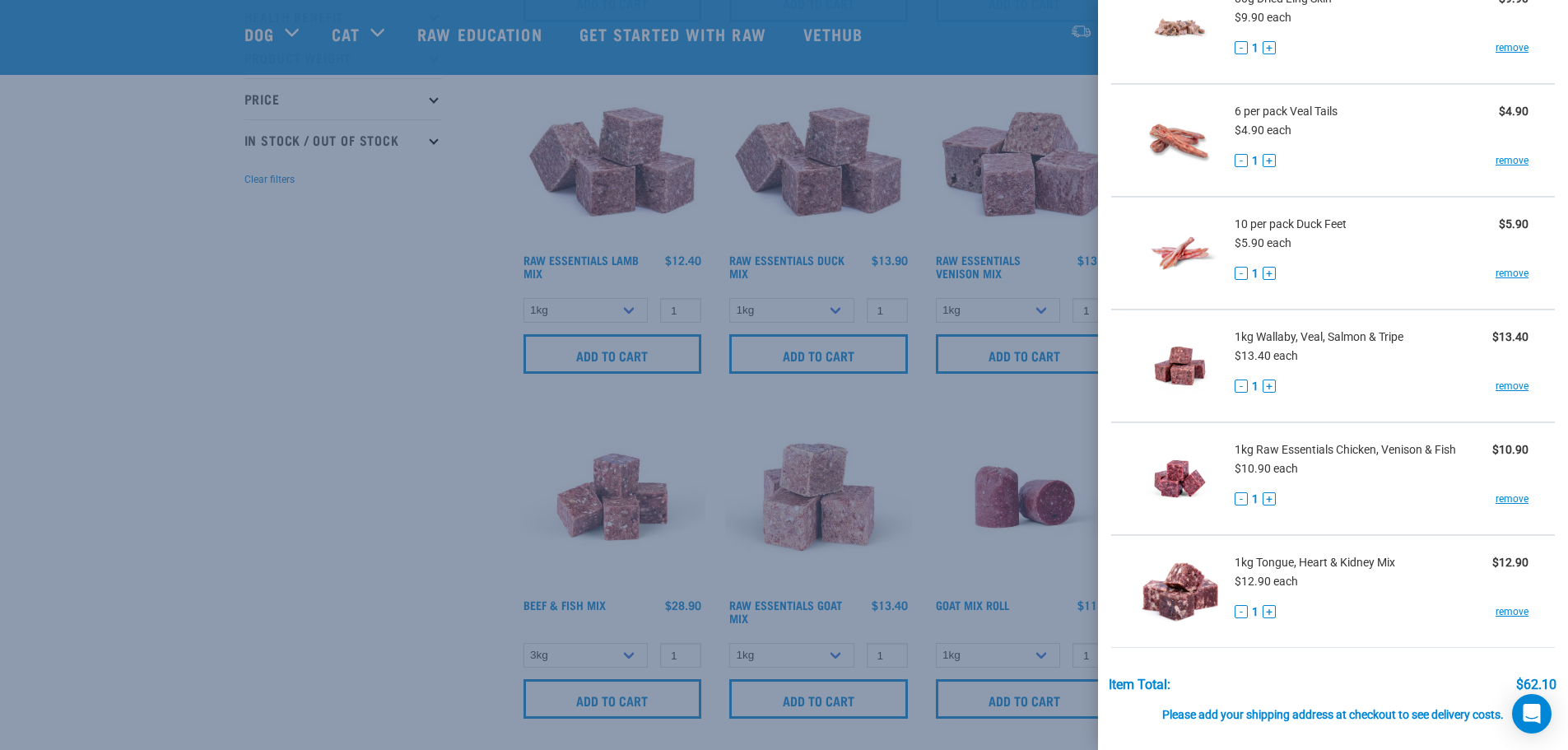
scroll to position [247, 0]
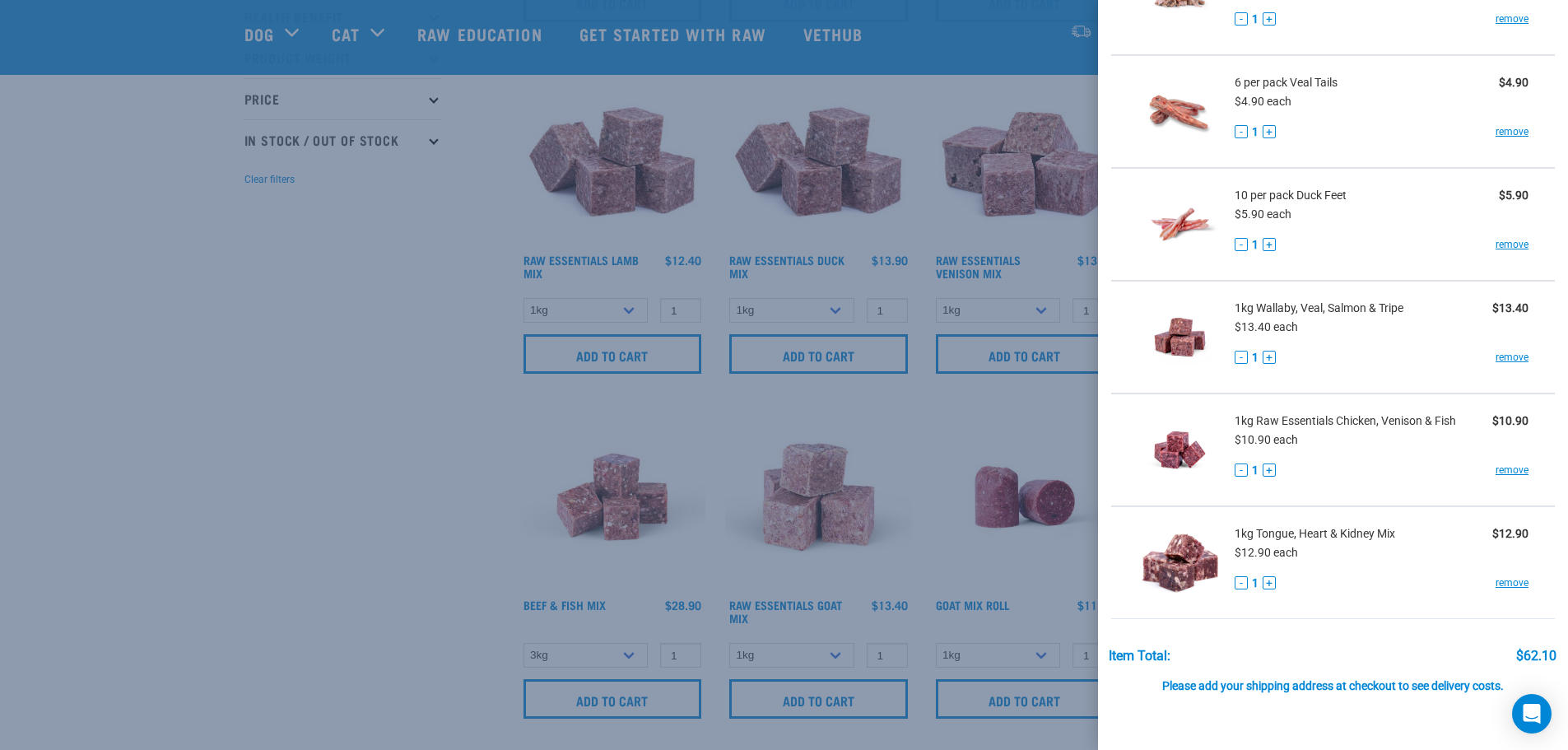
click at [389, 430] on div at bounding box center [784, 375] width 1568 height 750
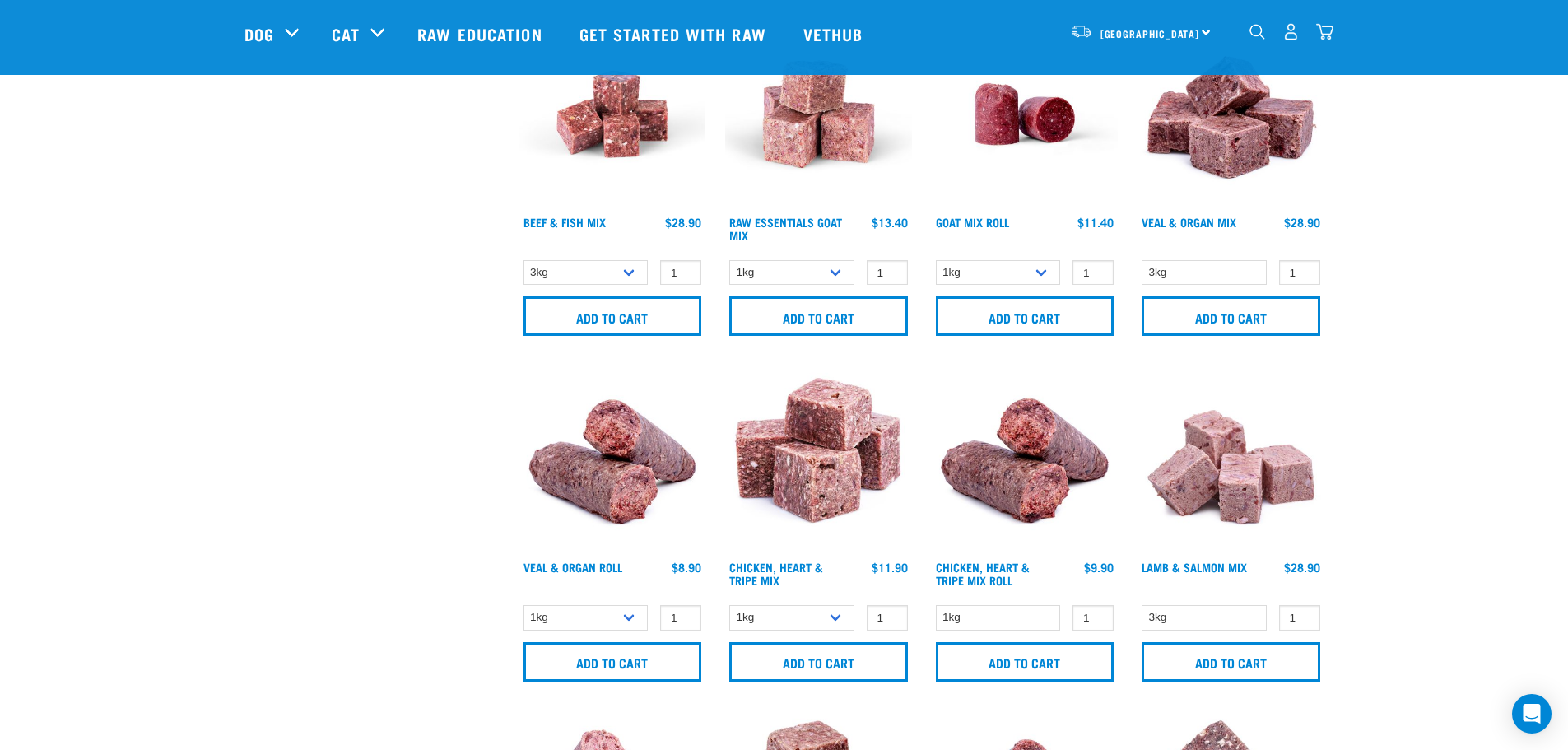
scroll to position [824, 0]
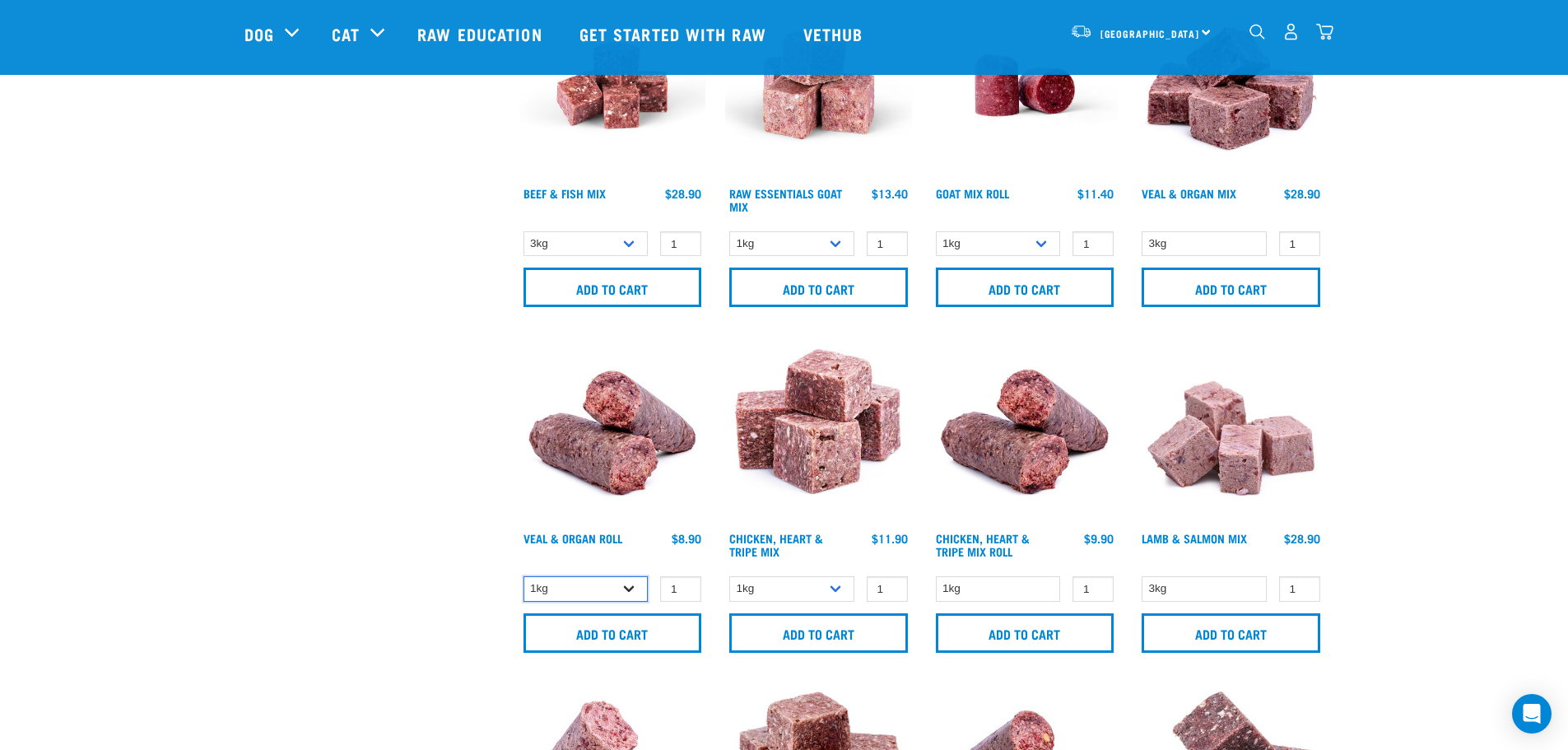
click at [568, 579] on select "1kg Bulk (10kg)" at bounding box center [586, 589] width 126 height 26
click at [594, 576] on select "1kg Bulk (10kg)" at bounding box center [586, 589] width 126 height 26
click at [629, 631] on input "Add to cart" at bounding box center [613, 633] width 179 height 40
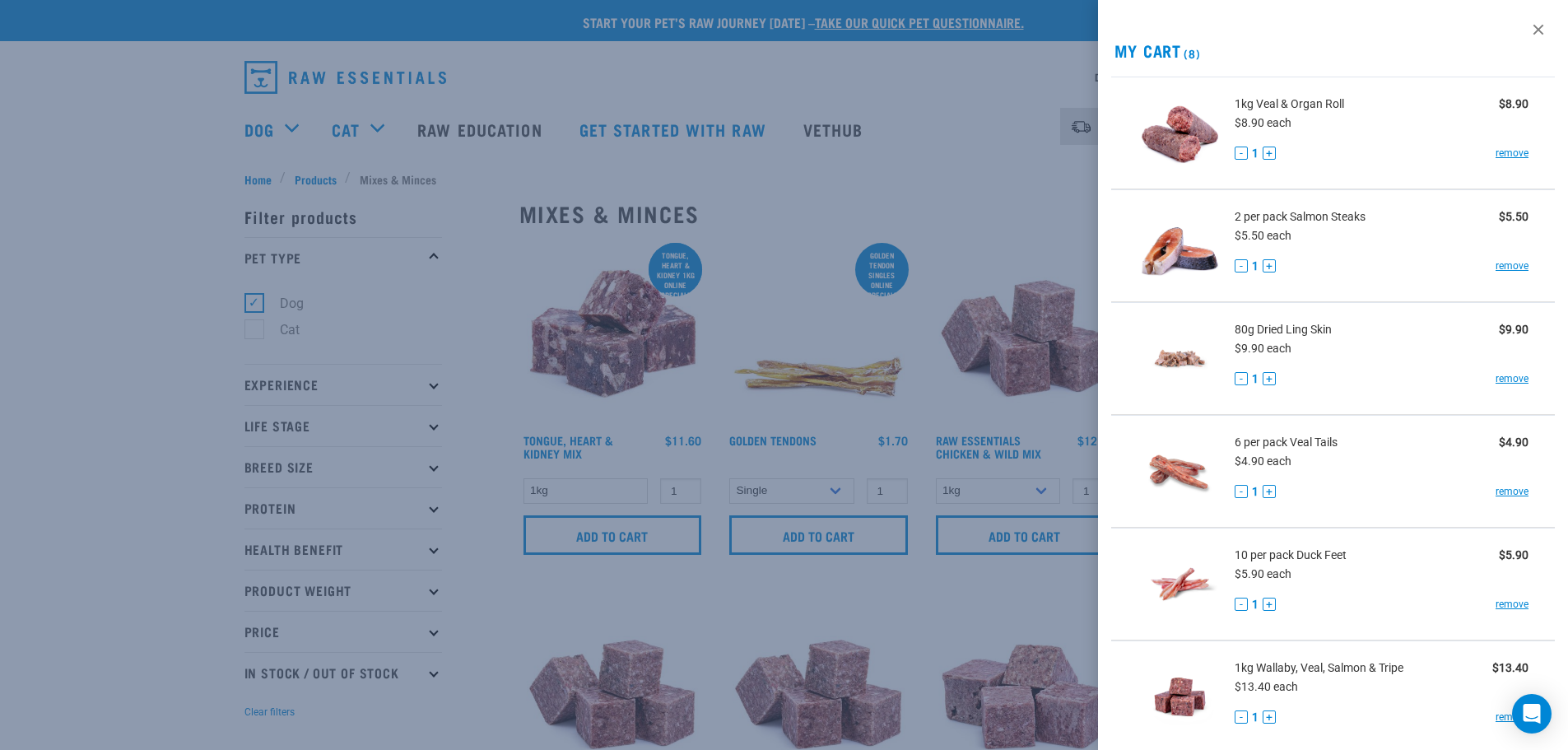
scroll to position [465, 0]
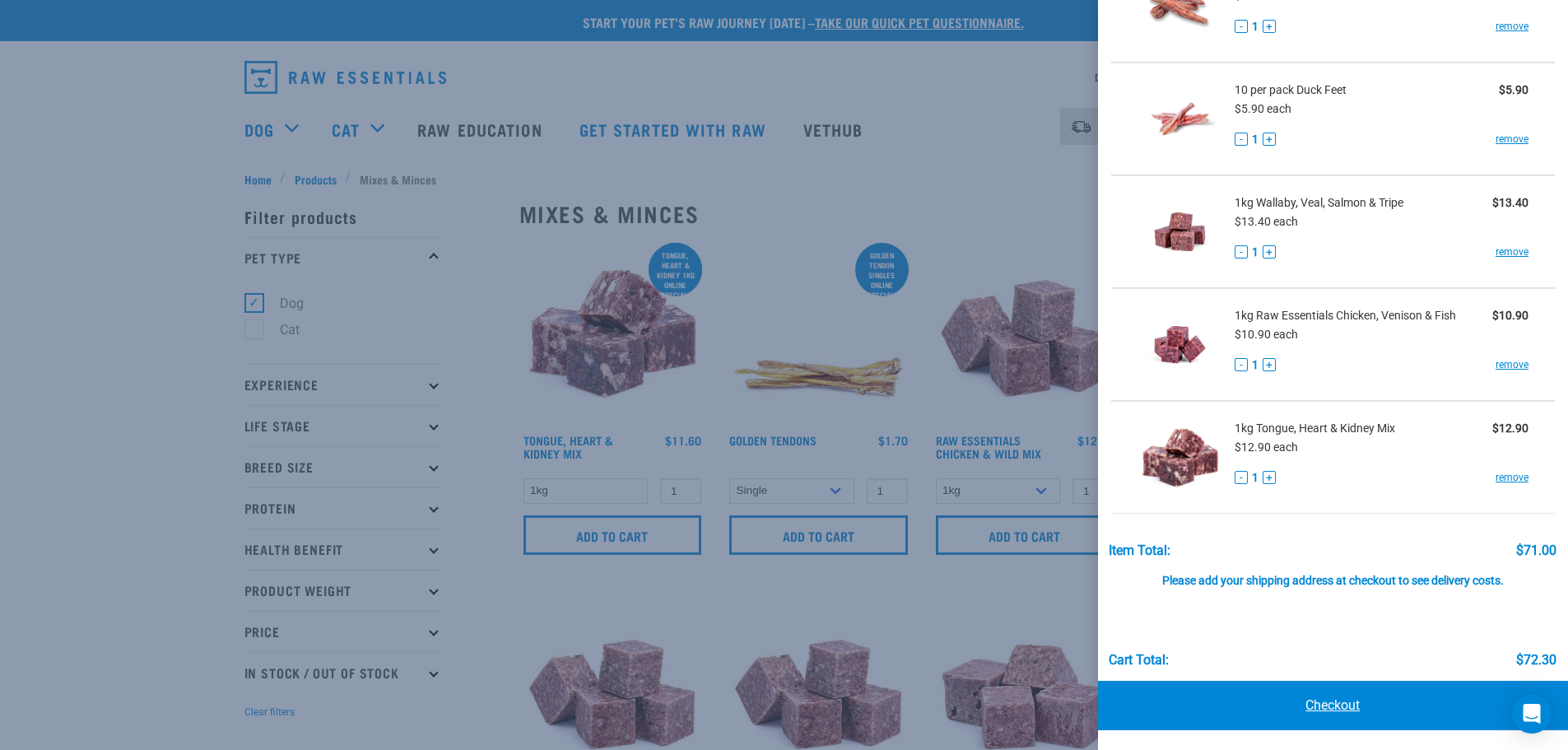
click at [1424, 710] on link "Checkout" at bounding box center [1333, 705] width 471 height 49
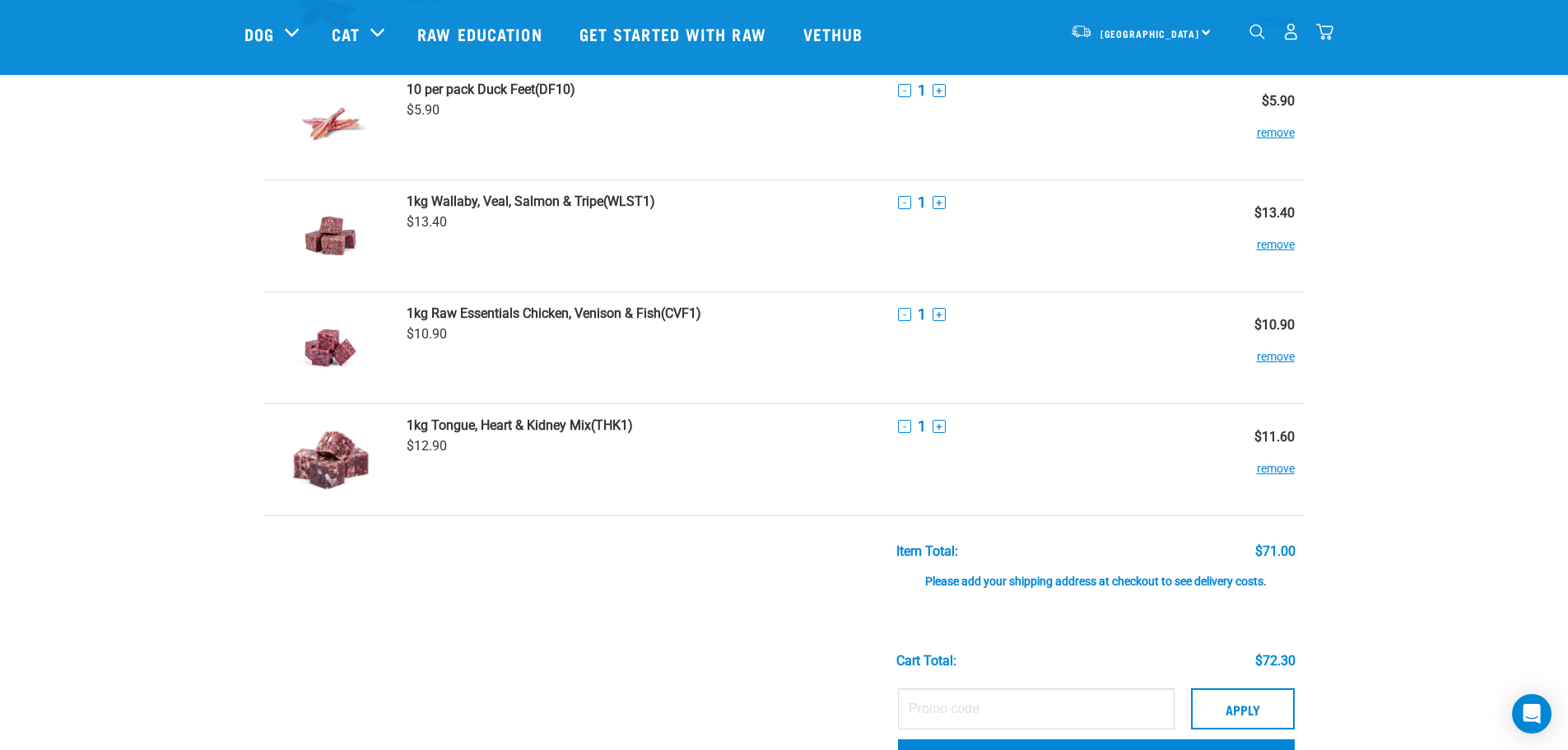
scroll to position [741, 0]
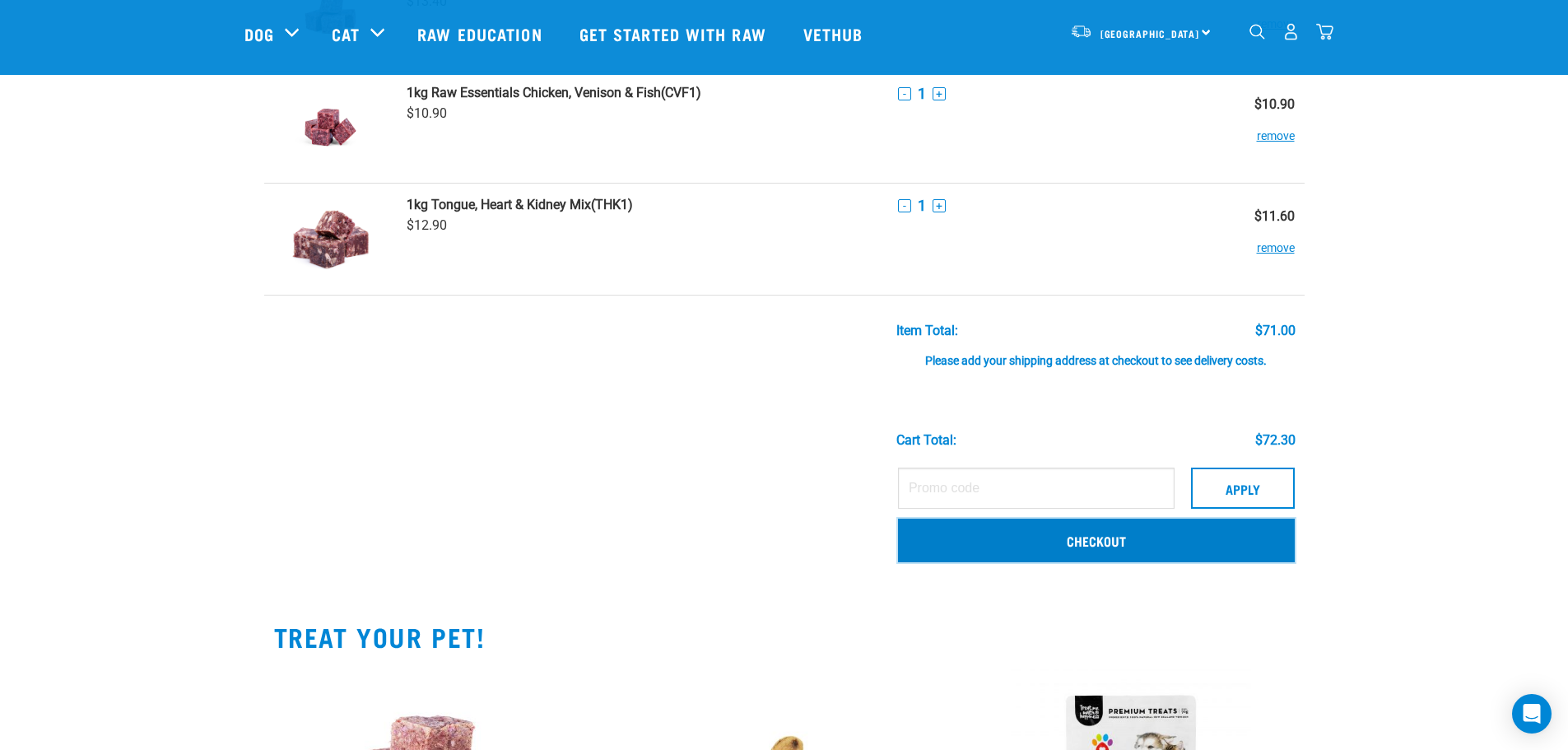
click at [1008, 547] on link "Checkout" at bounding box center [1097, 540] width 397 height 43
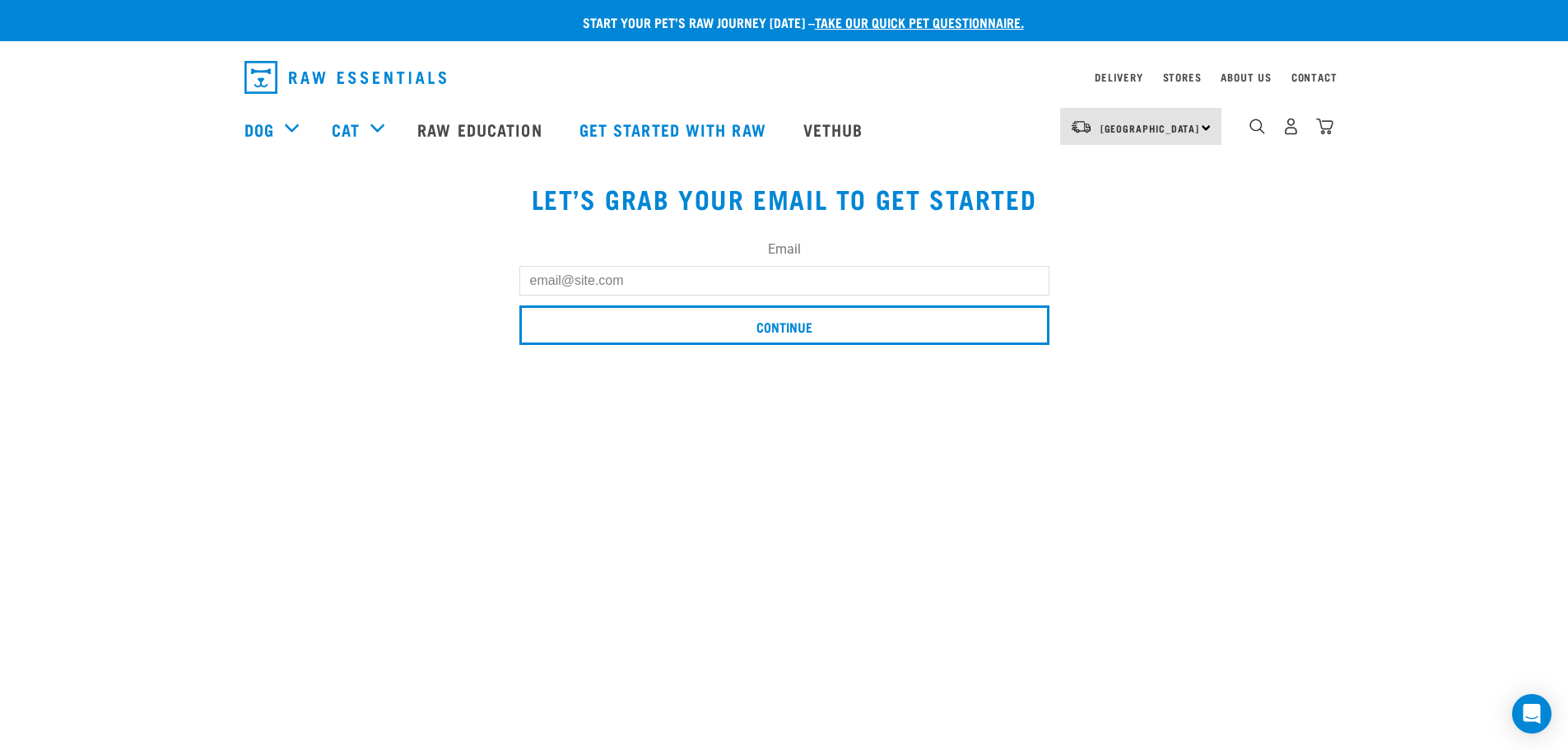
click at [782, 273] on input "Email" at bounding box center [784, 280] width 530 height 29
type input "[EMAIL_ADDRESS][DOMAIN_NAME]"
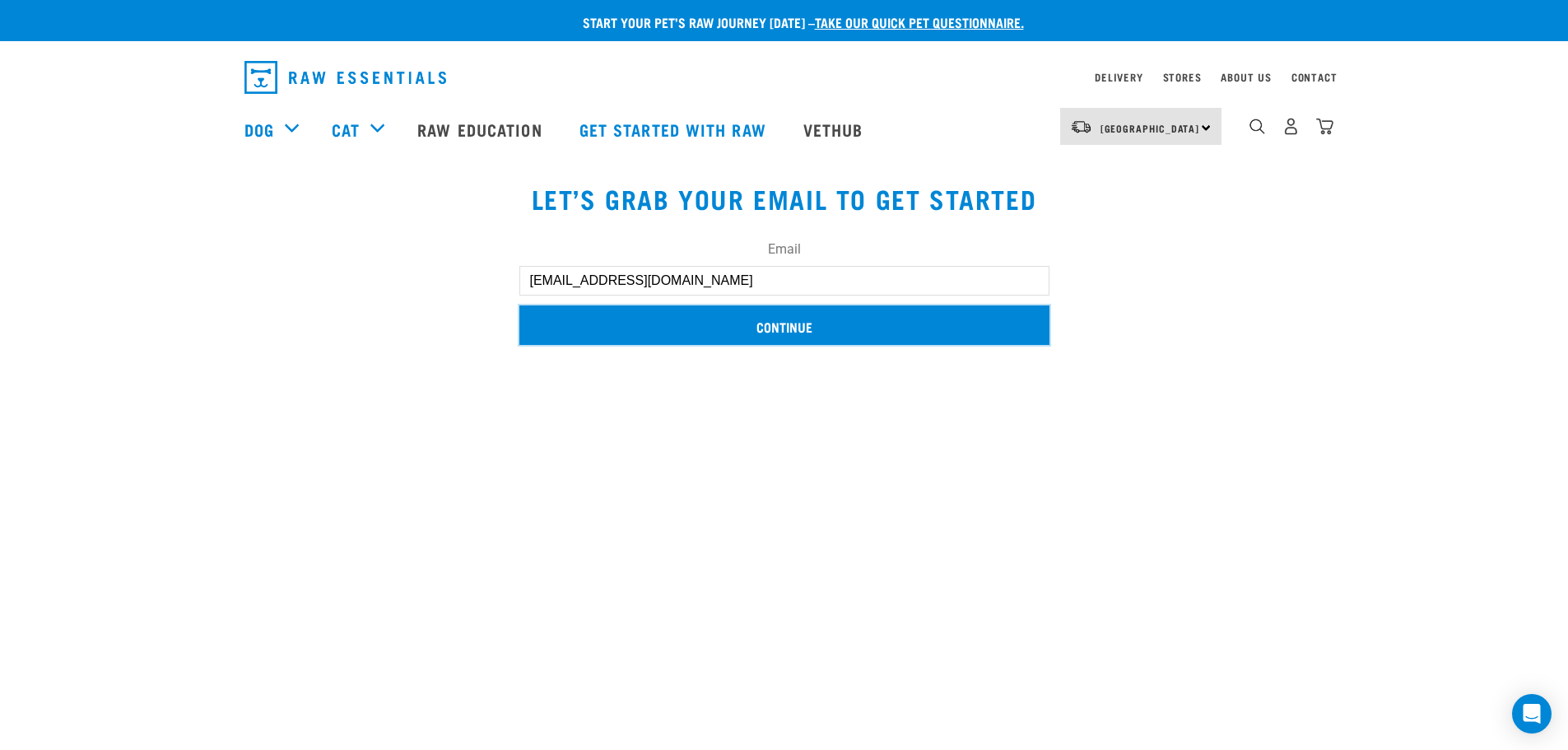
click at [767, 319] on input "Continue" at bounding box center [784, 325] width 530 height 40
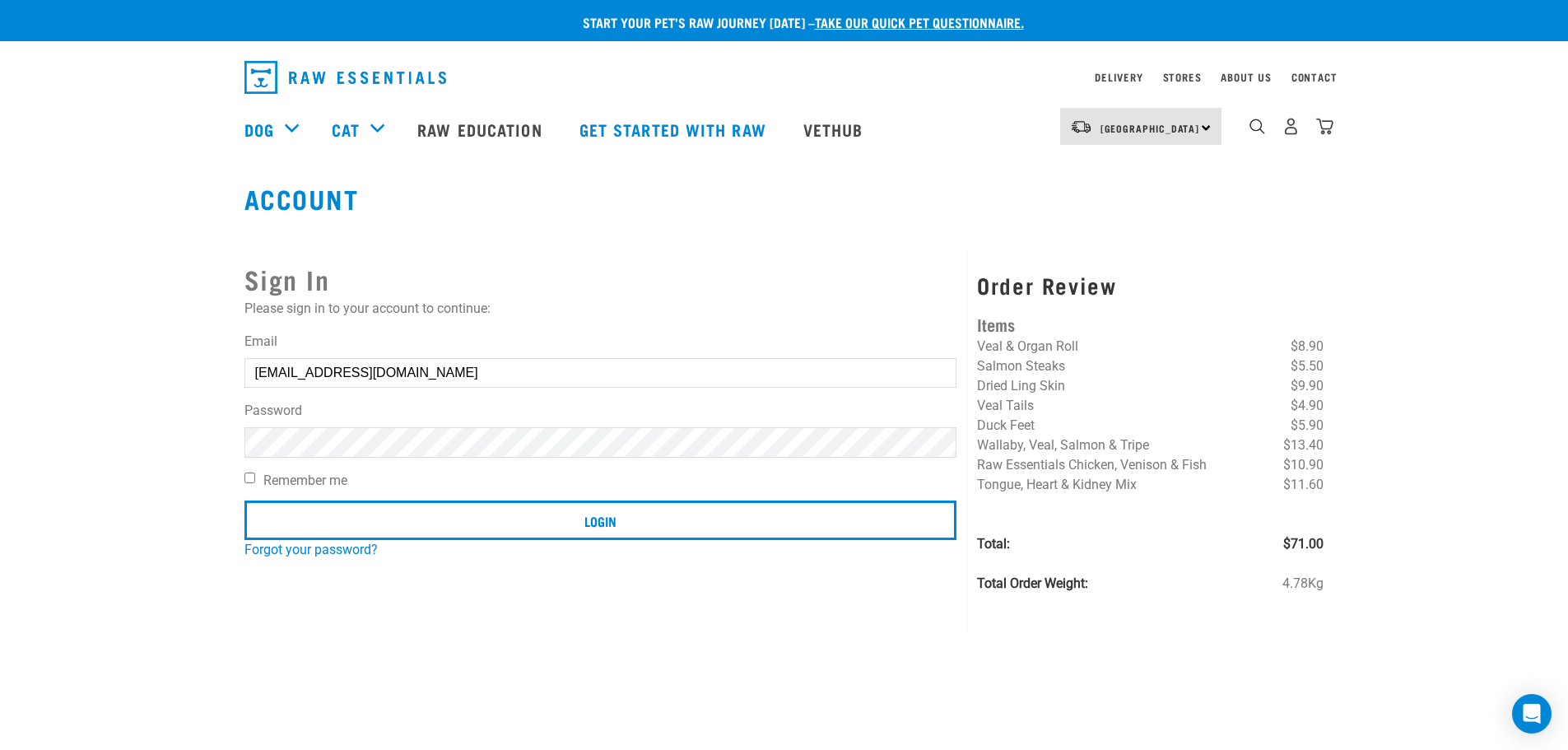
drag, startPoint x: 248, startPoint y: 476, endPoint x: 275, endPoint y: 488, distance: 29.5
click at [248, 477] on input "Remember me" at bounding box center [249, 478] width 10 height 10
checkbox input "true"
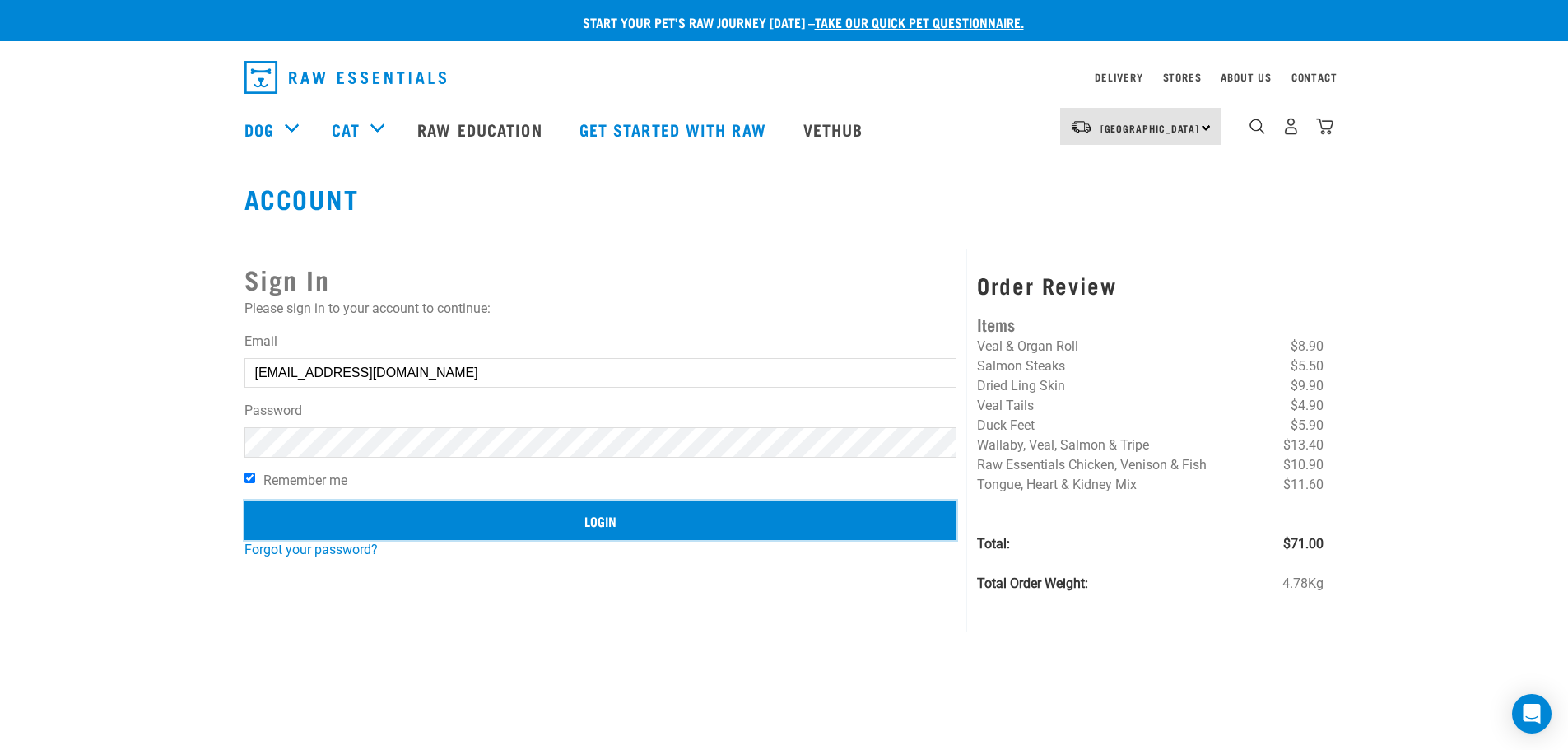
click at [426, 528] on input "Login" at bounding box center [600, 520] width 713 height 40
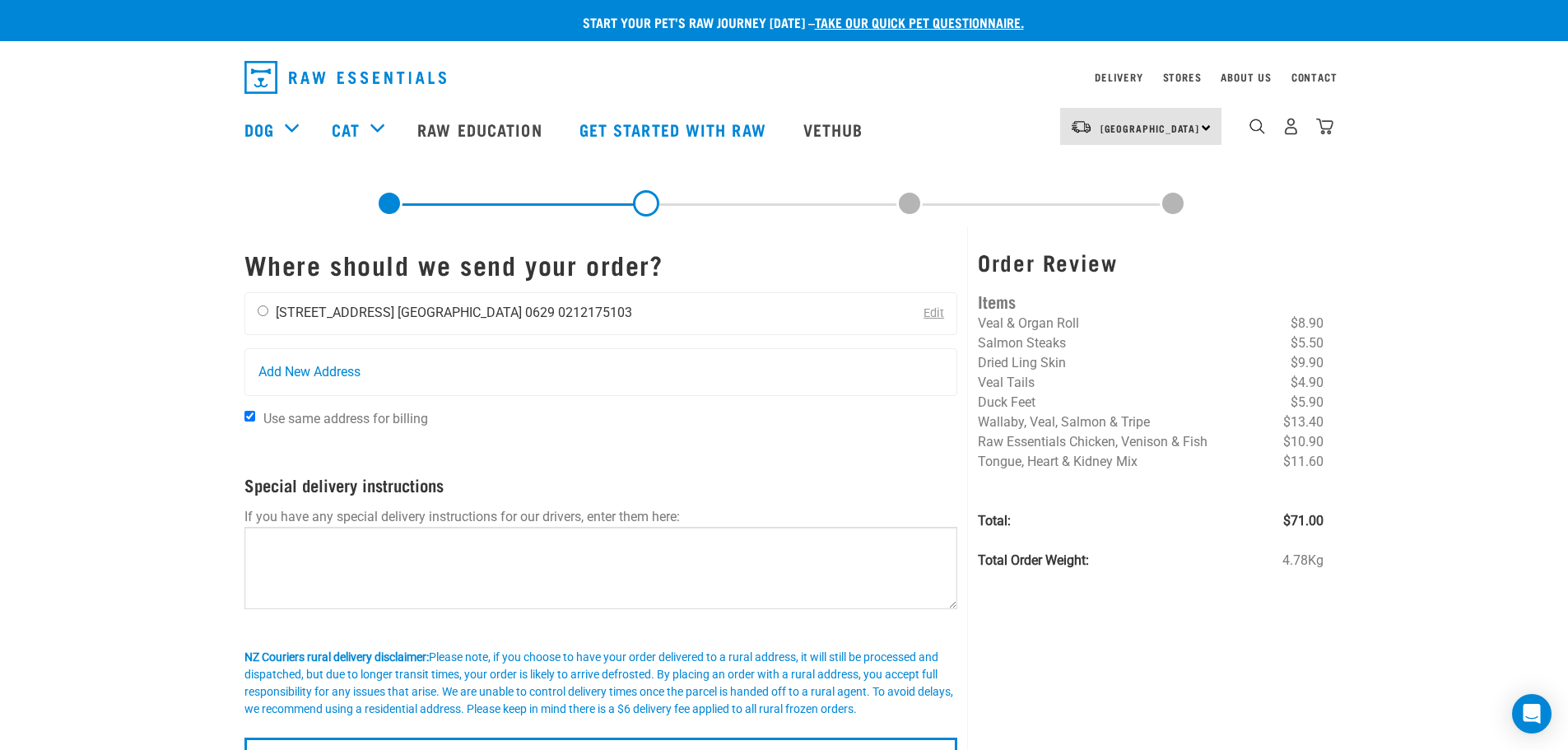
click at [491, 319] on li "[GEOGRAPHIC_DATA] 0629" at bounding box center [475, 312] width 157 height 15
click at [263, 310] on div "[PERSON_NAME] [STREET_ADDRESS] [GEOGRAPHIC_DATA] 0629 0212175103" at bounding box center [444, 314] width 399 height 41
click at [261, 310] on input "radio" at bounding box center [263, 310] width 10 height 10
radio input "true"
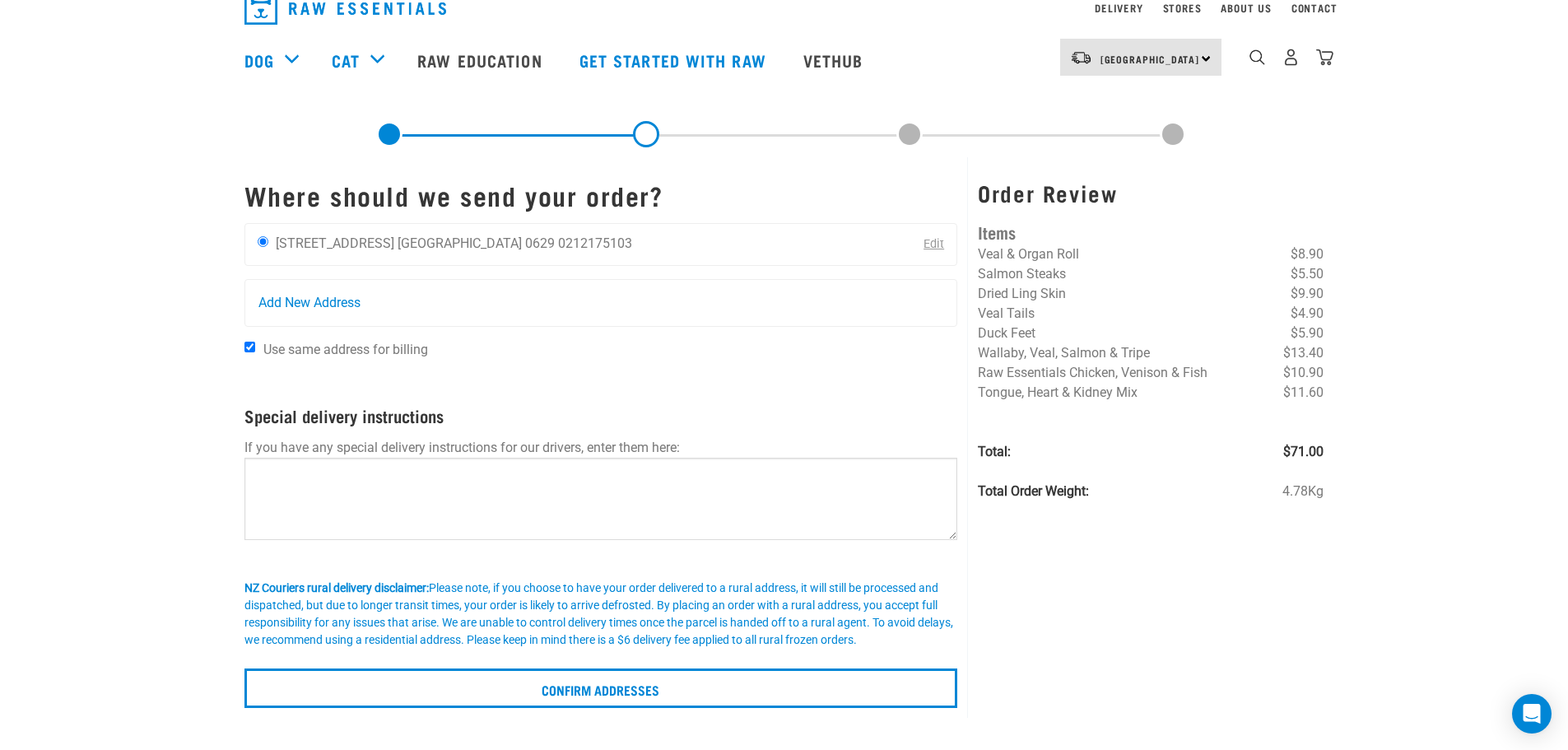
scroll to position [165, 0]
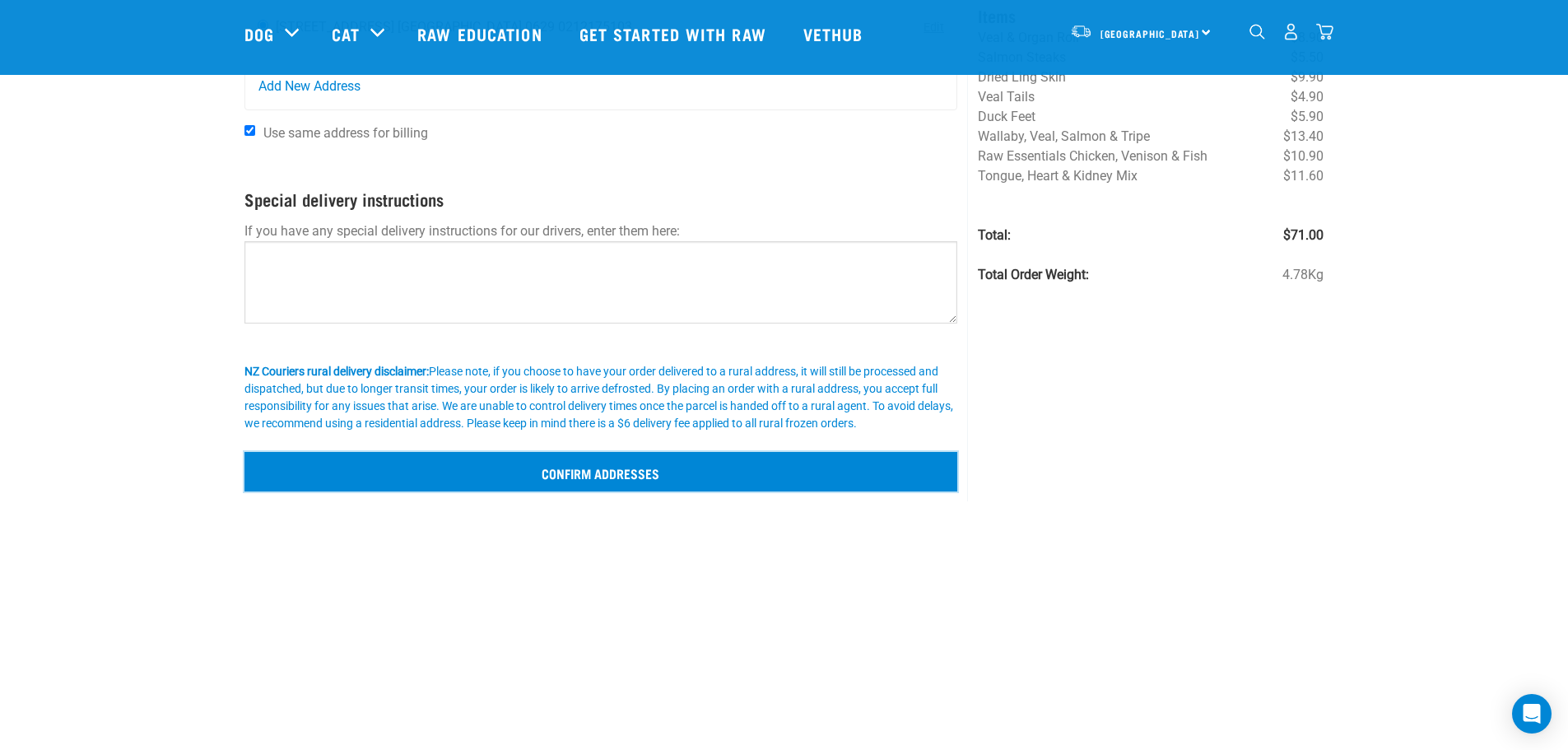
click at [616, 475] on input "Confirm addresses" at bounding box center [601, 472] width 714 height 40
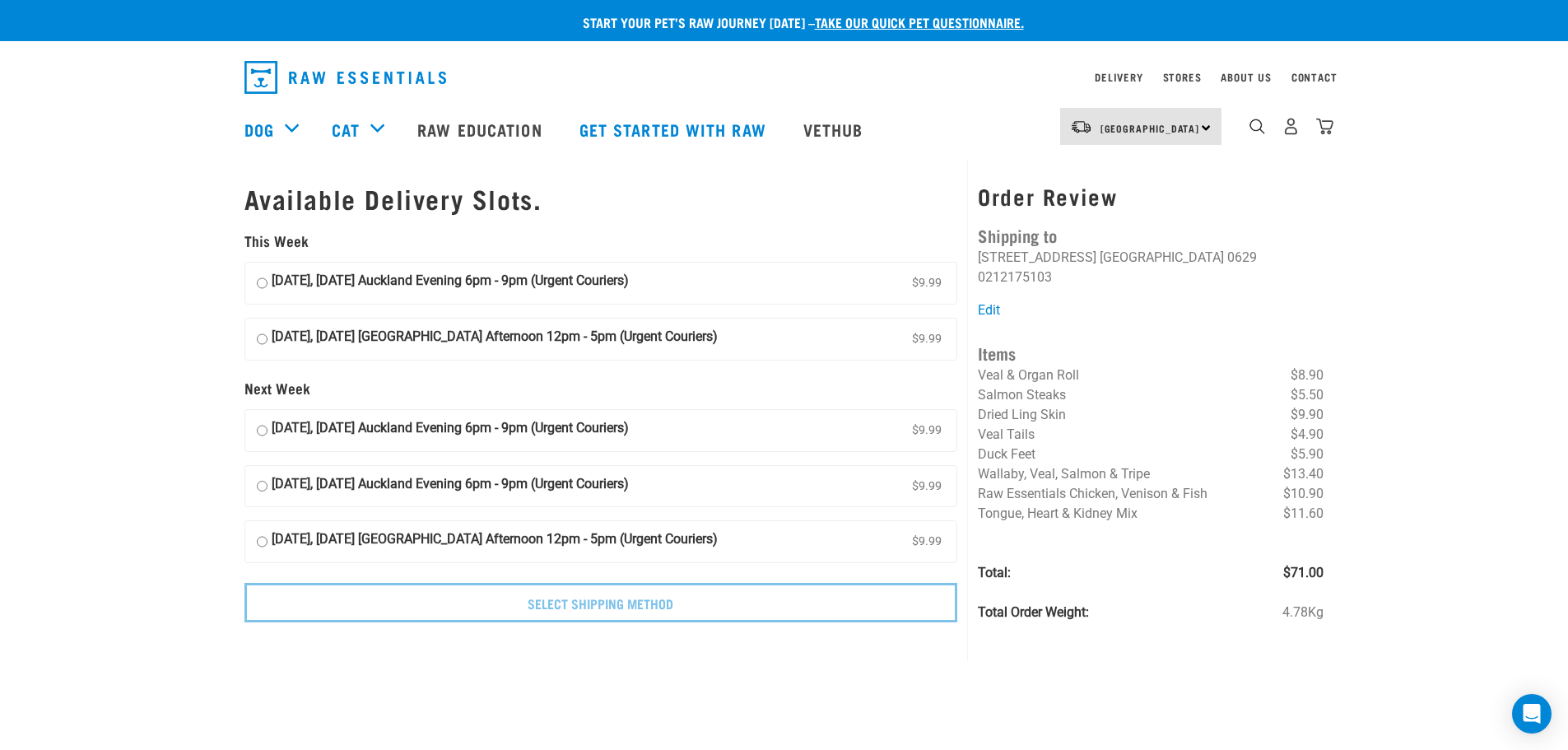
click at [716, 300] on label "22 August, Friday Auckland Evening 6pm - 9pm (Urgent Couriers) $9.99" at bounding box center [601, 283] width 712 height 41
click at [267, 296] on input "22 August, Friday Auckland Evening 6pm - 9pm (Urgent Couriers) $9.99" at bounding box center [262, 283] width 10 height 25
radio input "true"
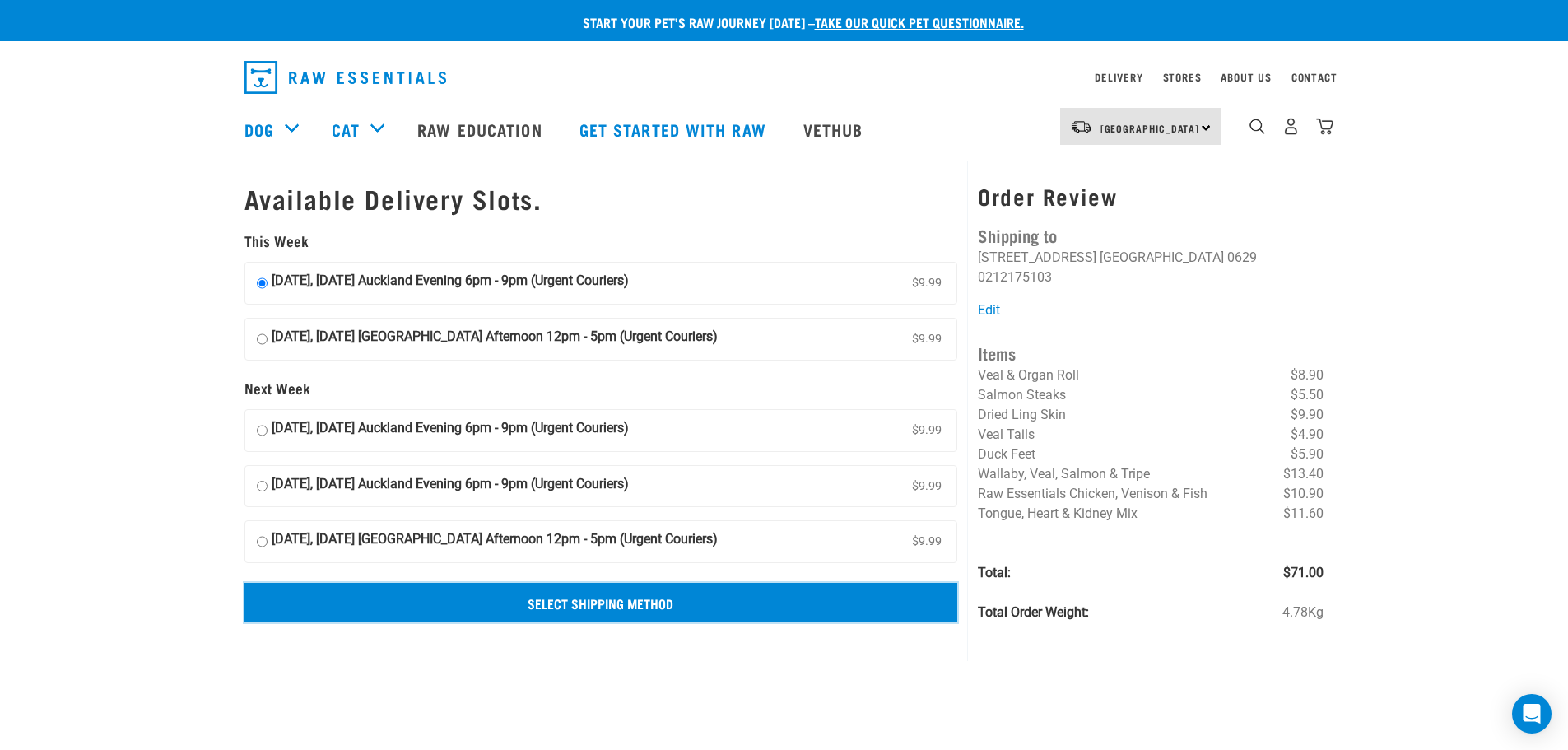
click at [609, 605] on input "Select Shipping Method" at bounding box center [601, 603] width 714 height 40
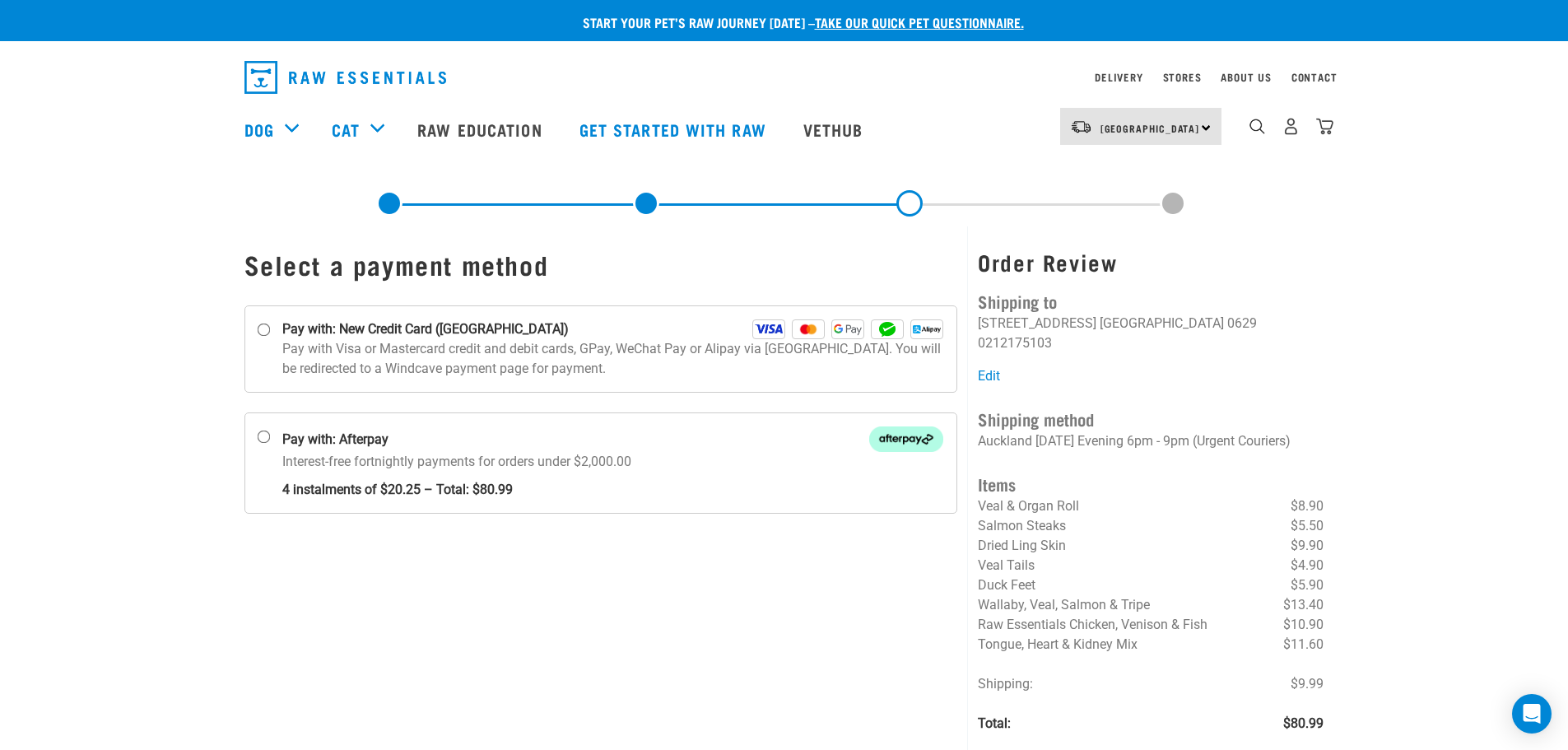
click at [822, 651] on div "Select a payment method" at bounding box center [601, 519] width 733 height 586
click at [270, 335] on input "Pay with: New Credit Card ([GEOGRAPHIC_DATA])" at bounding box center [263, 329] width 13 height 13
radio input "true"
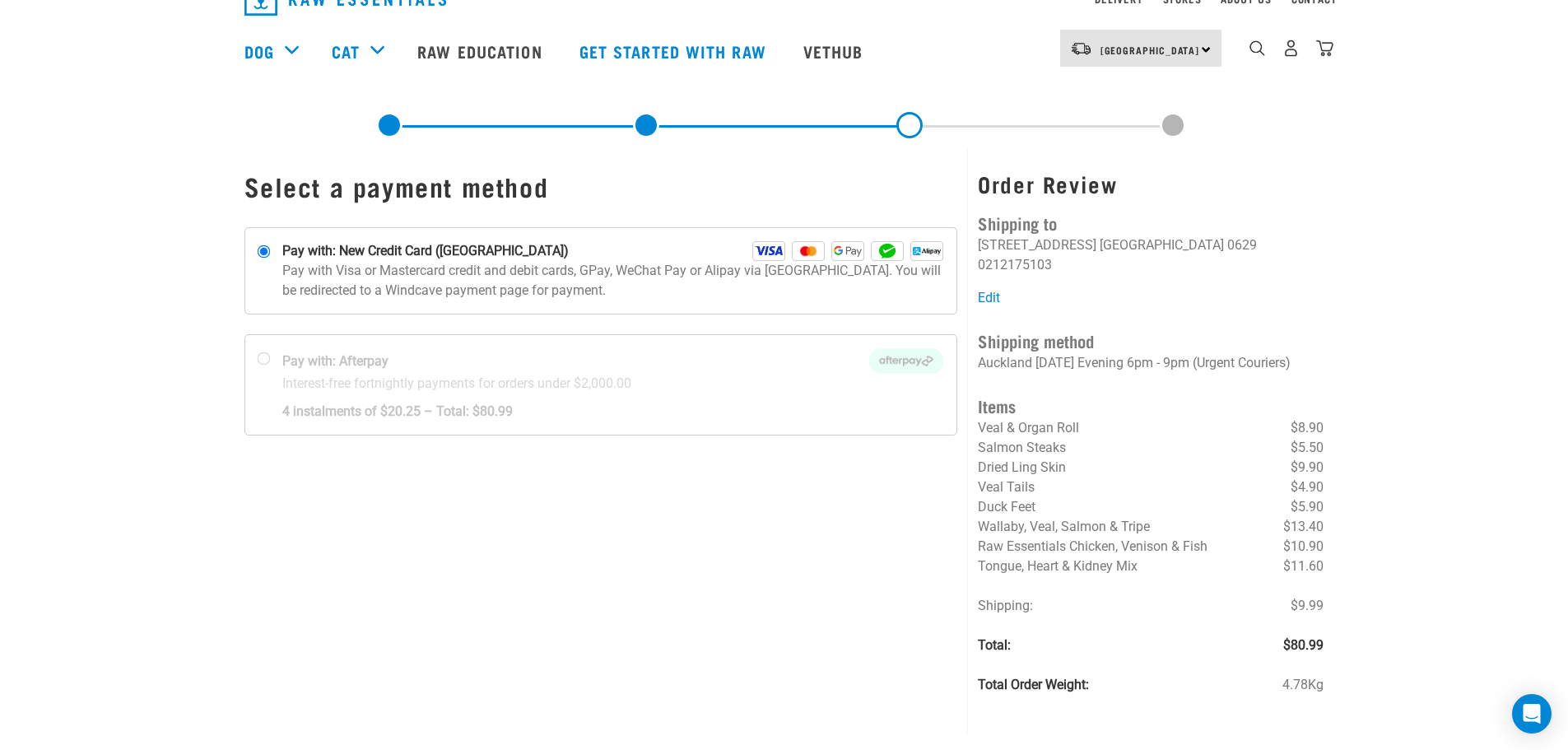
scroll to position [83, 0]
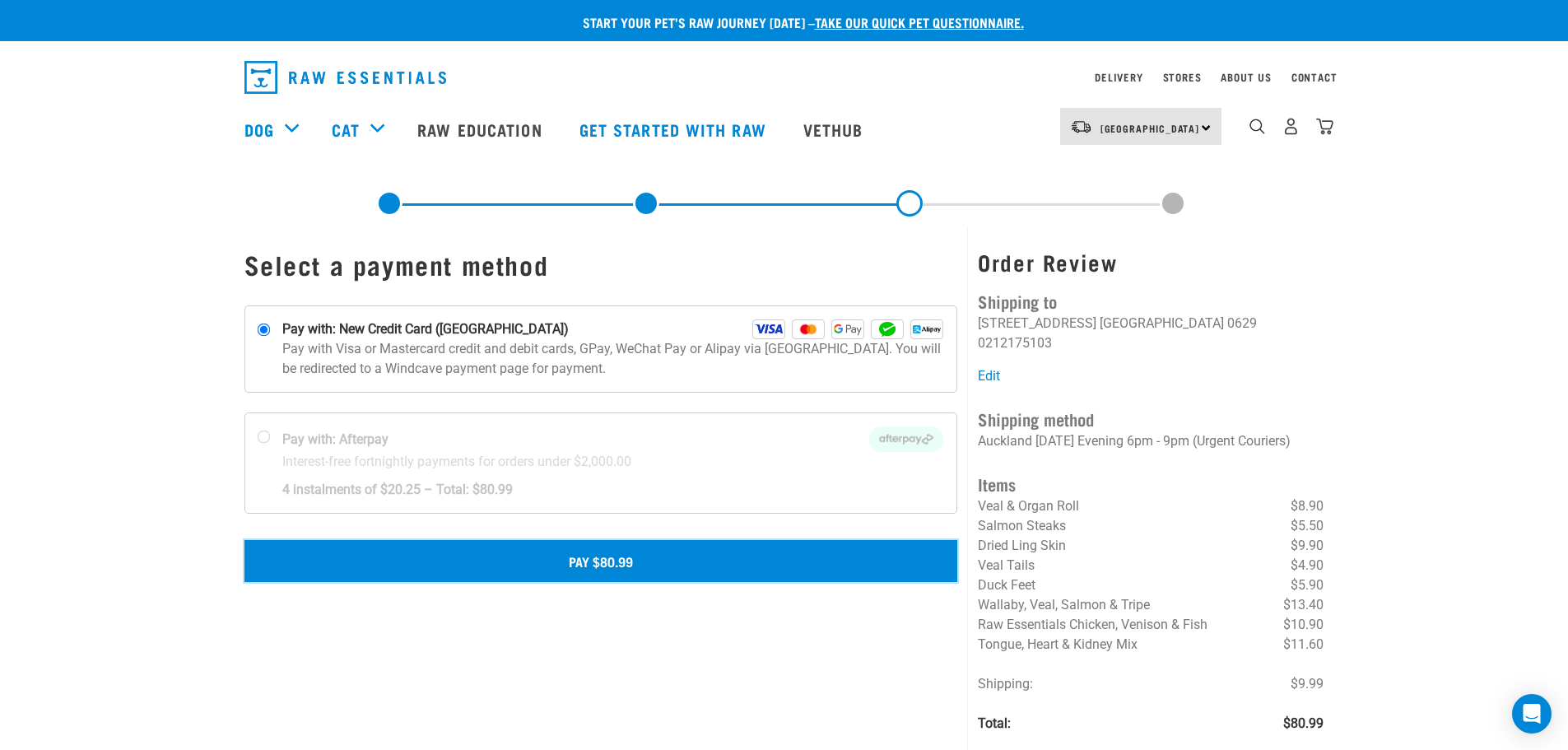
click at [567, 564] on button "Pay $80.99" at bounding box center [601, 561] width 714 height 41
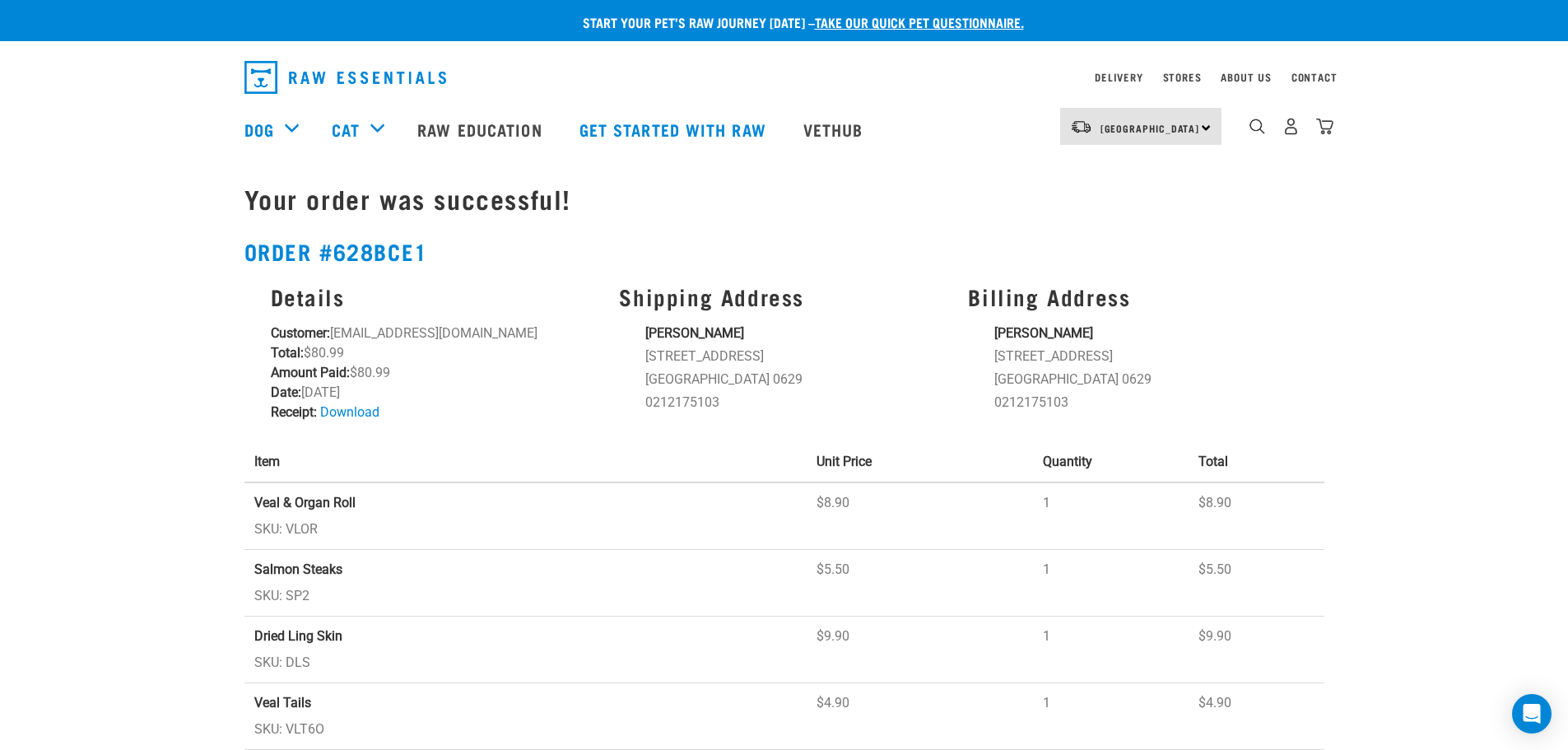
click at [889, 257] on h2 "Order #628bce1" at bounding box center [784, 252] width 1080 height 26
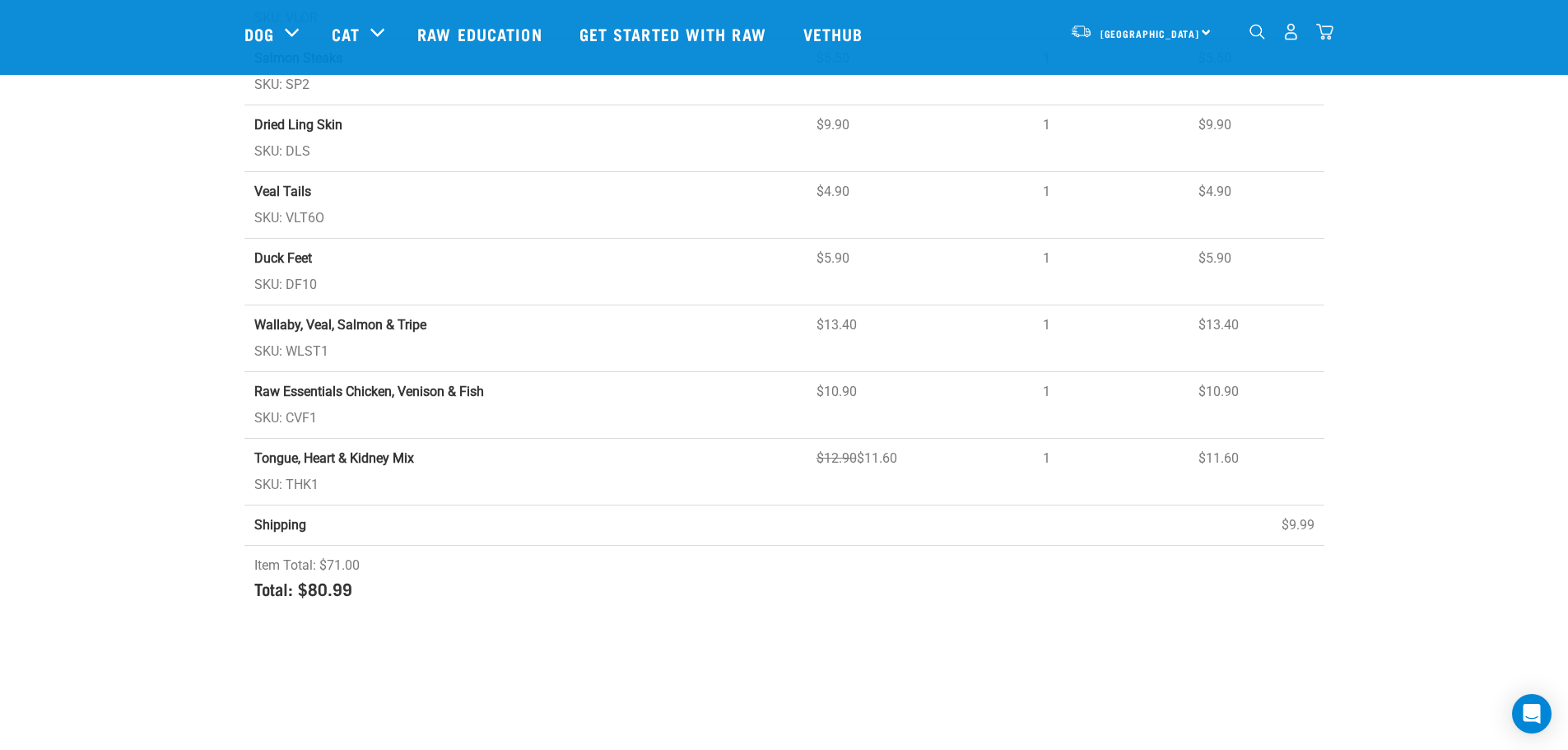
scroll to position [412, 0]
